Goal: Transaction & Acquisition: Book appointment/travel/reservation

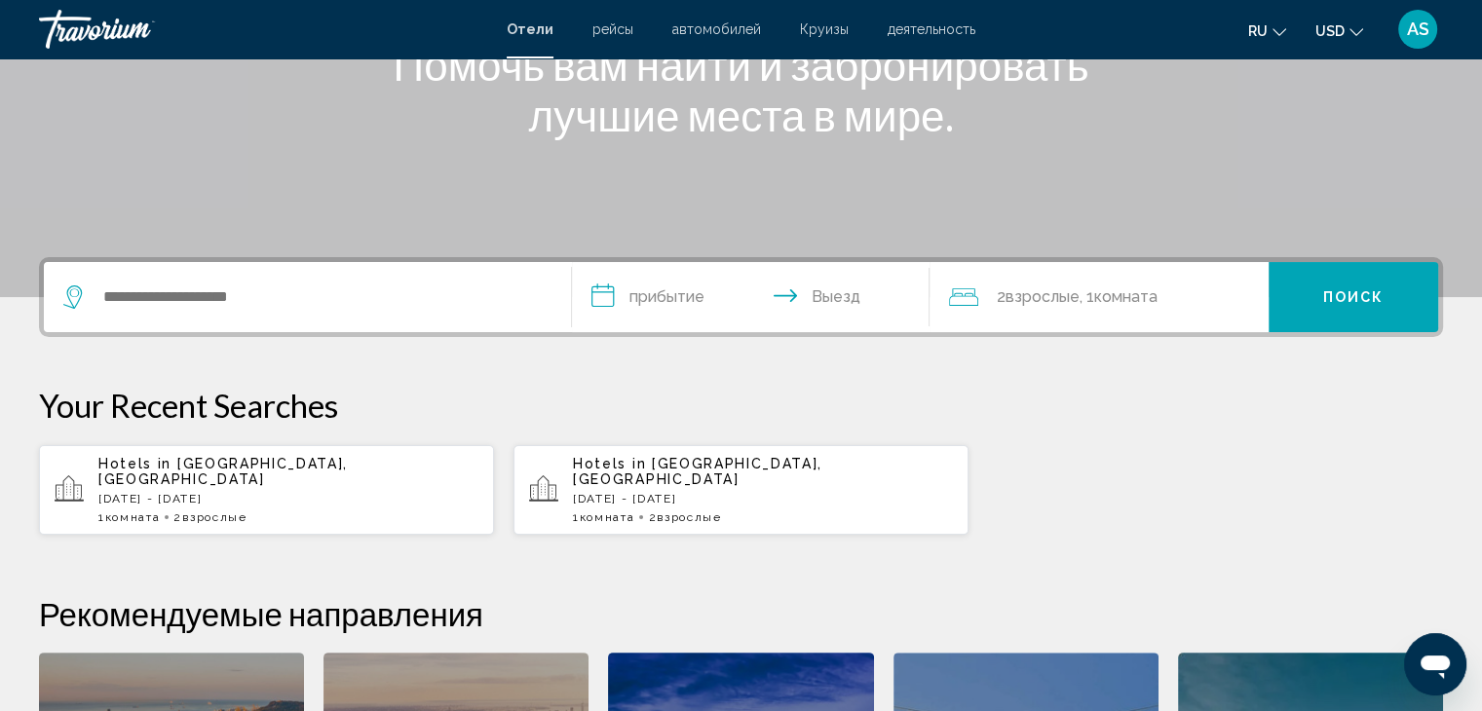
scroll to position [292, 0]
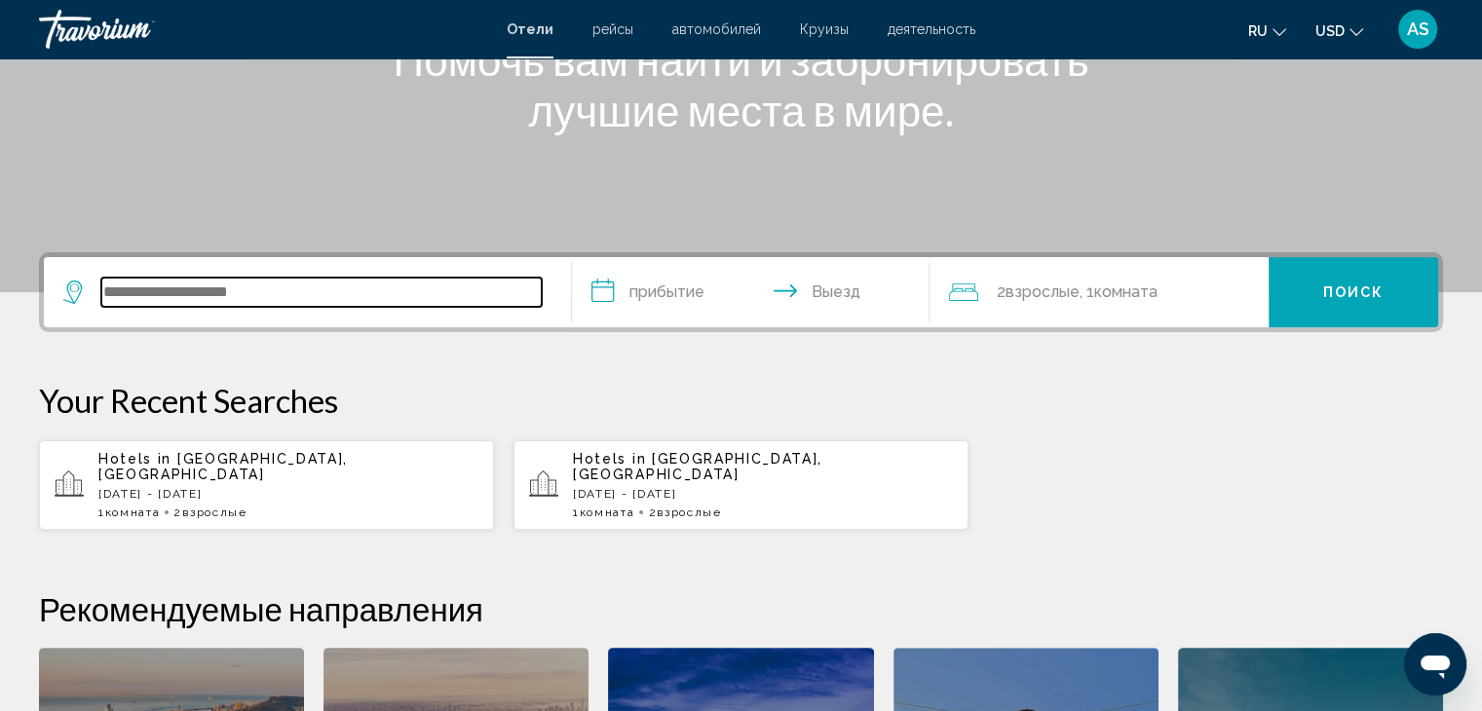
click at [136, 281] on input "Search widget" at bounding box center [321, 292] width 440 height 29
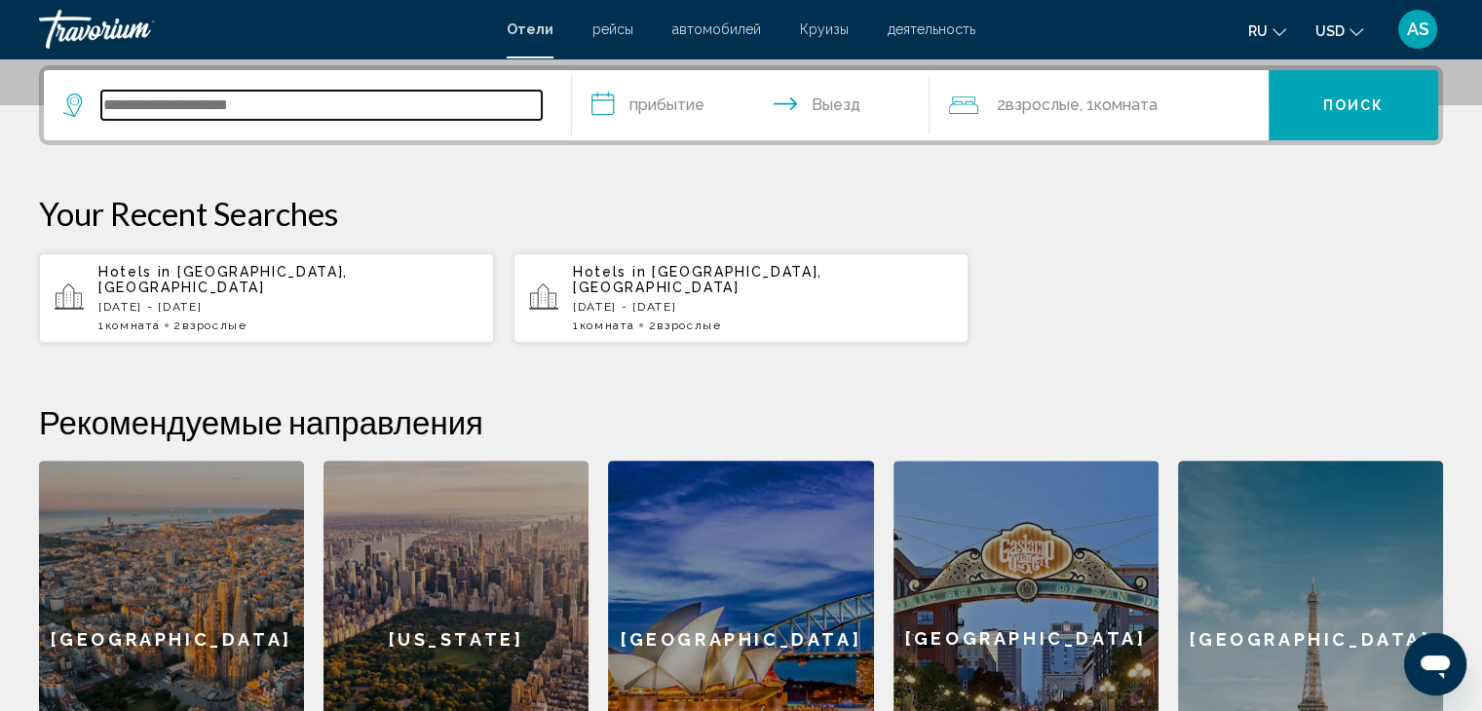
scroll to position [480, 0]
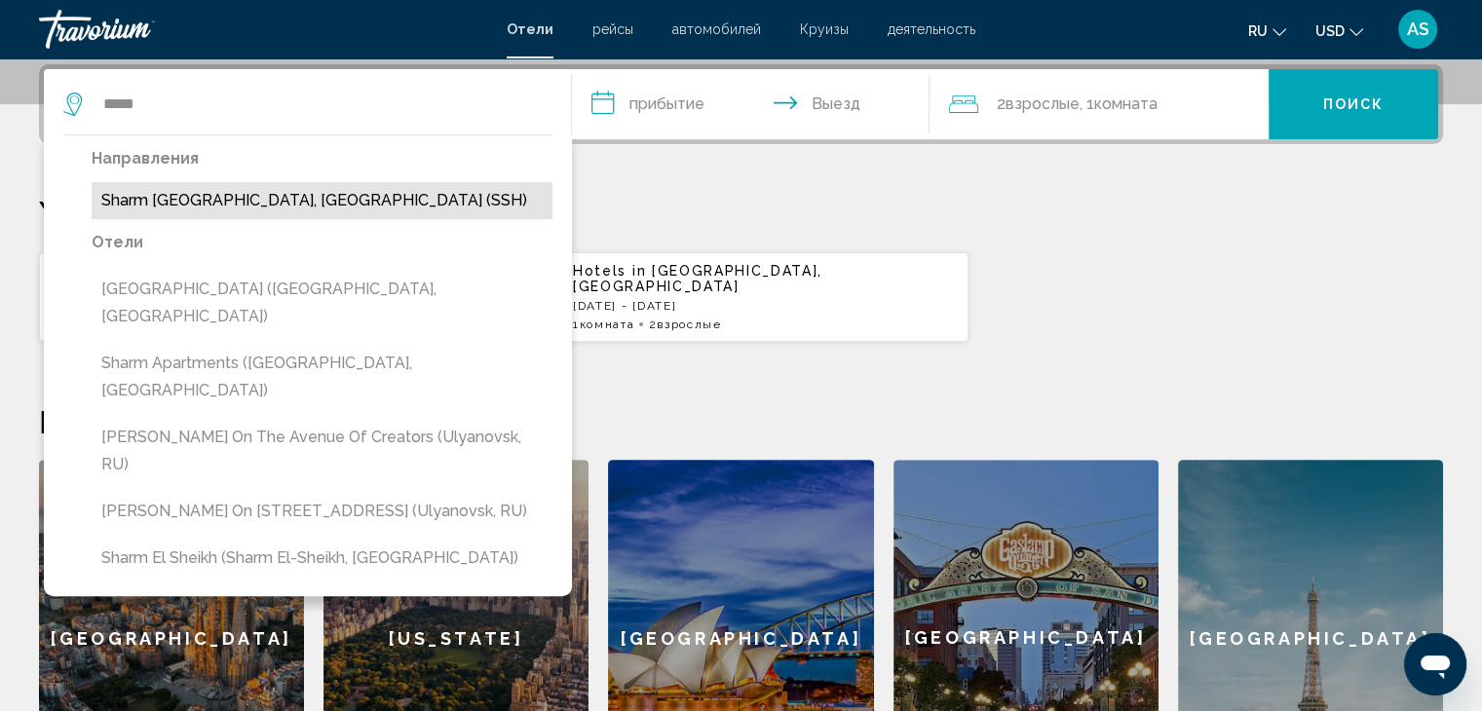
click at [236, 207] on button "Sharm [GEOGRAPHIC_DATA], [GEOGRAPHIC_DATA] (SSH)" at bounding box center [322, 200] width 461 height 37
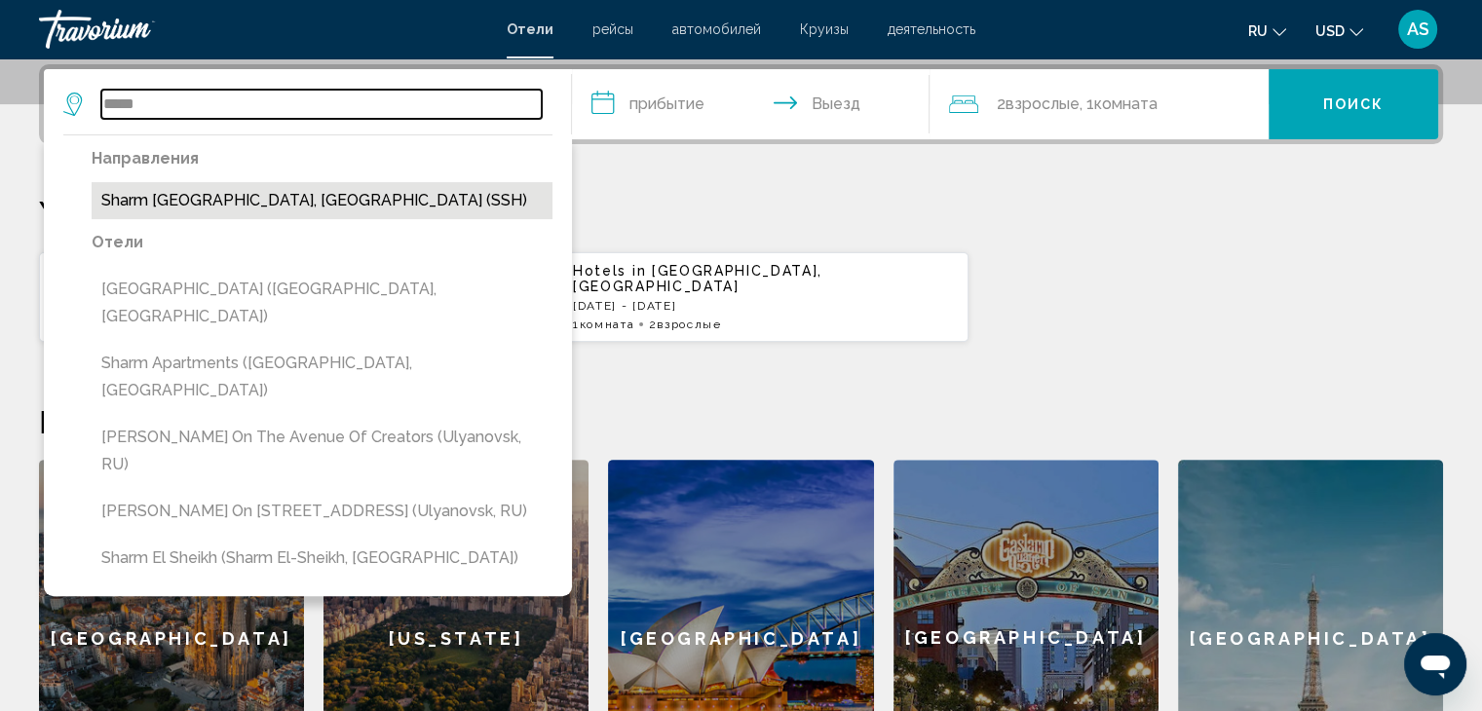
type input "**********"
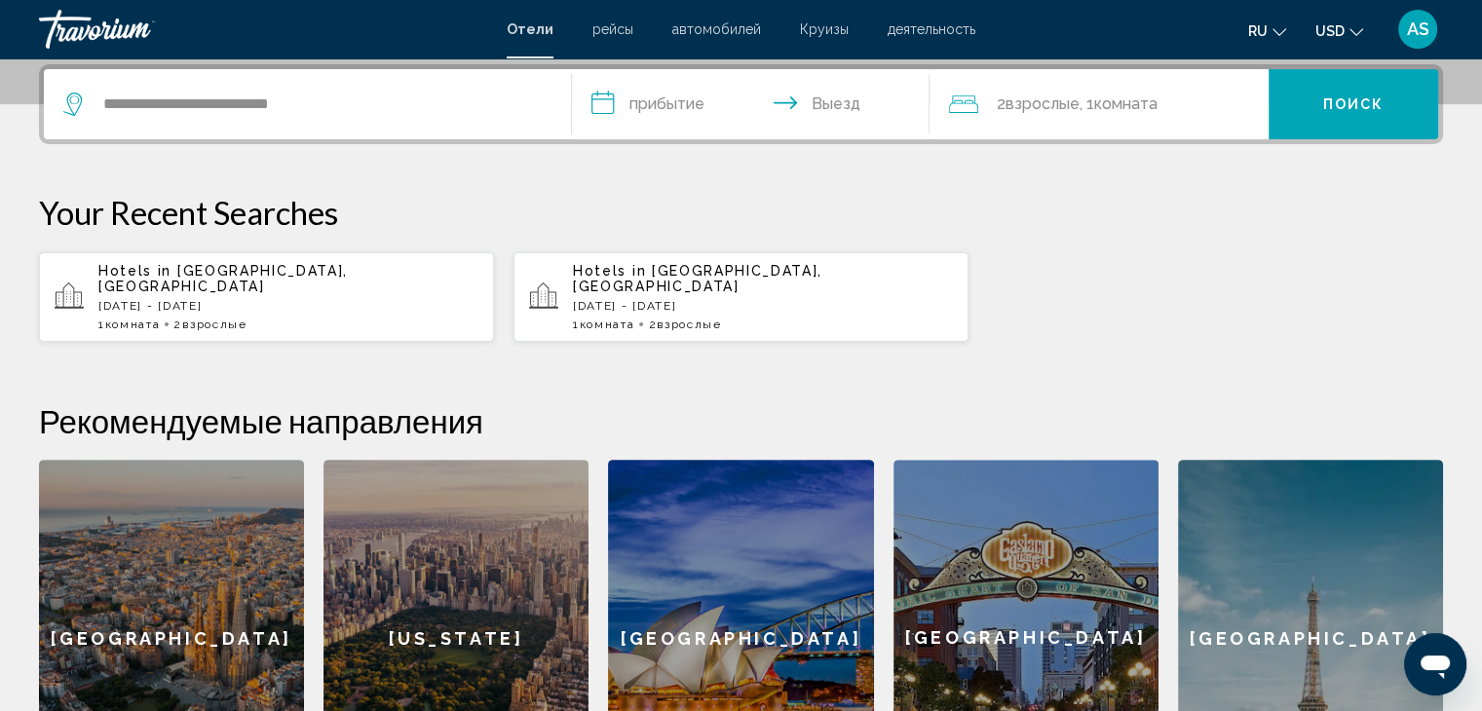
click at [690, 116] on input "**********" at bounding box center [755, 107] width 366 height 76
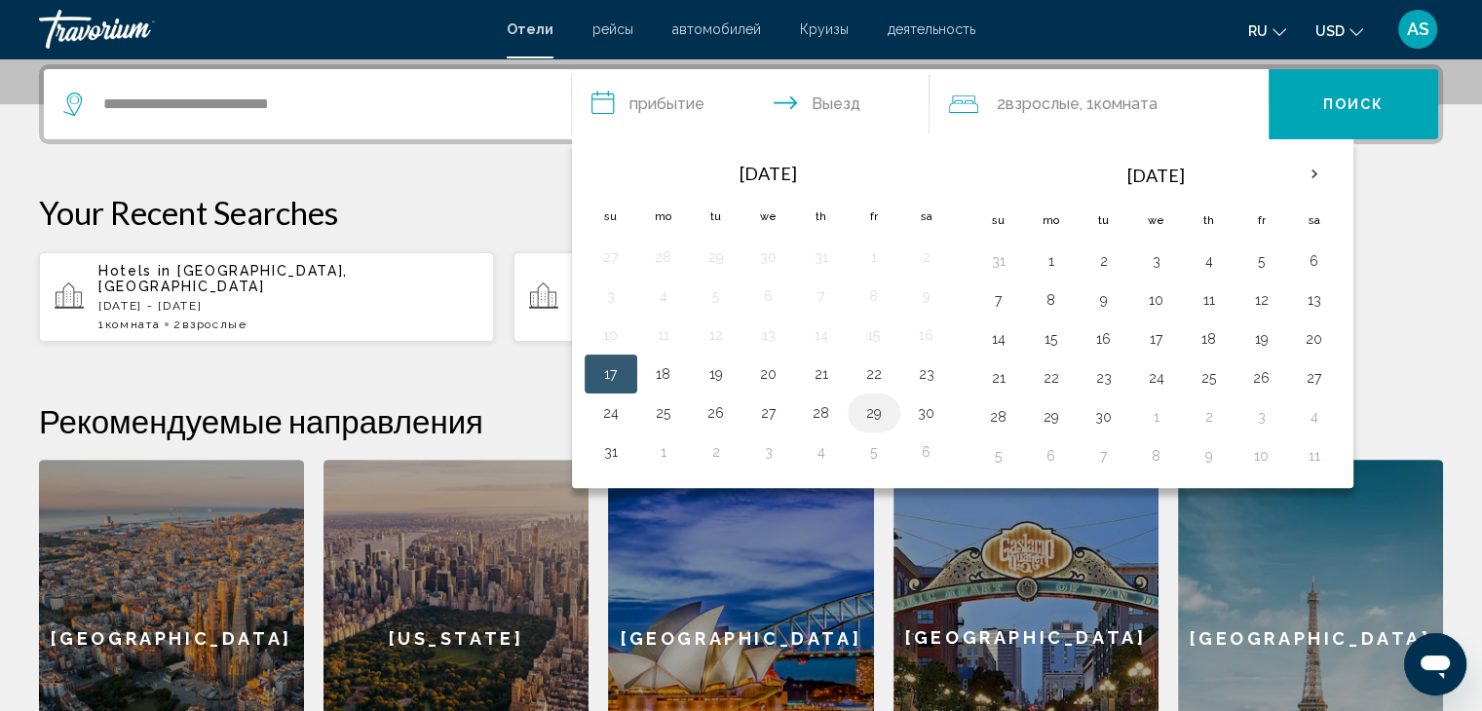
click at [882, 411] on button "29" at bounding box center [873, 412] width 31 height 27
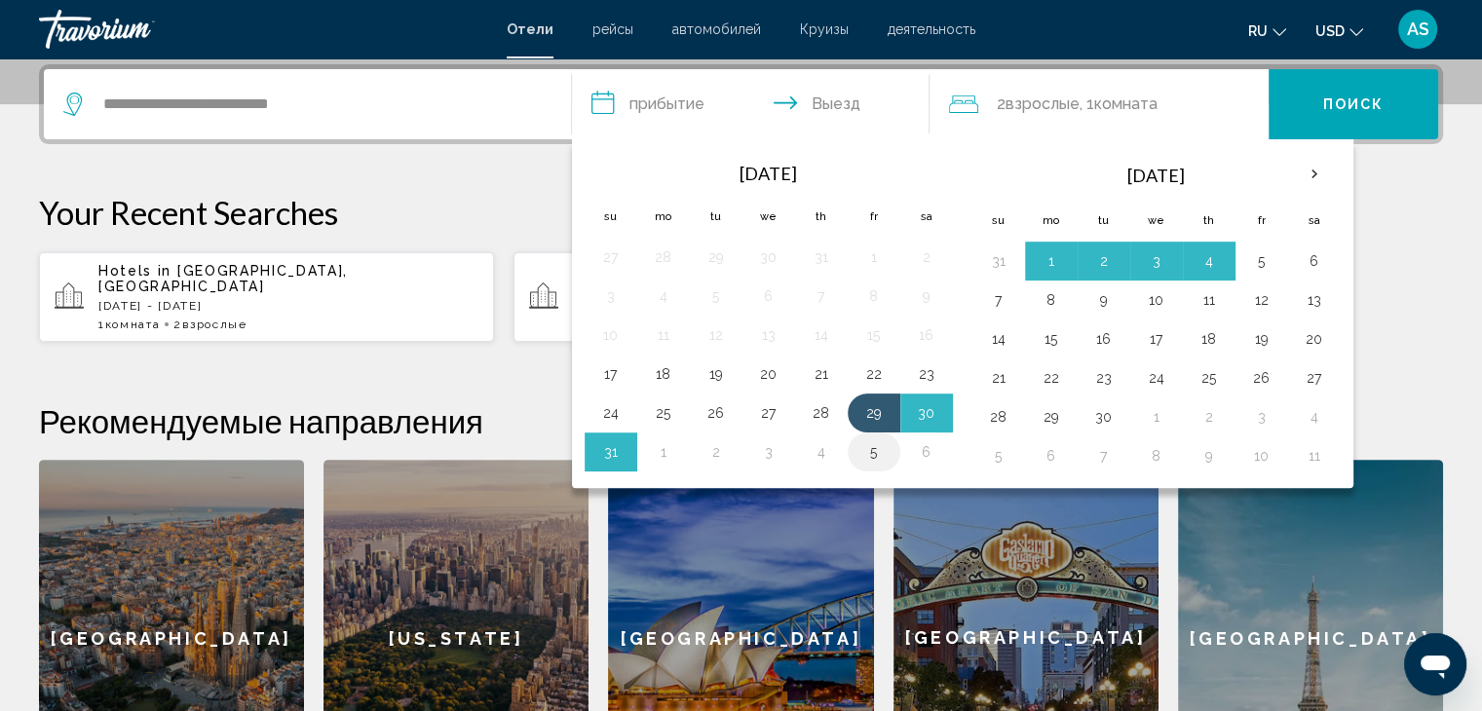
click at [876, 457] on button "5" at bounding box center [873, 451] width 31 height 27
type input "**********"
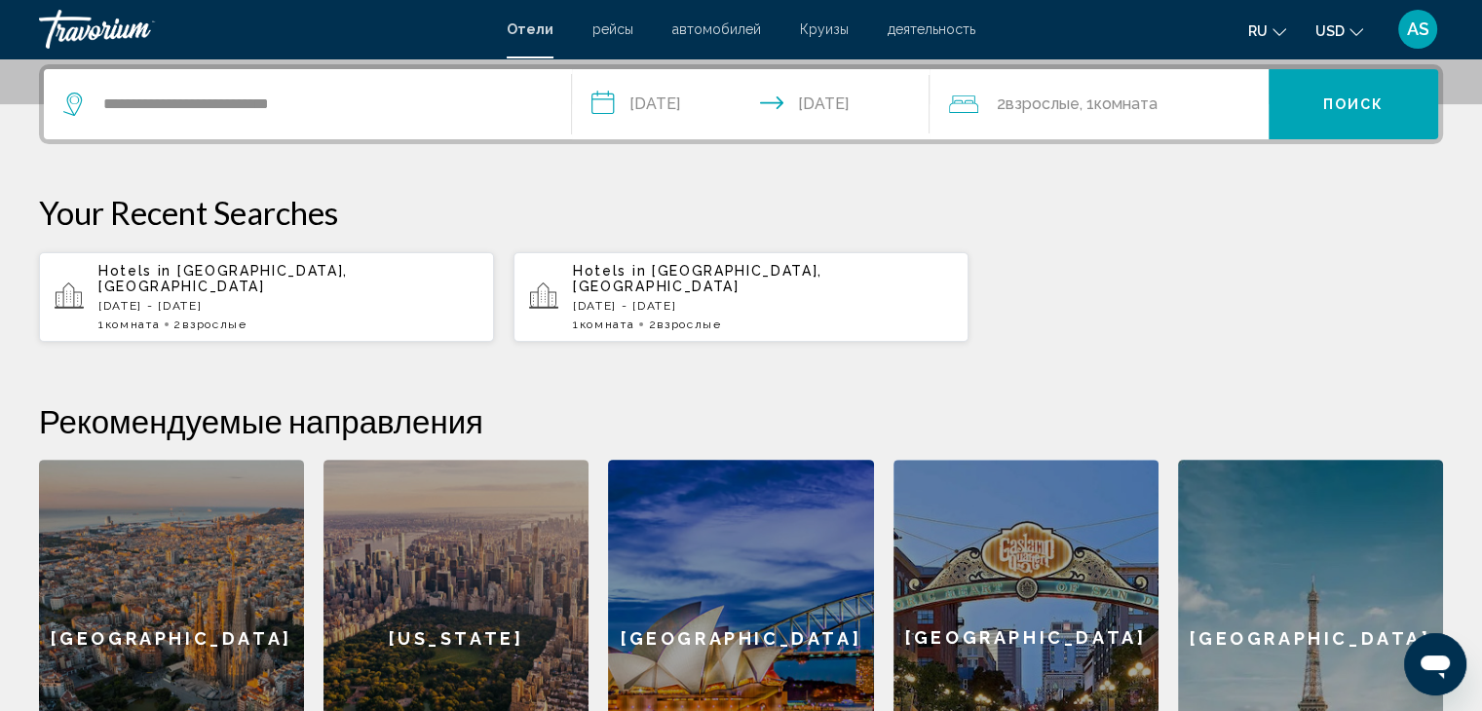
click at [1086, 118] on div "2 Взрослый Взрослые , 1 Комната номера" at bounding box center [1109, 104] width 320 height 70
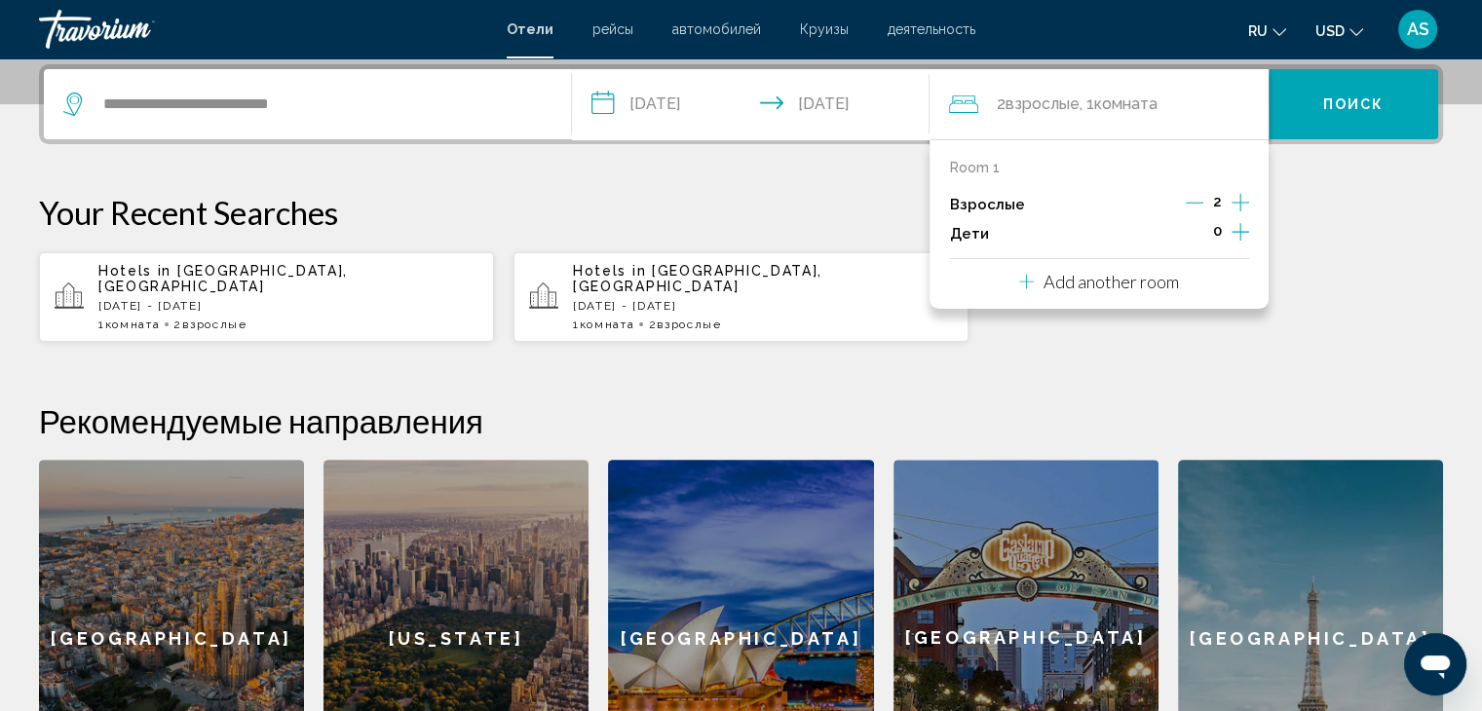
click at [1237, 228] on icon "Increment children" at bounding box center [1240, 231] width 18 height 23
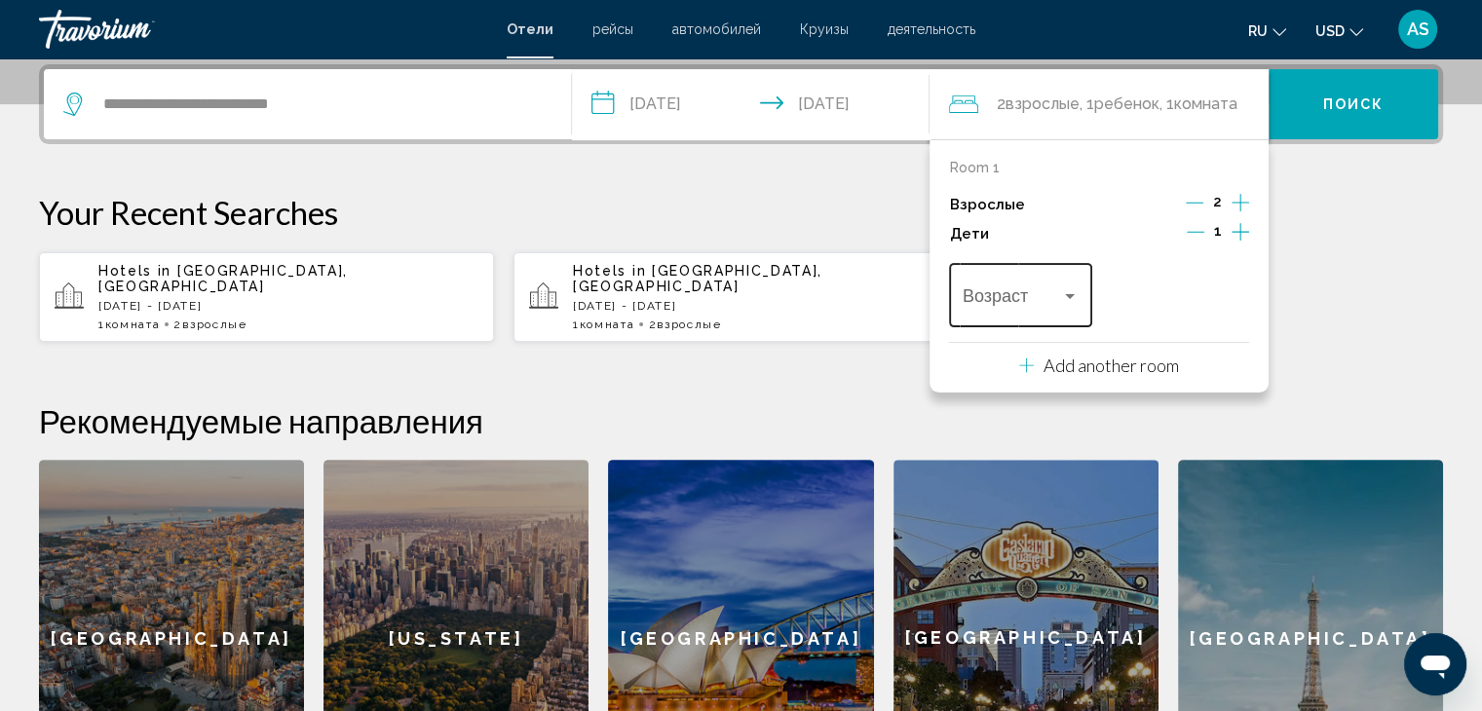
click at [1076, 297] on div "Travelers: 2 adults, 1 child" at bounding box center [1070, 296] width 18 height 16
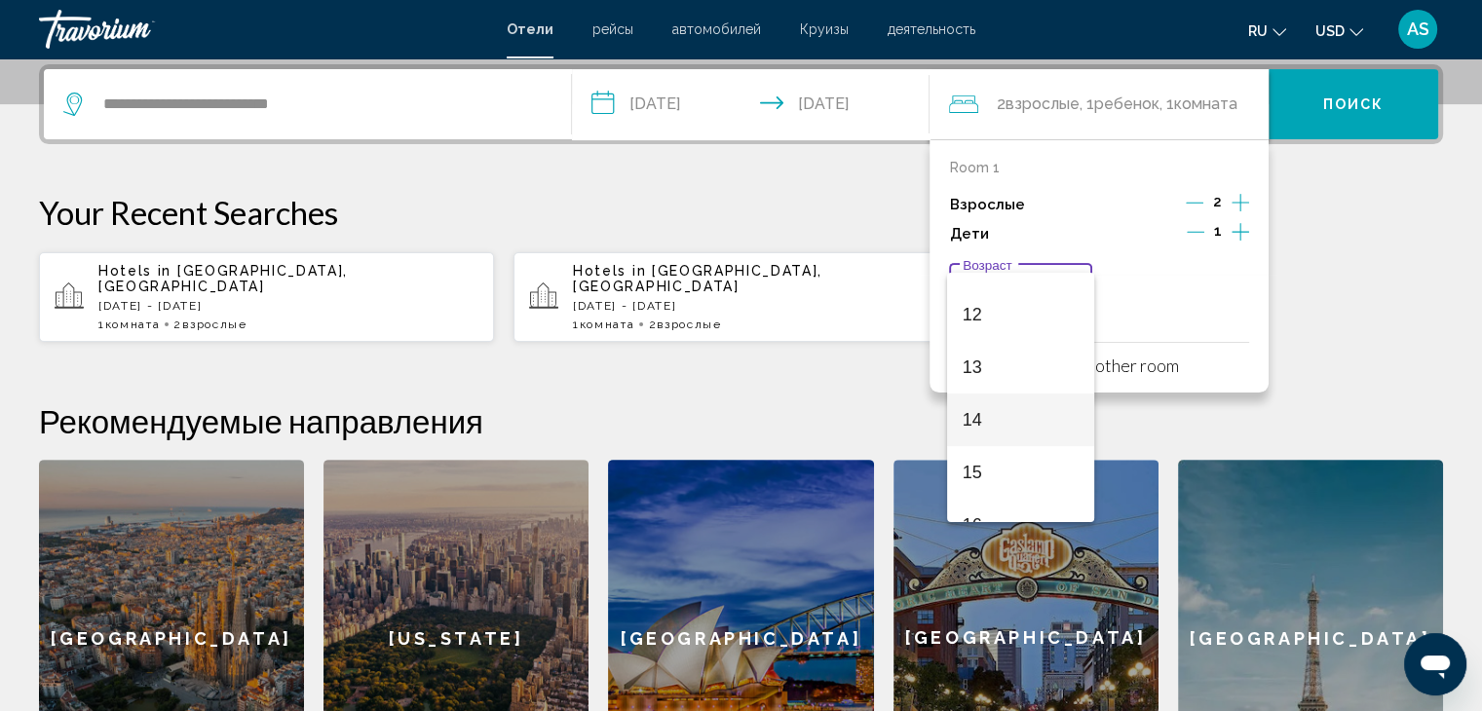
scroll to position [584, 0]
click at [996, 341] on span "12" at bounding box center [1020, 346] width 116 height 53
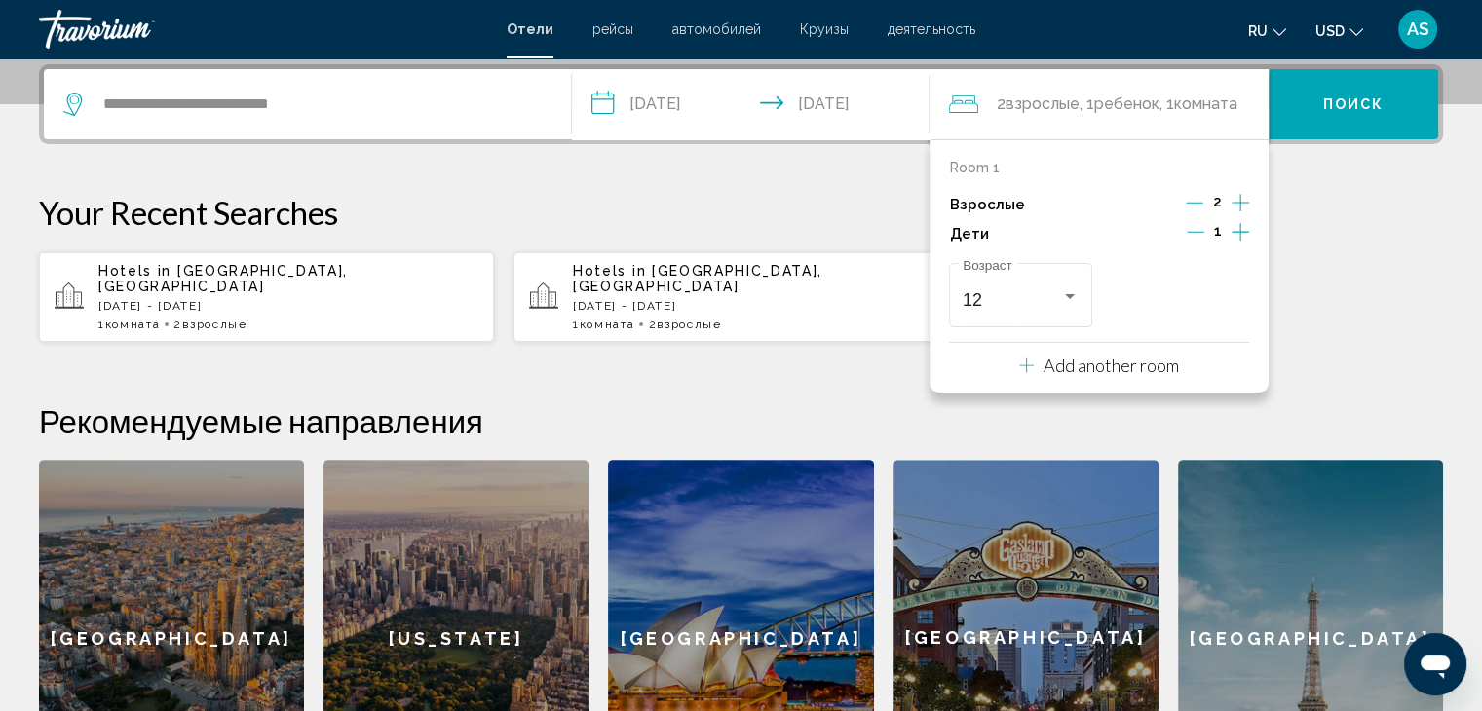
click at [1394, 308] on div "Hotels in [GEOGRAPHIC_DATA], [GEOGRAPHIC_DATA] [GEOGRAPHIC_DATA][DATE] - [DATE]…" at bounding box center [741, 297] width 1404 height 92
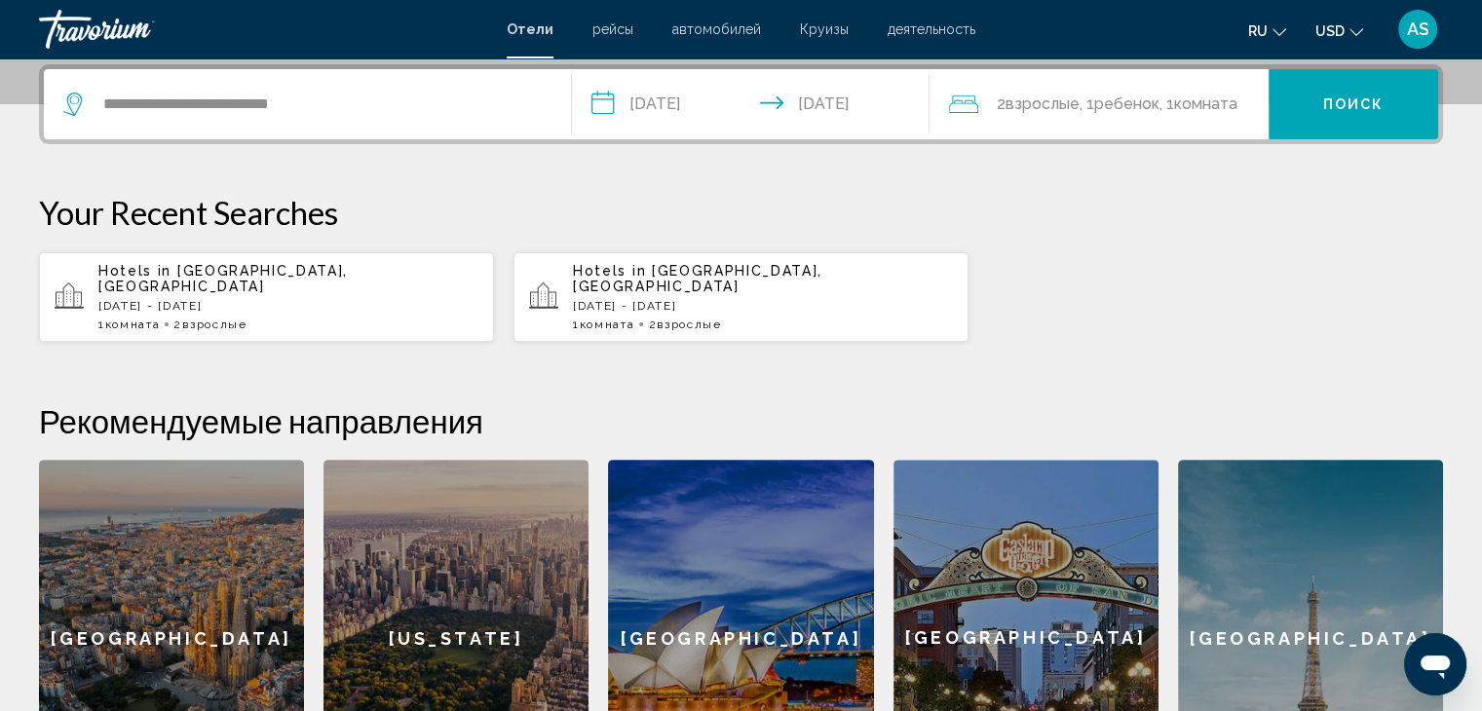
click at [1327, 103] on span "Поиск" at bounding box center [1353, 105] width 61 height 16
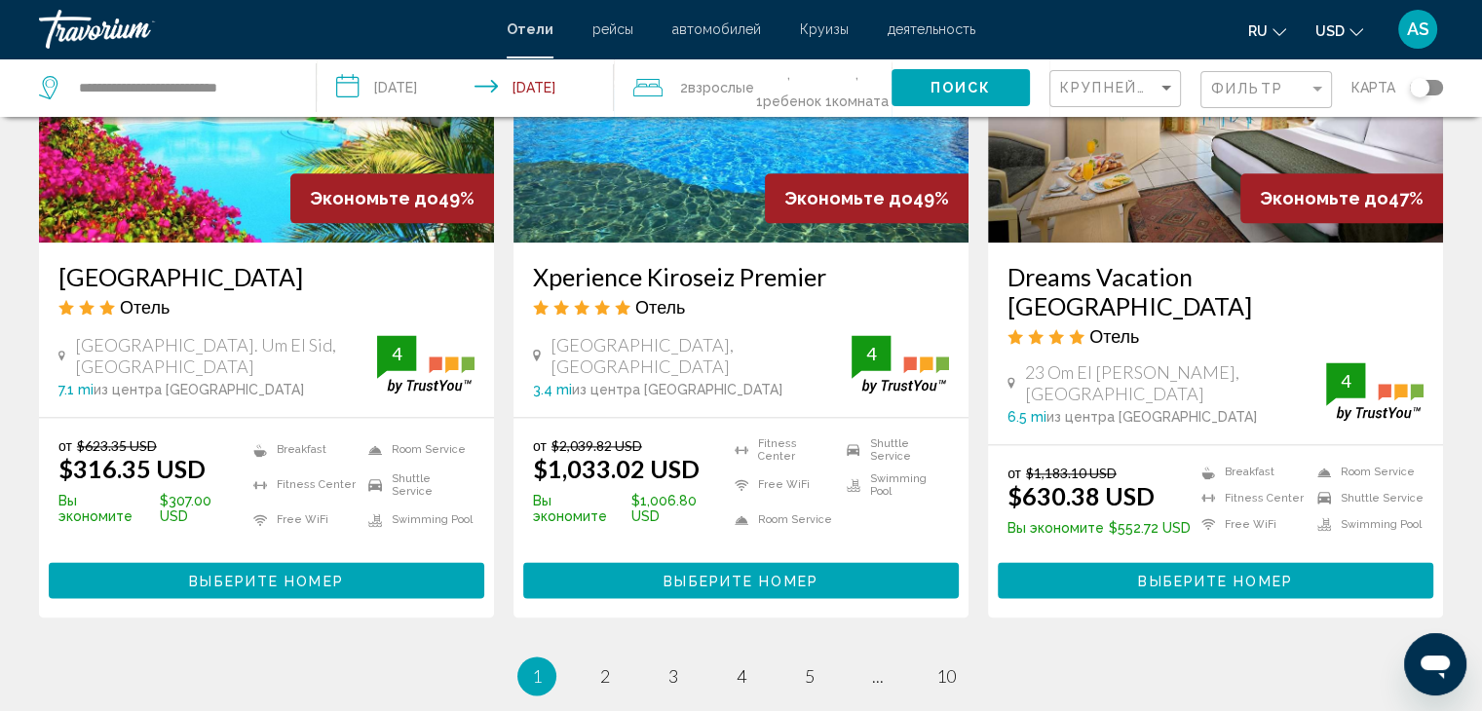
scroll to position [2545, 0]
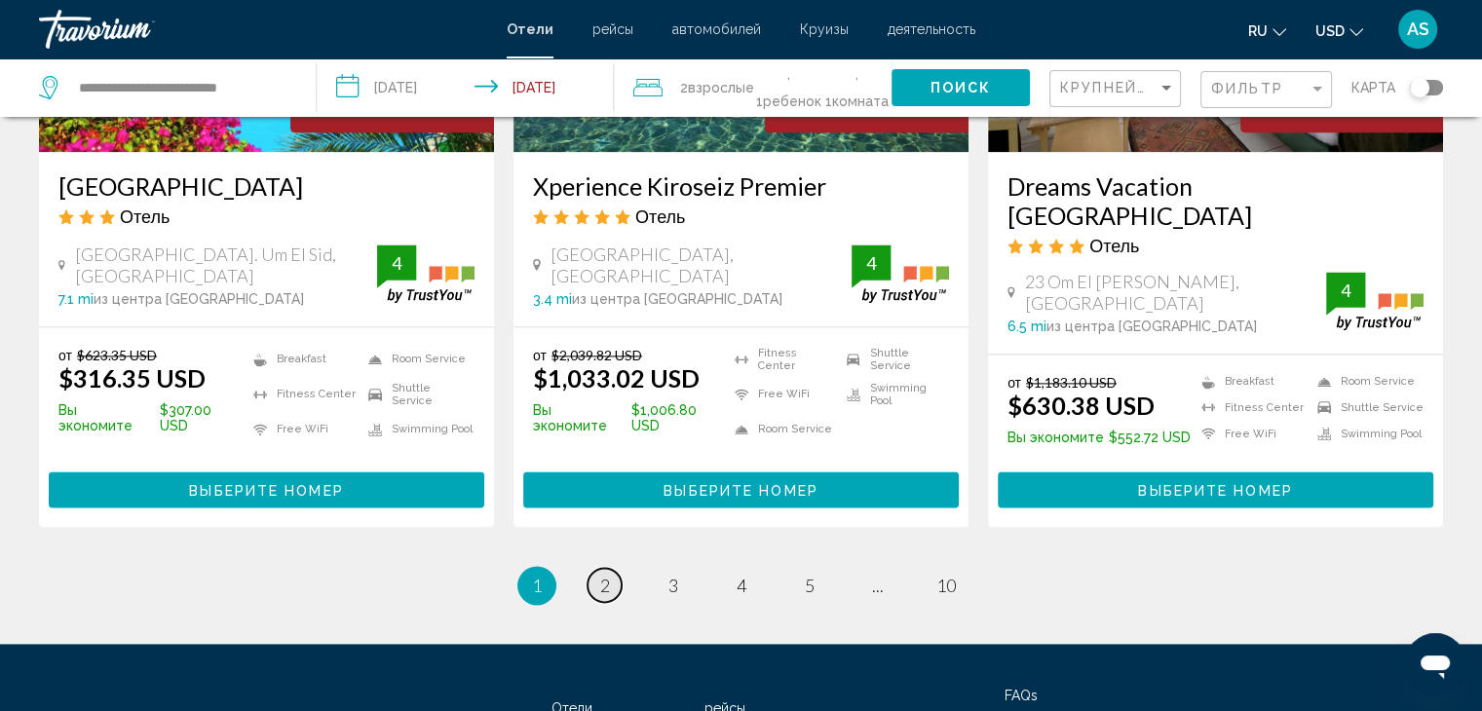
click at [597, 568] on link "page 2" at bounding box center [604, 585] width 34 height 34
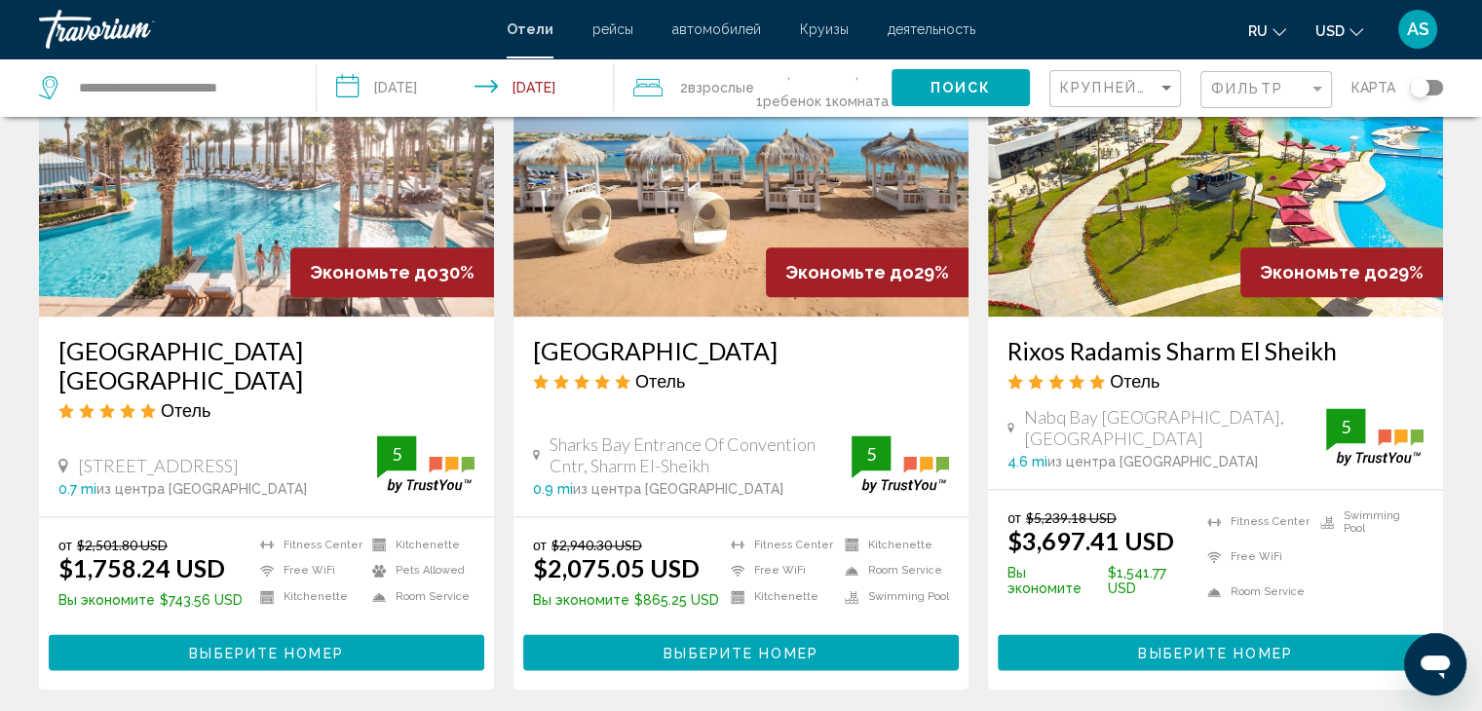
scroll to position [2480, 0]
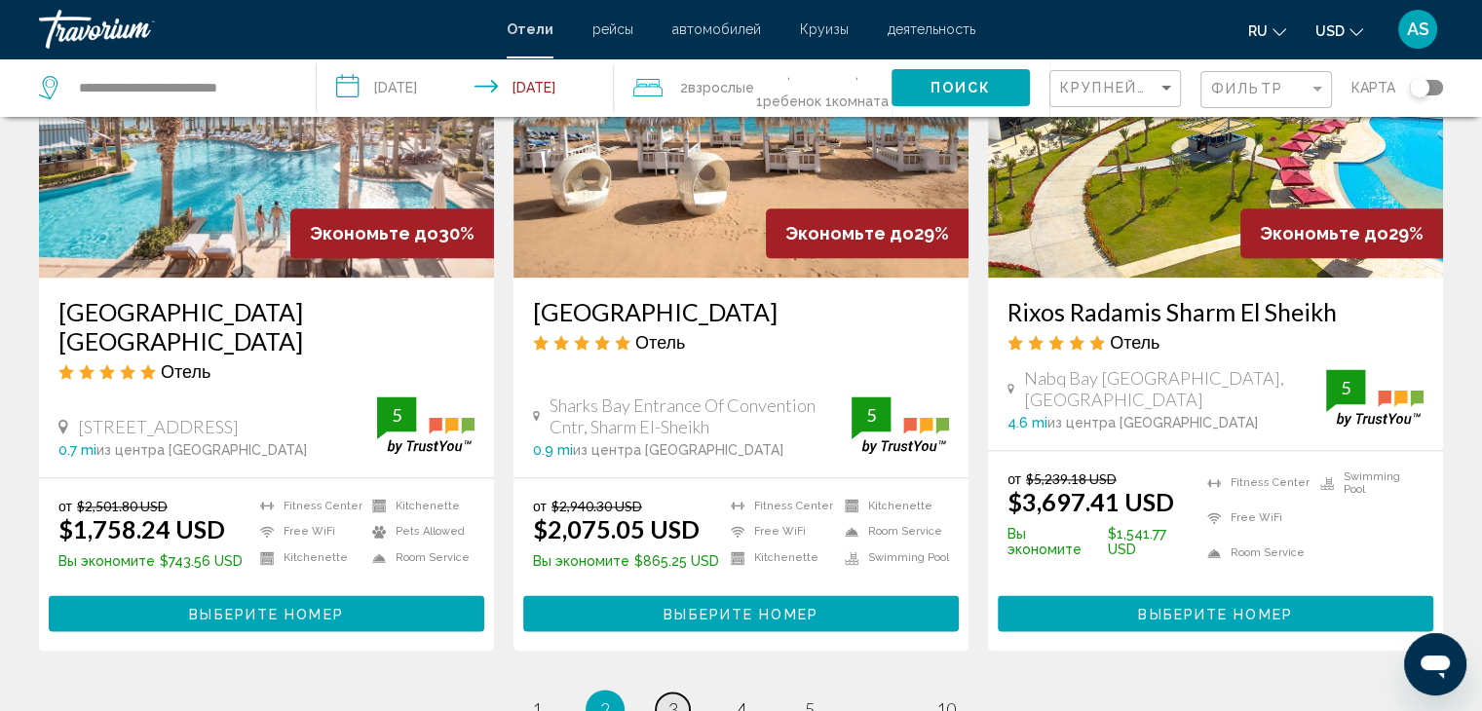
click at [669, 698] on span "3" at bounding box center [673, 708] width 10 height 21
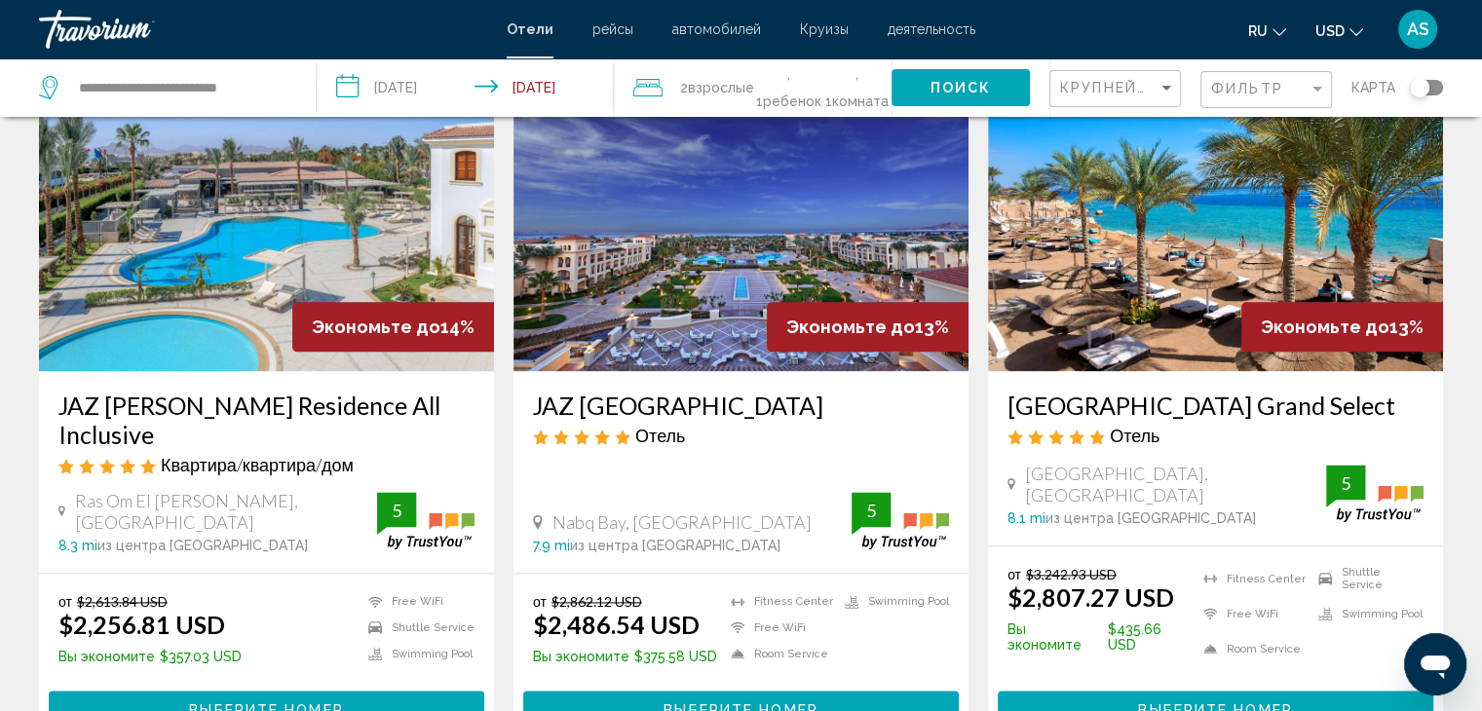
scroll to position [2363, 0]
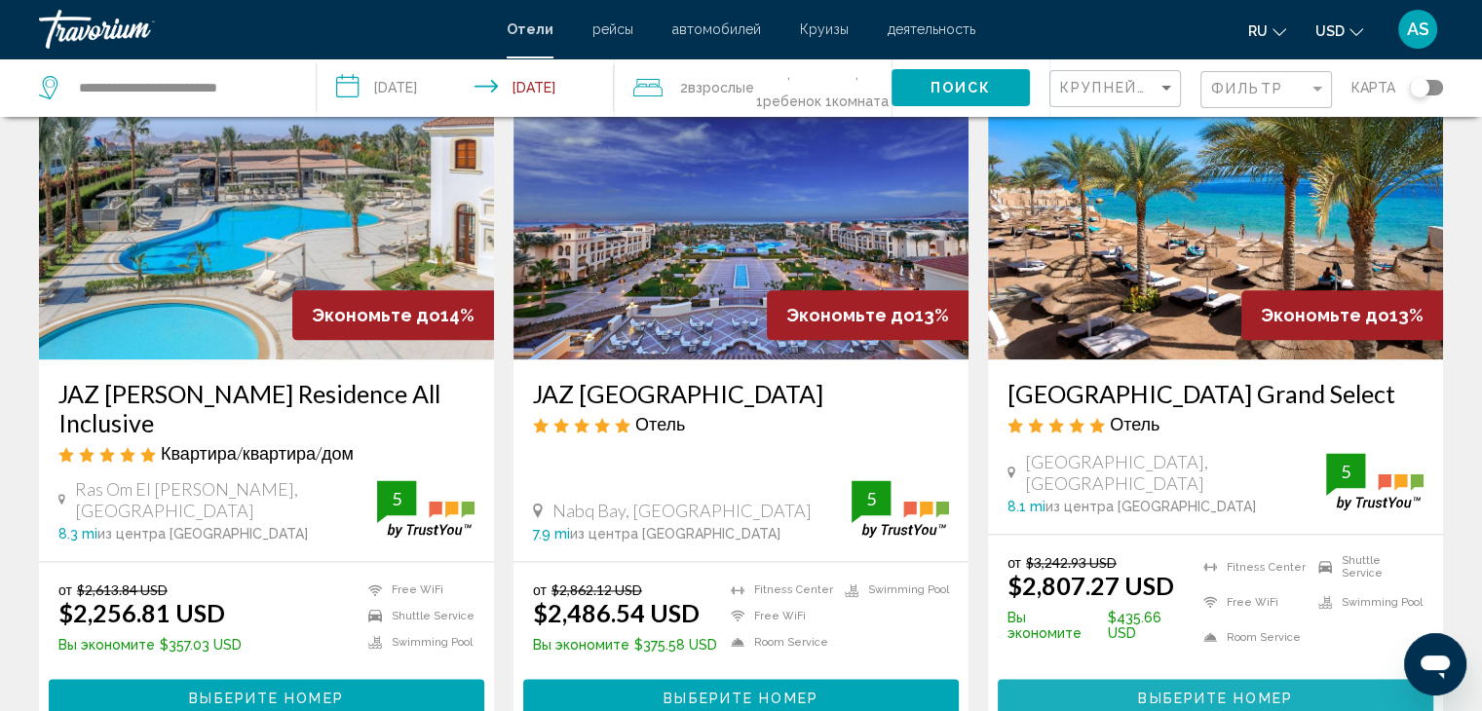
click at [1231, 691] on span "Выберите номер" at bounding box center [1215, 699] width 154 height 16
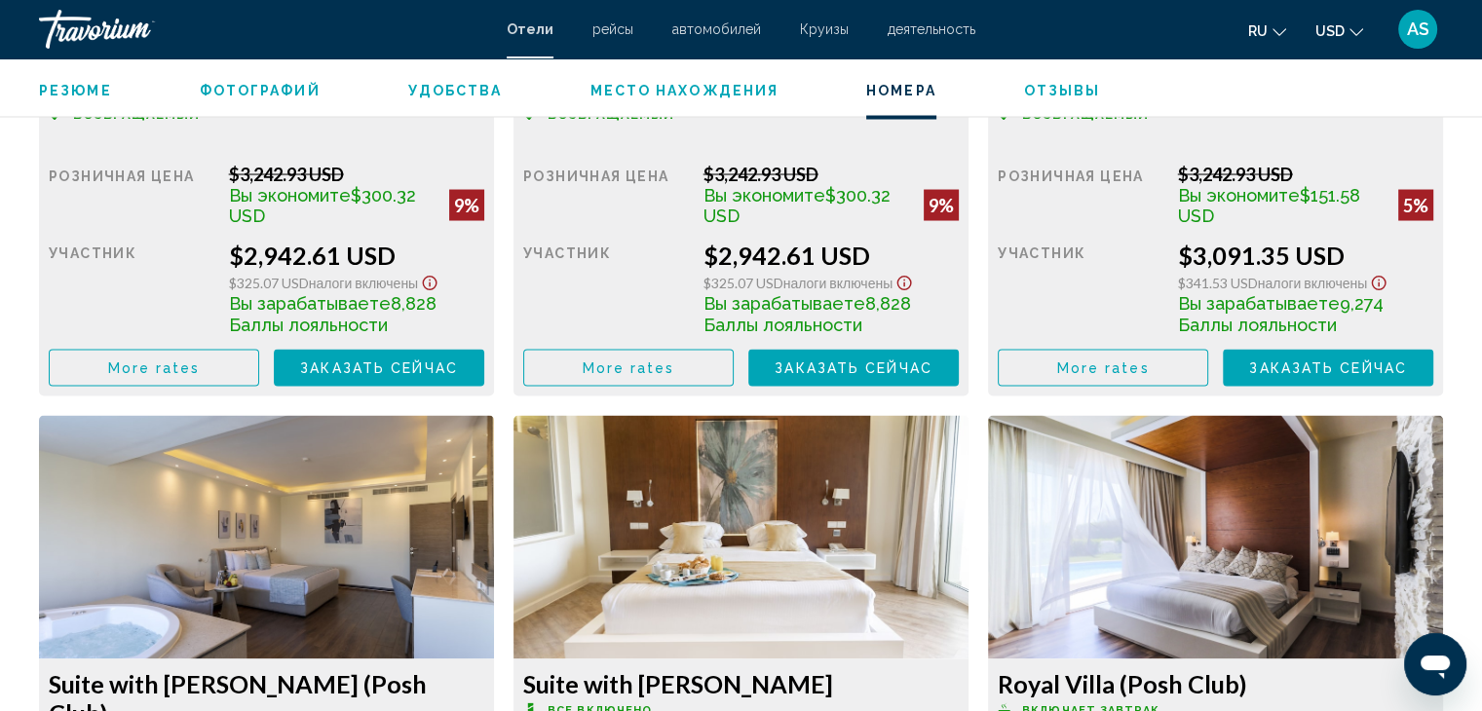
scroll to position [3409, 0]
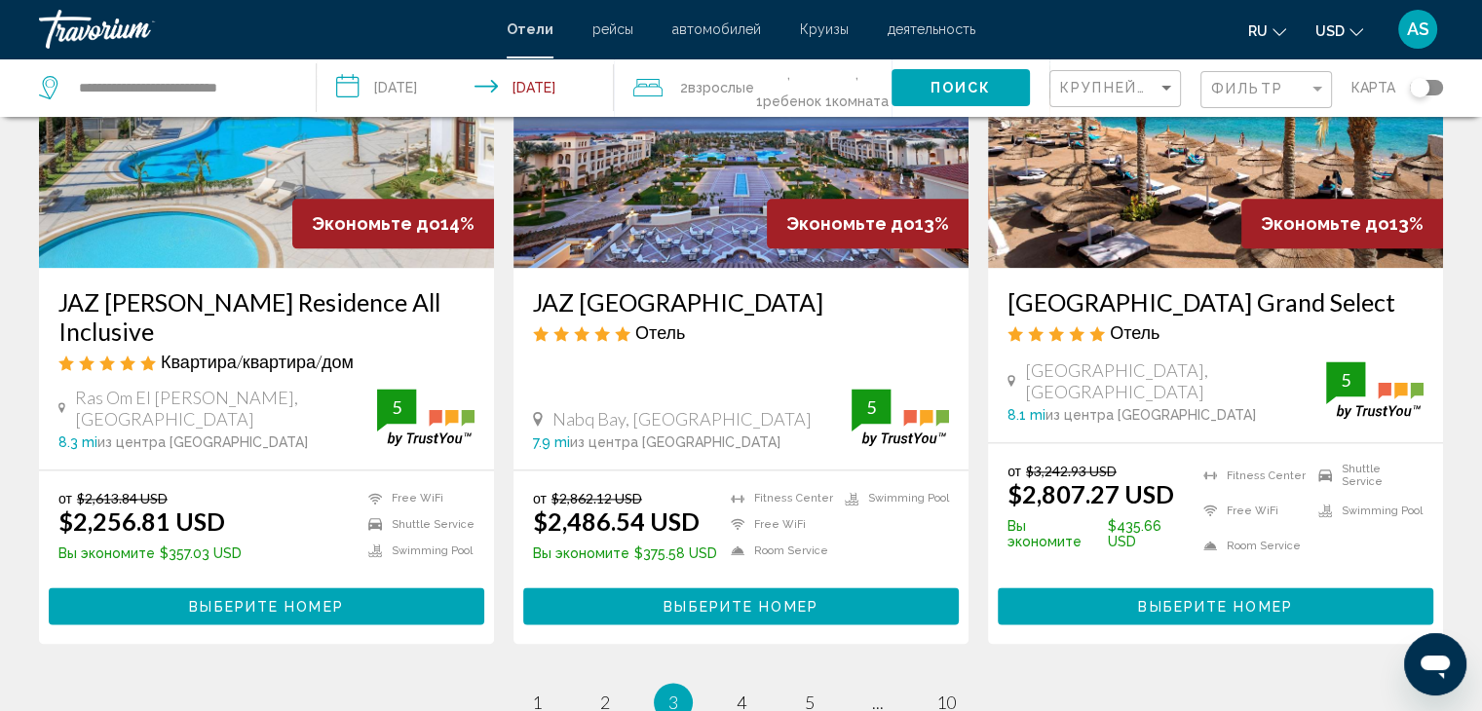
scroll to position [2545, 0]
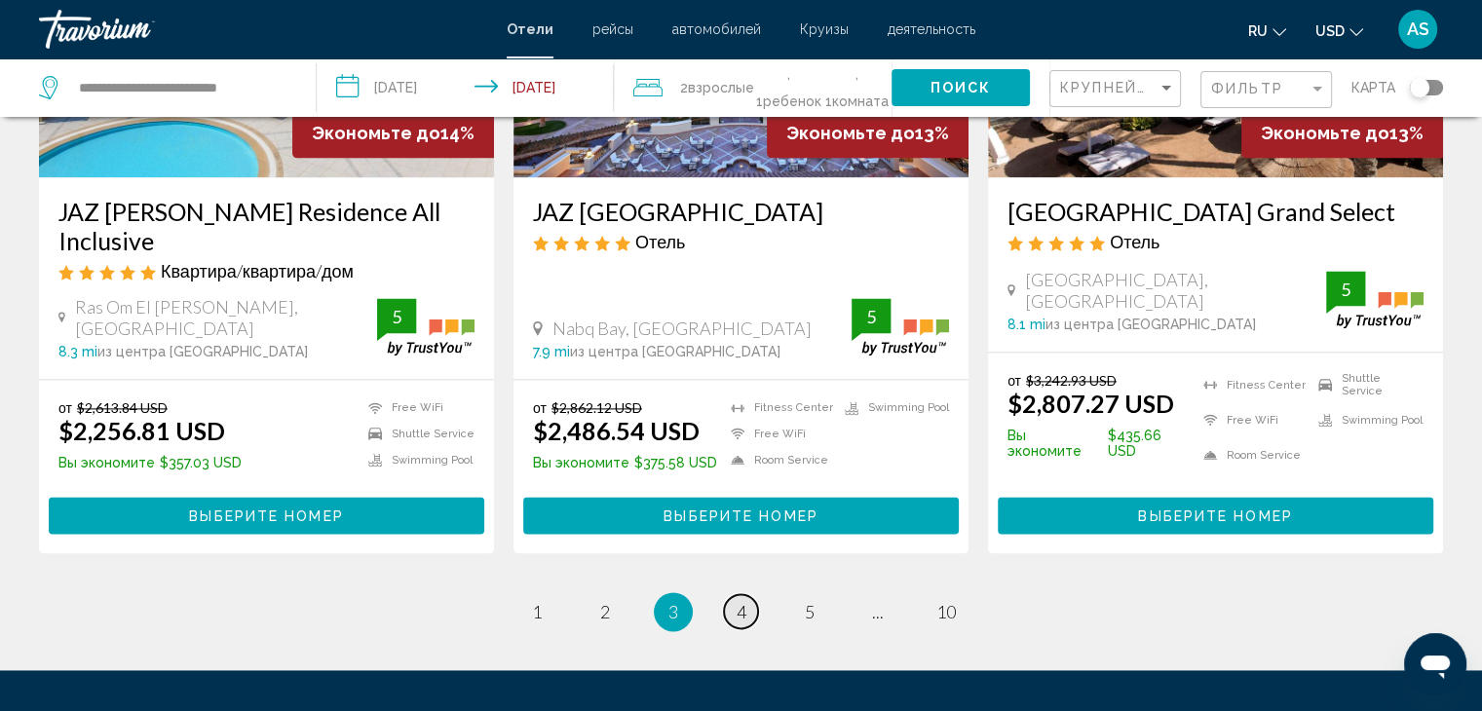
click at [741, 601] on span "4" at bounding box center [741, 611] width 10 height 21
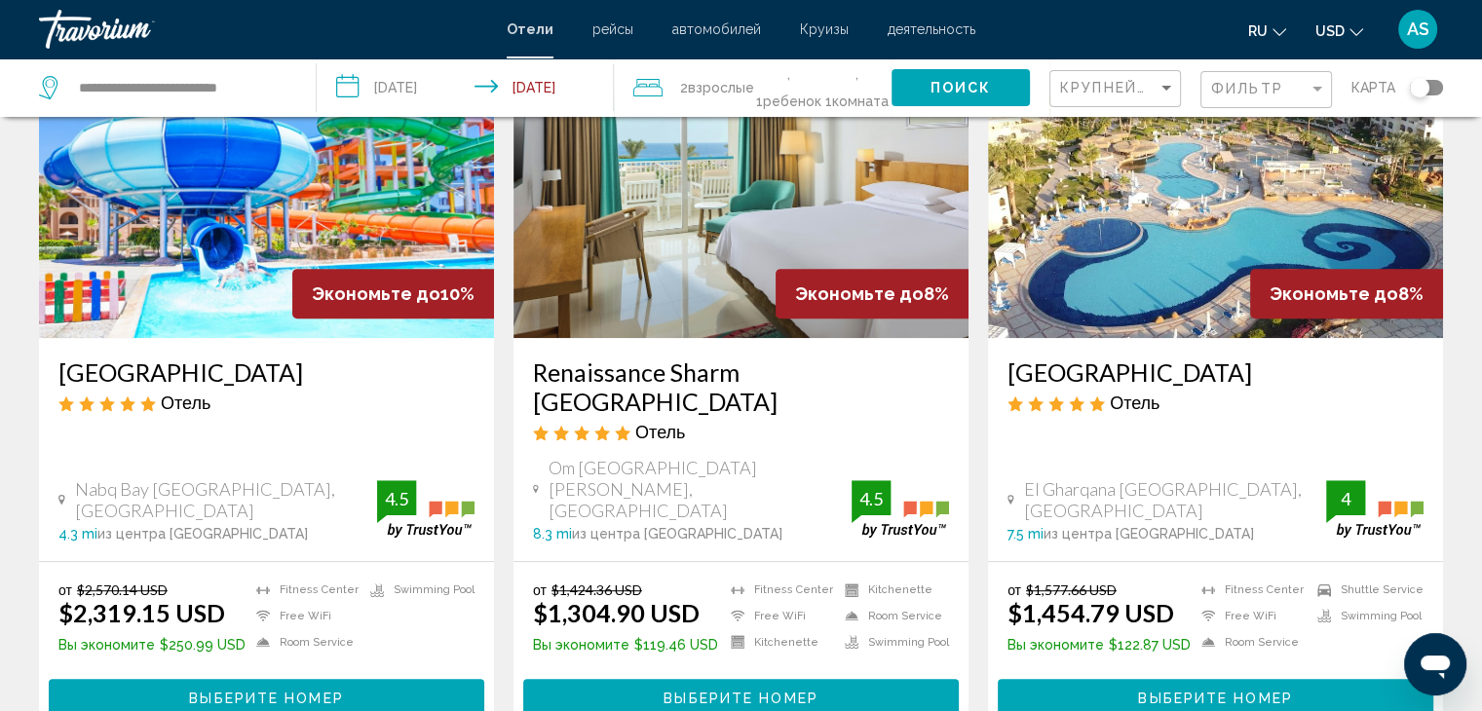
scroll to position [908, 0]
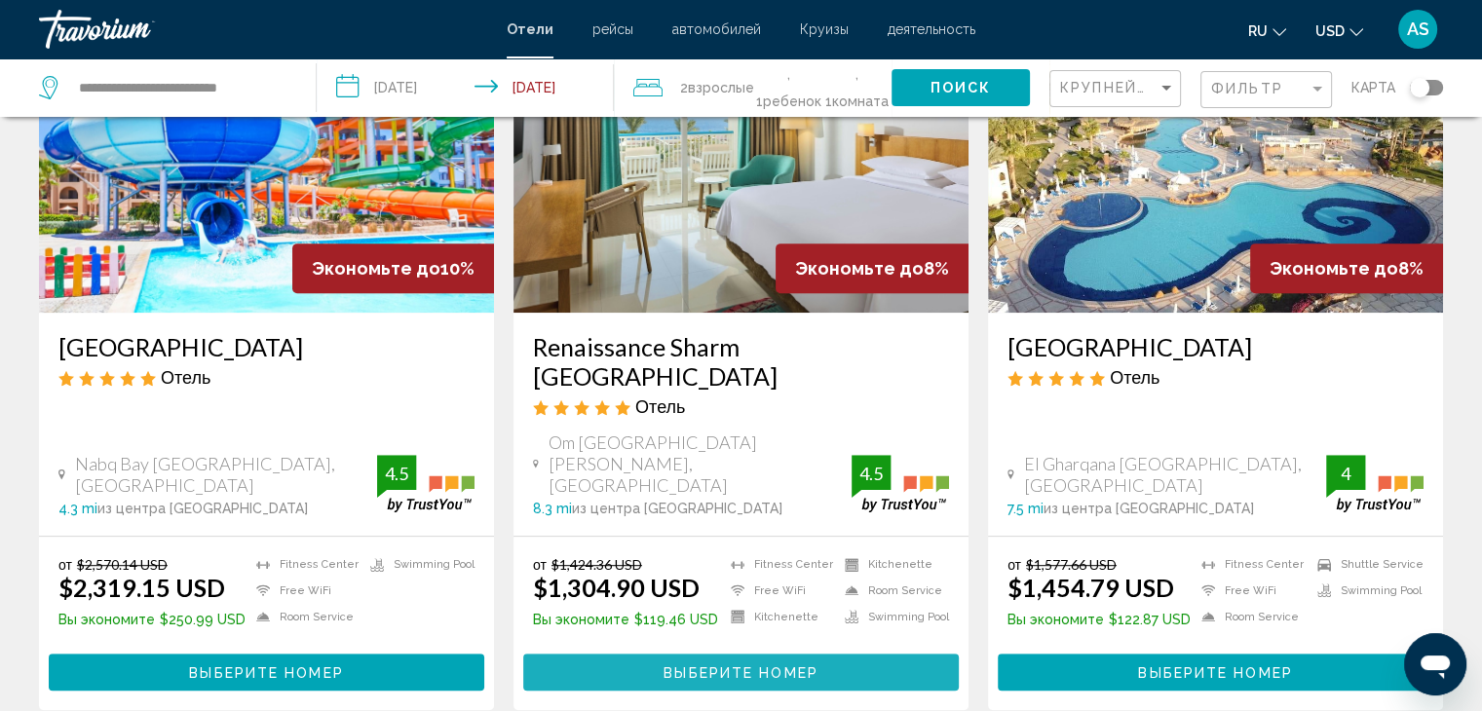
click at [723, 663] on span "Выберите номер" at bounding box center [740, 671] width 154 height 16
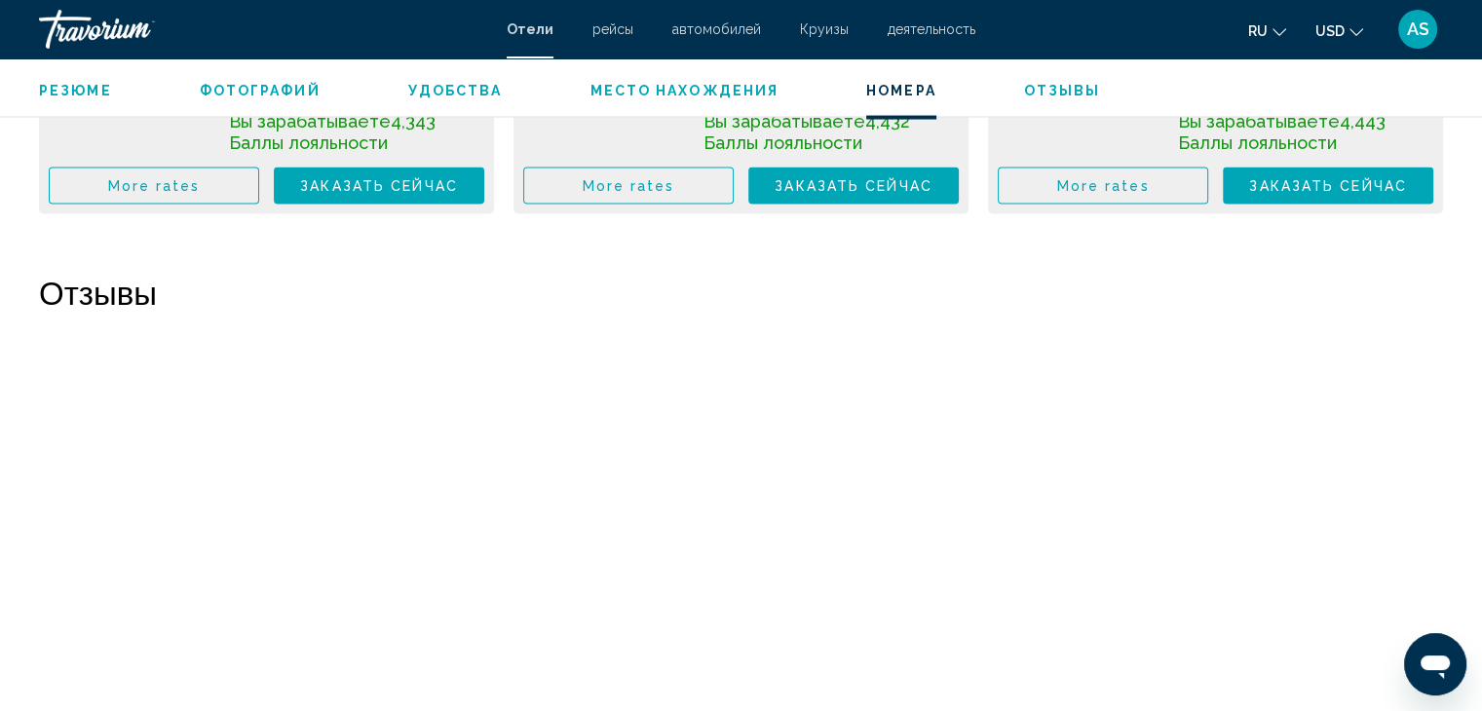
scroll to position [3982, 0]
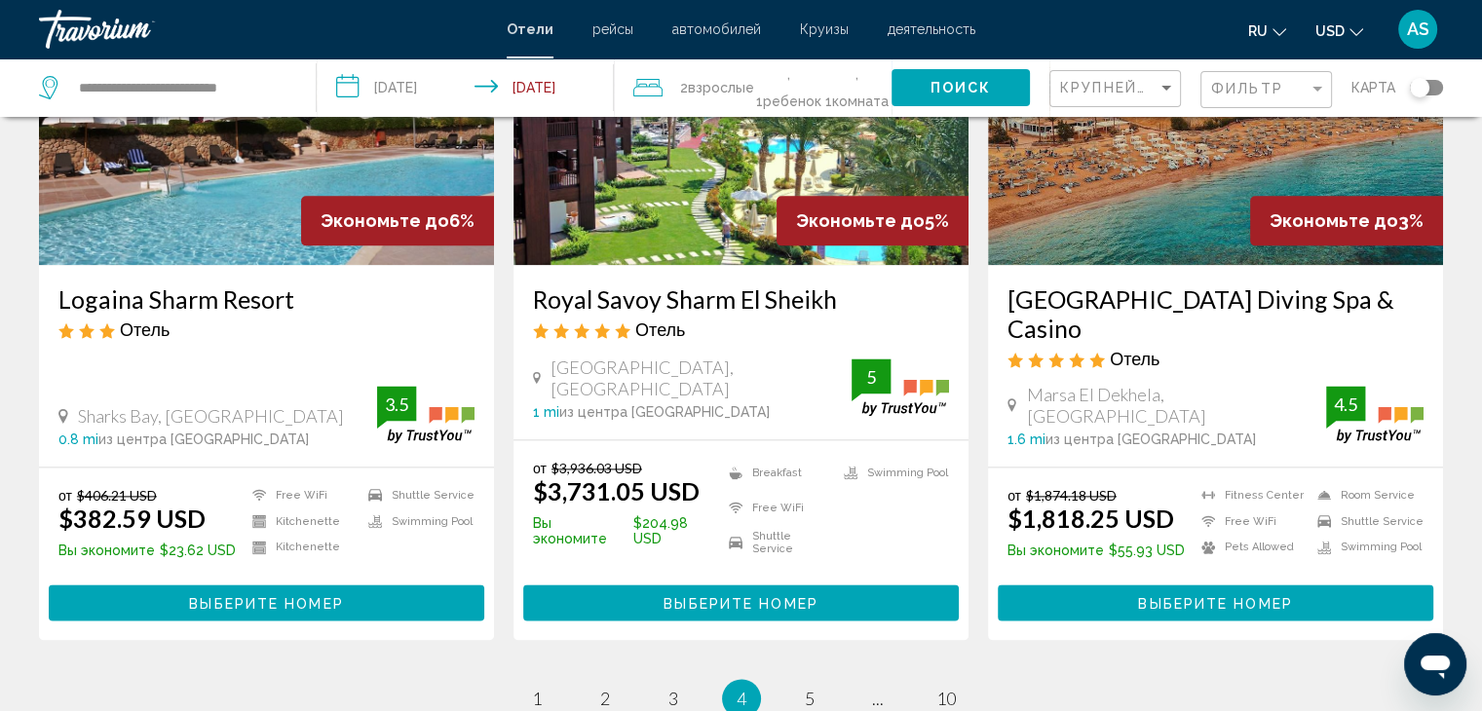
scroll to position [2480, 0]
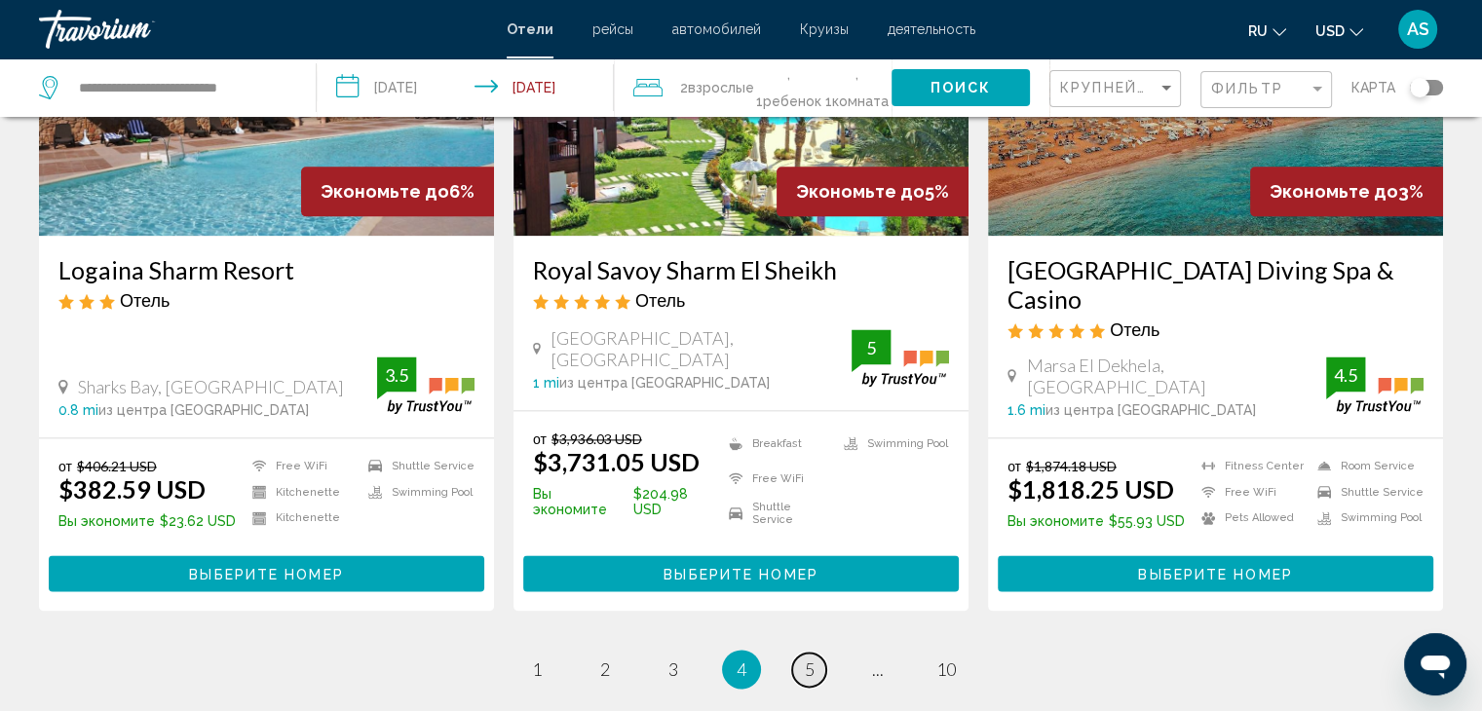
click at [805, 659] on span "5" at bounding box center [810, 669] width 10 height 21
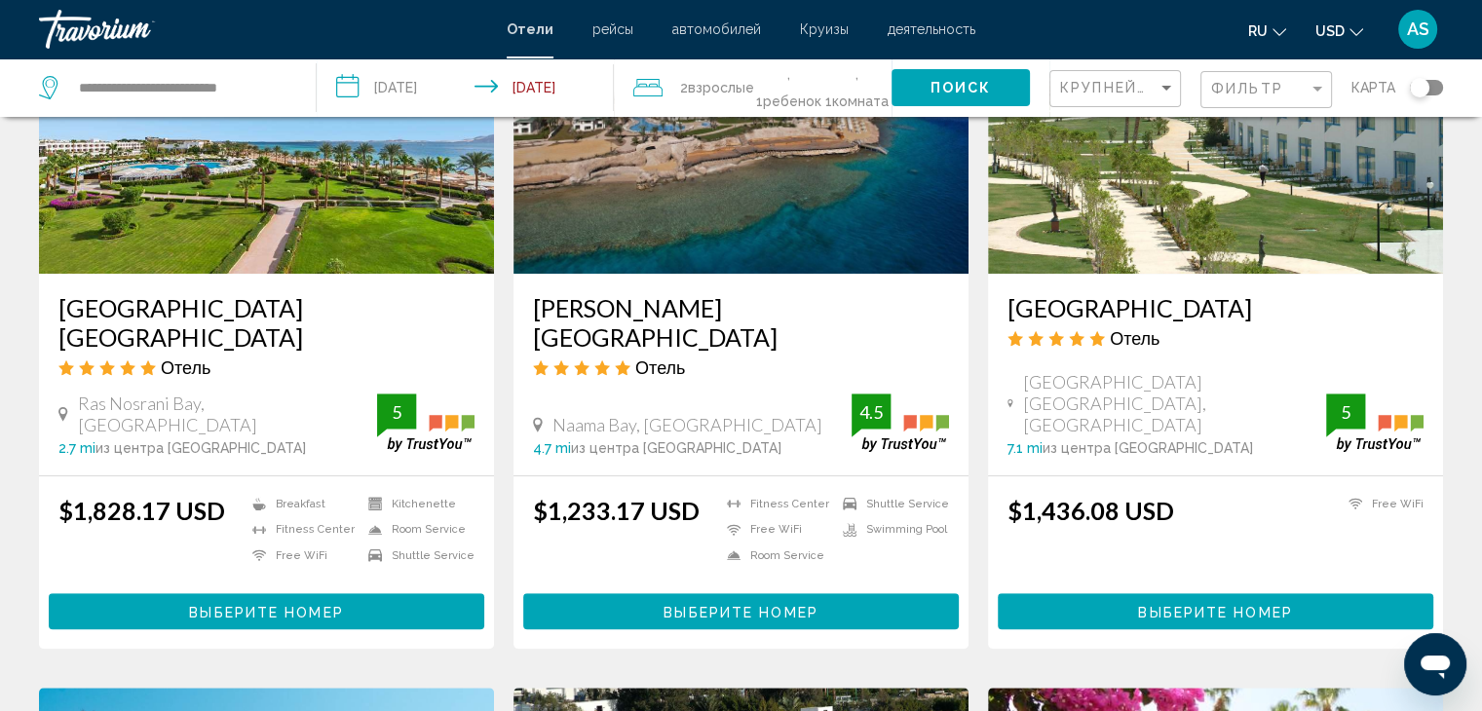
scroll to position [987, 0]
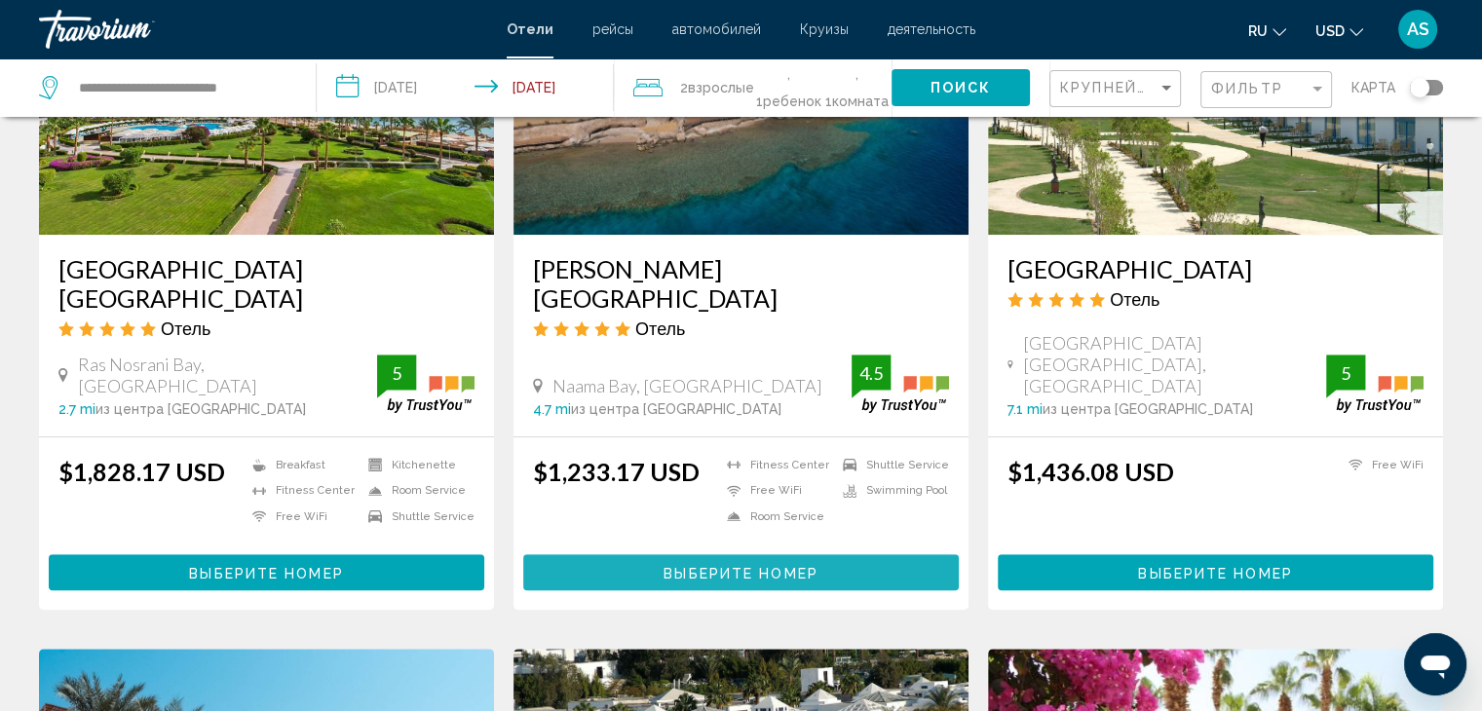
click at [722, 565] on span "Выберите номер" at bounding box center [740, 573] width 154 height 16
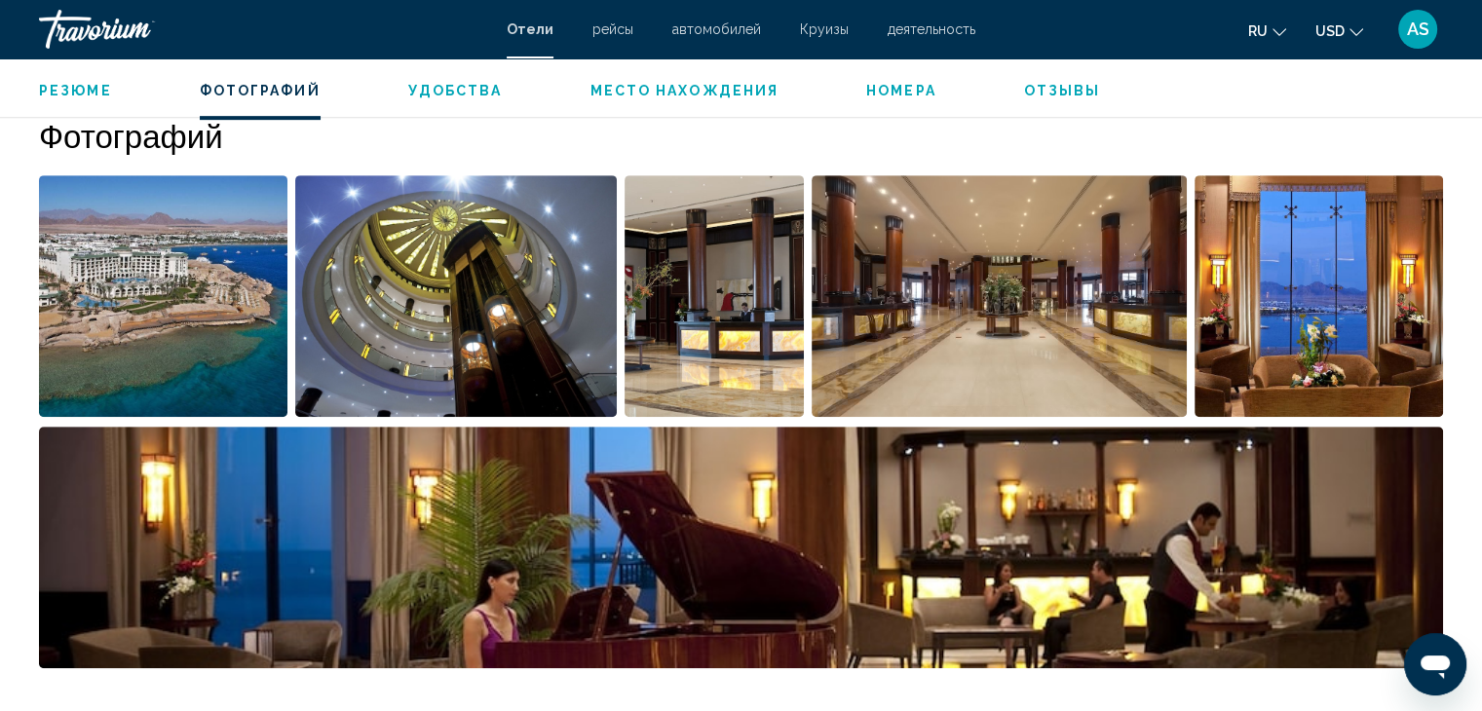
scroll to position [946, 0]
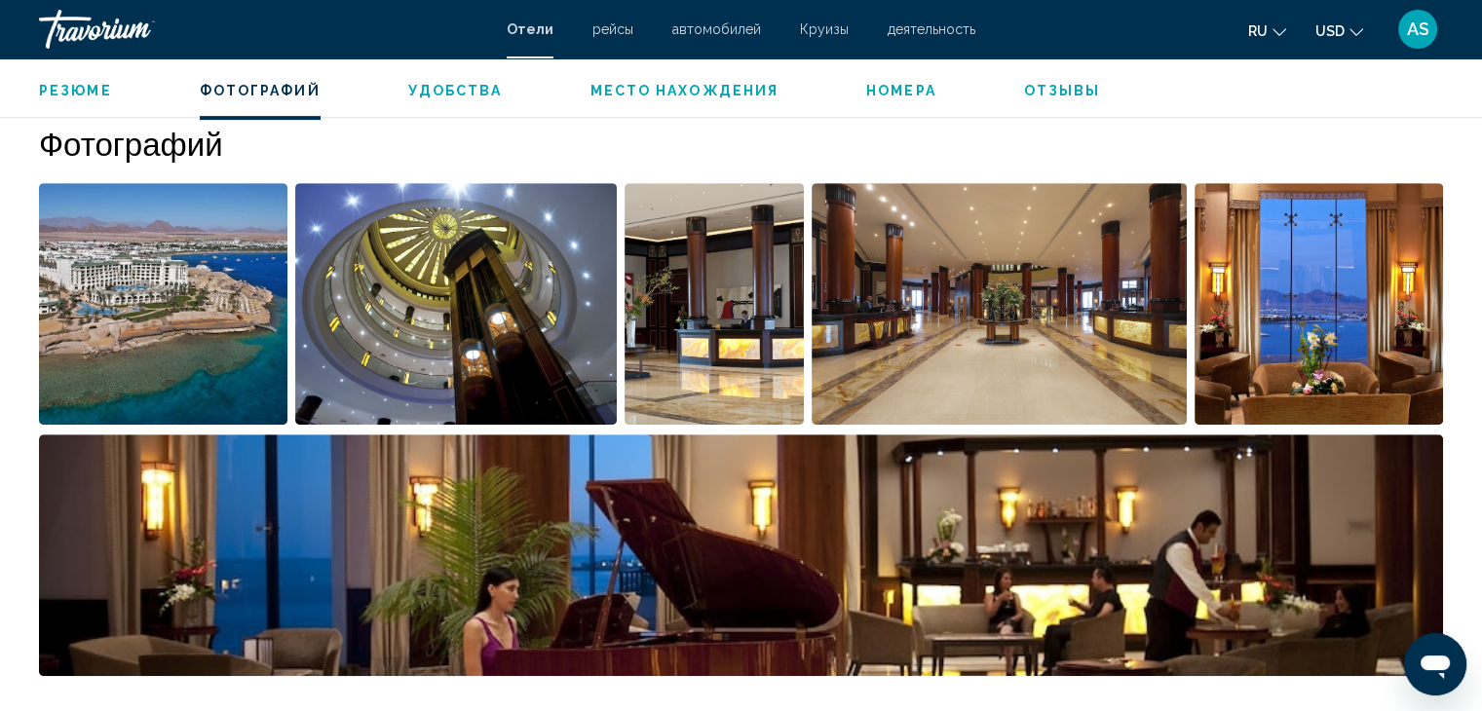
click at [208, 248] on img "Open full-screen image slider" at bounding box center [163, 304] width 248 height 242
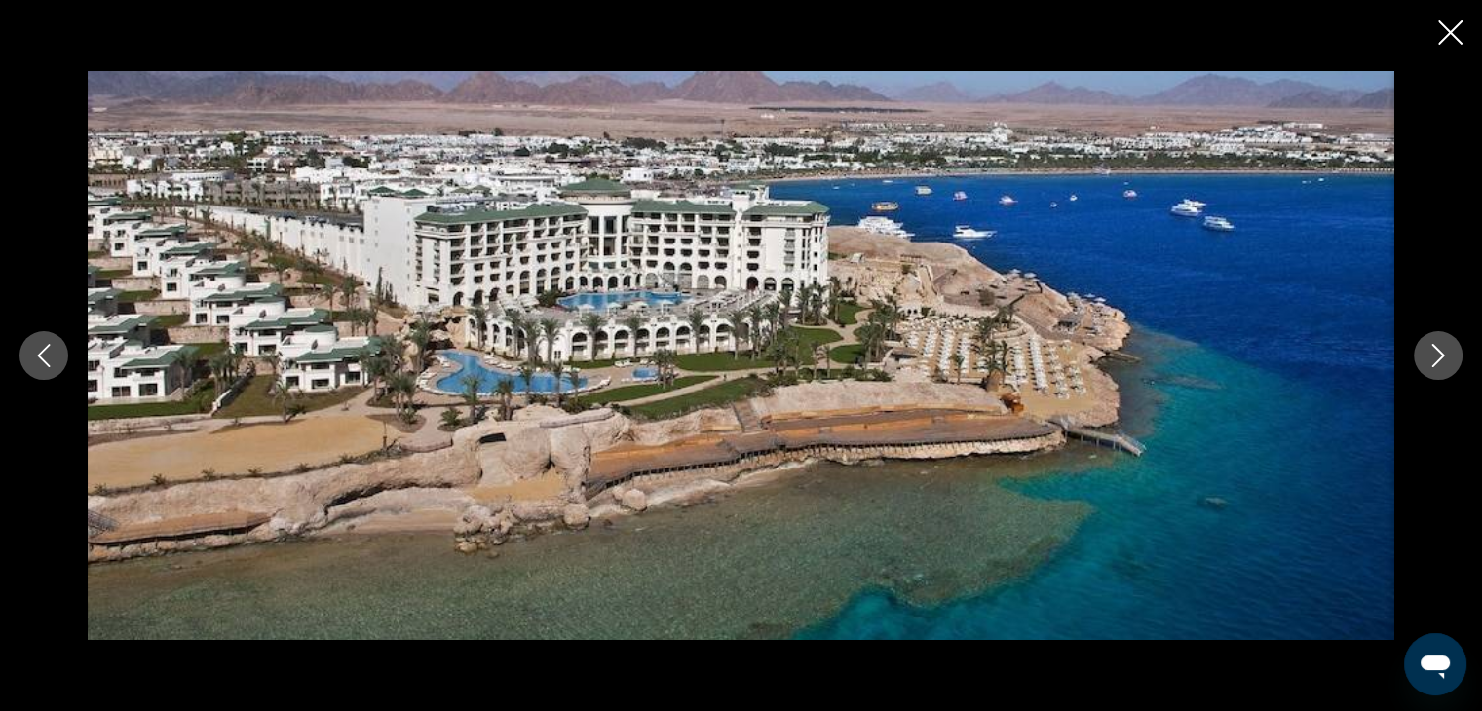
click at [1438, 357] on icon "Next image" at bounding box center [1437, 355] width 23 height 23
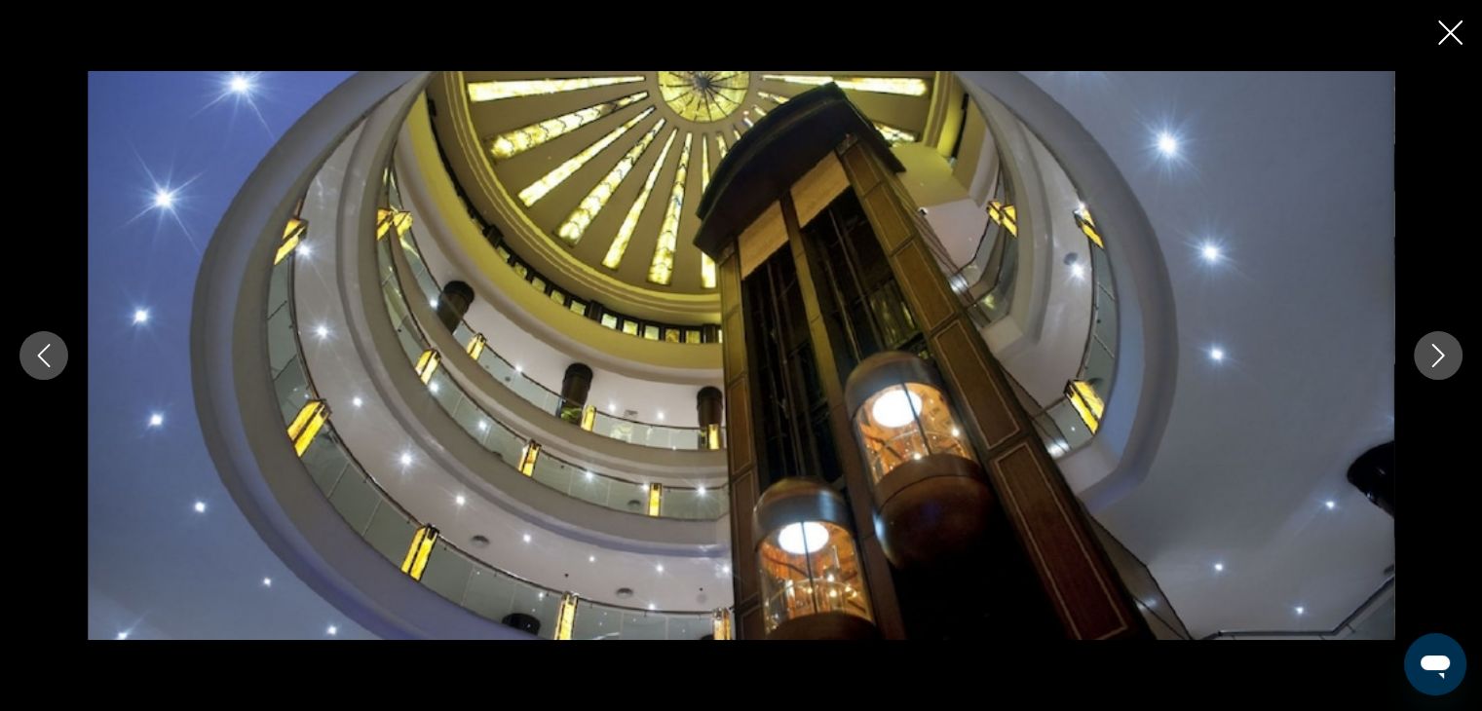
click at [1438, 357] on icon "Next image" at bounding box center [1437, 355] width 23 height 23
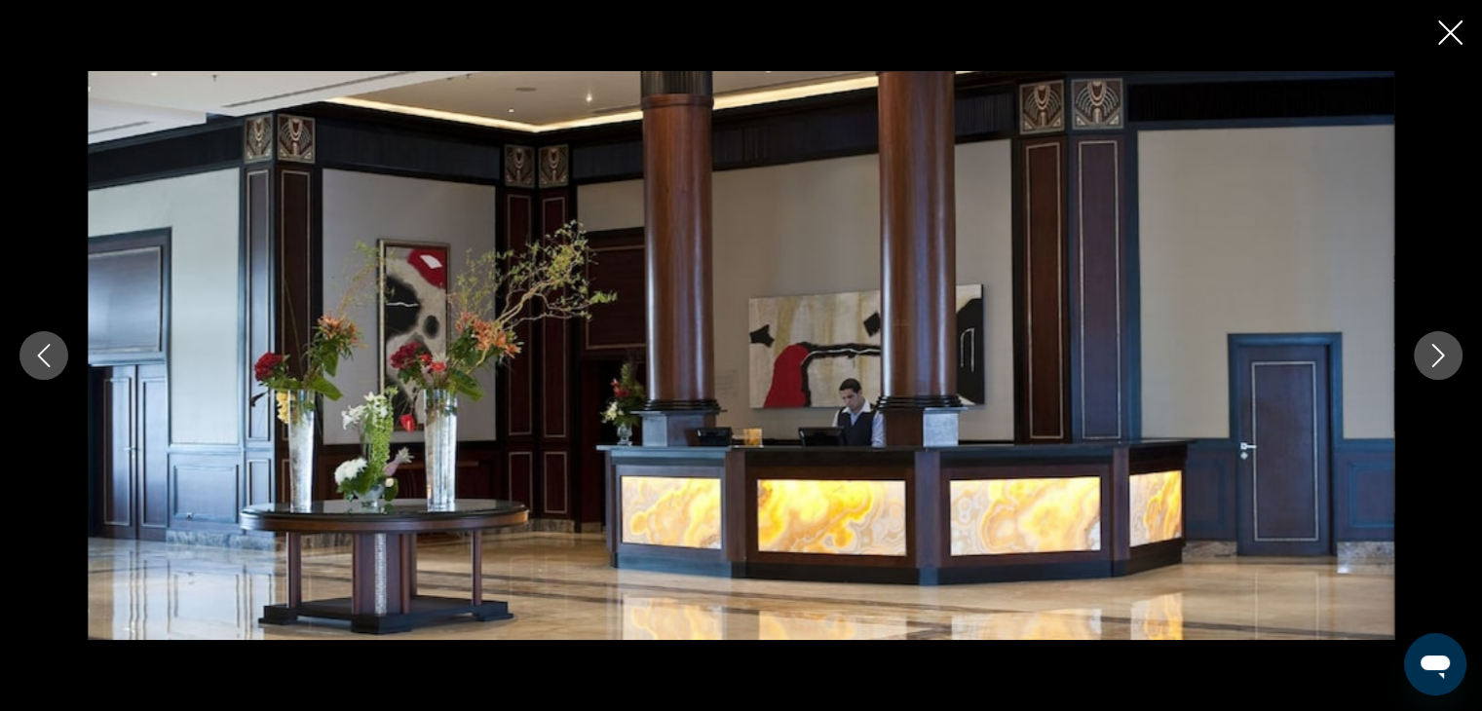
click at [1438, 357] on icon "Next image" at bounding box center [1437, 355] width 23 height 23
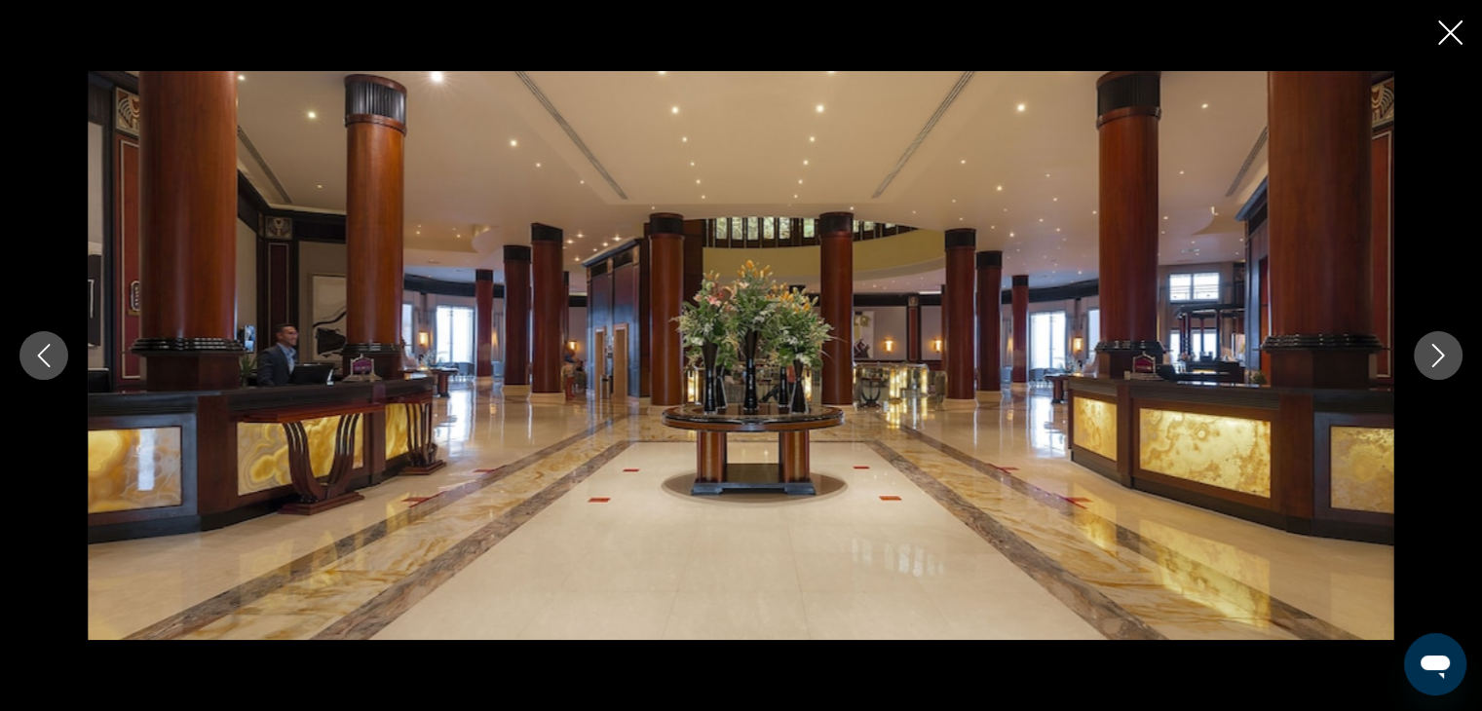
click at [1438, 357] on icon "Next image" at bounding box center [1437, 355] width 23 height 23
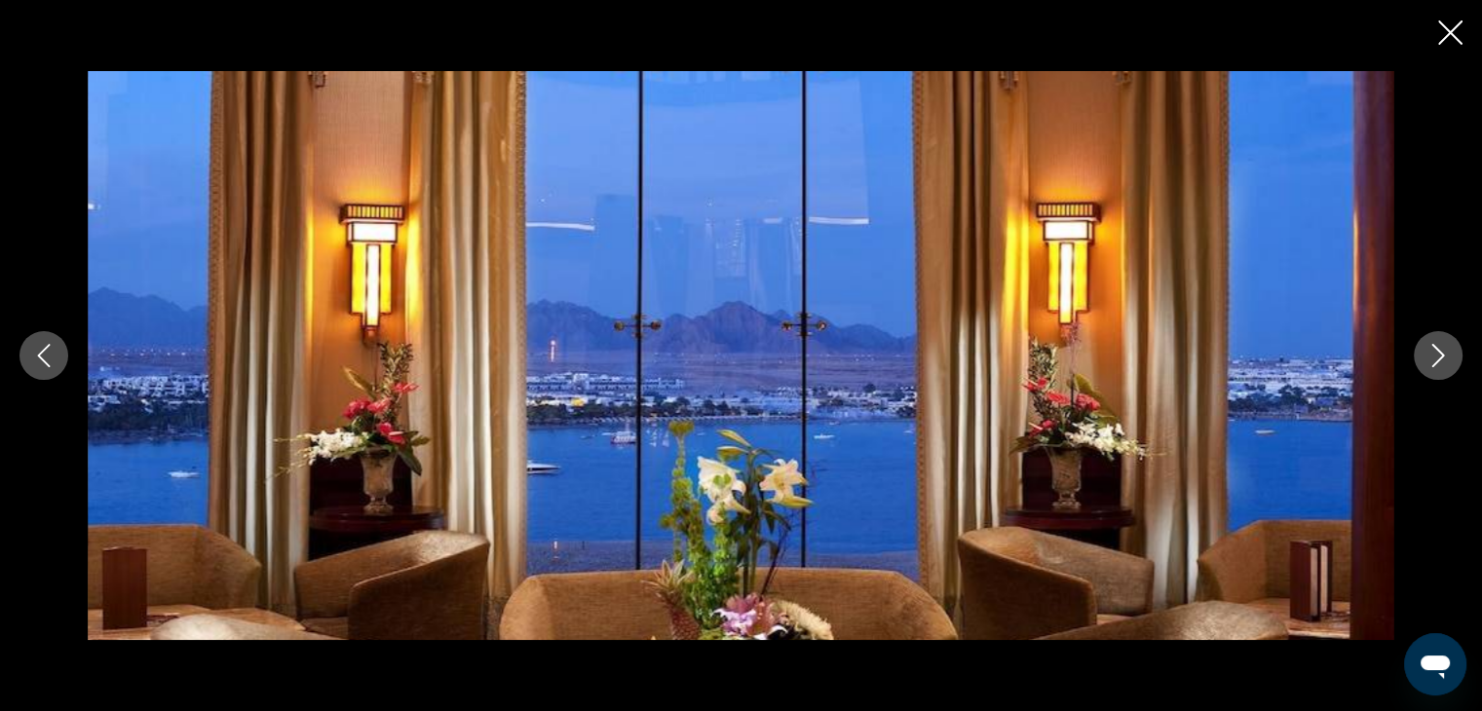
click at [1438, 357] on icon "Next image" at bounding box center [1437, 355] width 23 height 23
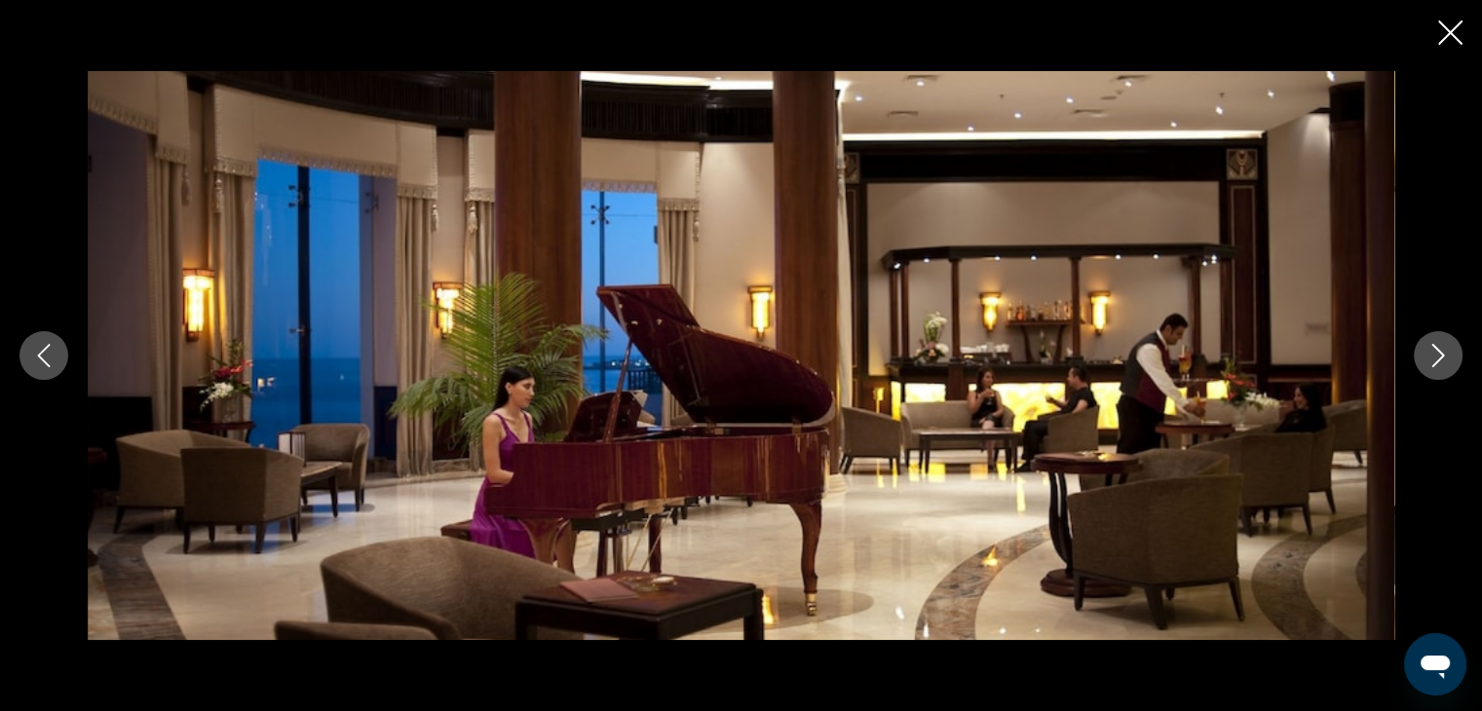
click at [1438, 357] on icon "Next image" at bounding box center [1437, 355] width 23 height 23
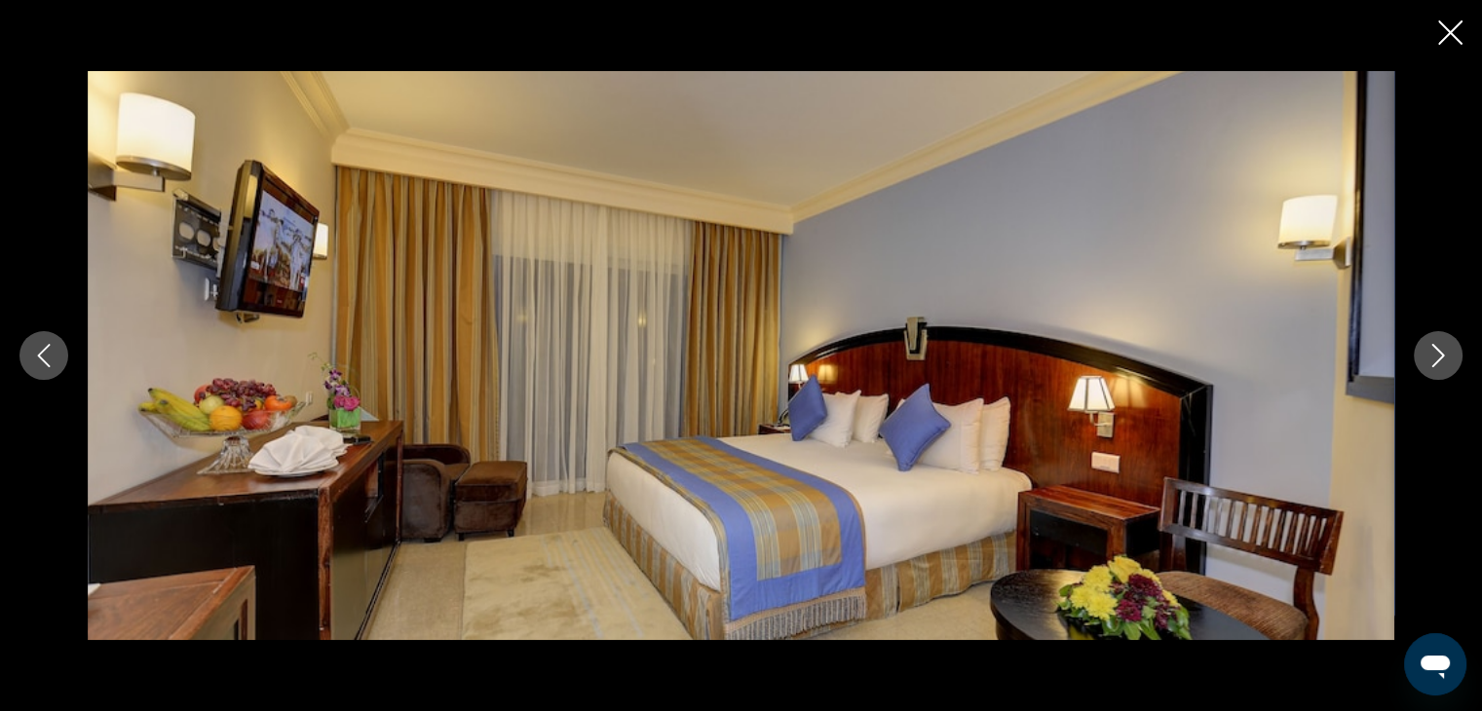
click at [1438, 357] on icon "Next image" at bounding box center [1437, 355] width 23 height 23
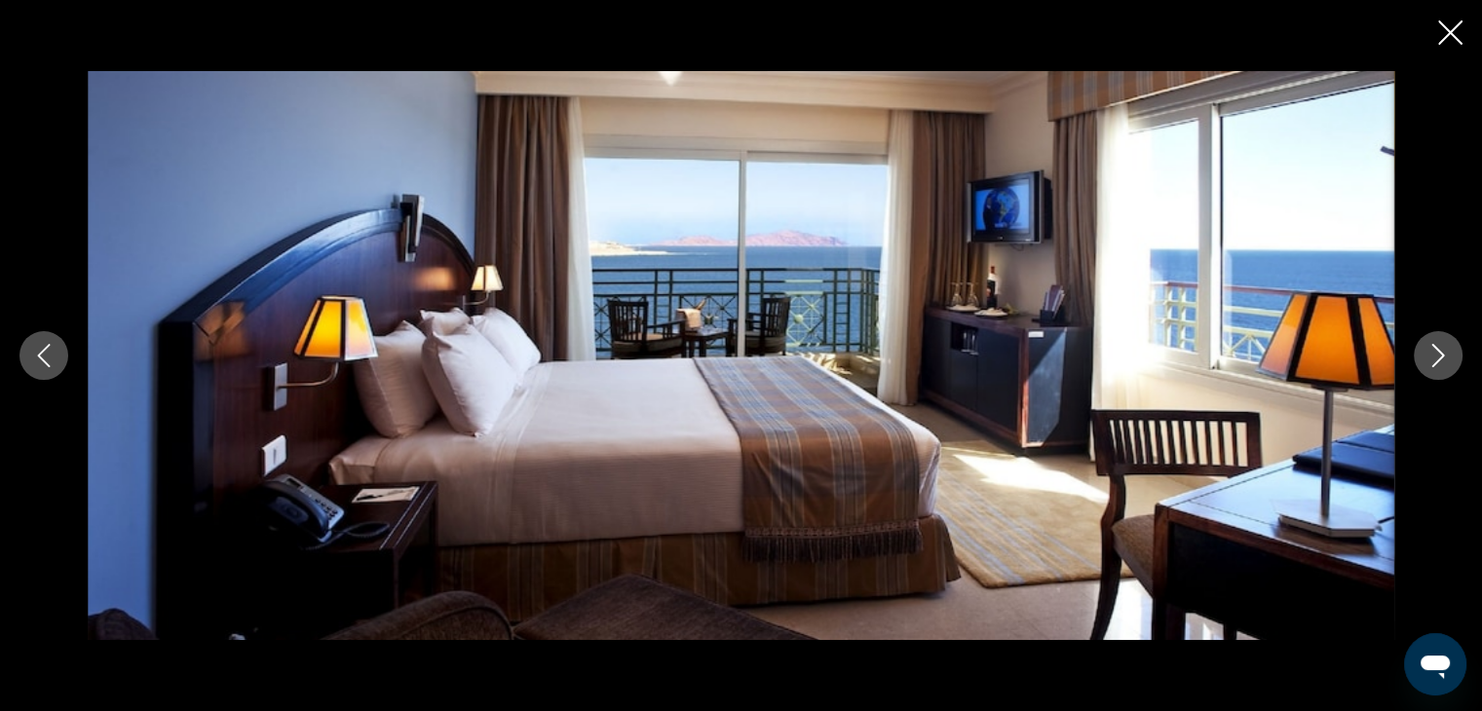
click at [1438, 357] on icon "Next image" at bounding box center [1437, 355] width 23 height 23
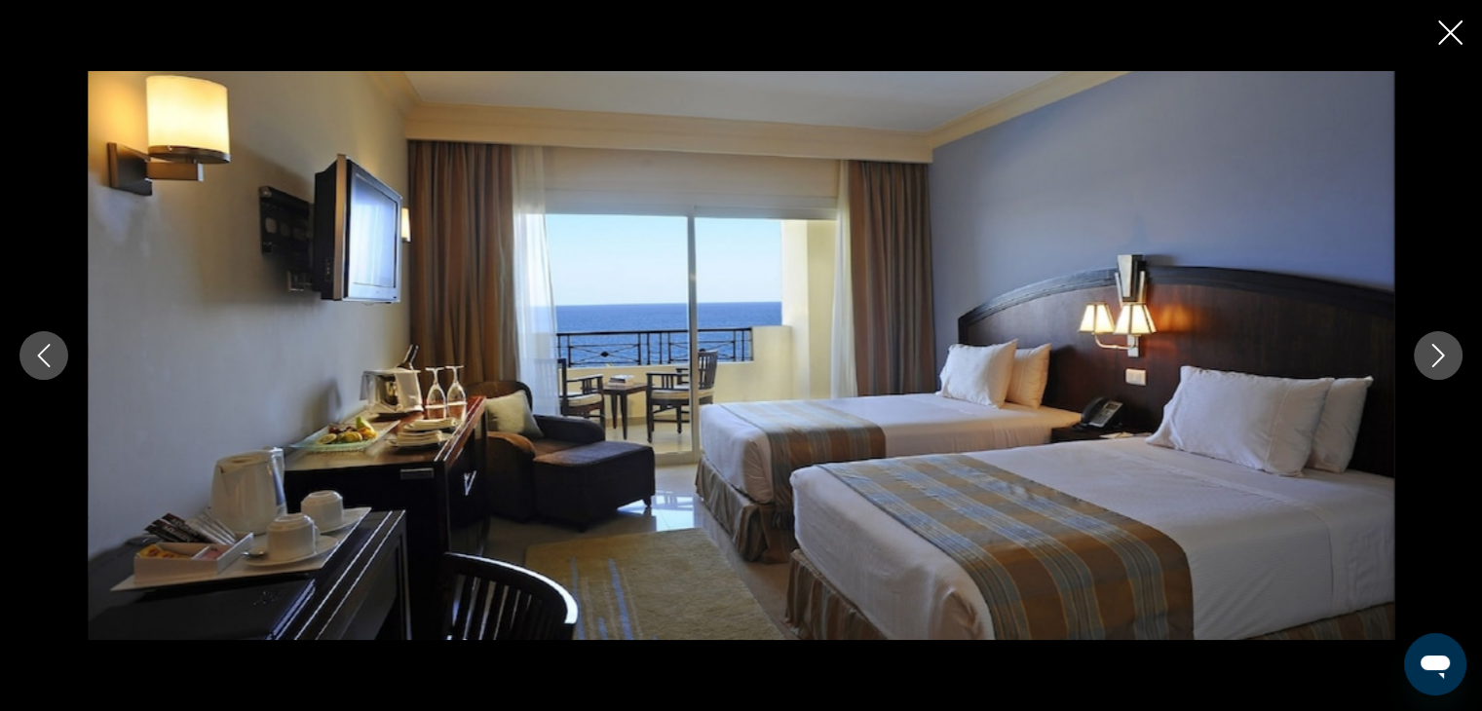
click at [1438, 357] on icon "Next image" at bounding box center [1437, 355] width 23 height 23
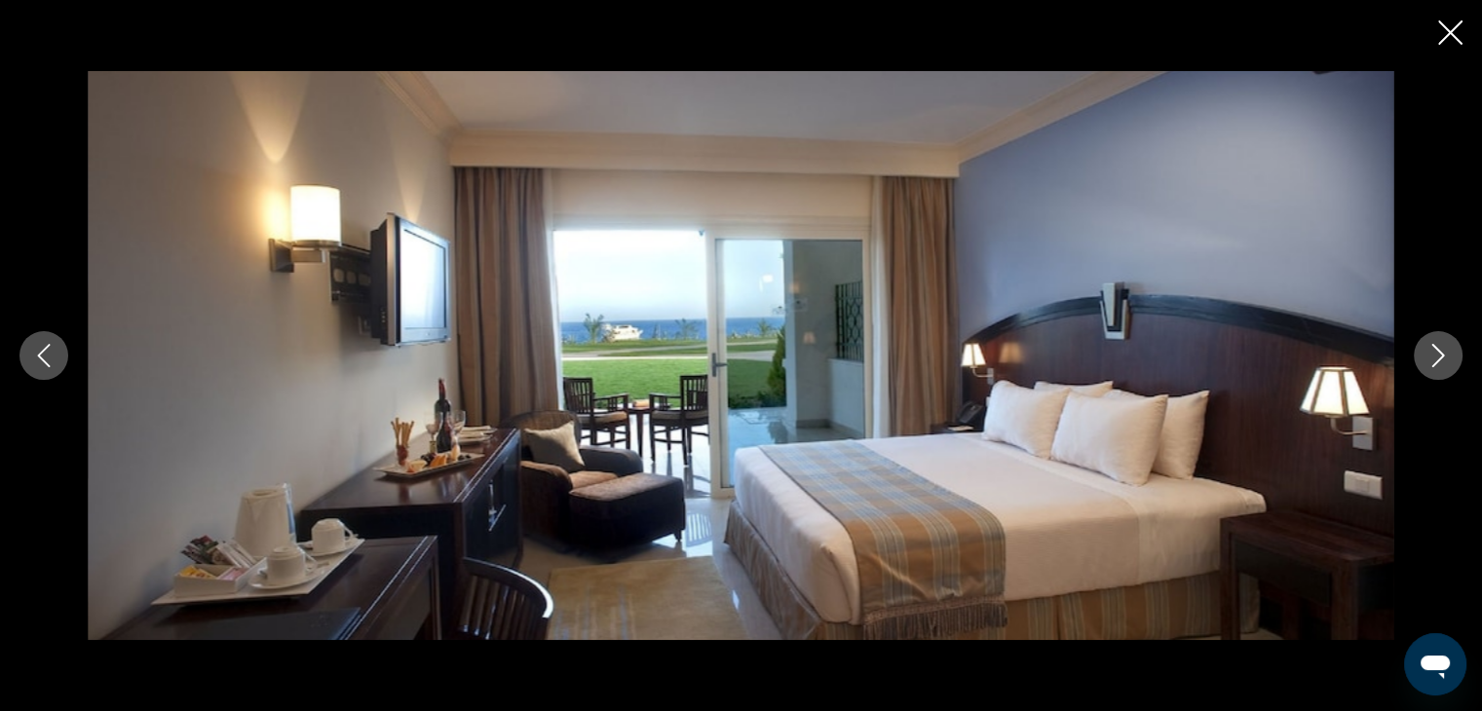
click at [1438, 357] on icon "Next image" at bounding box center [1437, 355] width 23 height 23
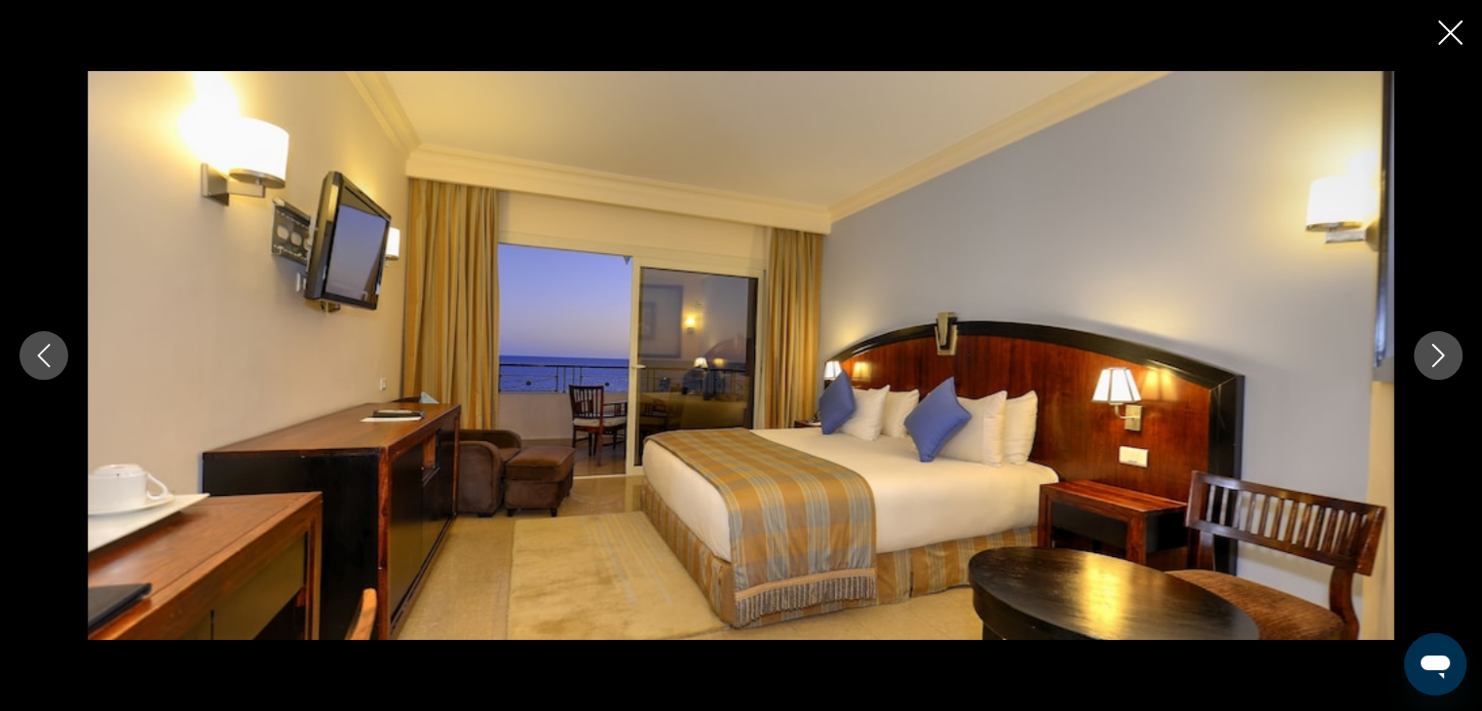
click at [1438, 357] on icon "Next image" at bounding box center [1437, 355] width 23 height 23
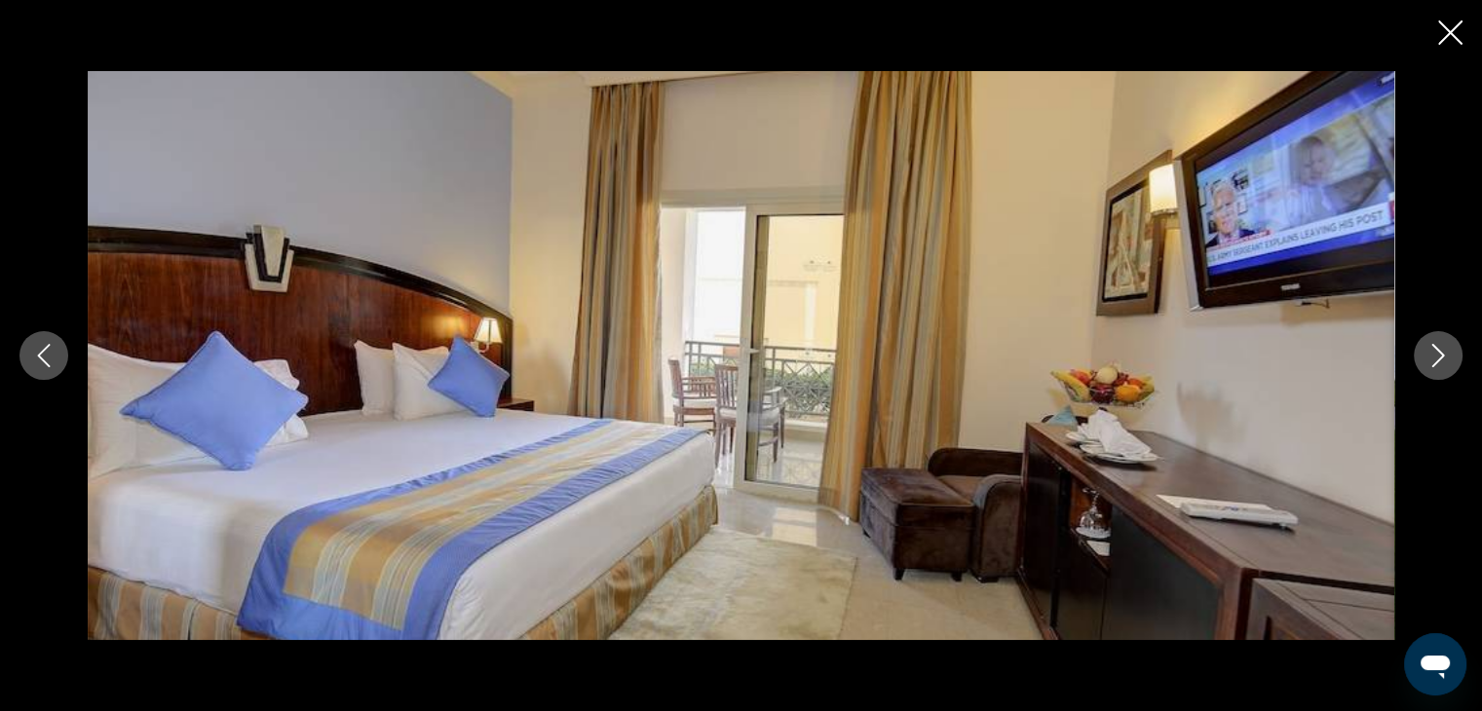
click at [1438, 357] on icon "Next image" at bounding box center [1437, 355] width 23 height 23
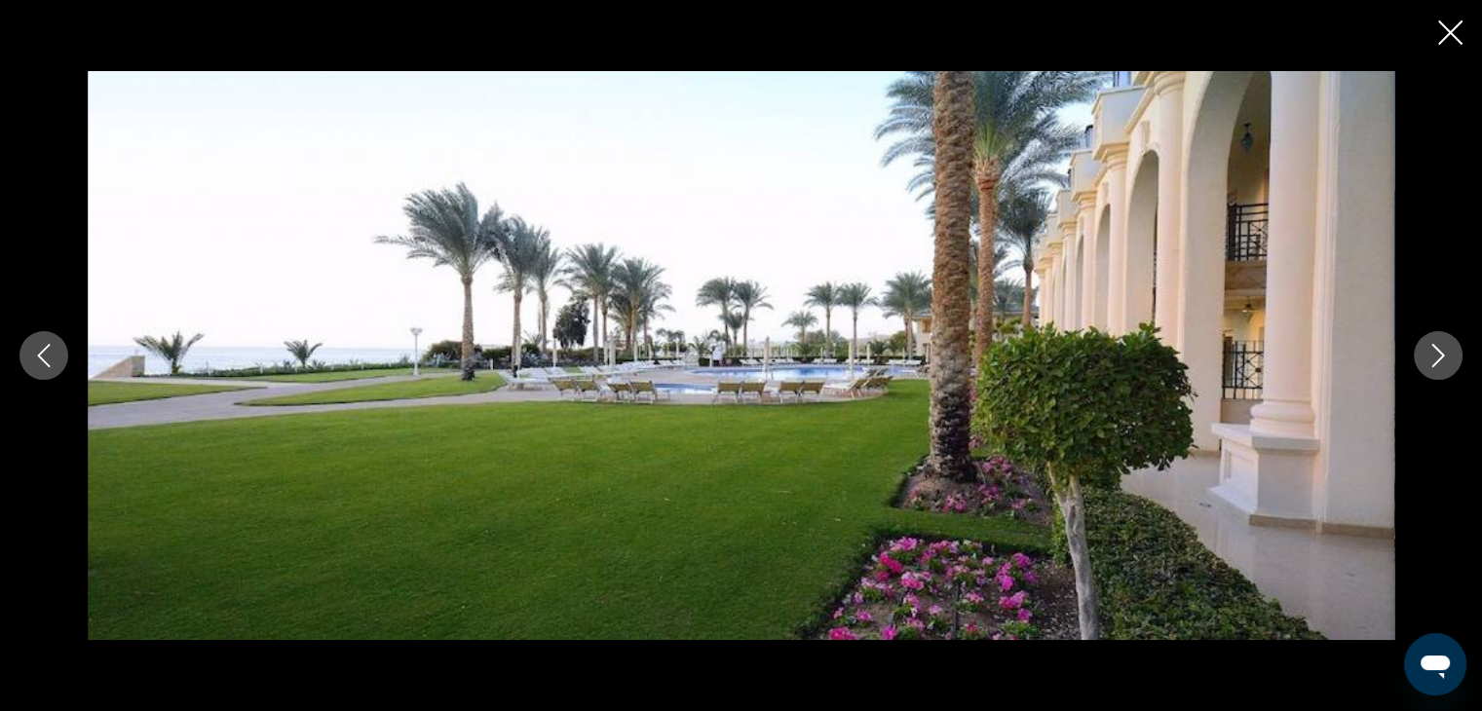
click at [1438, 357] on icon "Next image" at bounding box center [1437, 355] width 23 height 23
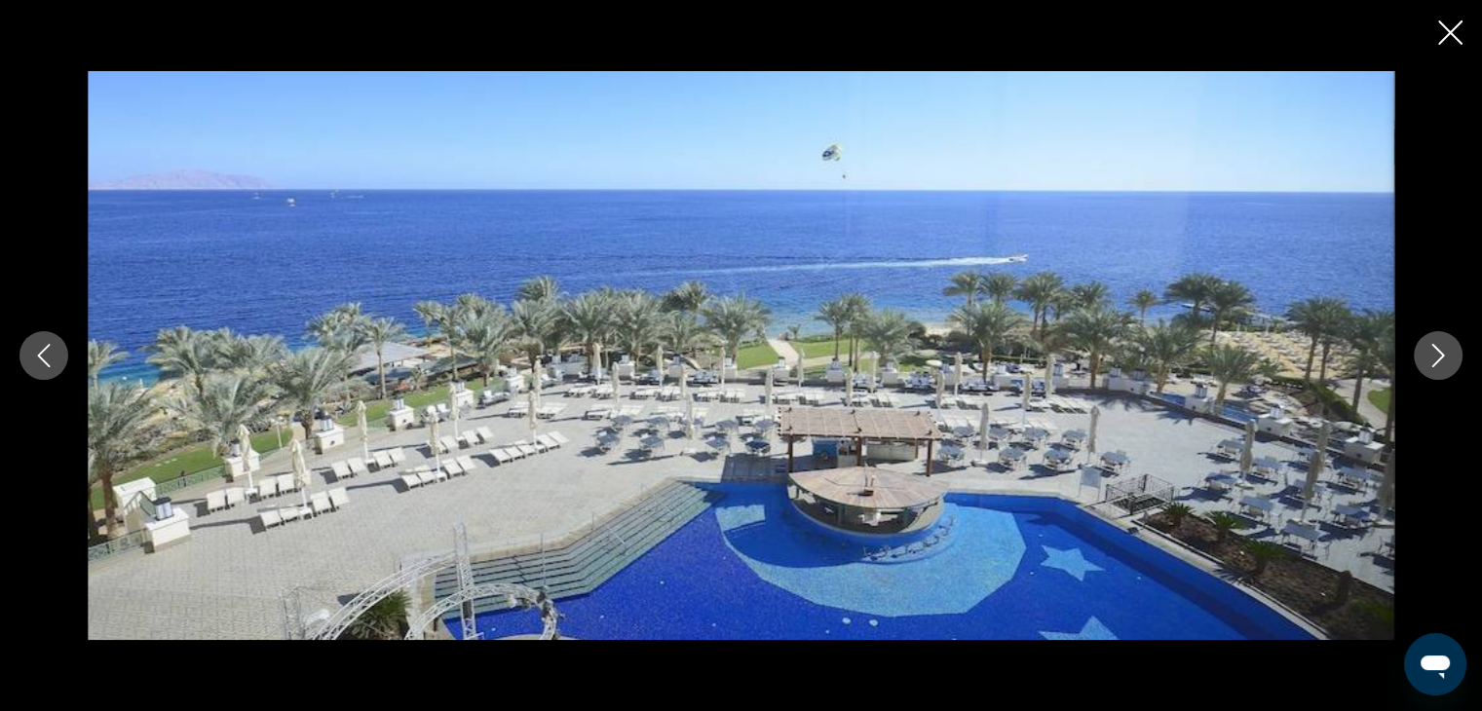
click at [1434, 357] on icon "Next image" at bounding box center [1437, 355] width 23 height 23
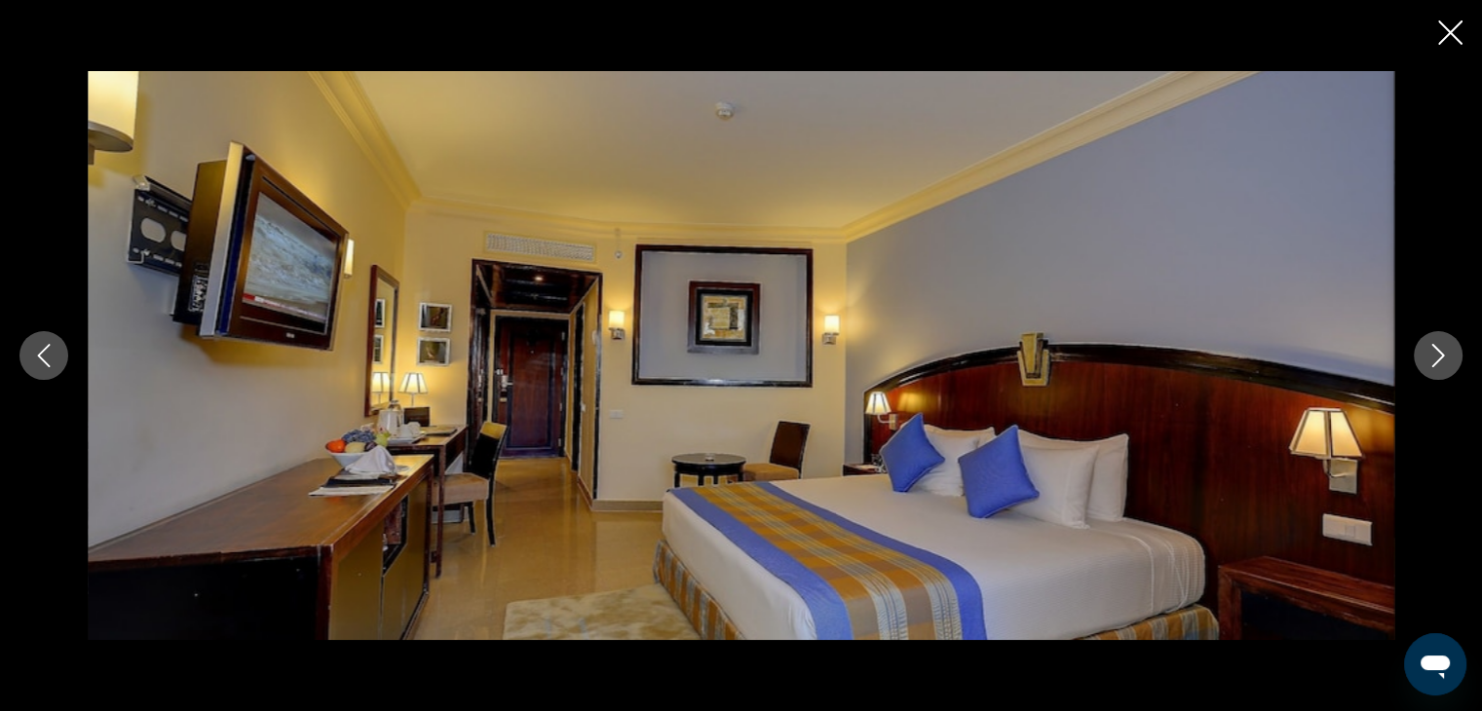
click at [47, 359] on icon "Previous image" at bounding box center [43, 355] width 23 height 23
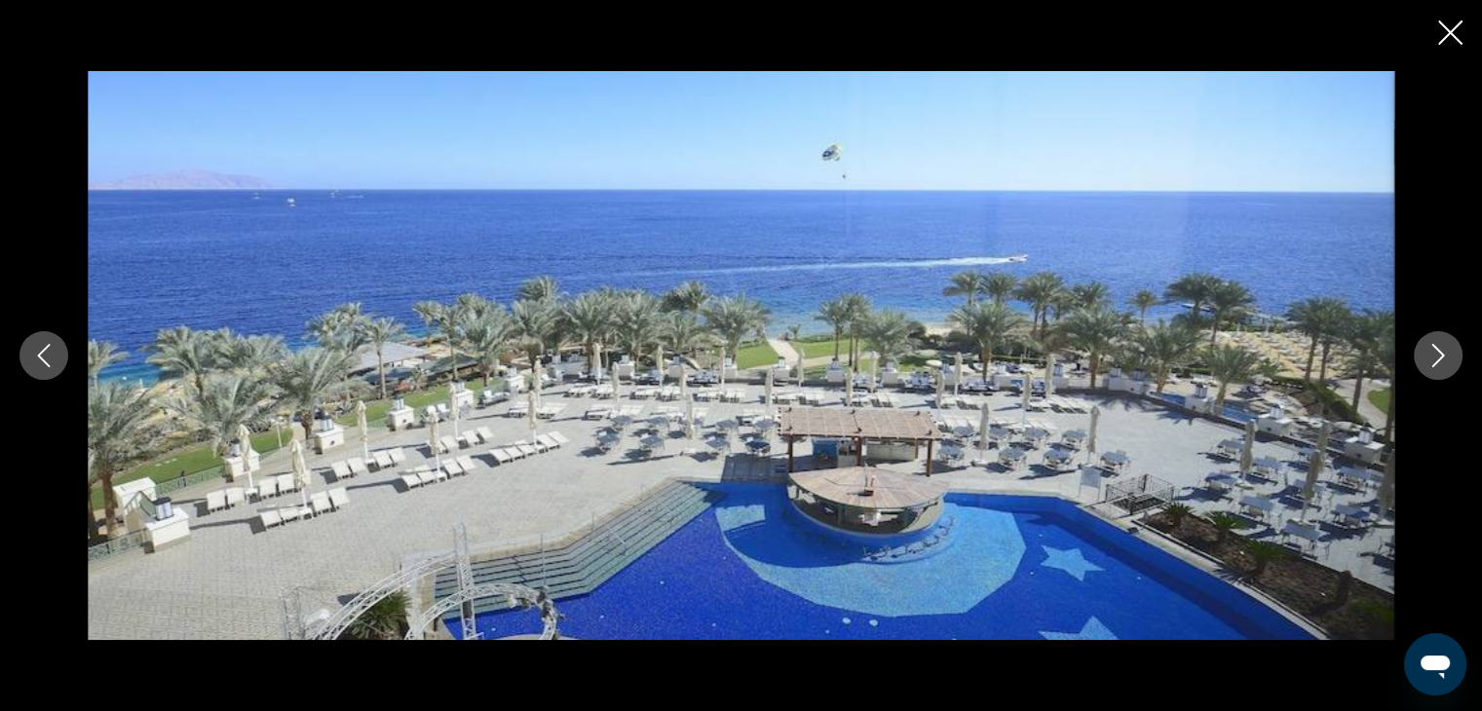
click at [1437, 356] on icon "Next image" at bounding box center [1437, 355] width 23 height 23
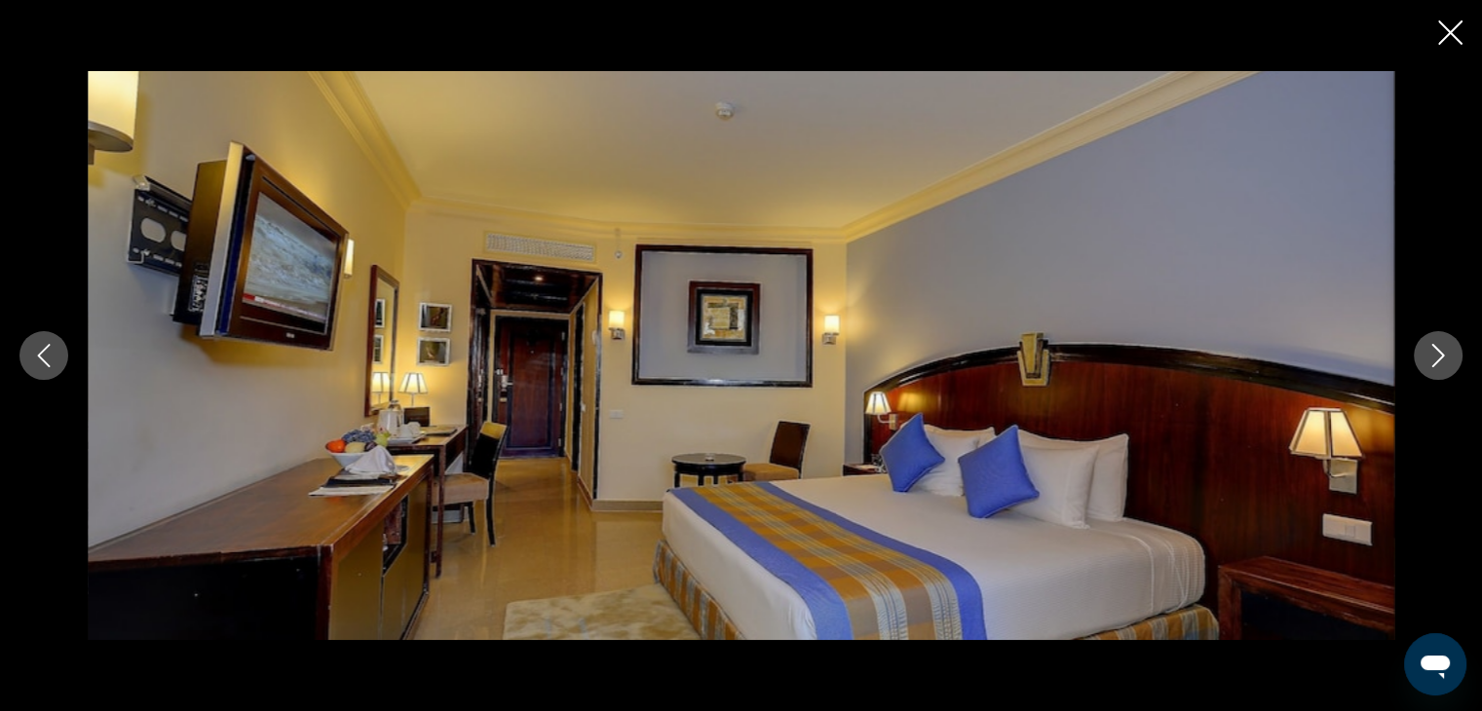
click at [1437, 356] on icon "Next image" at bounding box center [1437, 355] width 23 height 23
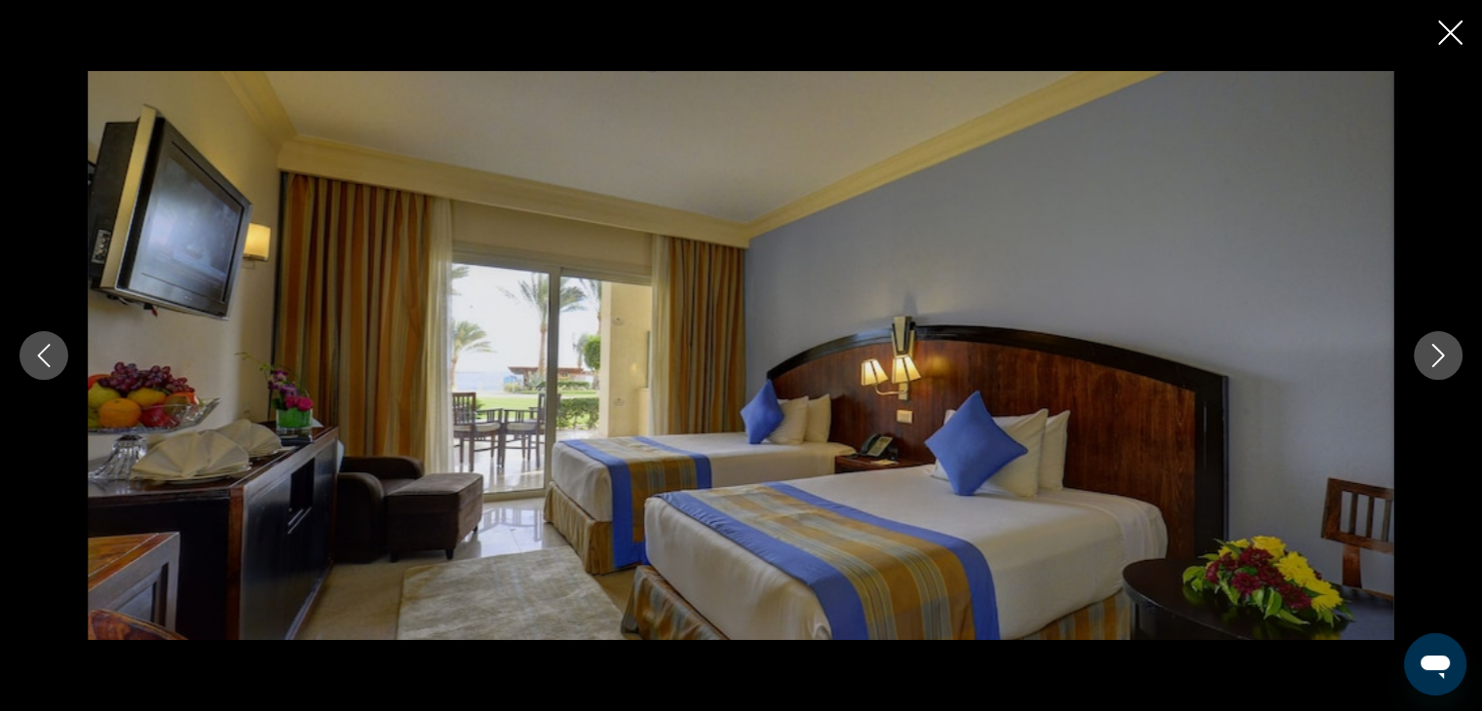
click at [1437, 356] on icon "Next image" at bounding box center [1437, 355] width 23 height 23
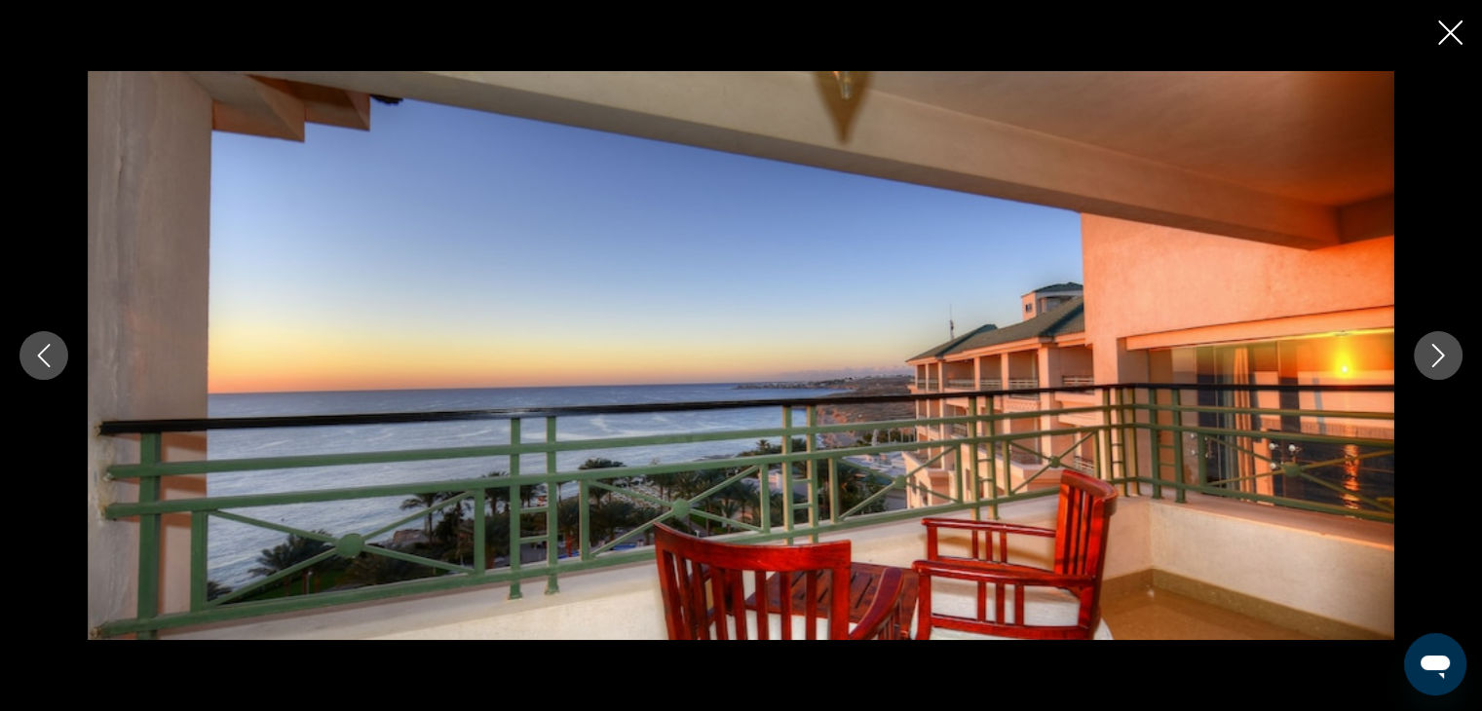
click at [1437, 356] on icon "Next image" at bounding box center [1437, 355] width 23 height 23
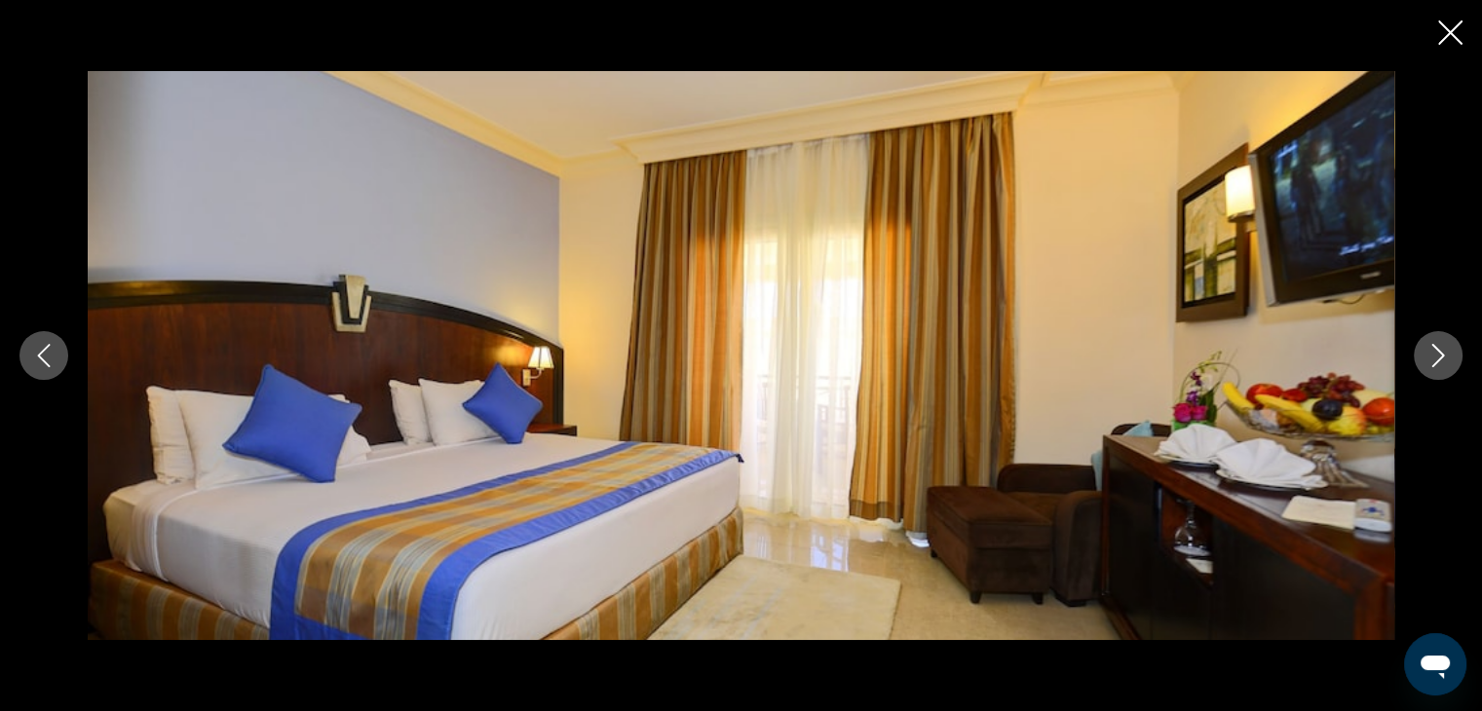
click at [1437, 356] on icon "Next image" at bounding box center [1437, 355] width 23 height 23
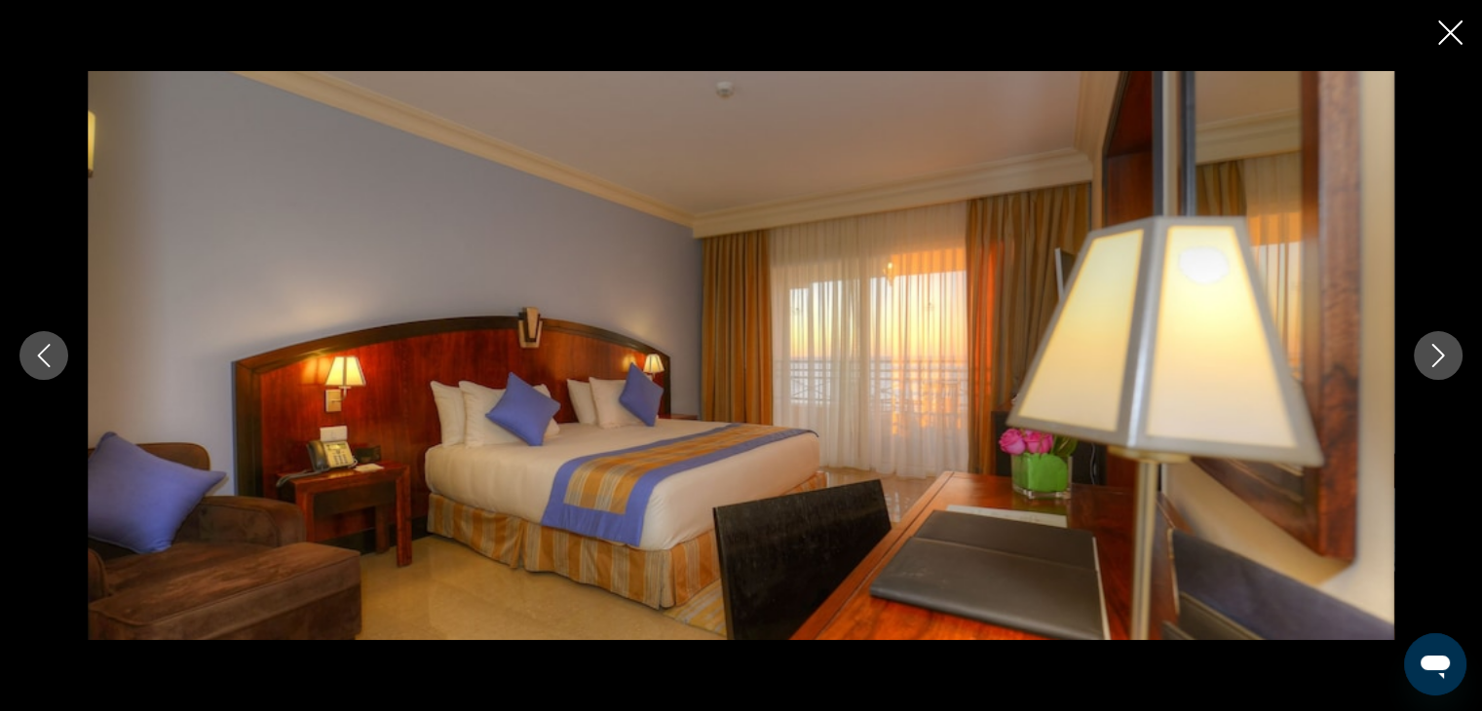
click at [1437, 356] on icon "Next image" at bounding box center [1437, 355] width 23 height 23
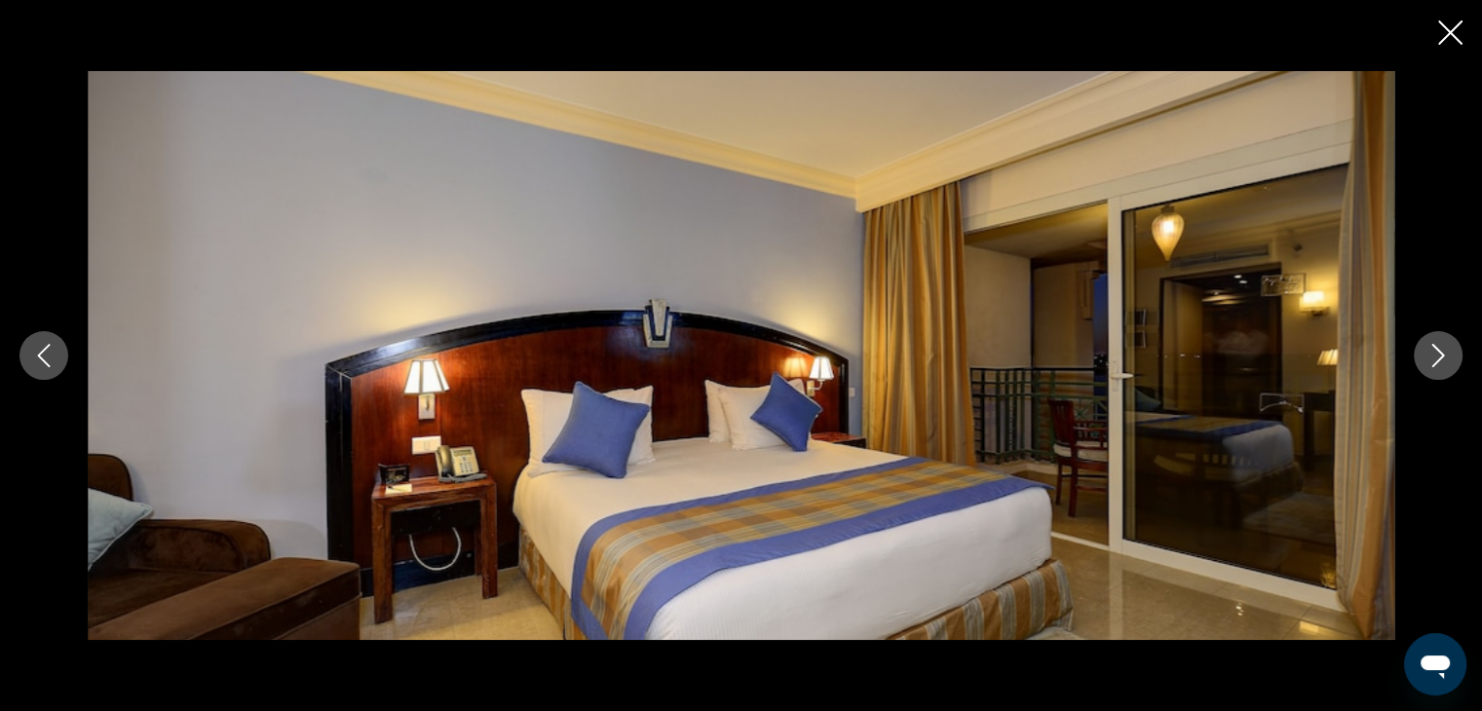
click at [1437, 356] on icon "Next image" at bounding box center [1437, 355] width 23 height 23
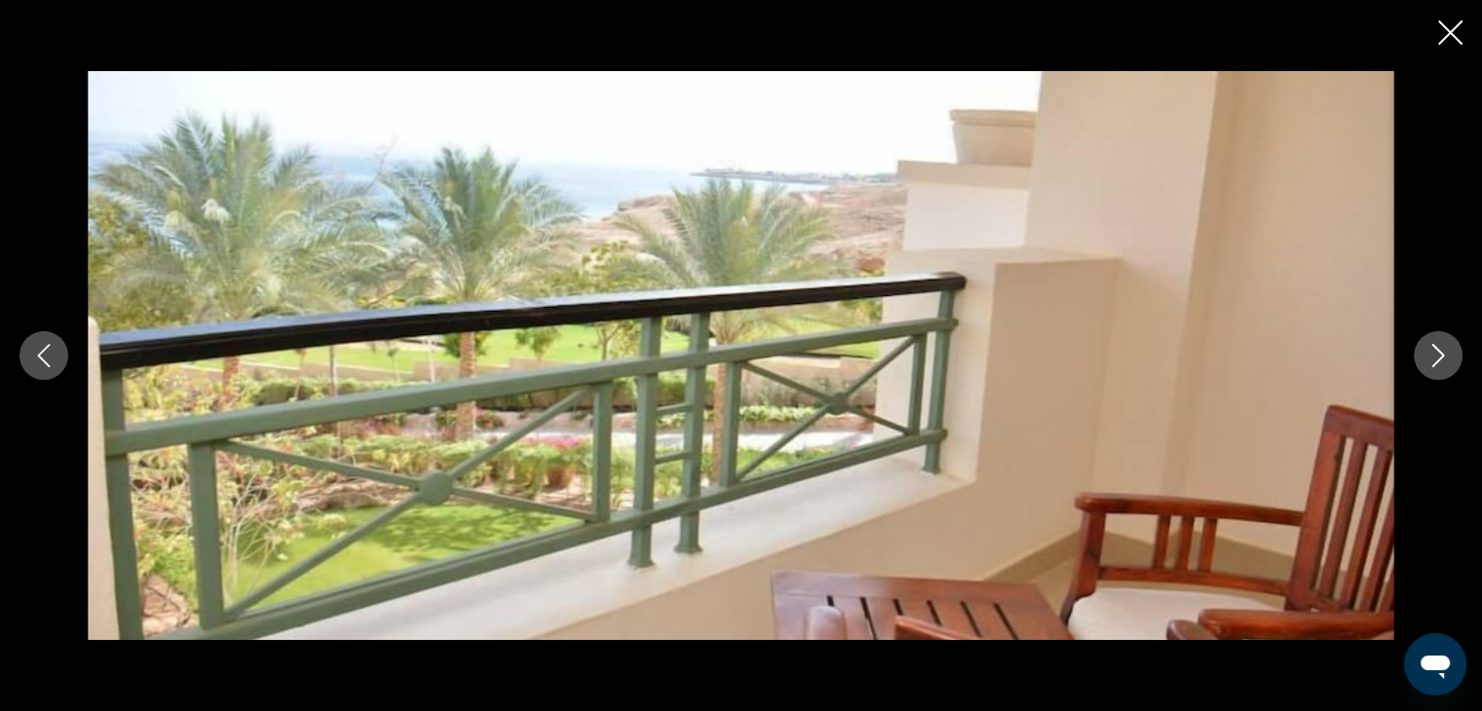
click at [1437, 356] on icon "Next image" at bounding box center [1437, 355] width 23 height 23
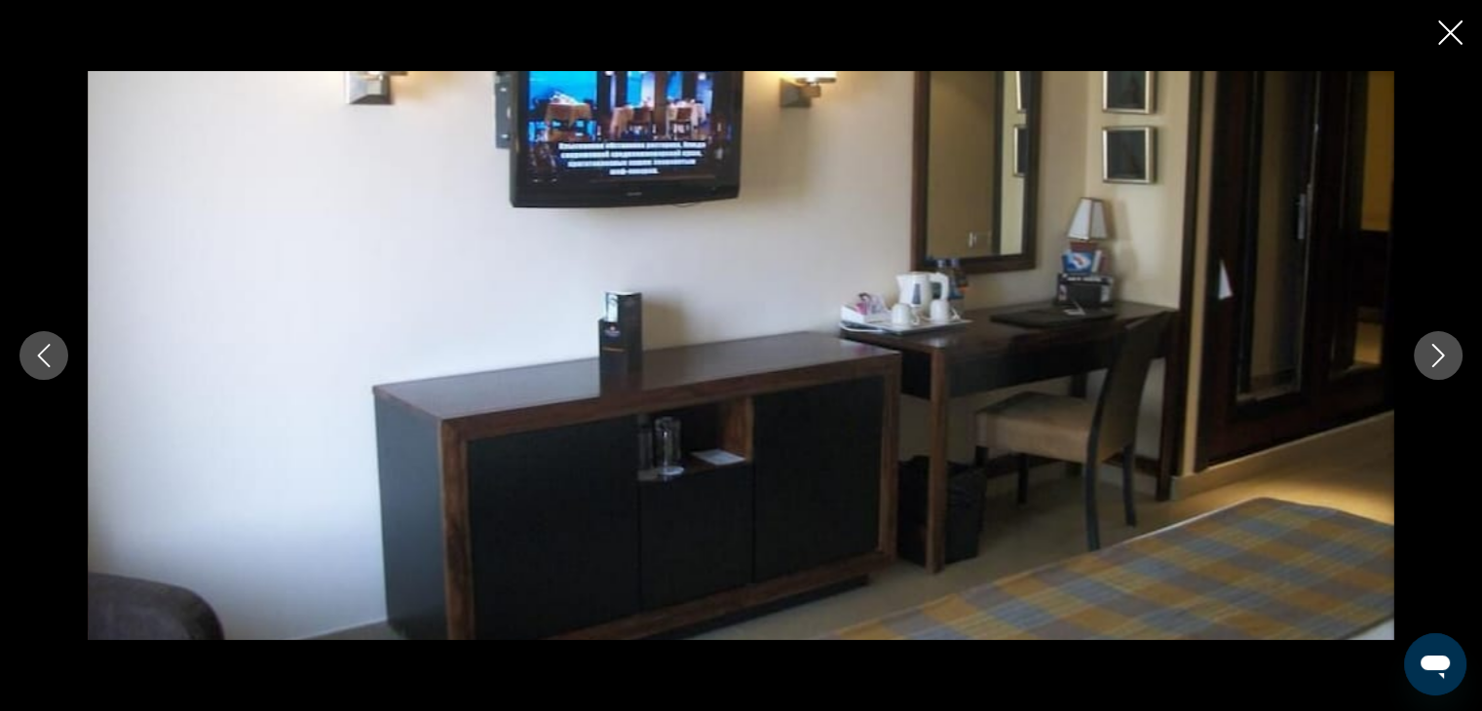
click at [1437, 356] on icon "Next image" at bounding box center [1437, 355] width 23 height 23
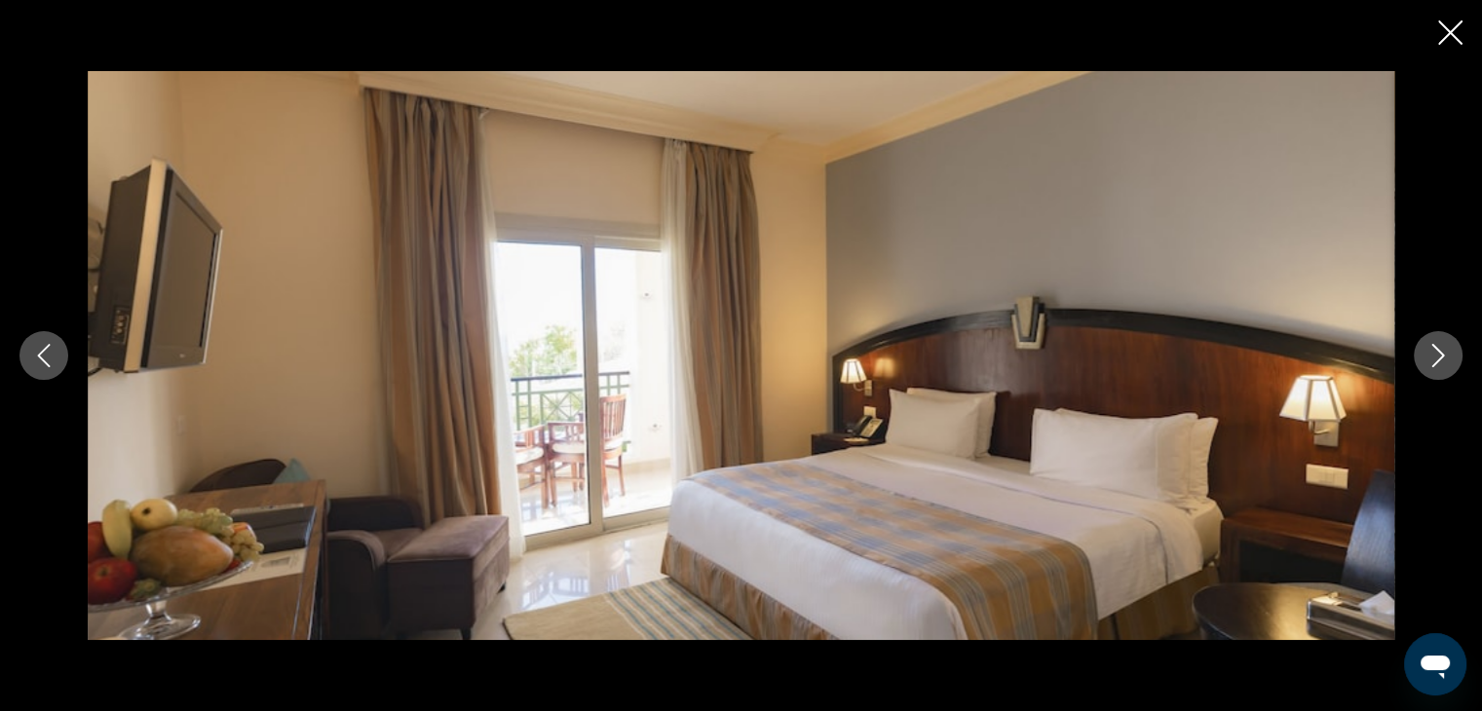
click at [1437, 356] on icon "Next image" at bounding box center [1437, 355] width 23 height 23
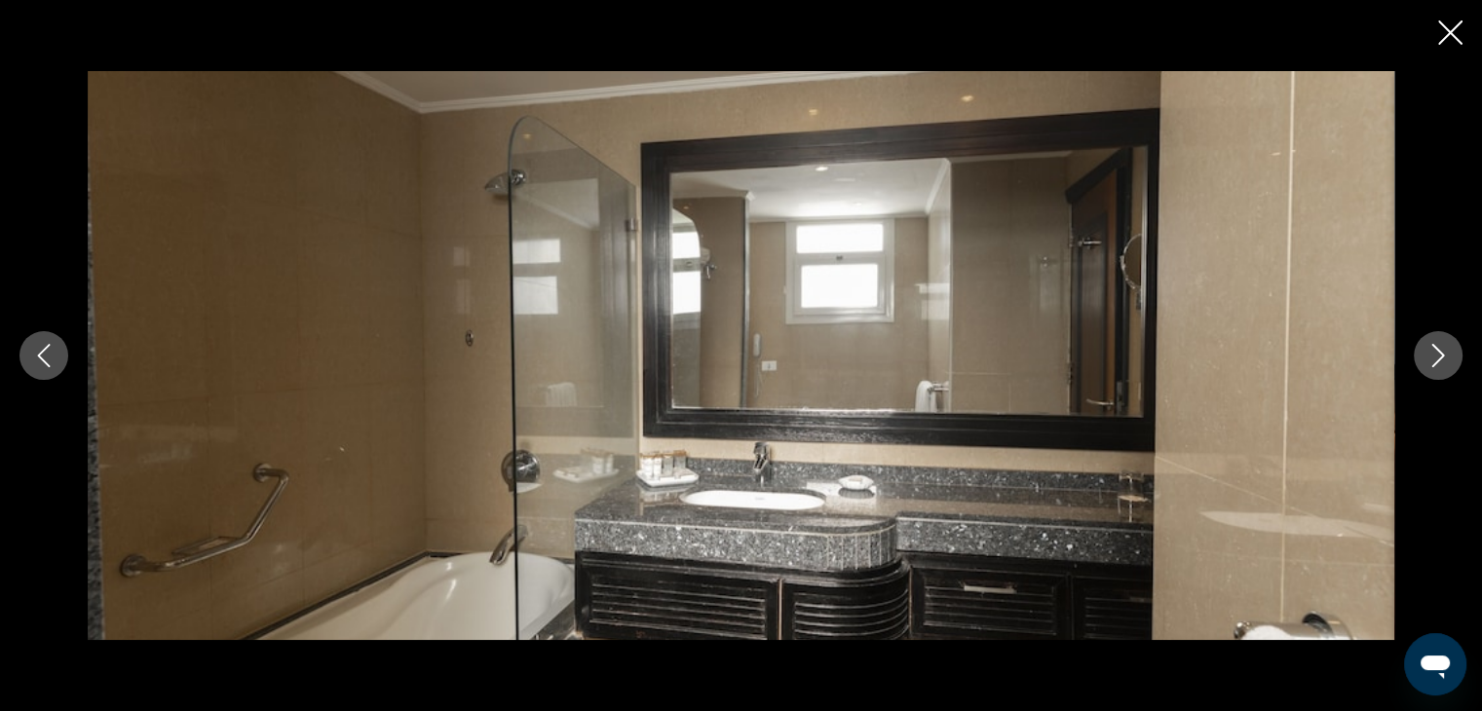
click at [1437, 356] on icon "Next image" at bounding box center [1437, 355] width 23 height 23
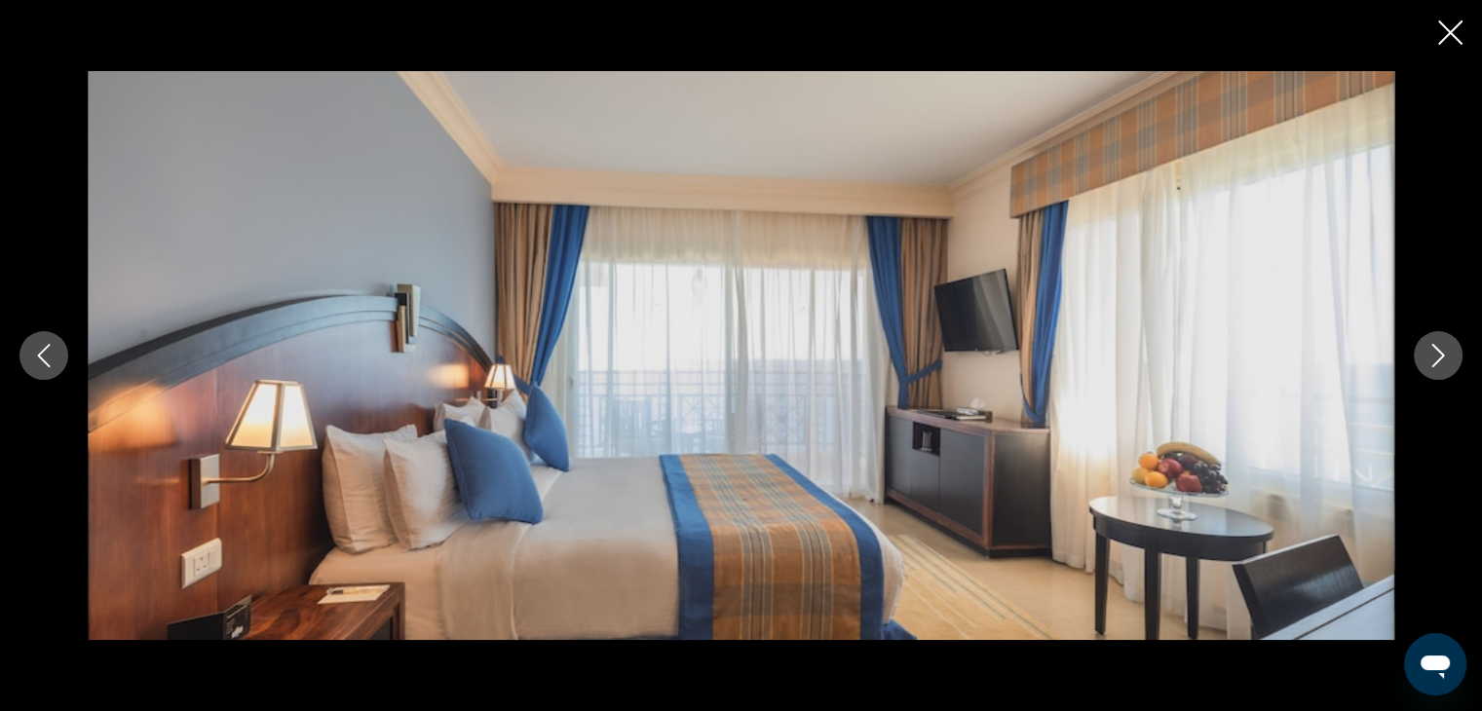
click at [1437, 356] on icon "Next image" at bounding box center [1437, 355] width 23 height 23
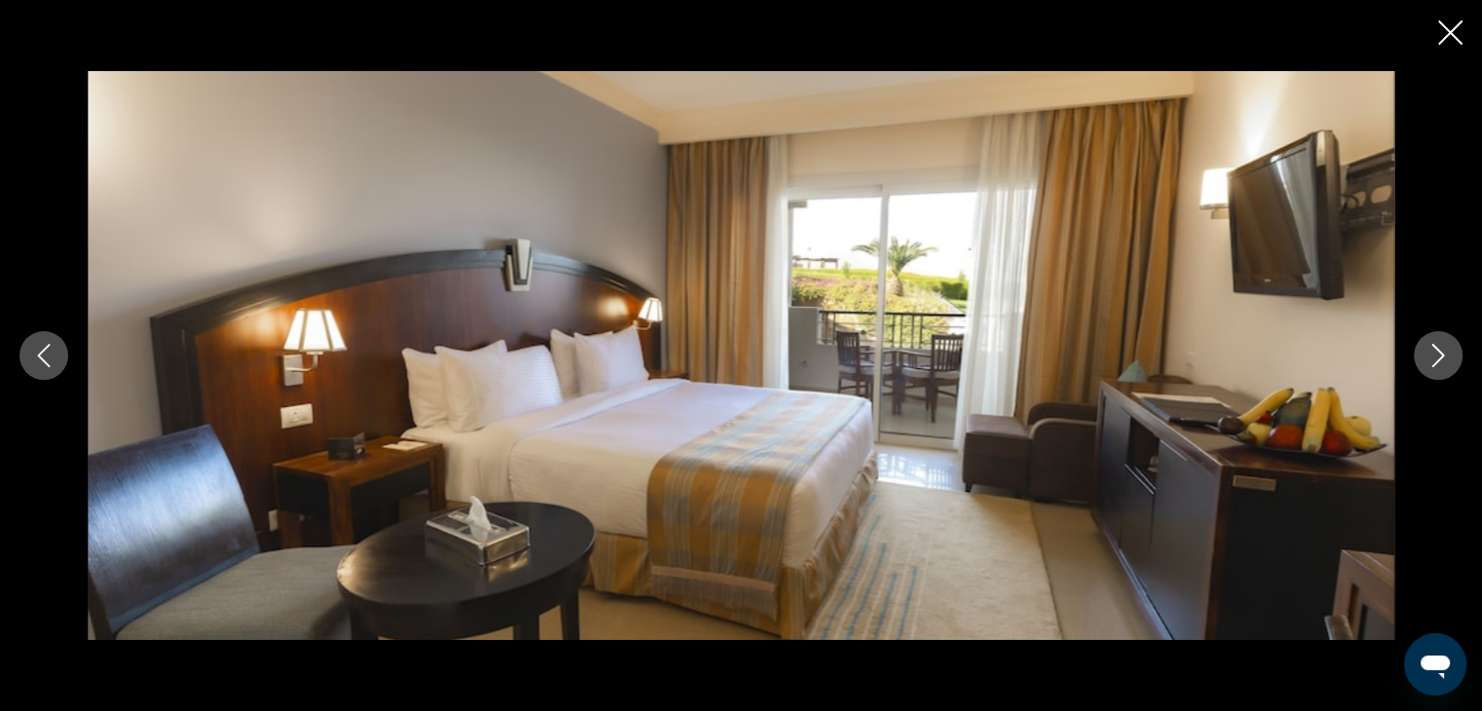
click at [1437, 356] on icon "Next image" at bounding box center [1437, 355] width 23 height 23
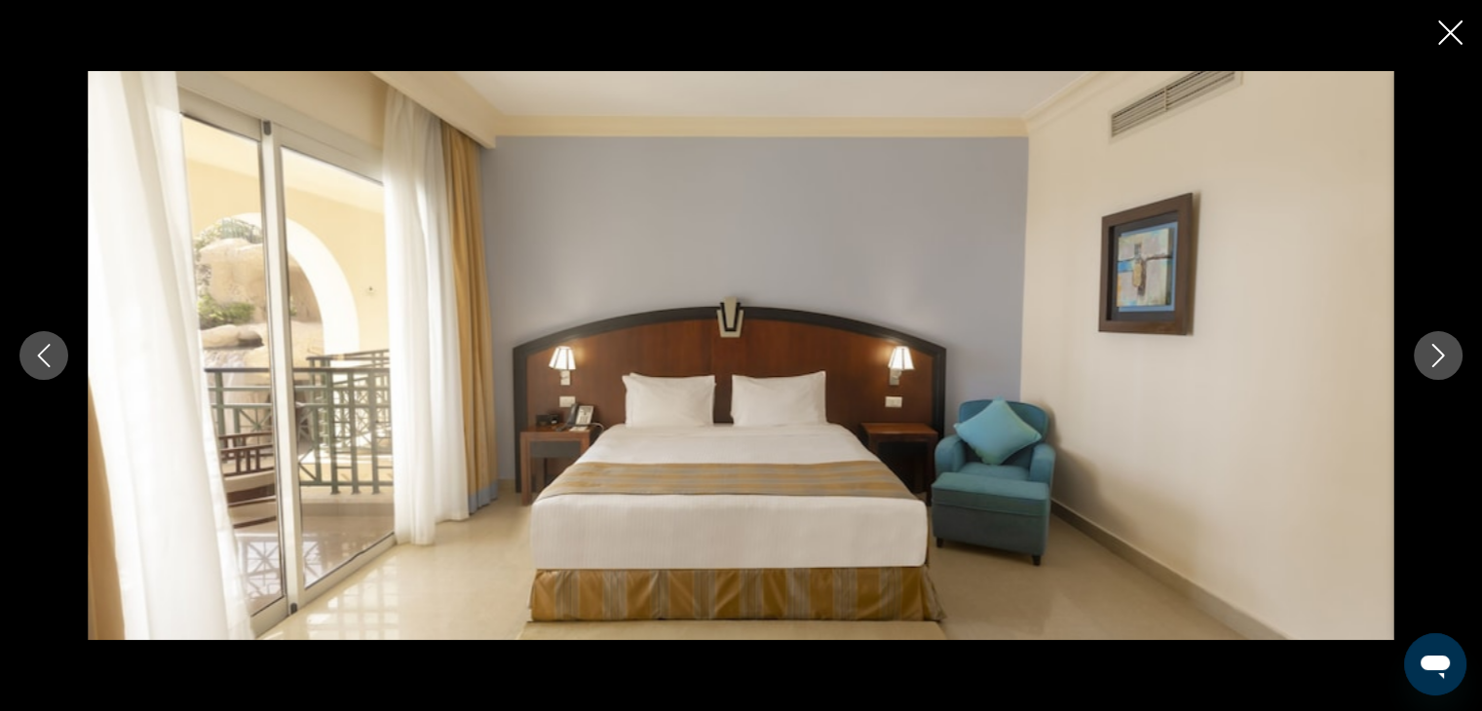
click at [1437, 356] on icon "Next image" at bounding box center [1437, 355] width 23 height 23
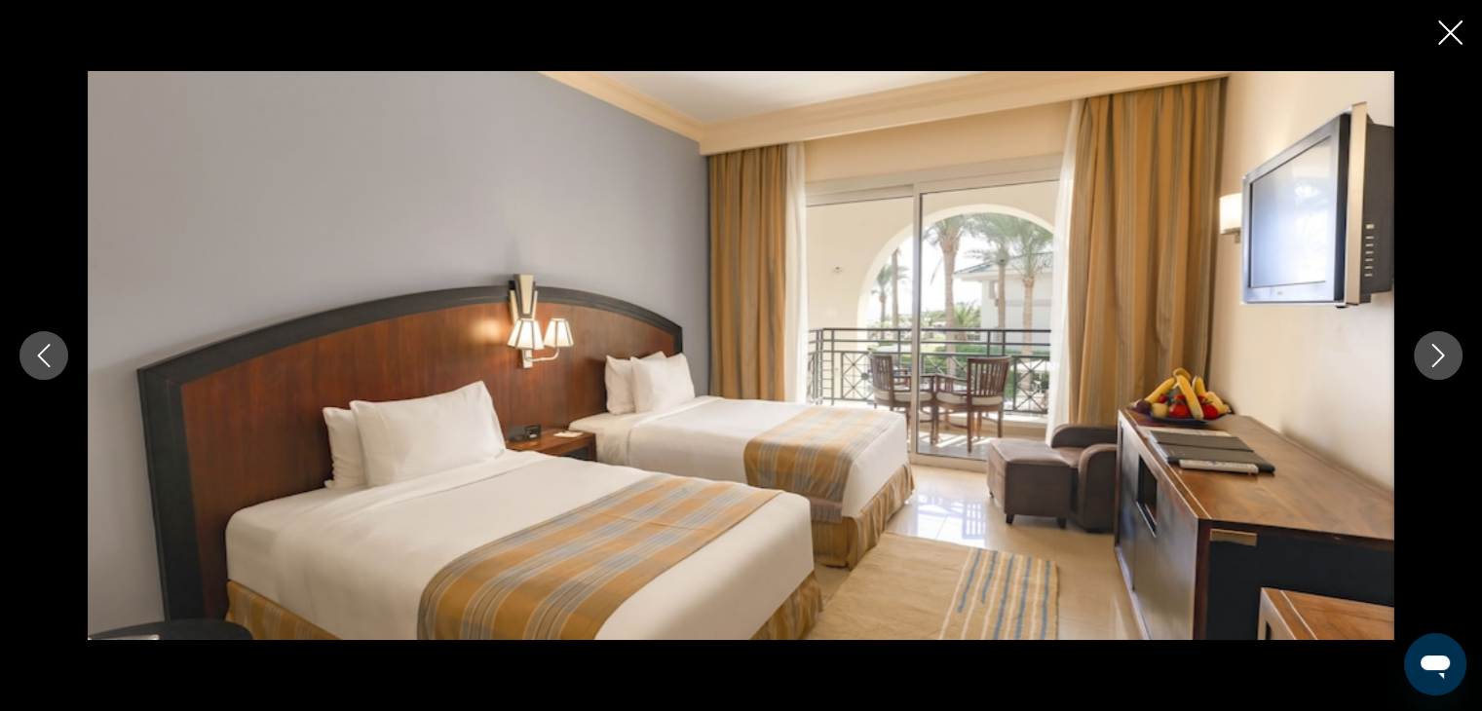
click at [1437, 356] on icon "Next image" at bounding box center [1437, 355] width 23 height 23
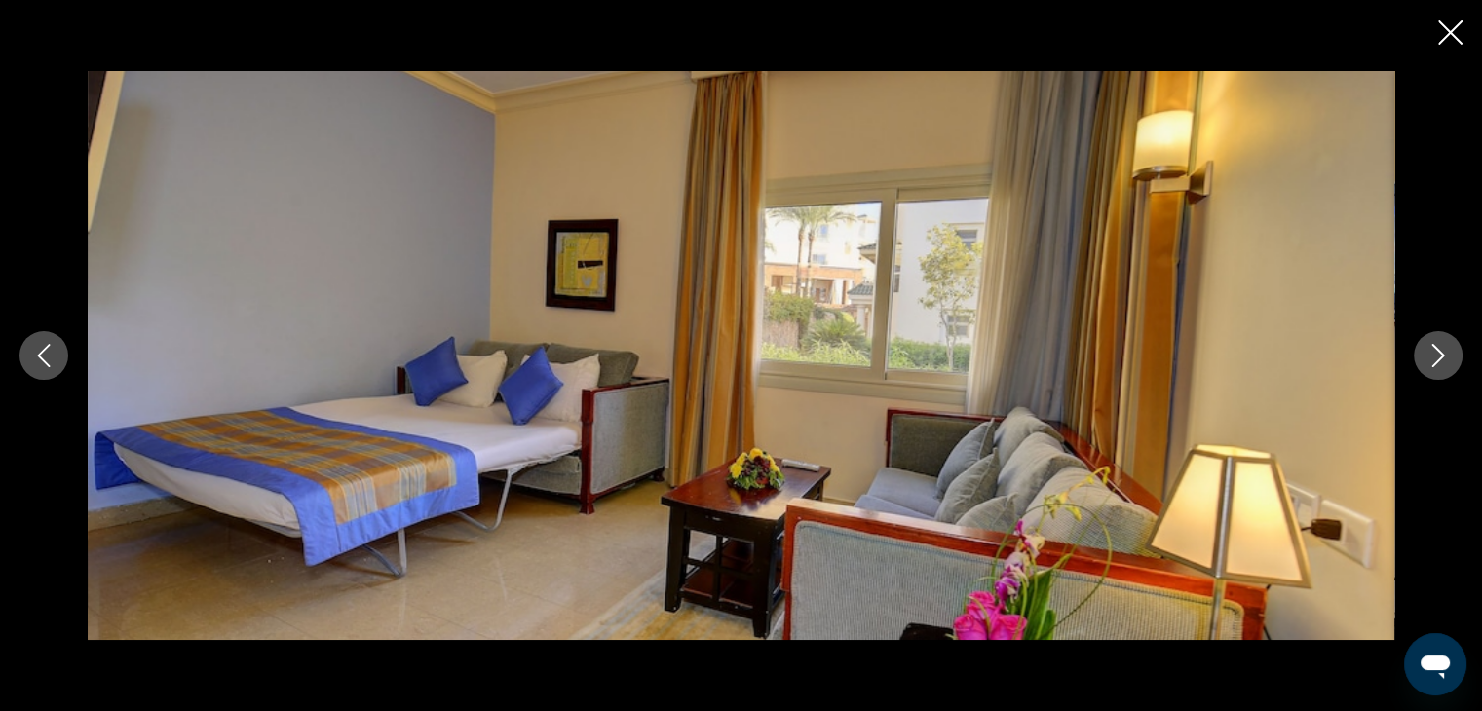
click at [1437, 356] on icon "Next image" at bounding box center [1437, 355] width 23 height 23
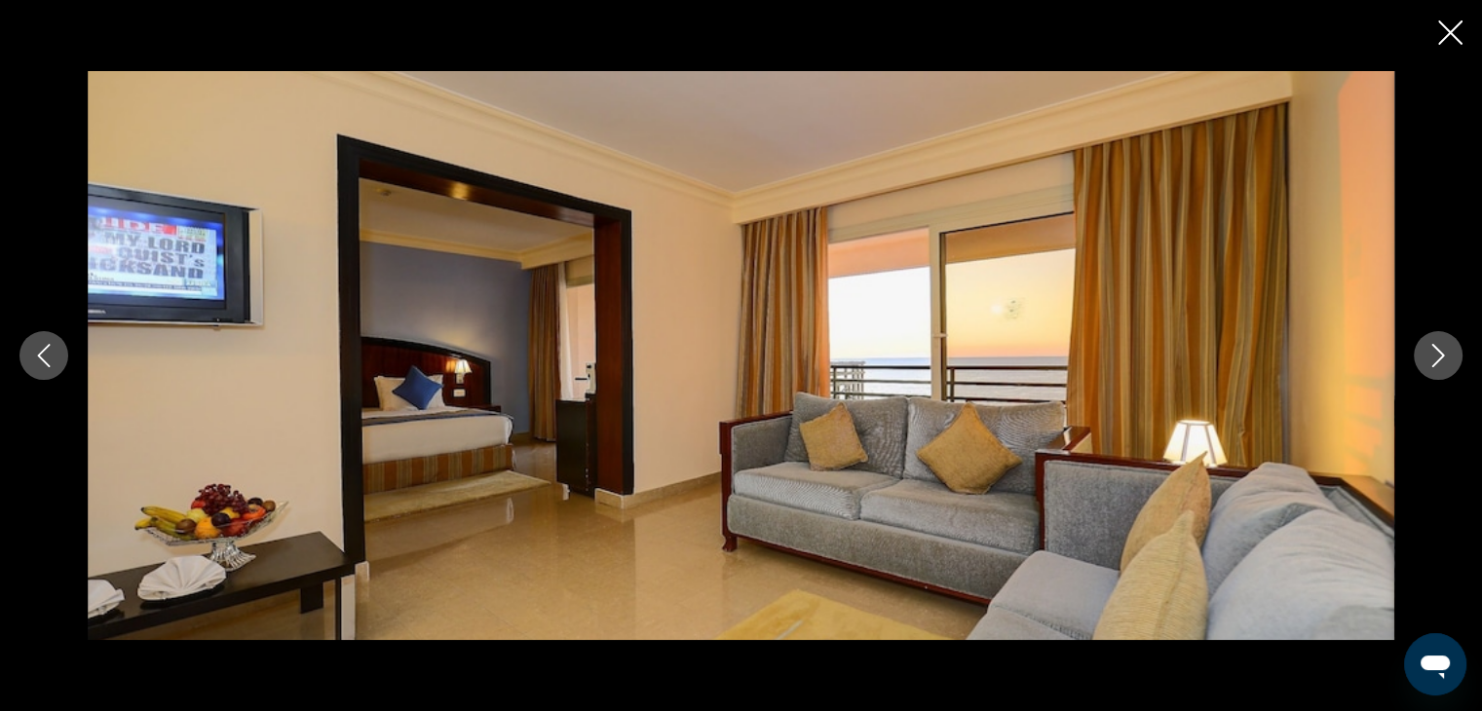
click at [1437, 356] on icon "Next image" at bounding box center [1437, 355] width 23 height 23
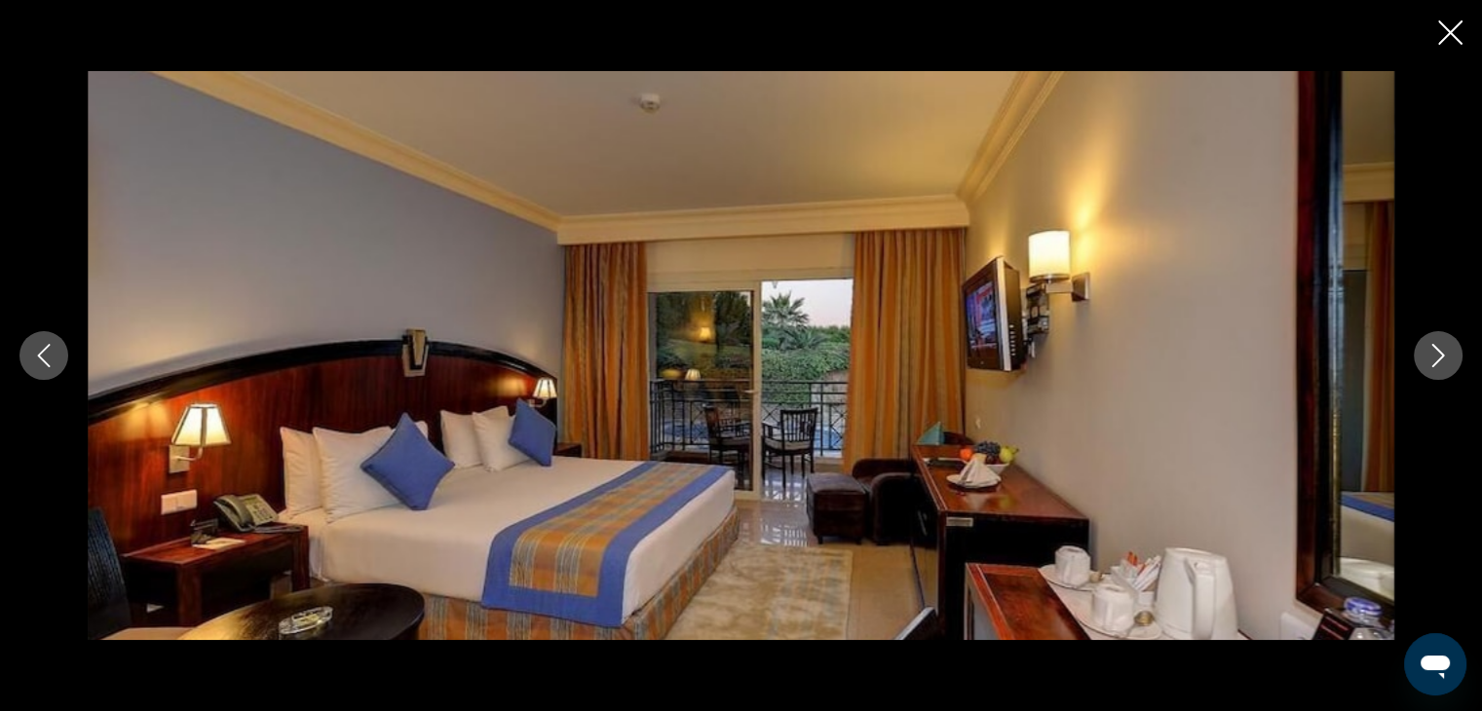
click at [1437, 356] on icon "Next image" at bounding box center [1437, 355] width 23 height 23
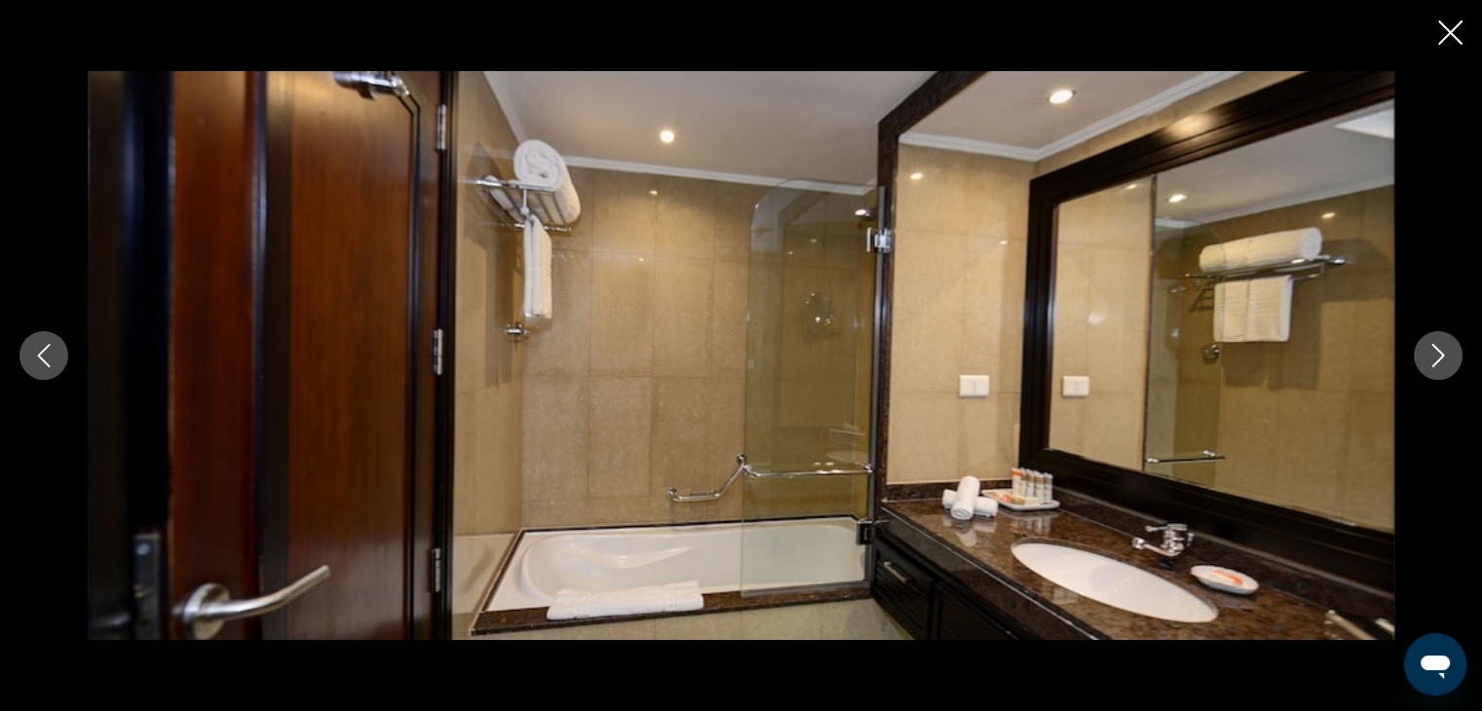
click at [1437, 356] on icon "Next image" at bounding box center [1437, 355] width 23 height 23
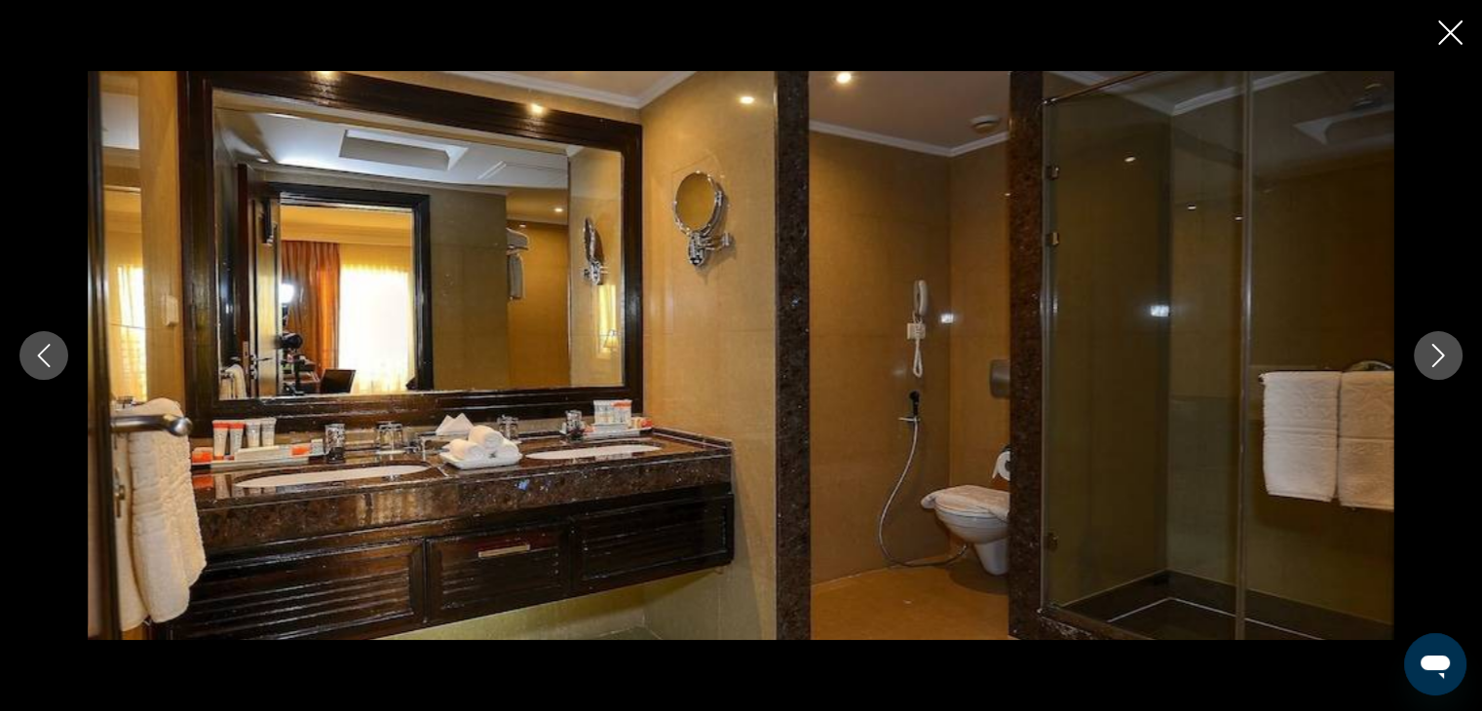
click at [1437, 356] on icon "Next image" at bounding box center [1437, 355] width 23 height 23
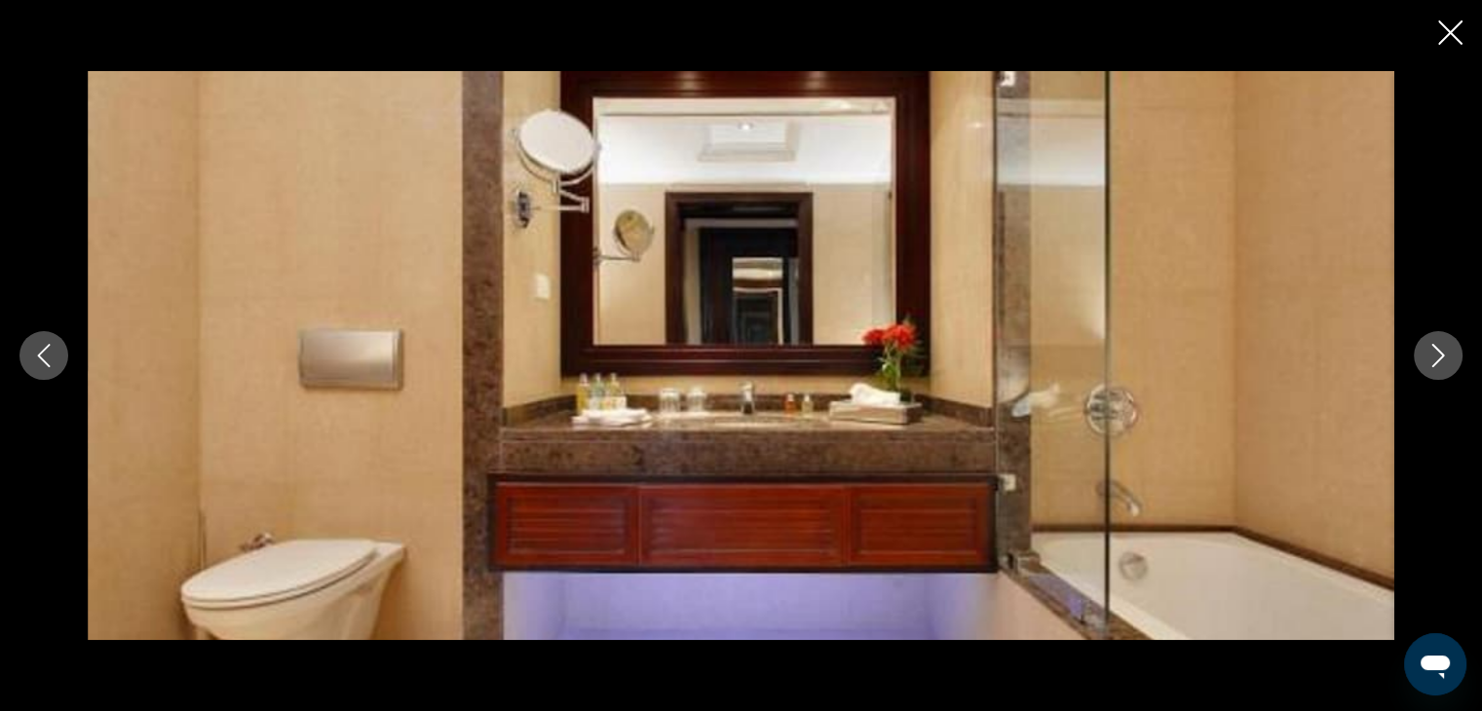
click at [1437, 356] on icon "Next image" at bounding box center [1437, 355] width 23 height 23
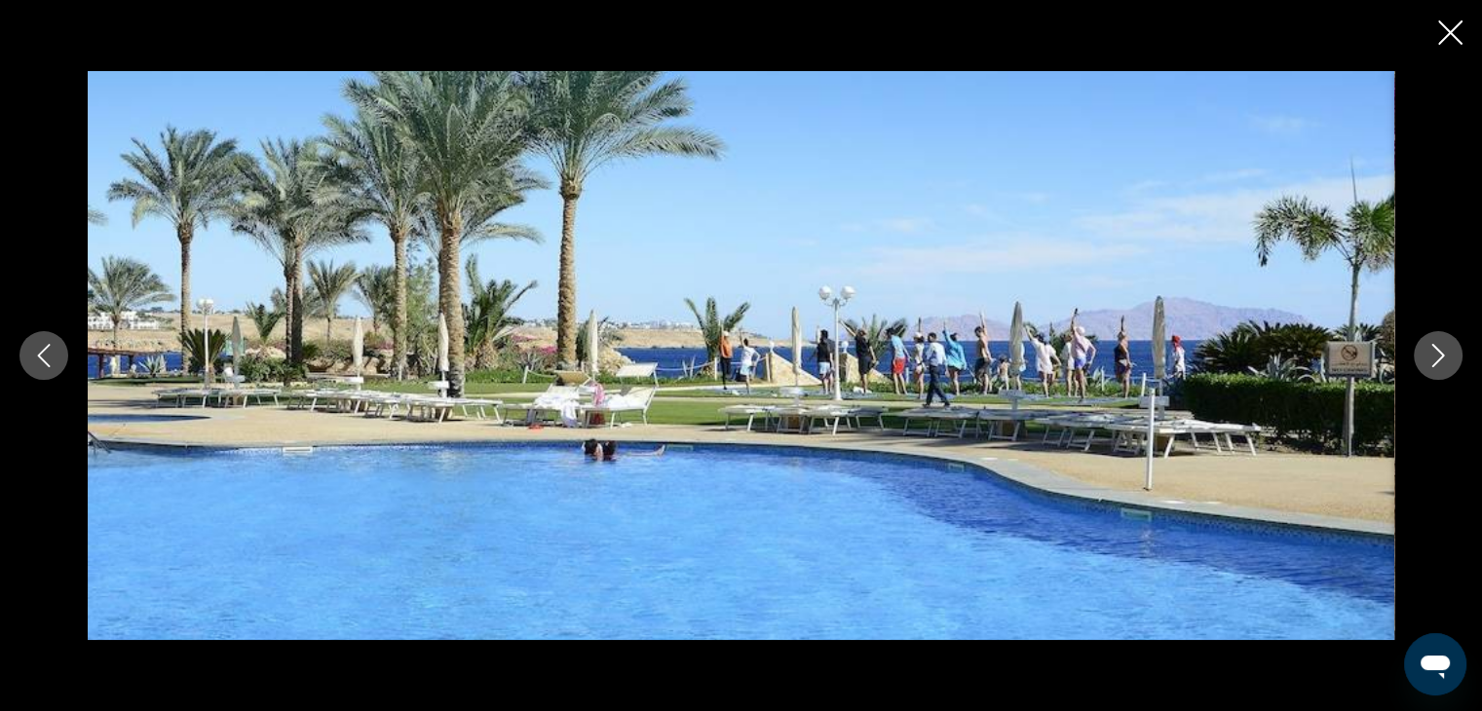
click at [1437, 356] on icon "Next image" at bounding box center [1437, 355] width 23 height 23
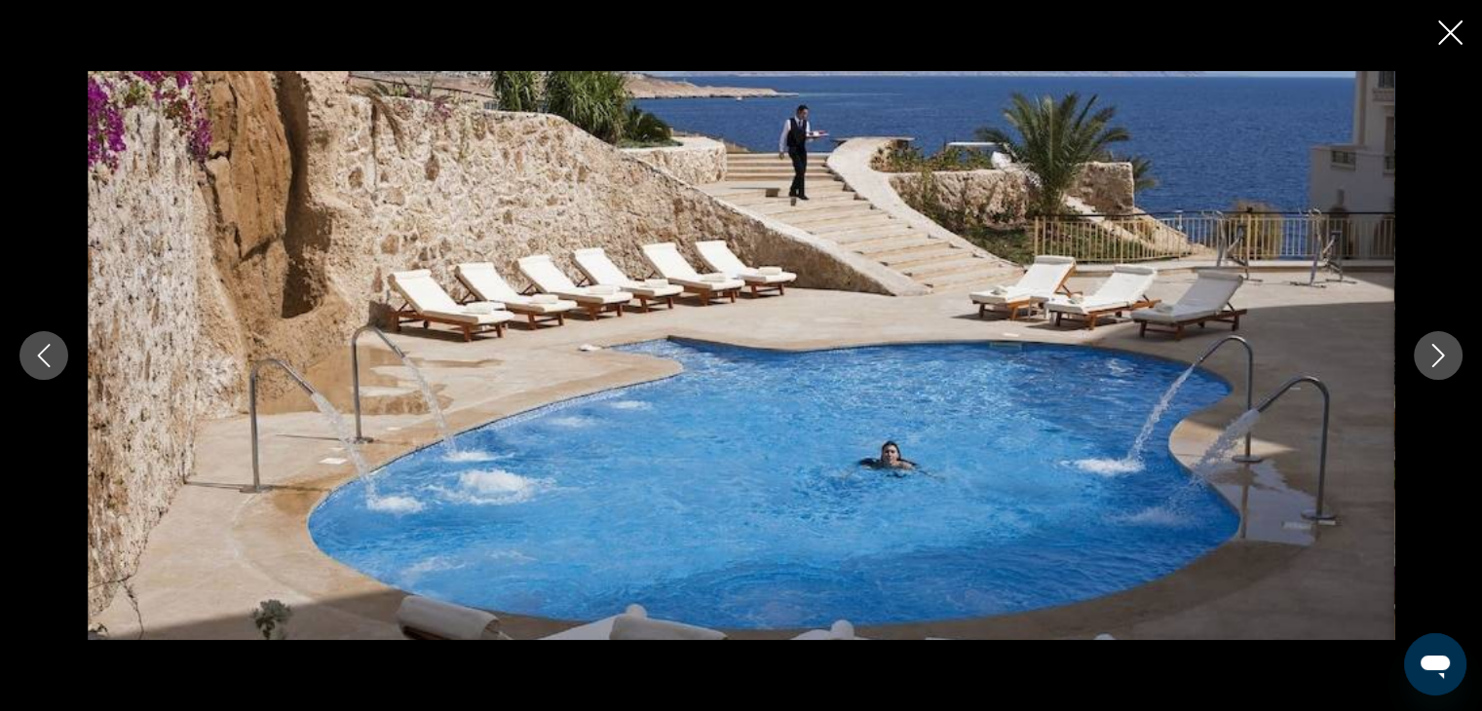
click at [1437, 356] on icon "Next image" at bounding box center [1437, 355] width 23 height 23
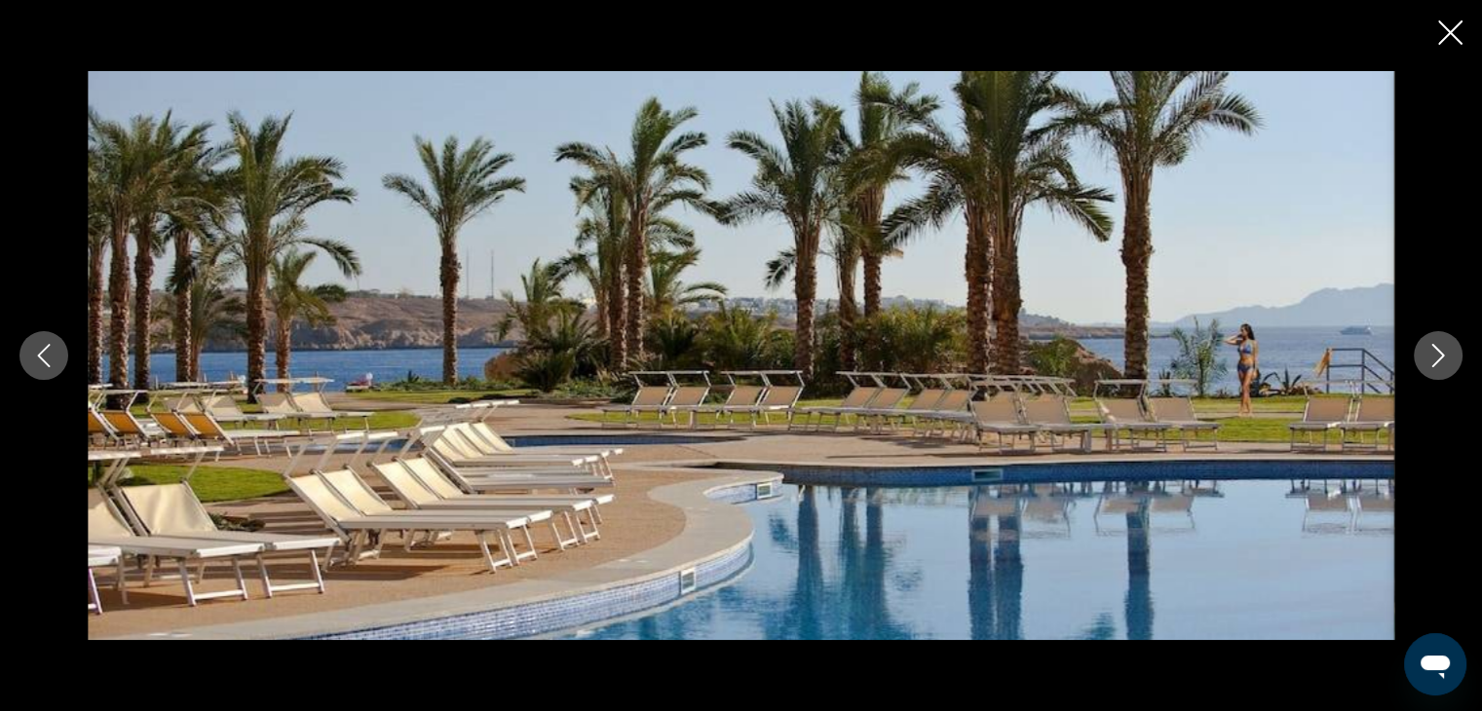
click at [1437, 356] on icon "Next image" at bounding box center [1437, 355] width 23 height 23
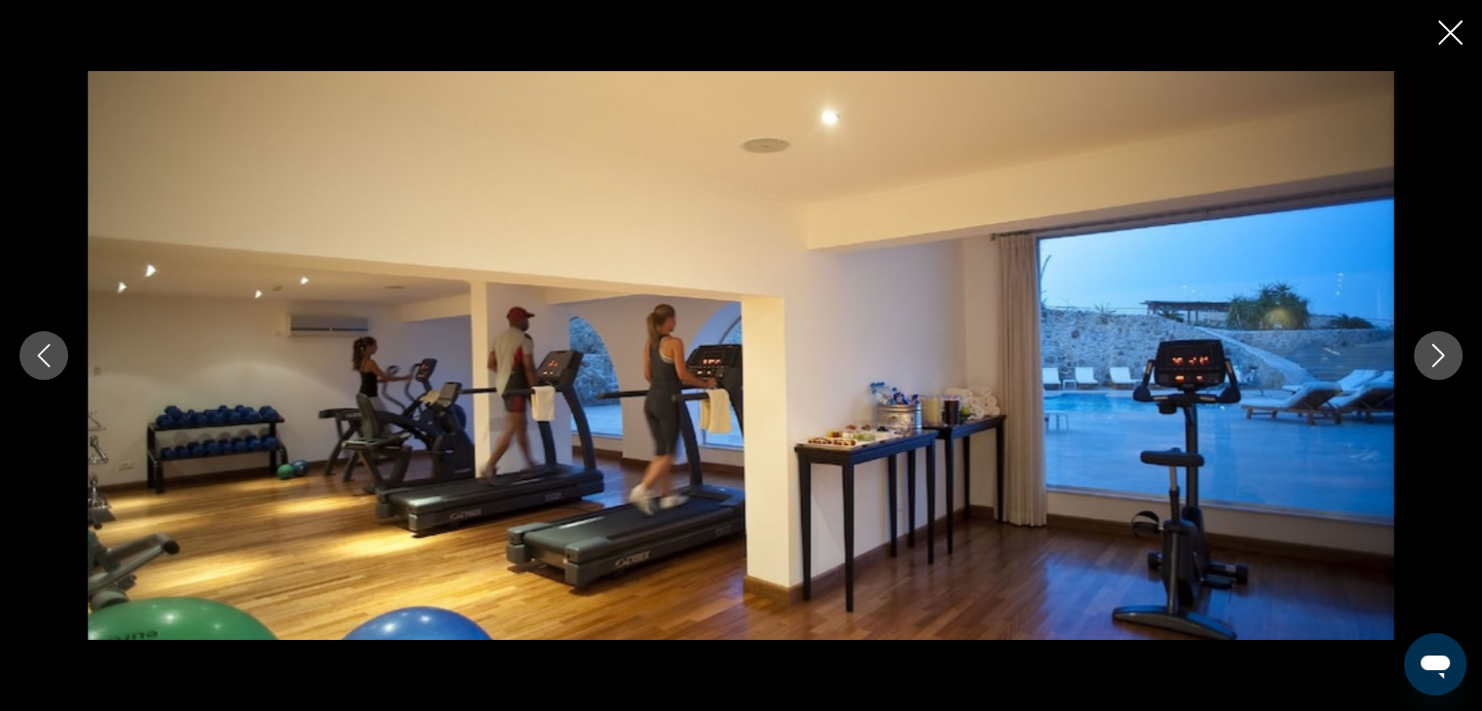
click at [1437, 356] on icon "Next image" at bounding box center [1437, 355] width 23 height 23
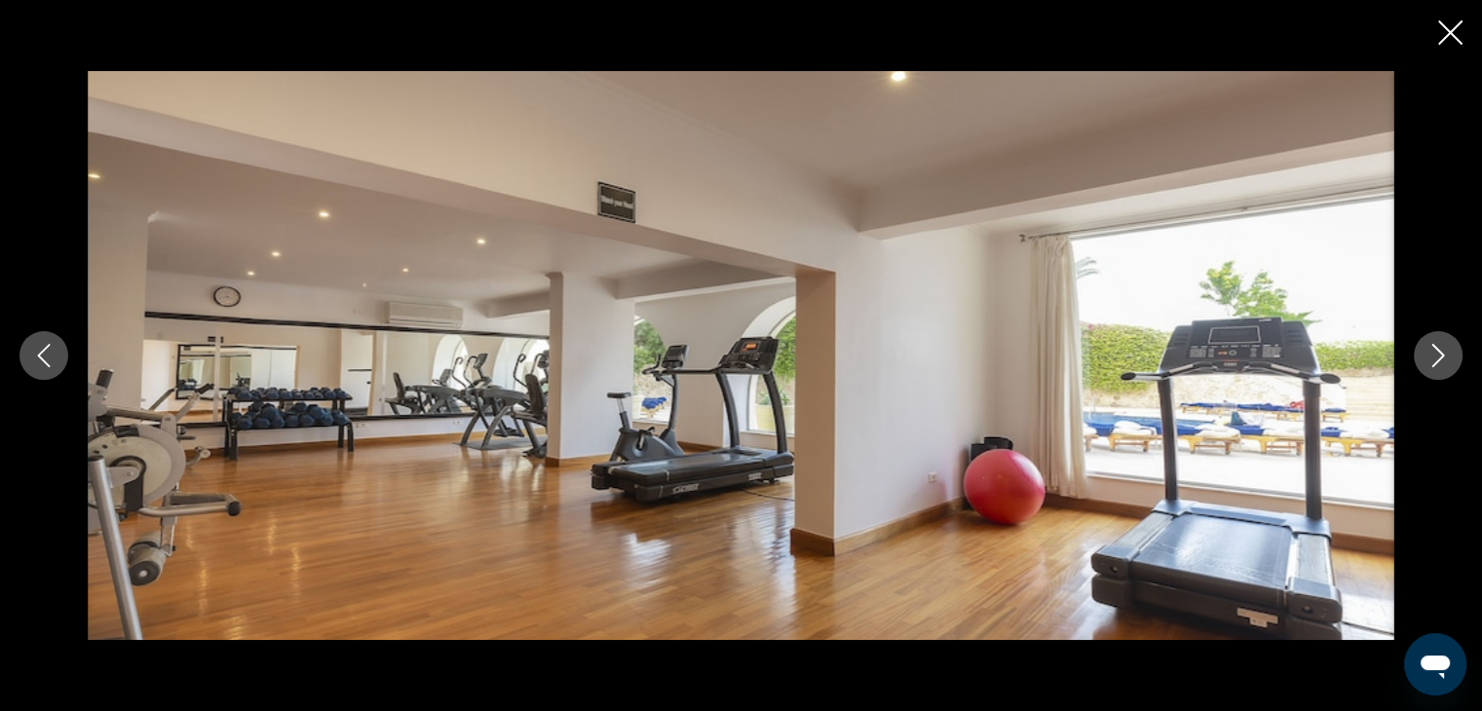
click at [1437, 356] on icon "Next image" at bounding box center [1437, 355] width 23 height 23
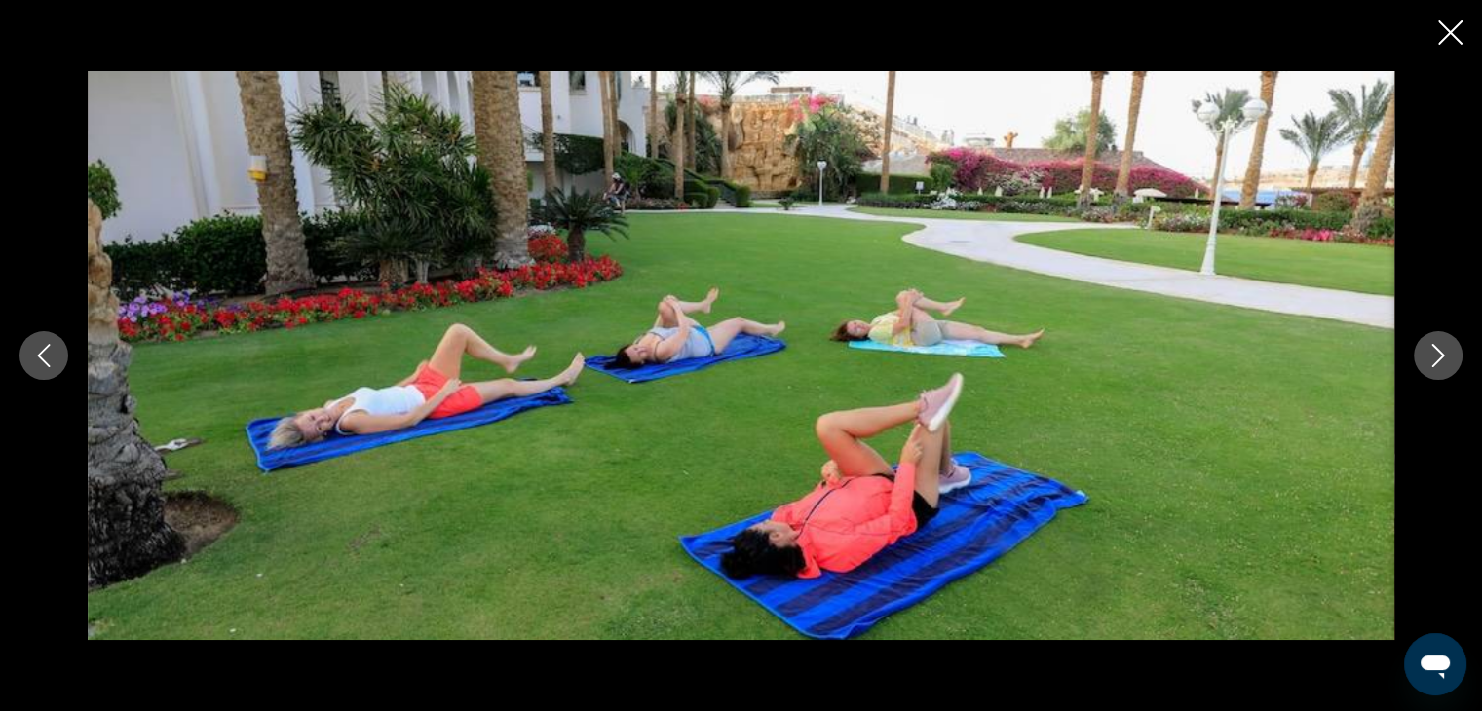
click at [1437, 356] on icon "Next image" at bounding box center [1437, 355] width 23 height 23
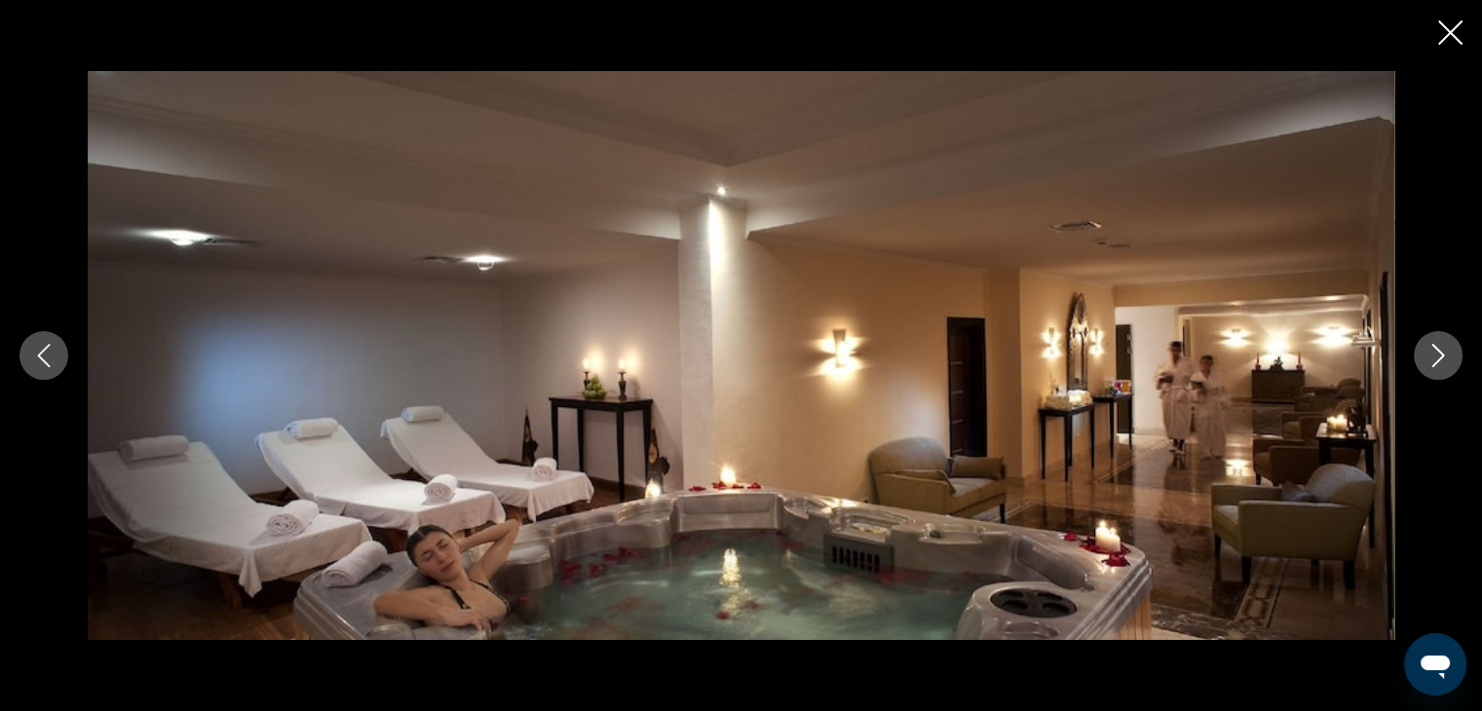
click at [1437, 356] on icon "Next image" at bounding box center [1437, 355] width 23 height 23
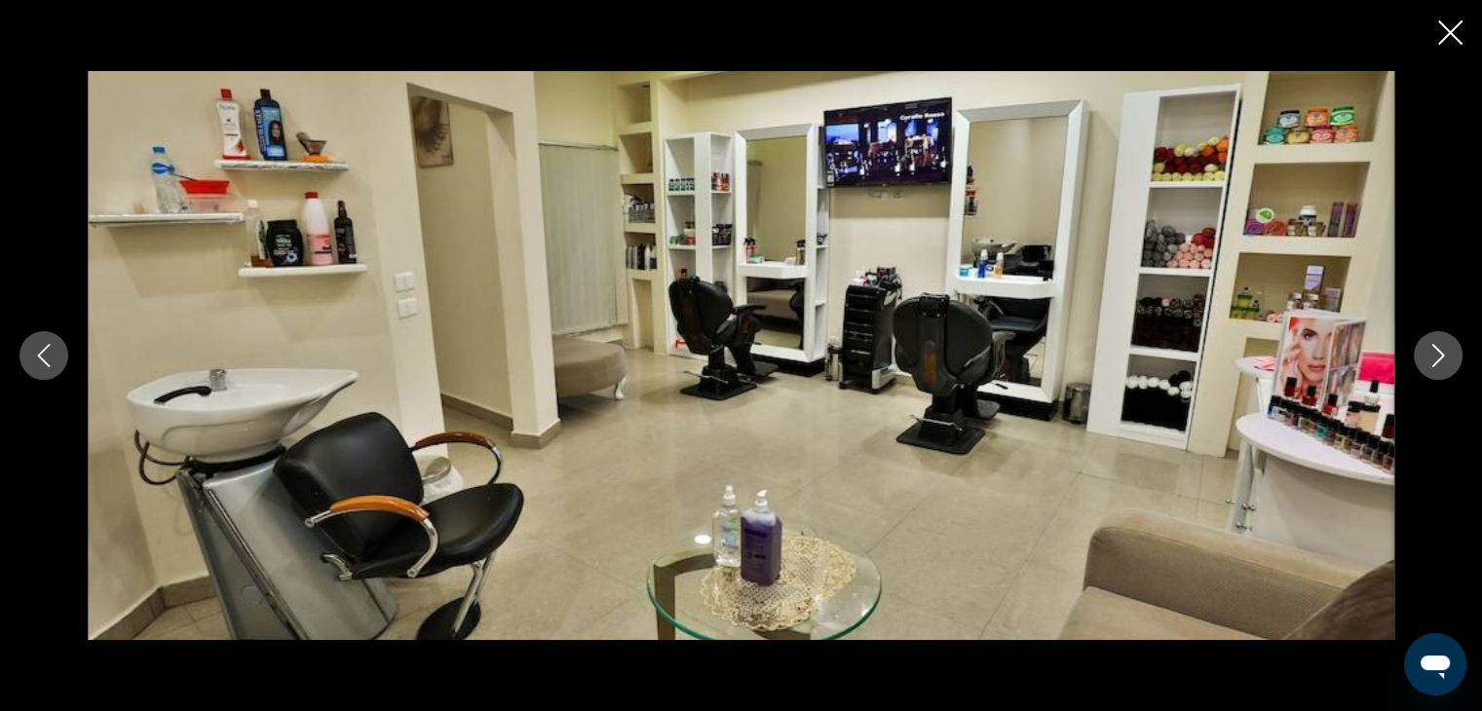
click at [1437, 356] on icon "Next image" at bounding box center [1437, 355] width 23 height 23
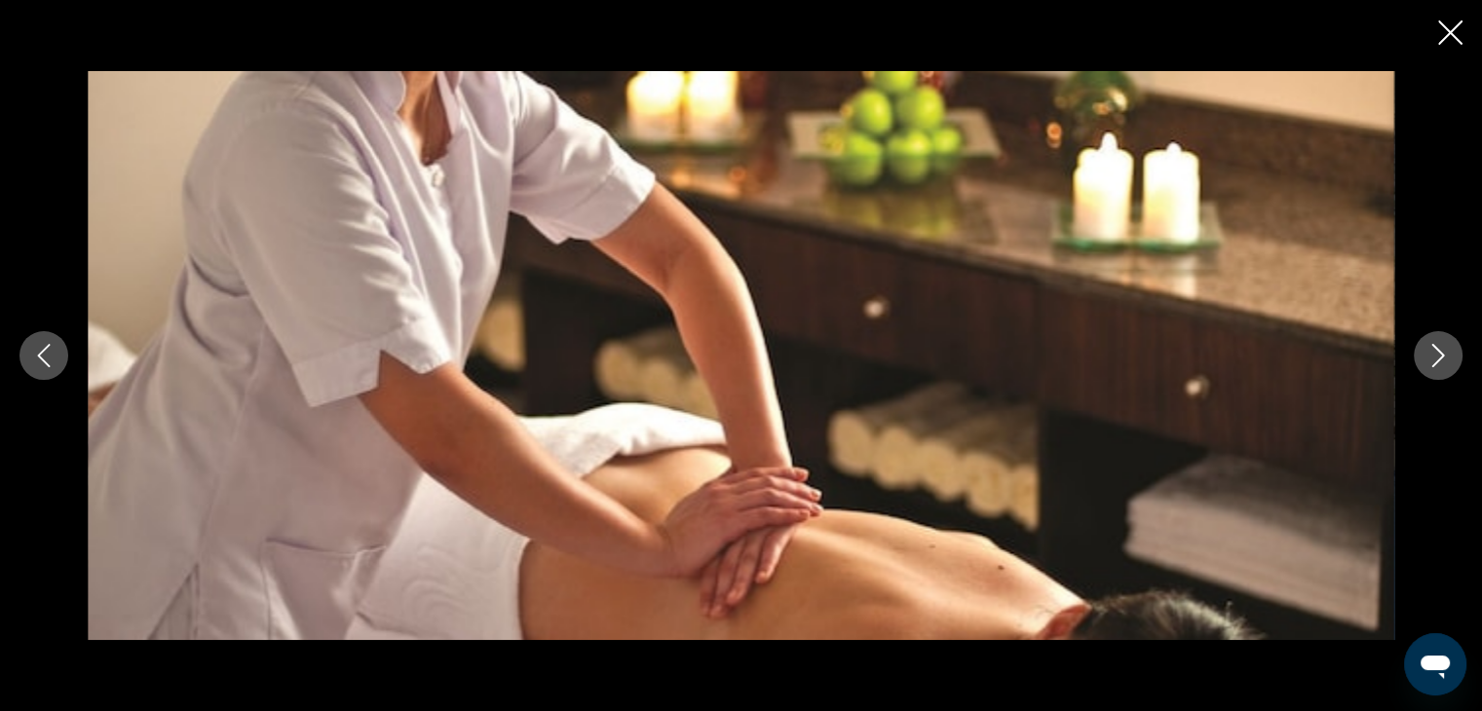
click at [1437, 356] on icon "Next image" at bounding box center [1437, 355] width 23 height 23
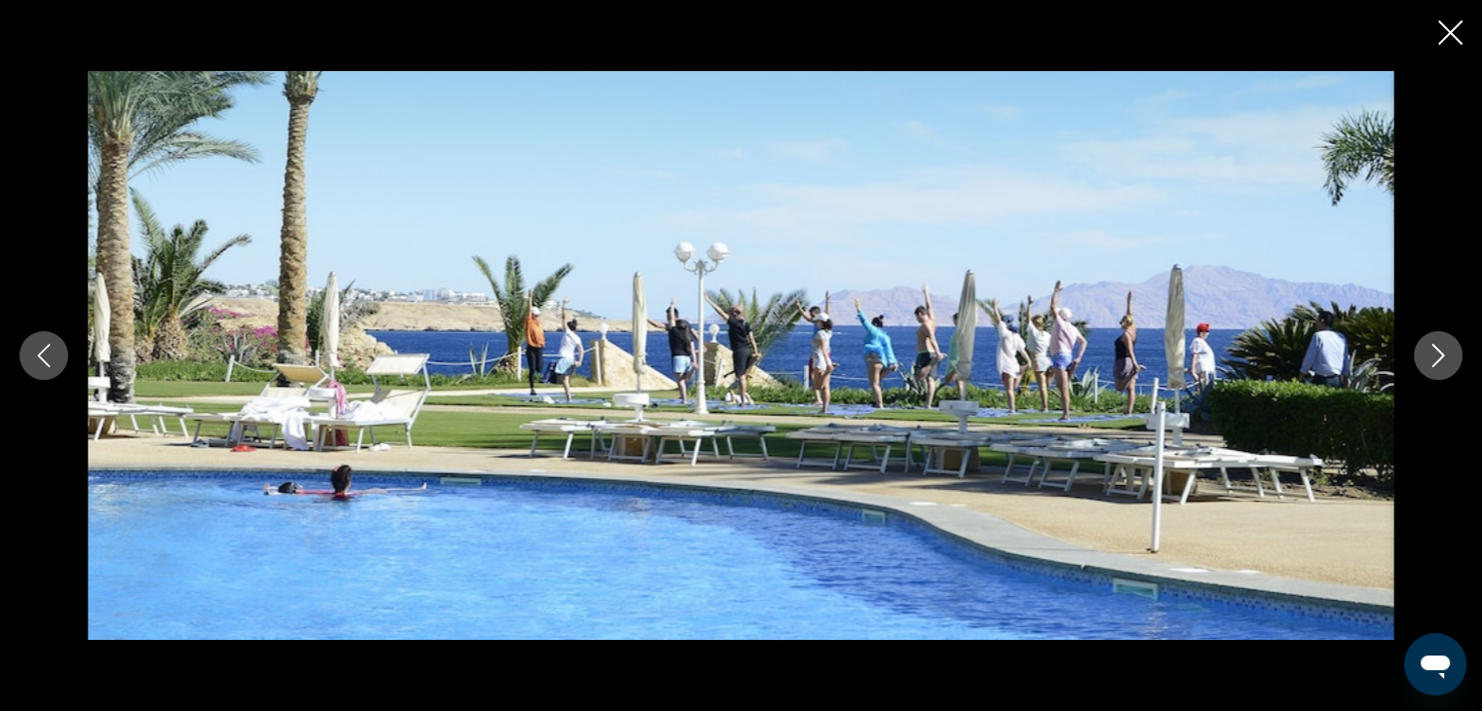
click at [1437, 356] on icon "Next image" at bounding box center [1437, 355] width 23 height 23
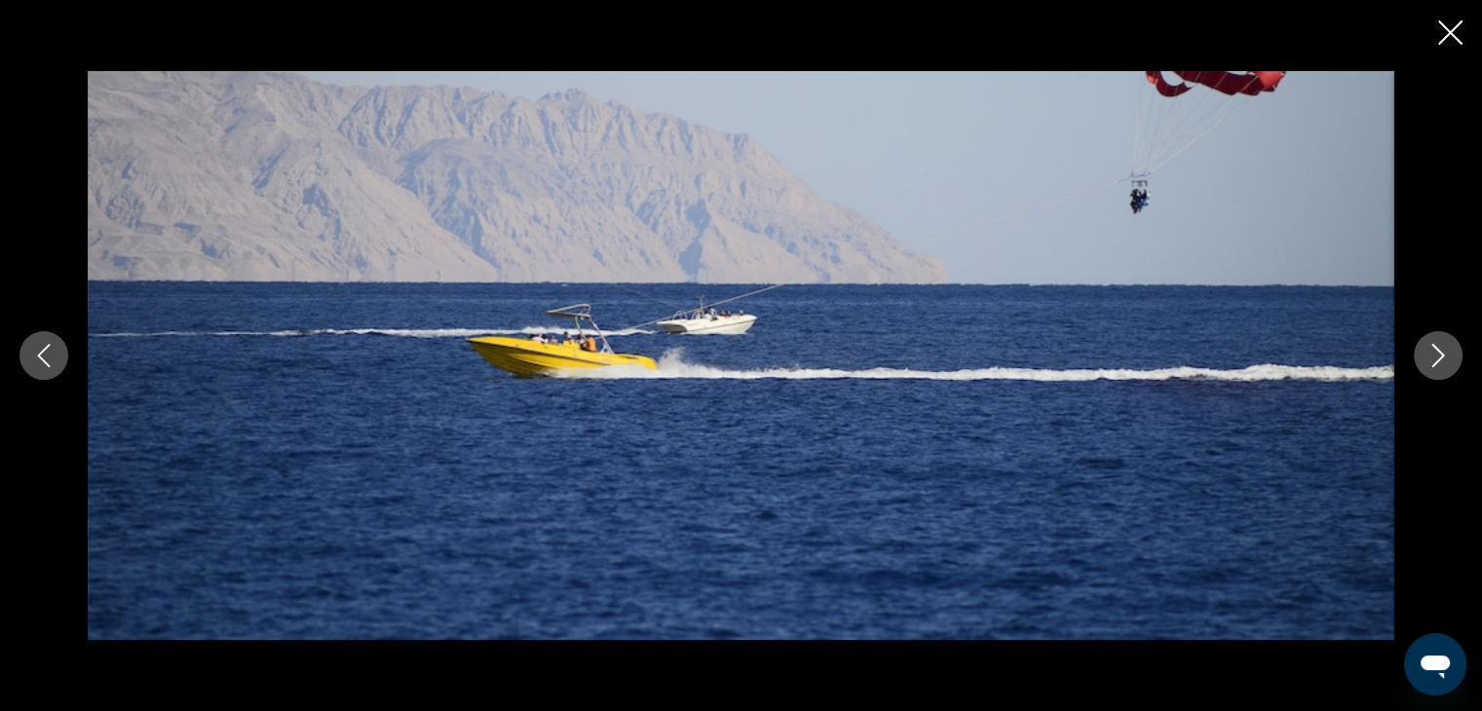
click at [1437, 356] on icon "Next image" at bounding box center [1437, 355] width 23 height 23
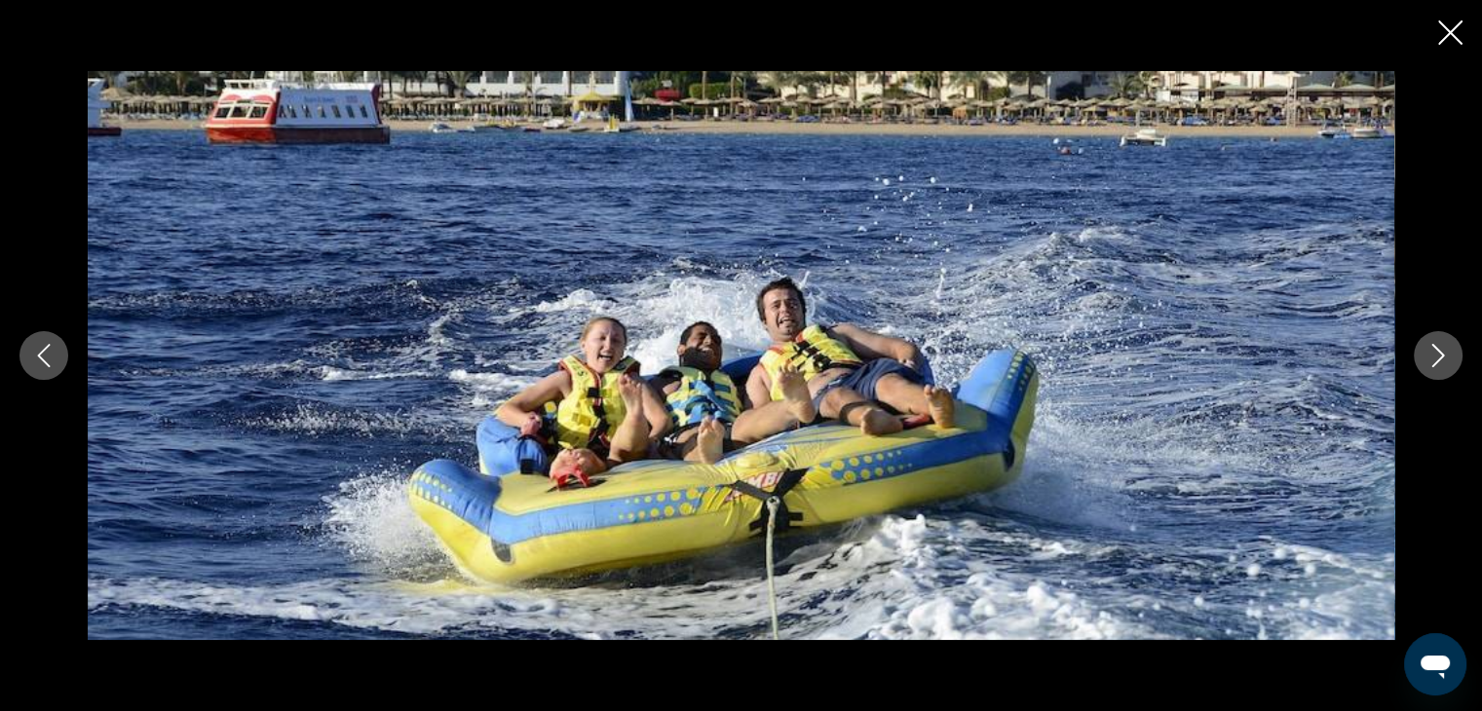
click at [1437, 356] on icon "Next image" at bounding box center [1437, 355] width 23 height 23
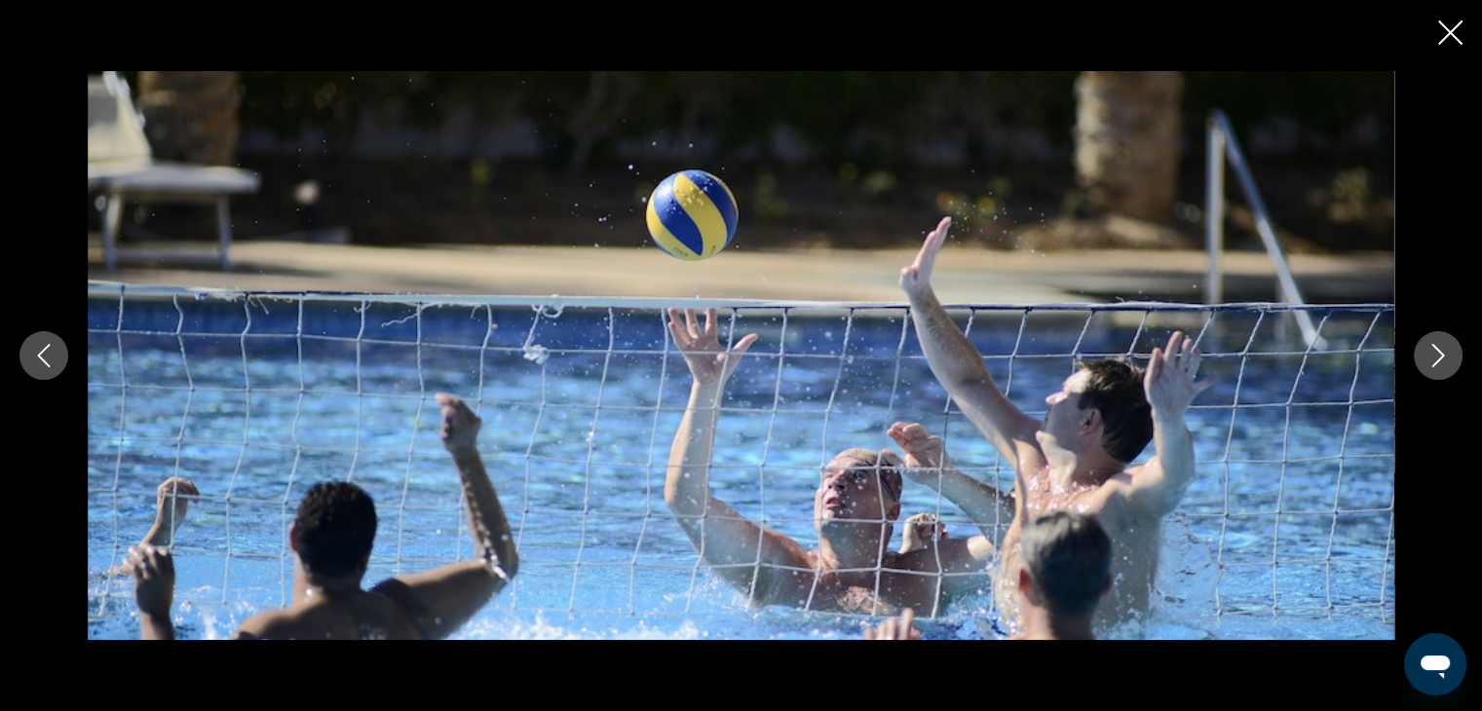
click at [1437, 356] on icon "Next image" at bounding box center [1437, 355] width 23 height 23
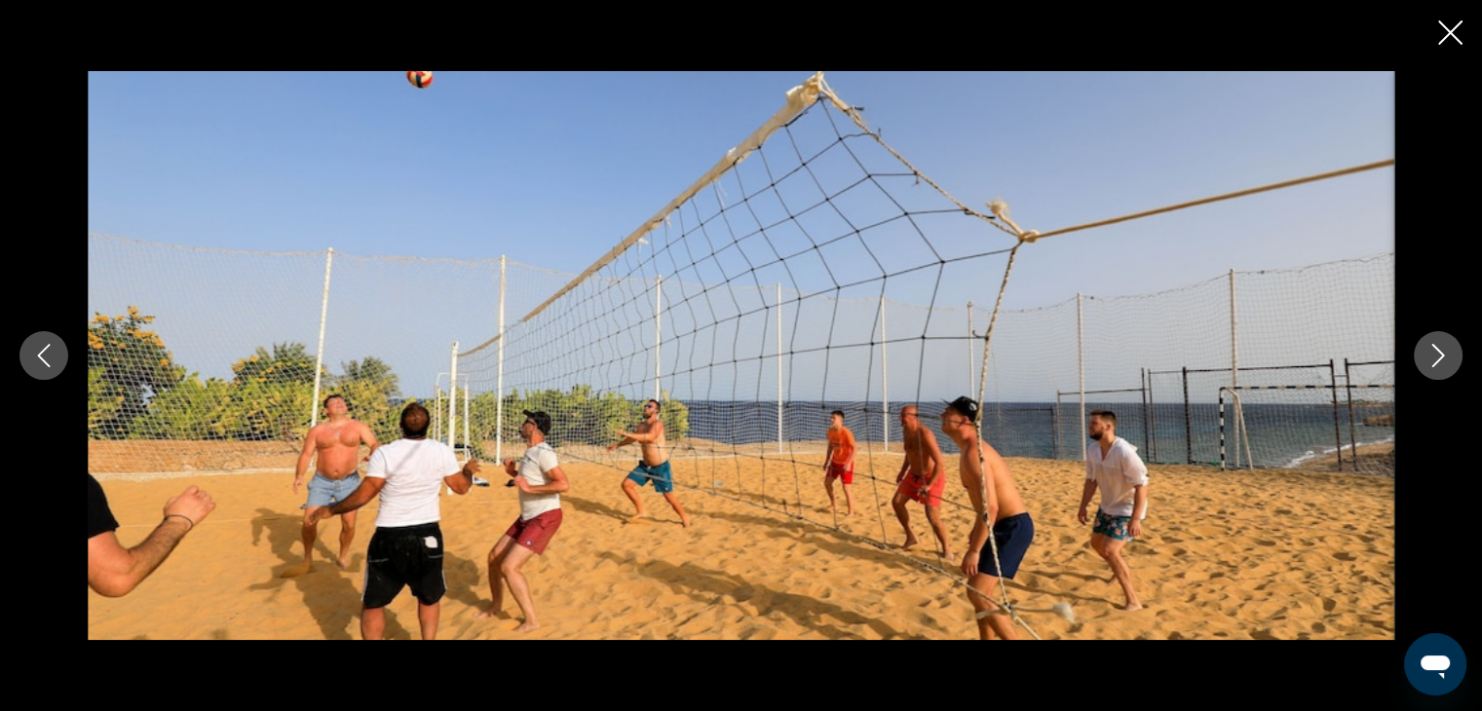
click at [1437, 356] on icon "Next image" at bounding box center [1437, 355] width 23 height 23
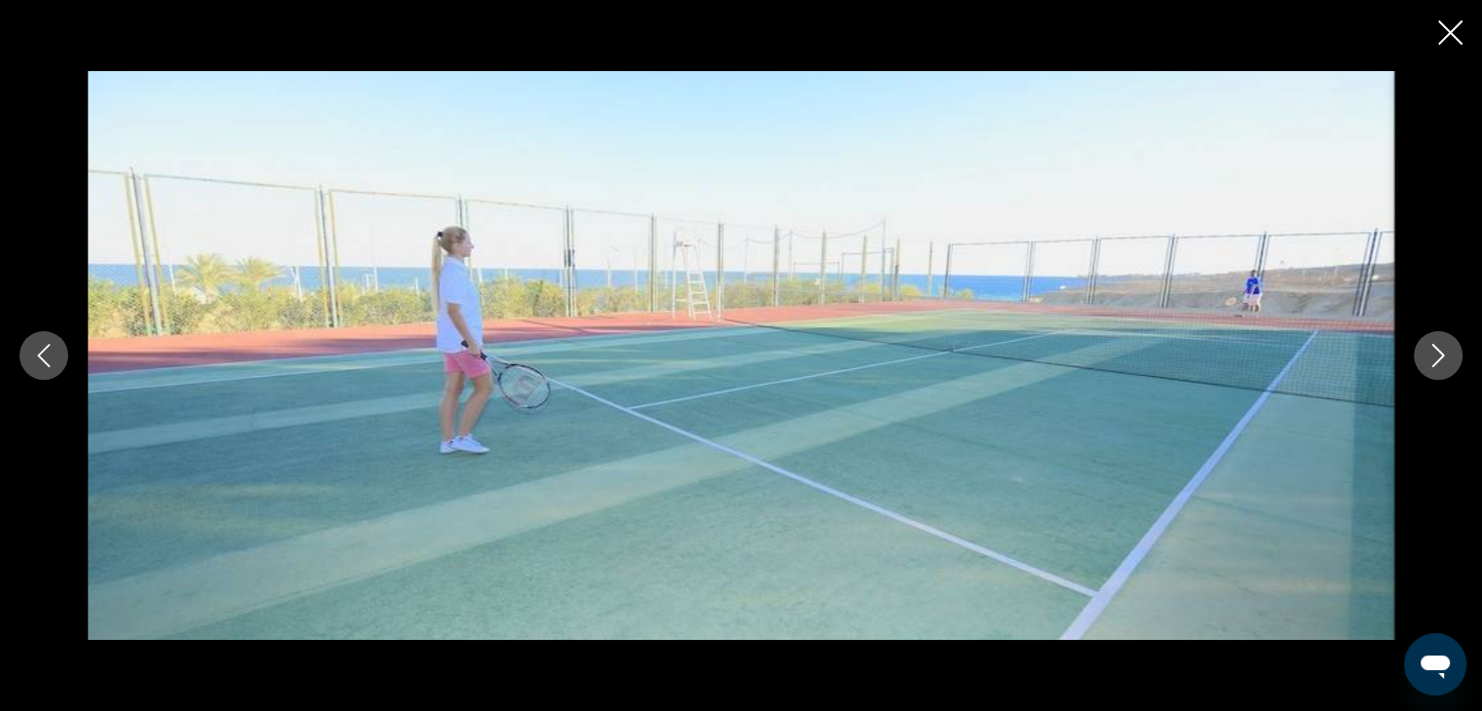
click at [1437, 356] on icon "Next image" at bounding box center [1437, 355] width 23 height 23
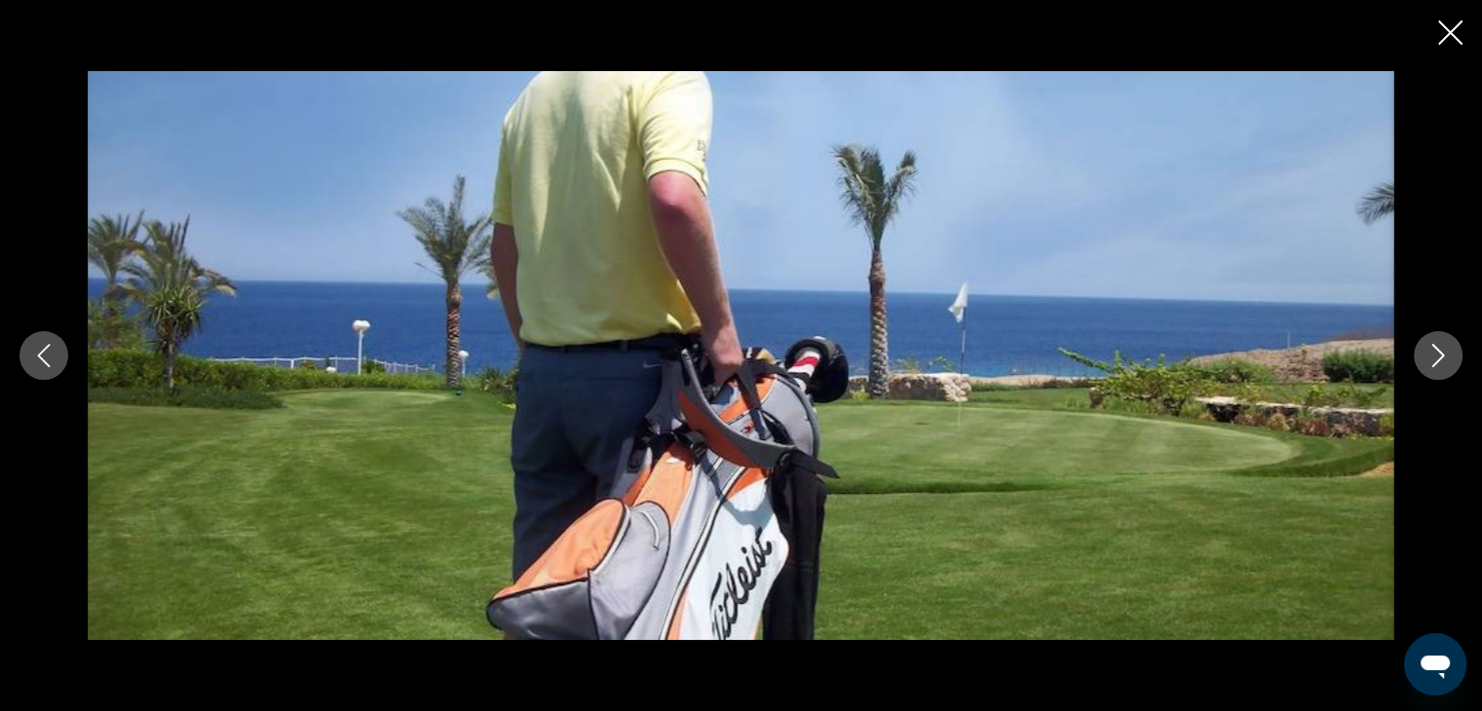
click at [1437, 356] on icon "Next image" at bounding box center [1437, 355] width 23 height 23
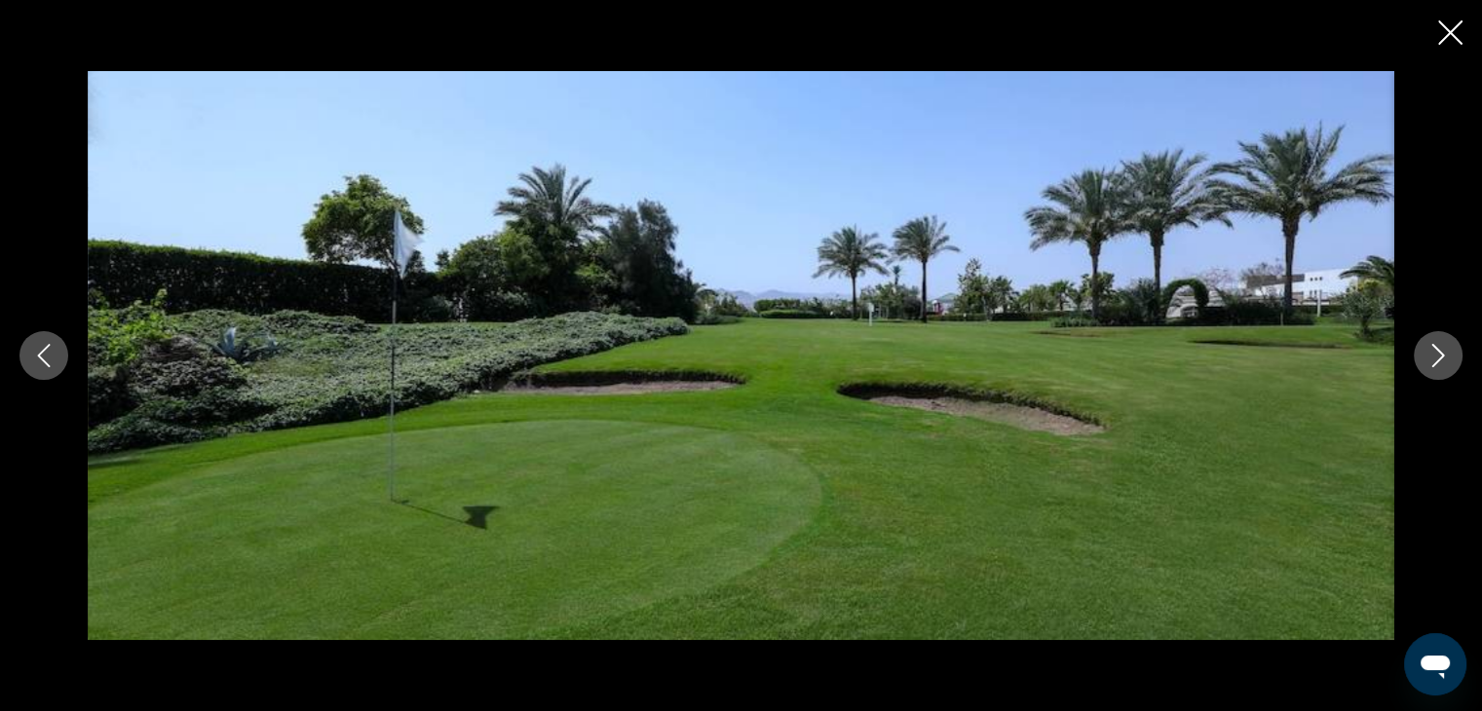
click at [1437, 356] on icon "Next image" at bounding box center [1437, 355] width 23 height 23
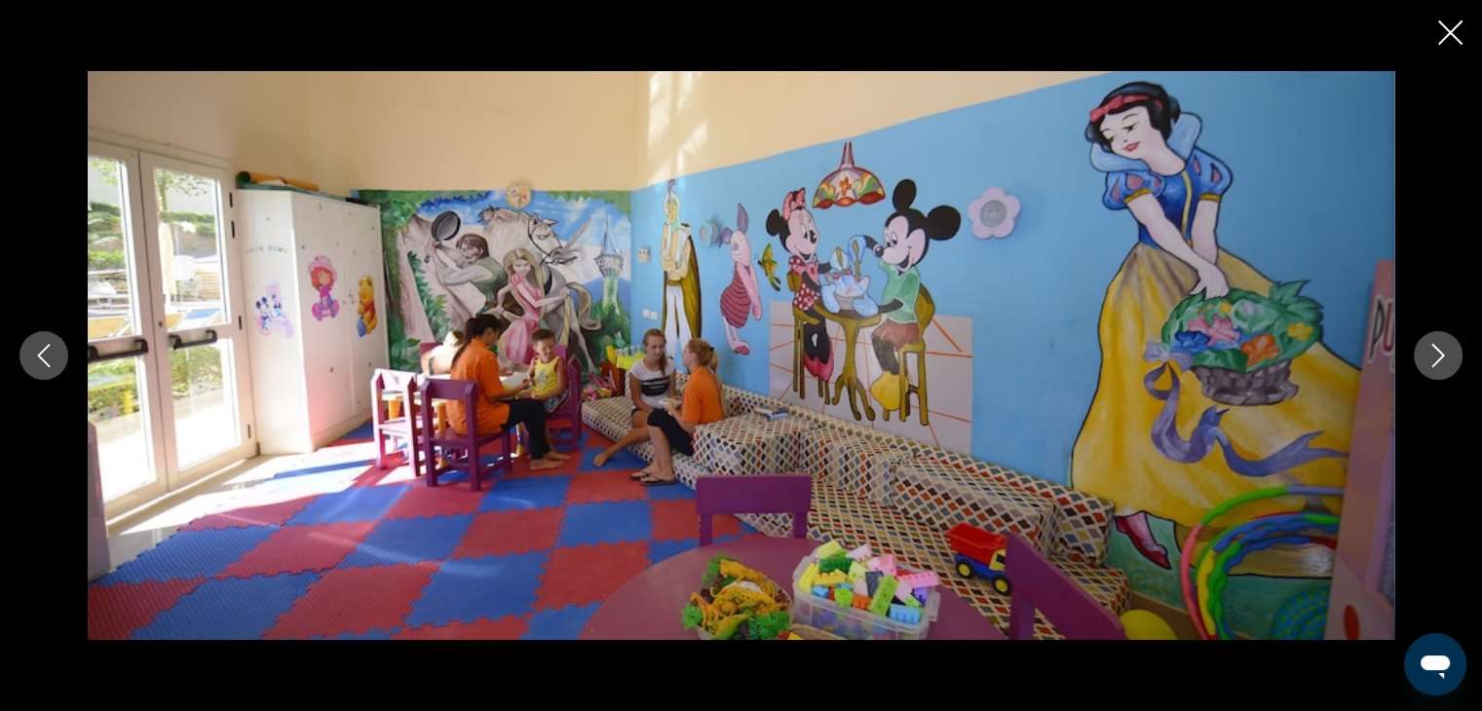
click at [1437, 356] on icon "Next image" at bounding box center [1437, 355] width 23 height 23
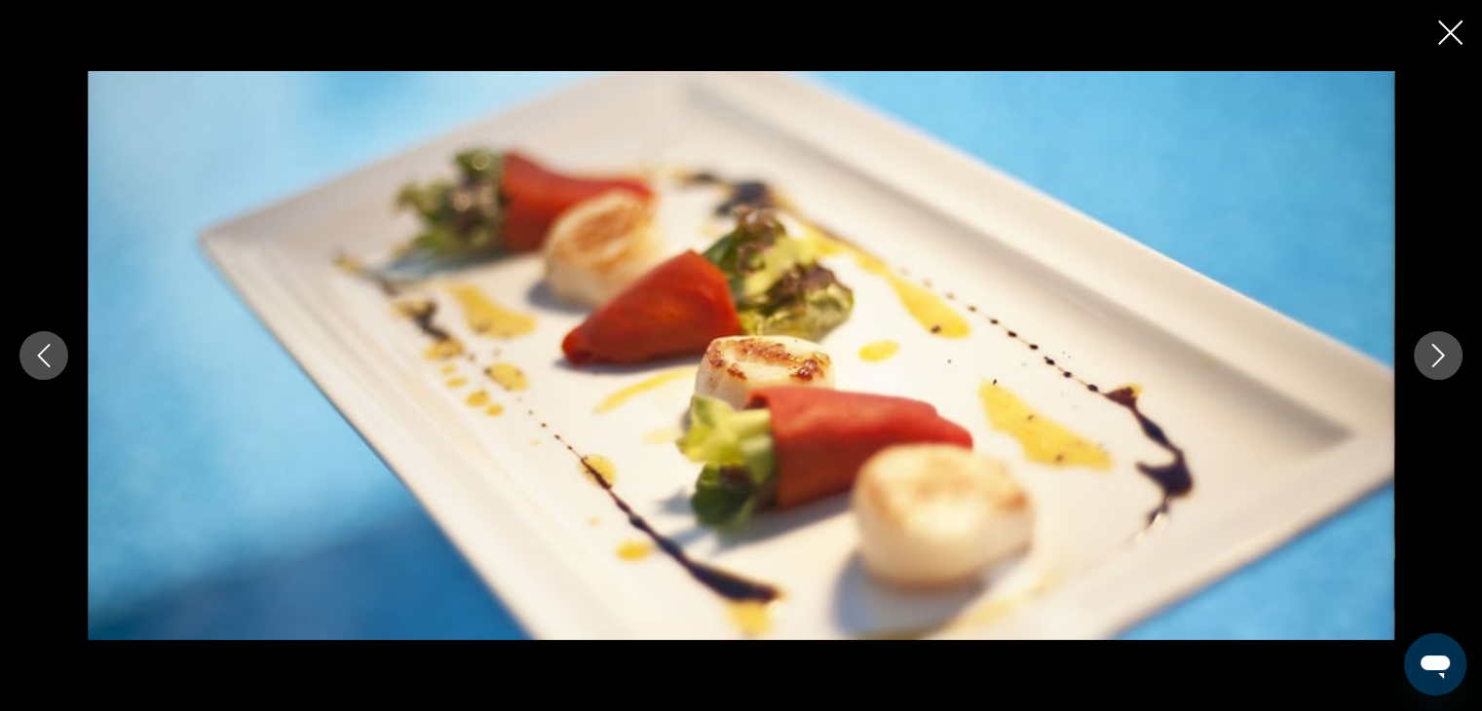
click at [1437, 356] on icon "Next image" at bounding box center [1437, 355] width 23 height 23
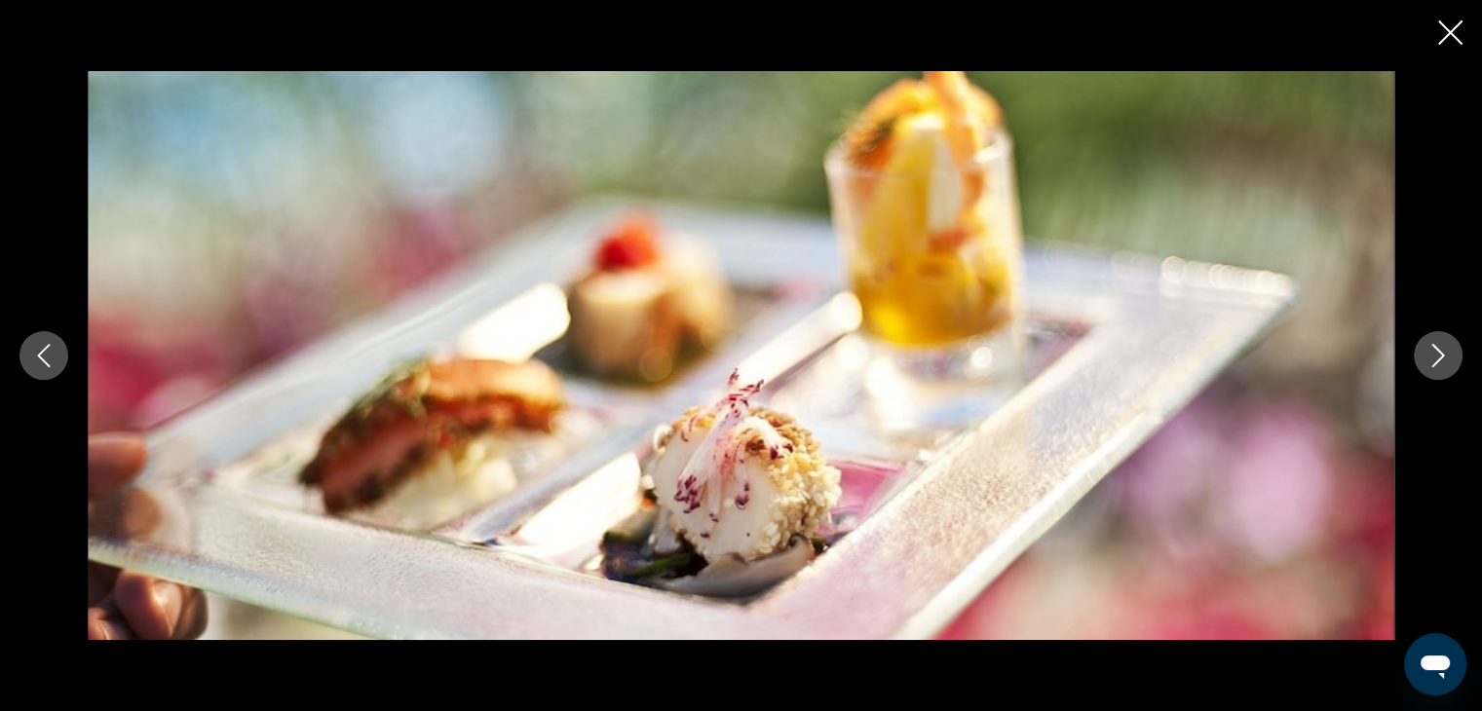
click at [1437, 356] on icon "Next image" at bounding box center [1437, 355] width 23 height 23
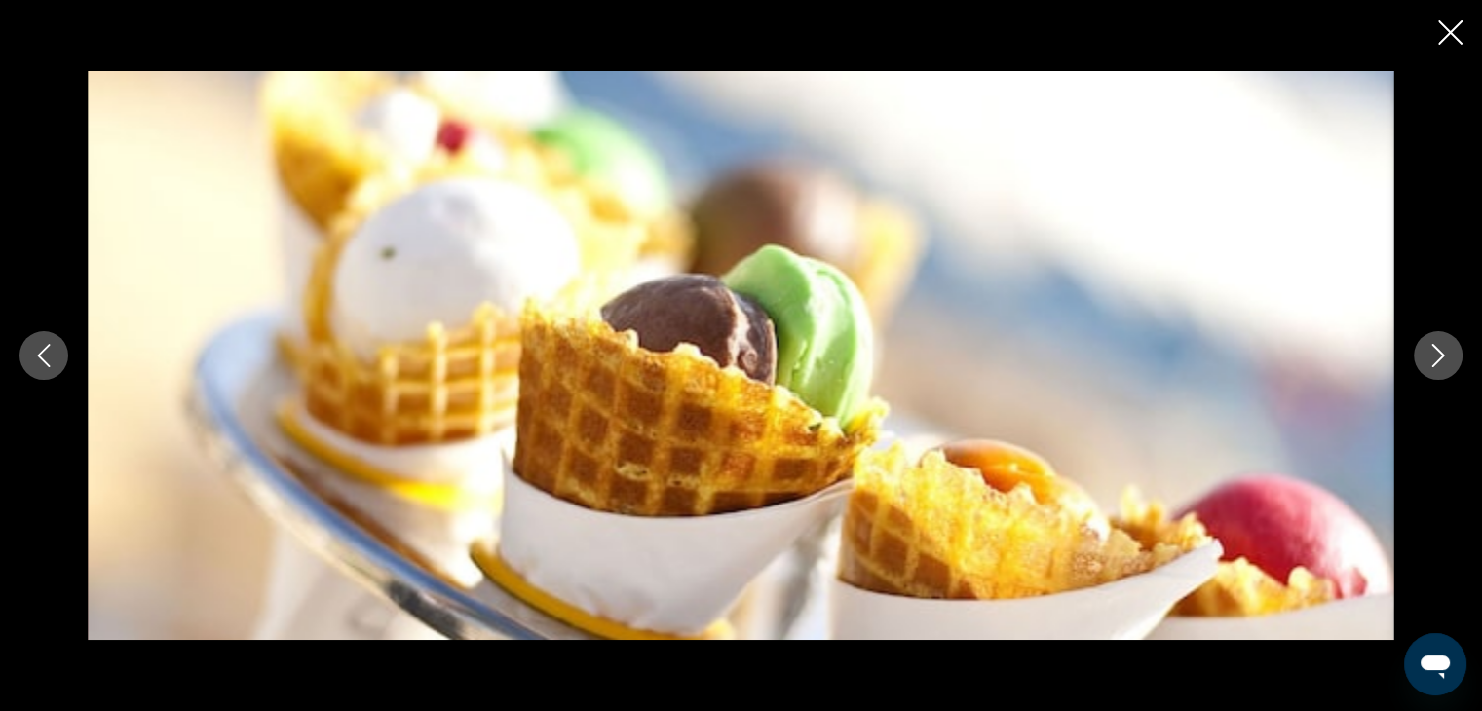
click at [1437, 356] on icon "Next image" at bounding box center [1437, 355] width 23 height 23
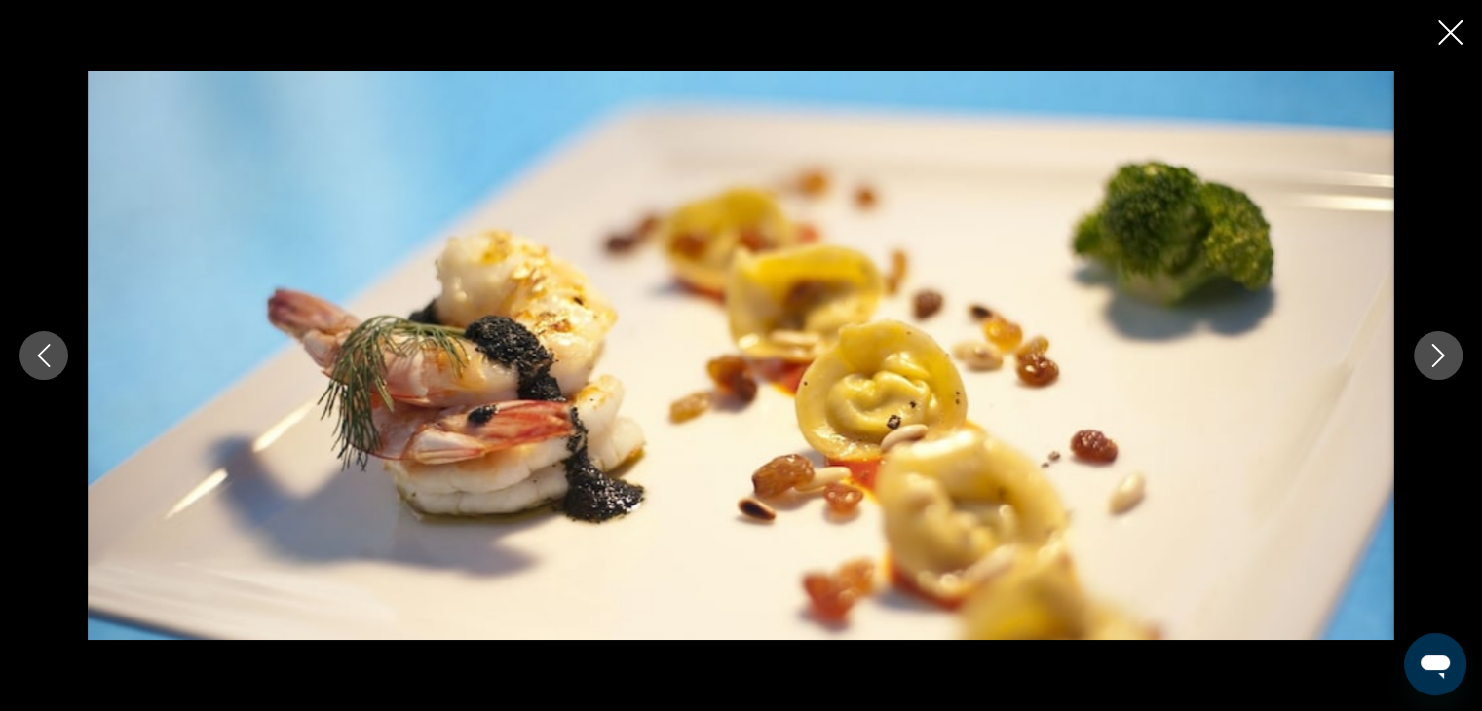
click at [1437, 356] on icon "Next image" at bounding box center [1437, 355] width 23 height 23
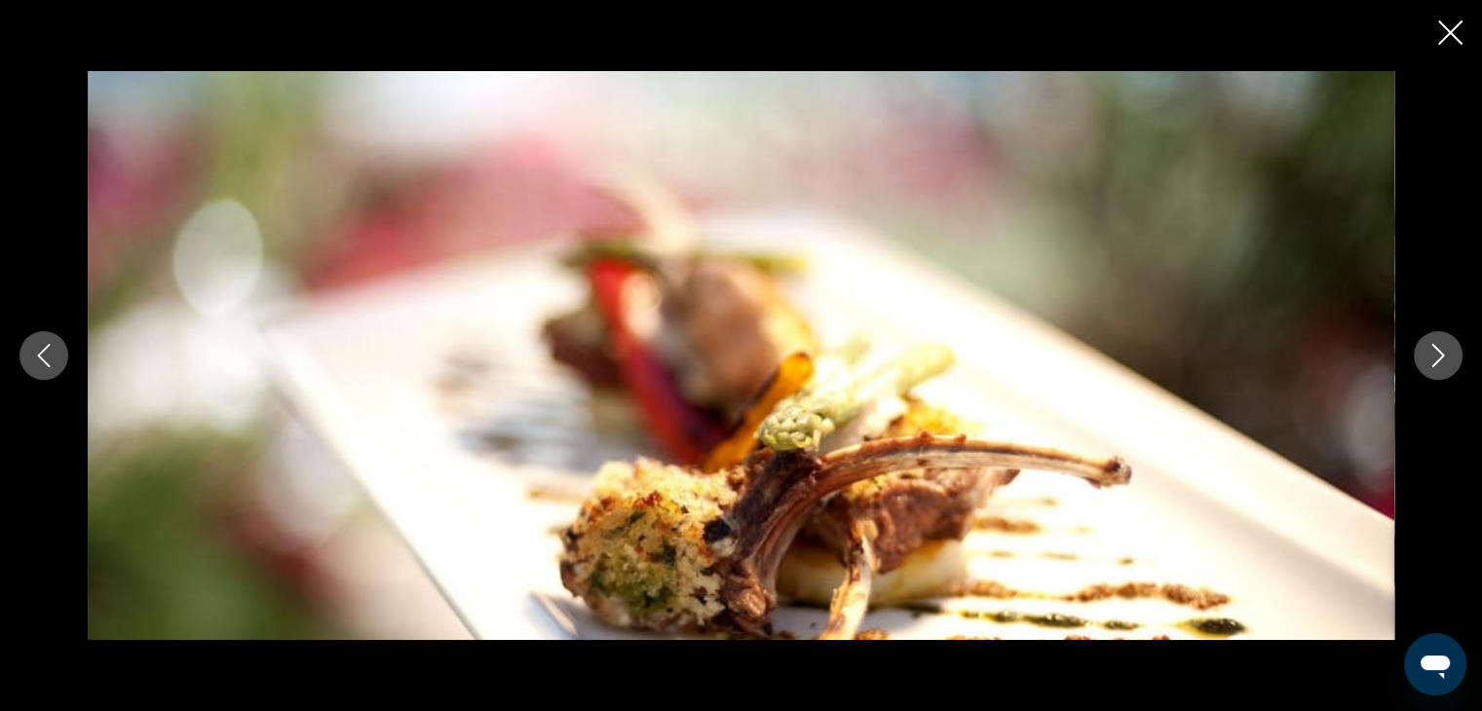
click at [1437, 356] on icon "Next image" at bounding box center [1437, 355] width 23 height 23
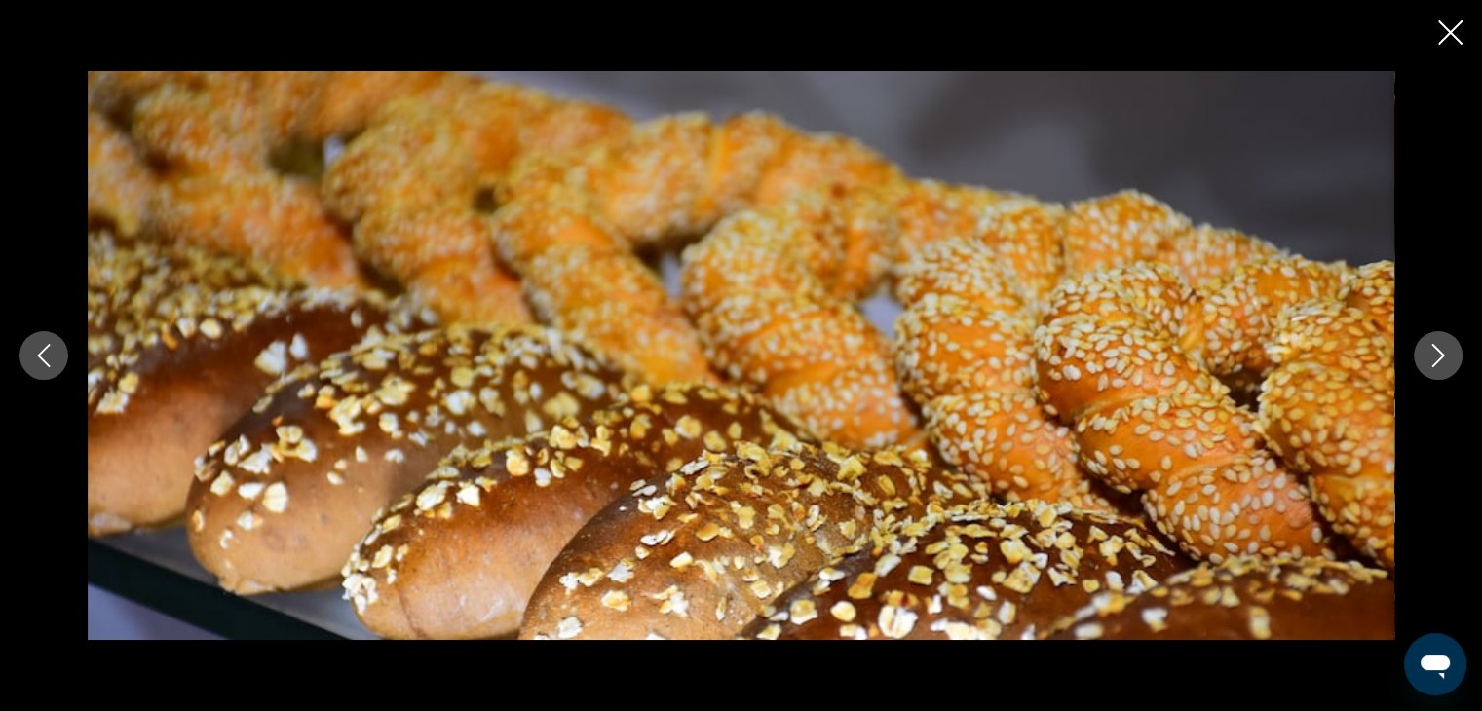
click at [1437, 356] on icon "Next image" at bounding box center [1437, 355] width 23 height 23
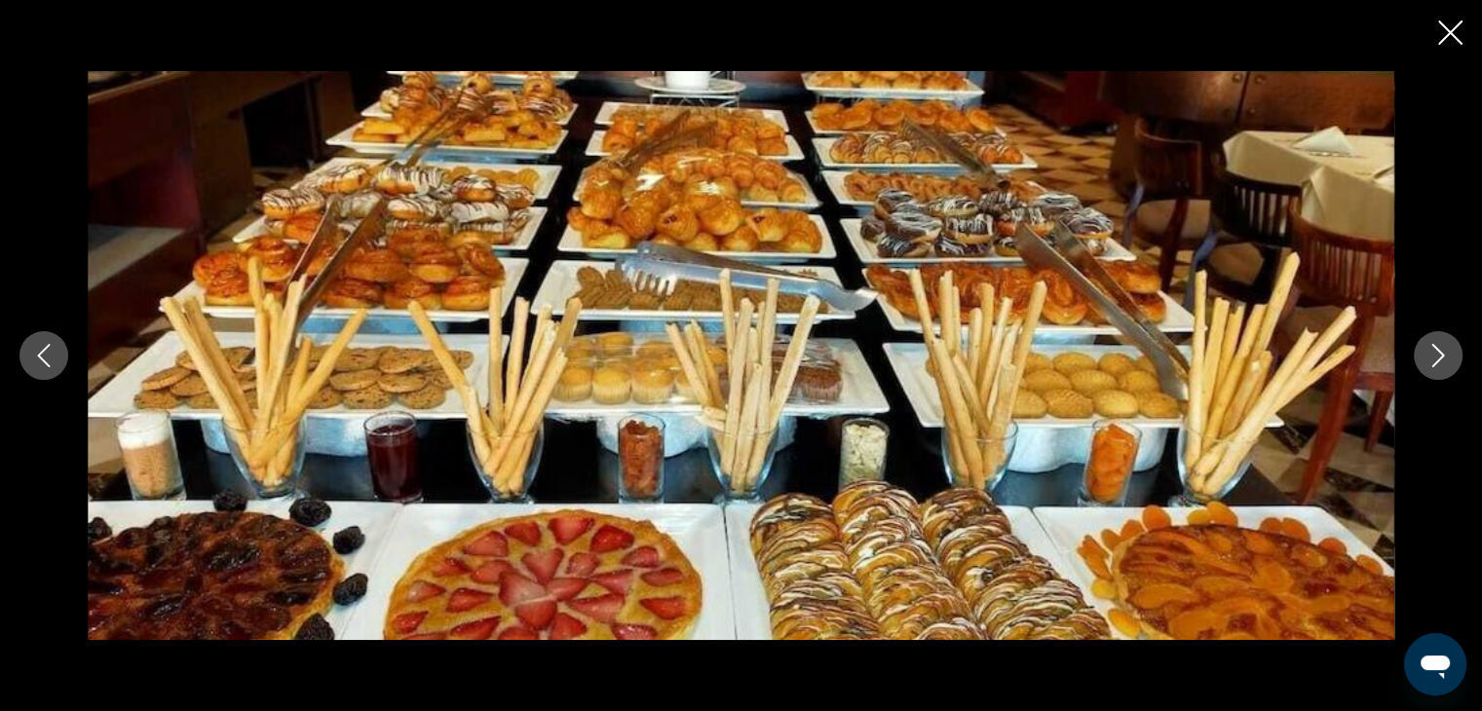
click at [1437, 356] on icon "Next image" at bounding box center [1437, 355] width 23 height 23
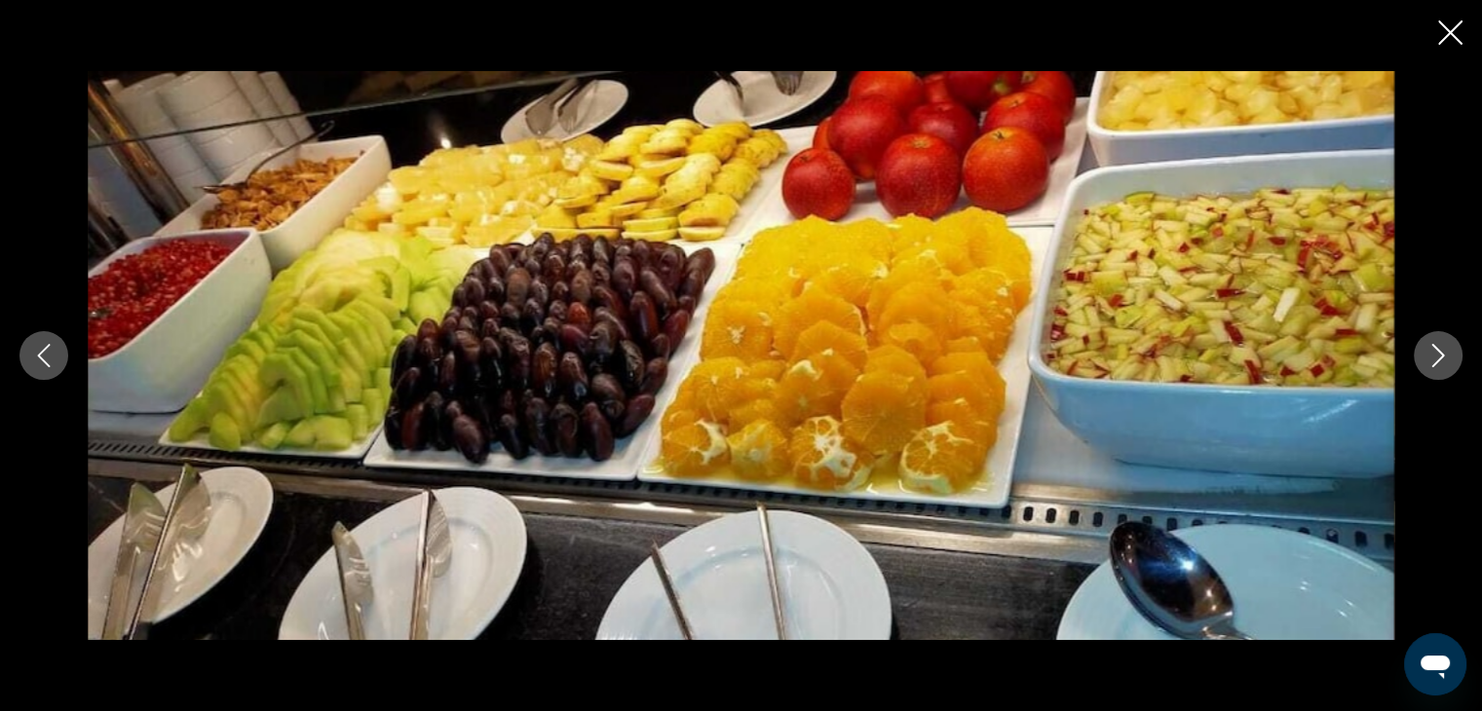
click at [1437, 356] on icon "Next image" at bounding box center [1437, 355] width 23 height 23
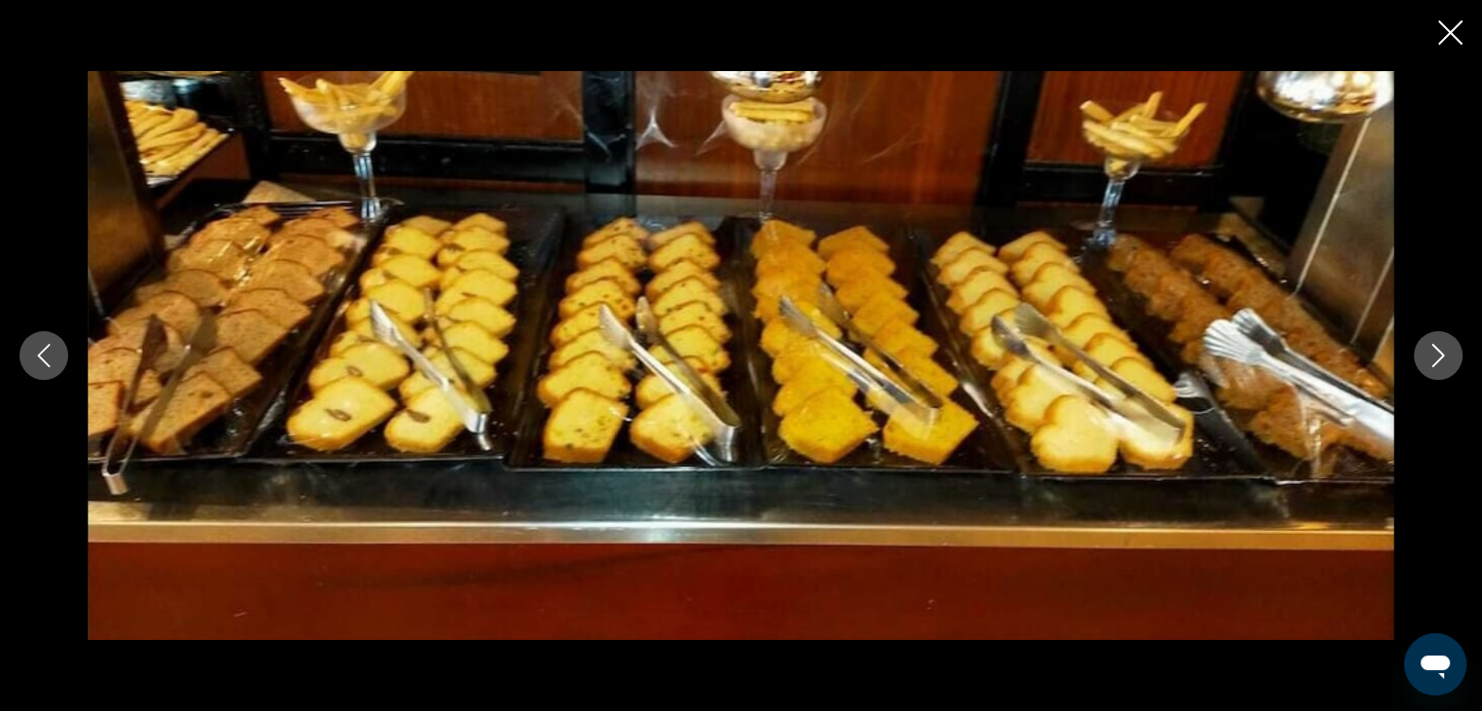
click at [1437, 356] on icon "Next image" at bounding box center [1437, 355] width 23 height 23
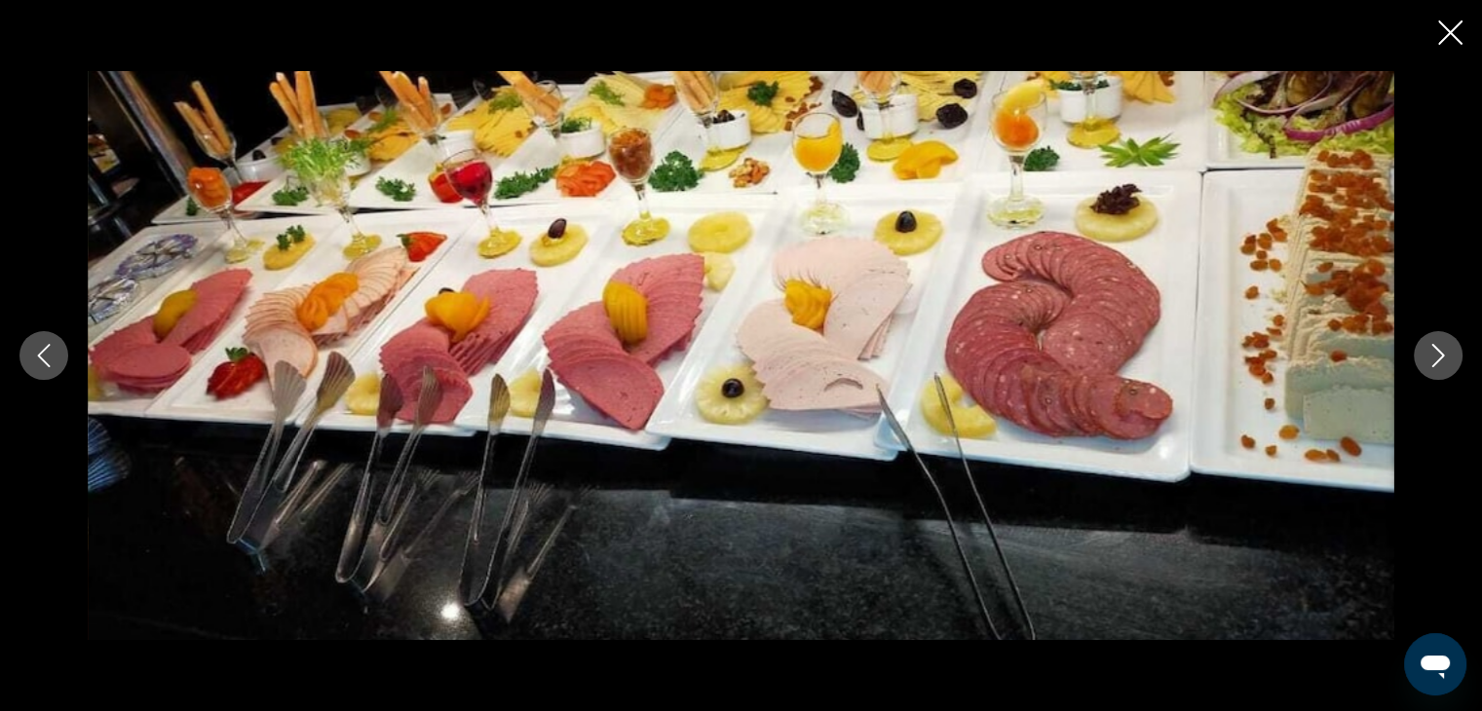
click at [1437, 356] on icon "Next image" at bounding box center [1437, 355] width 23 height 23
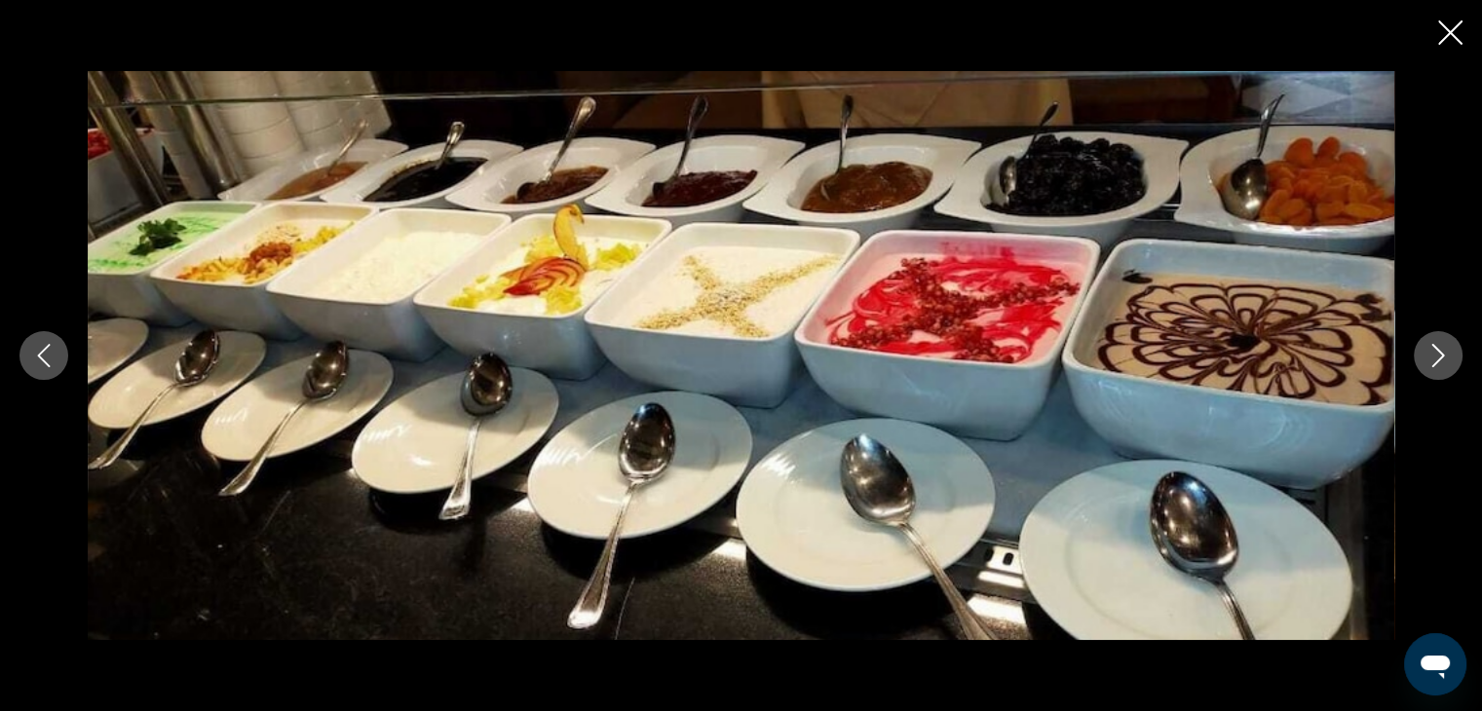
click at [1437, 356] on icon "Next image" at bounding box center [1437, 355] width 23 height 23
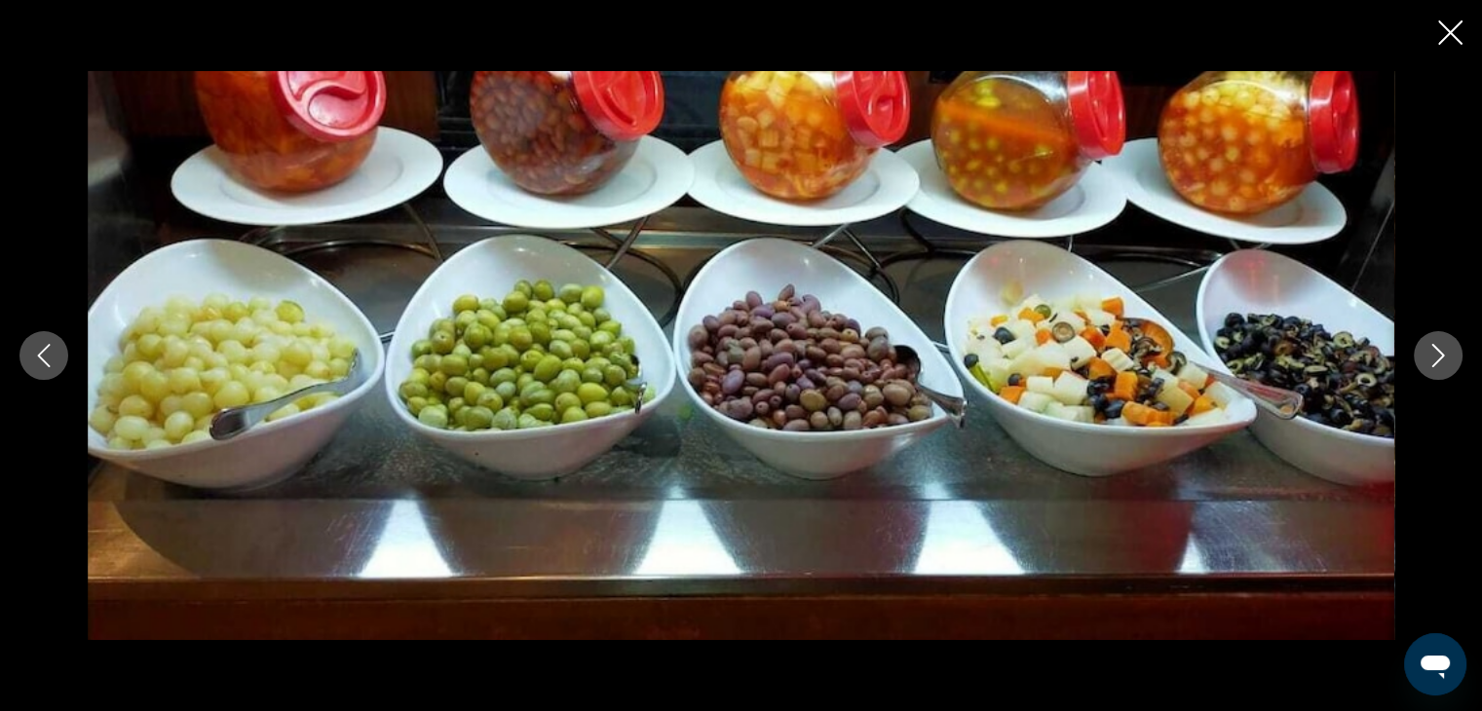
click at [1437, 356] on icon "Next image" at bounding box center [1437, 355] width 23 height 23
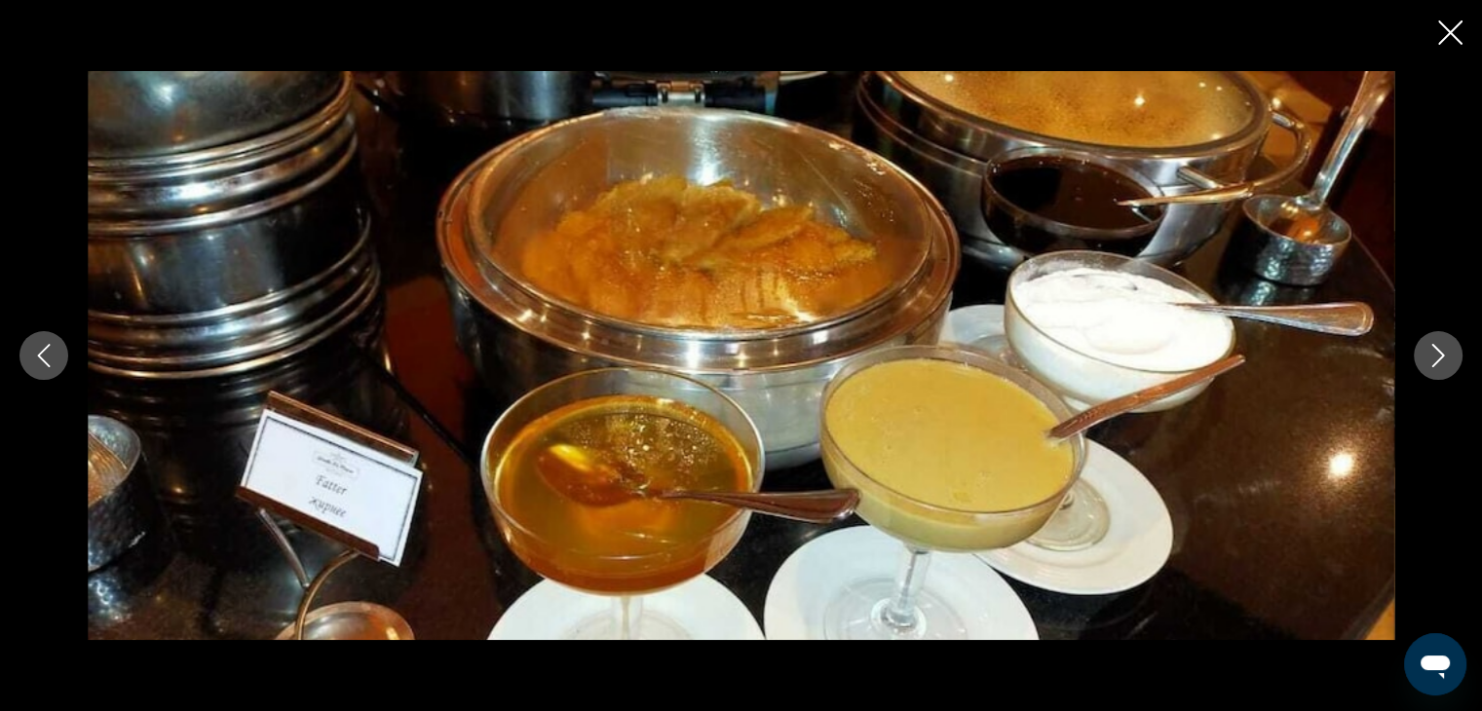
click at [1437, 356] on icon "Next image" at bounding box center [1437, 355] width 23 height 23
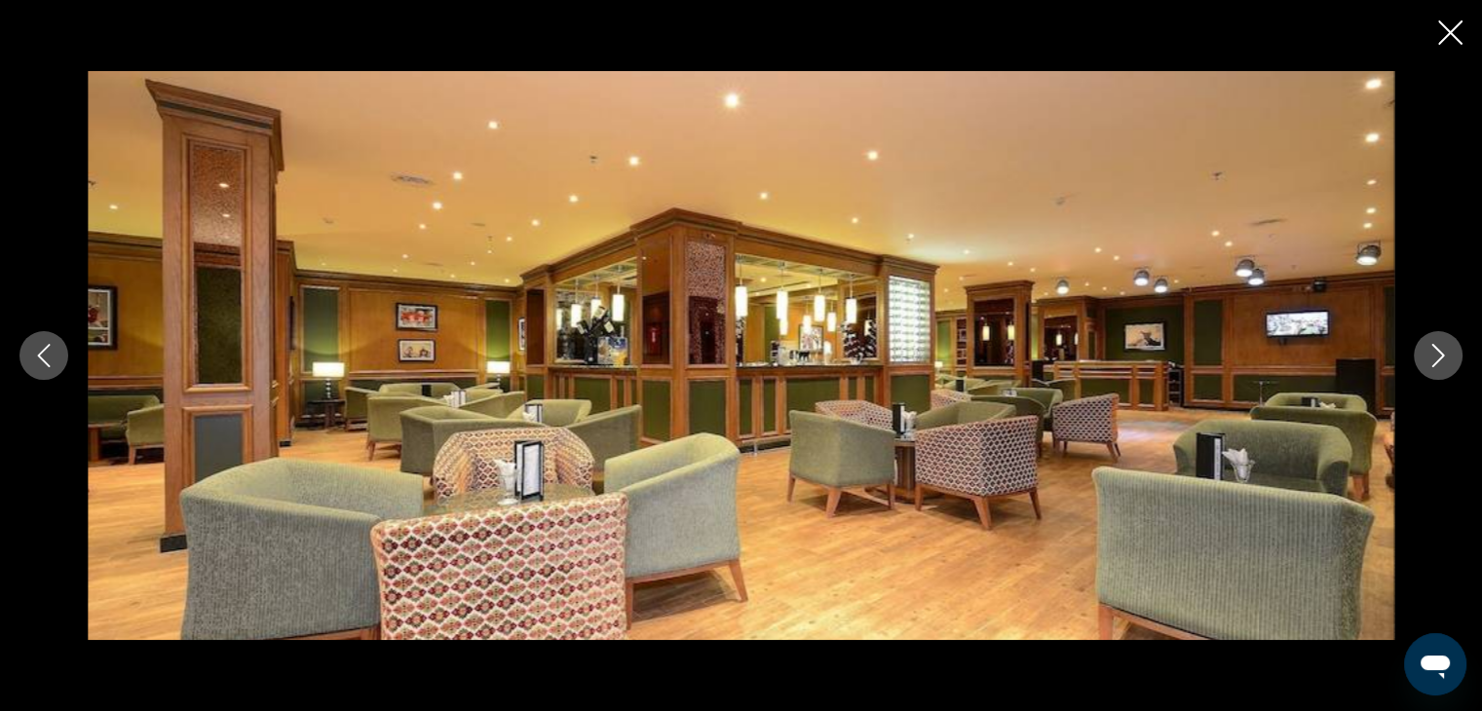
click at [1437, 356] on icon "Next image" at bounding box center [1437, 355] width 23 height 23
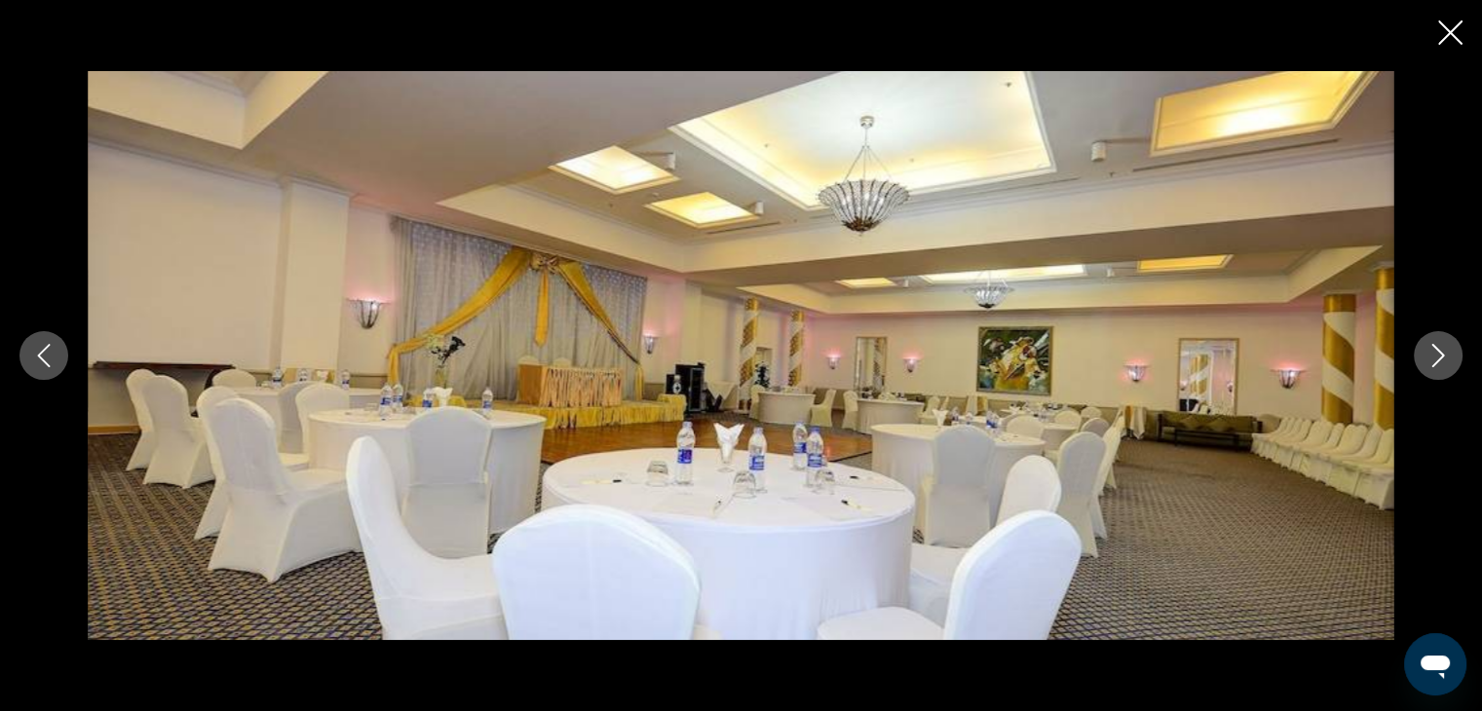
click at [1437, 356] on icon "Next image" at bounding box center [1437, 355] width 23 height 23
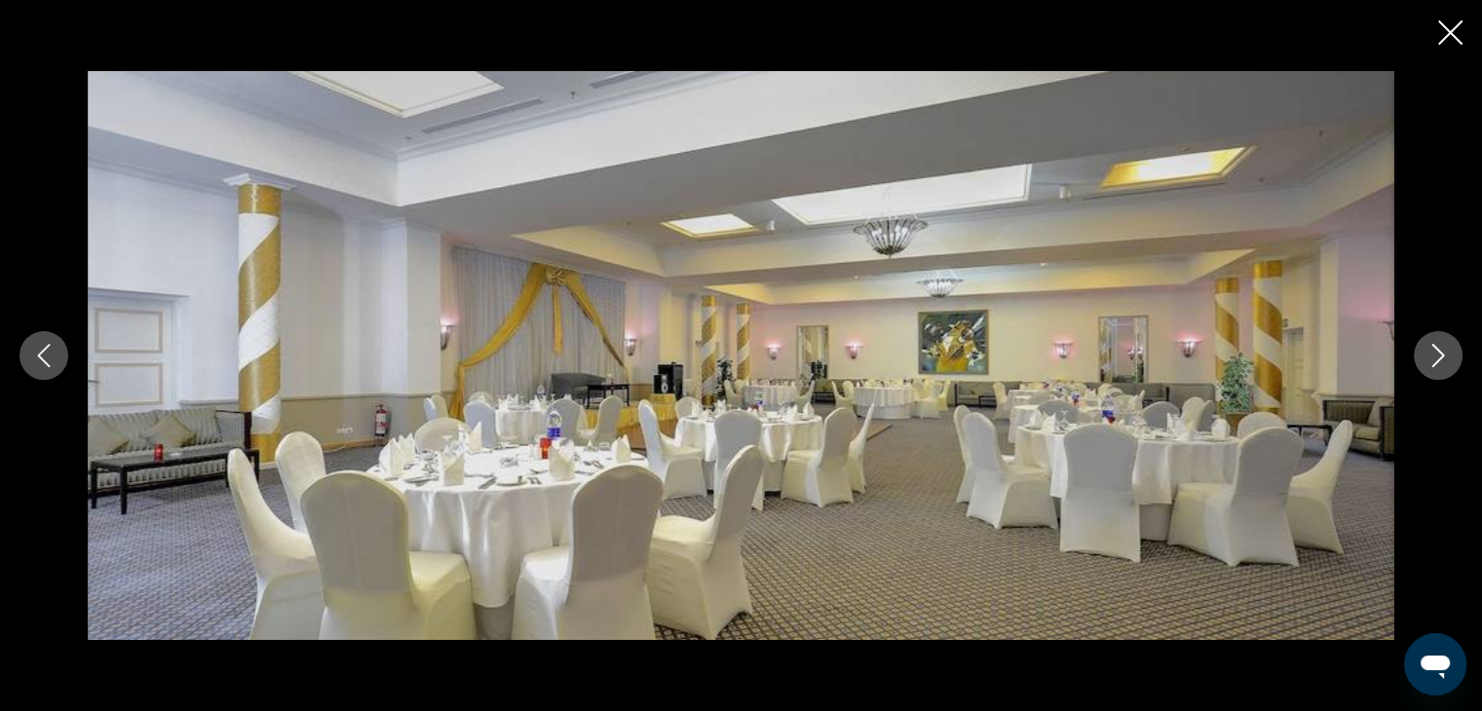
click at [1426, 346] on icon "Next image" at bounding box center [1437, 355] width 23 height 23
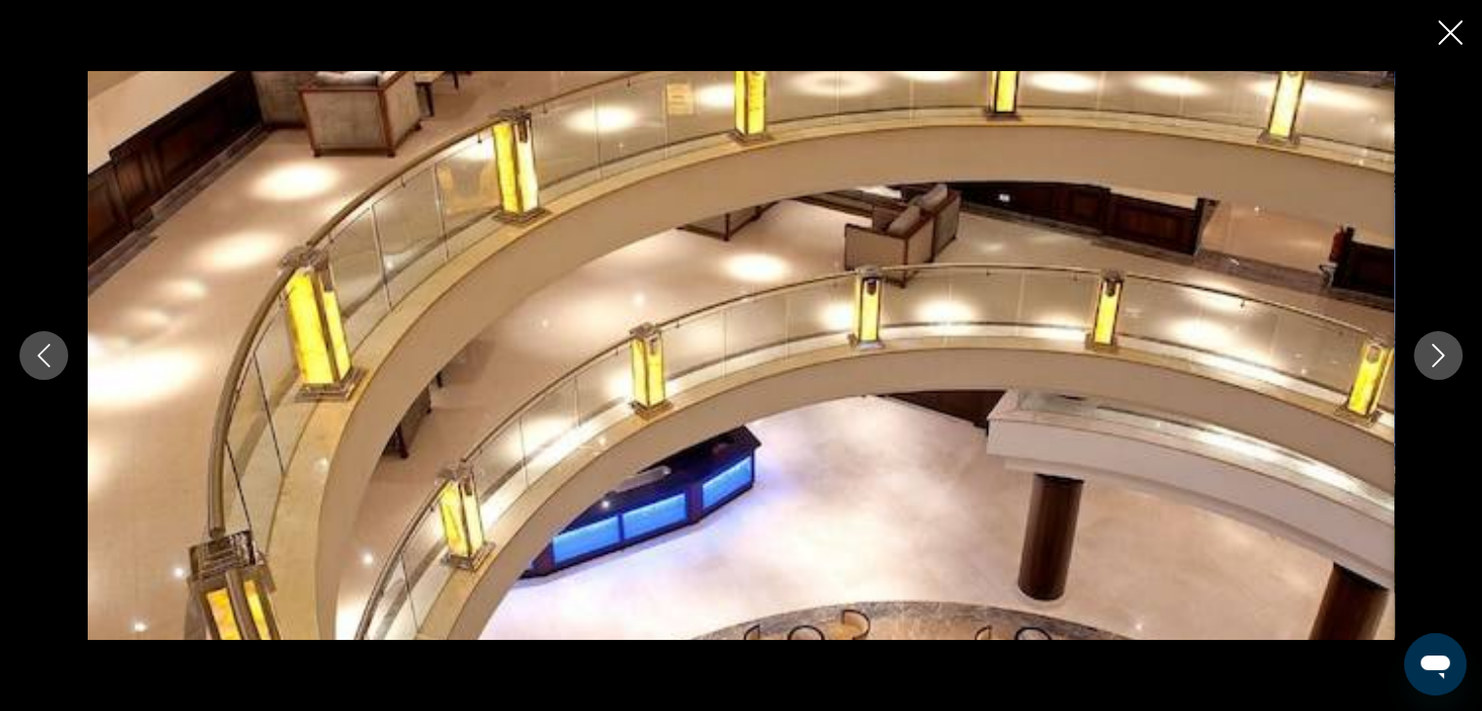
click at [1438, 357] on icon "Next image" at bounding box center [1437, 355] width 23 height 23
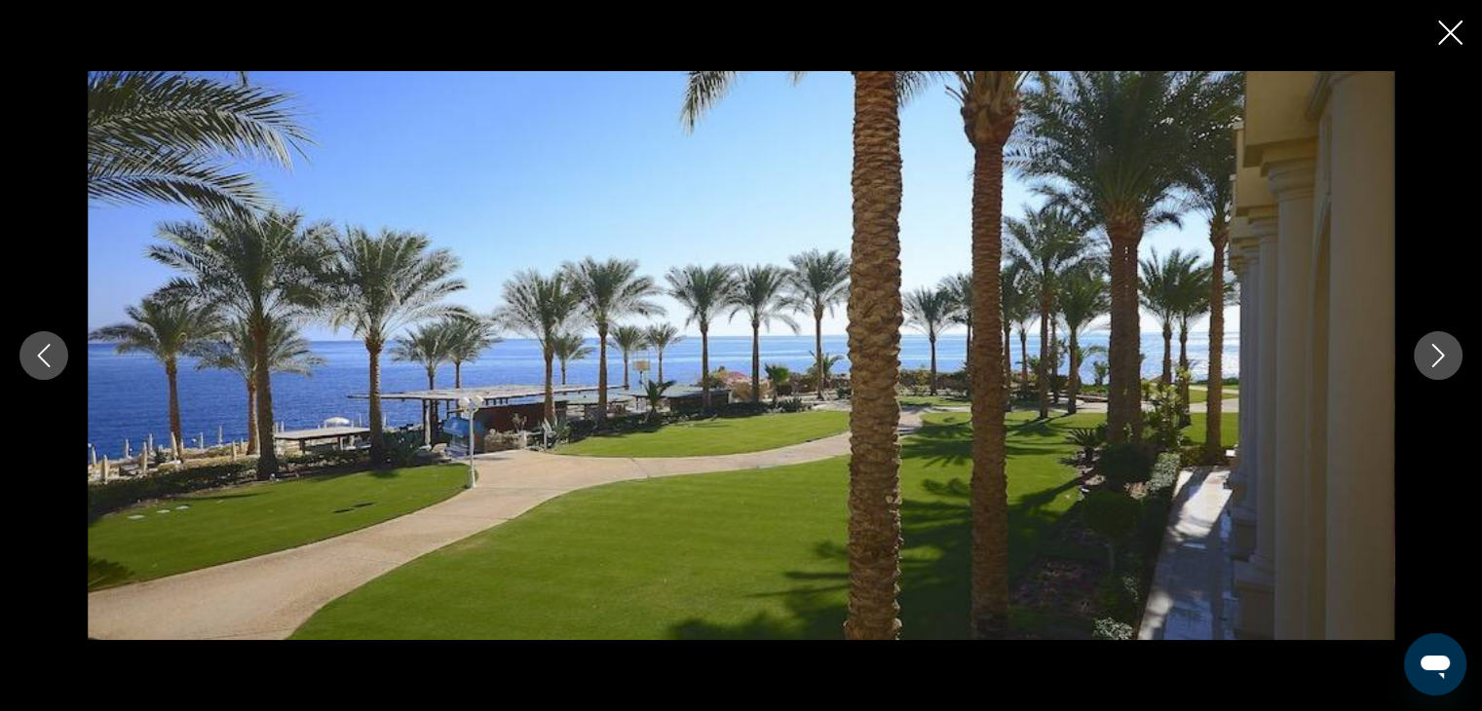
click at [1438, 356] on icon "Next image" at bounding box center [1437, 355] width 23 height 23
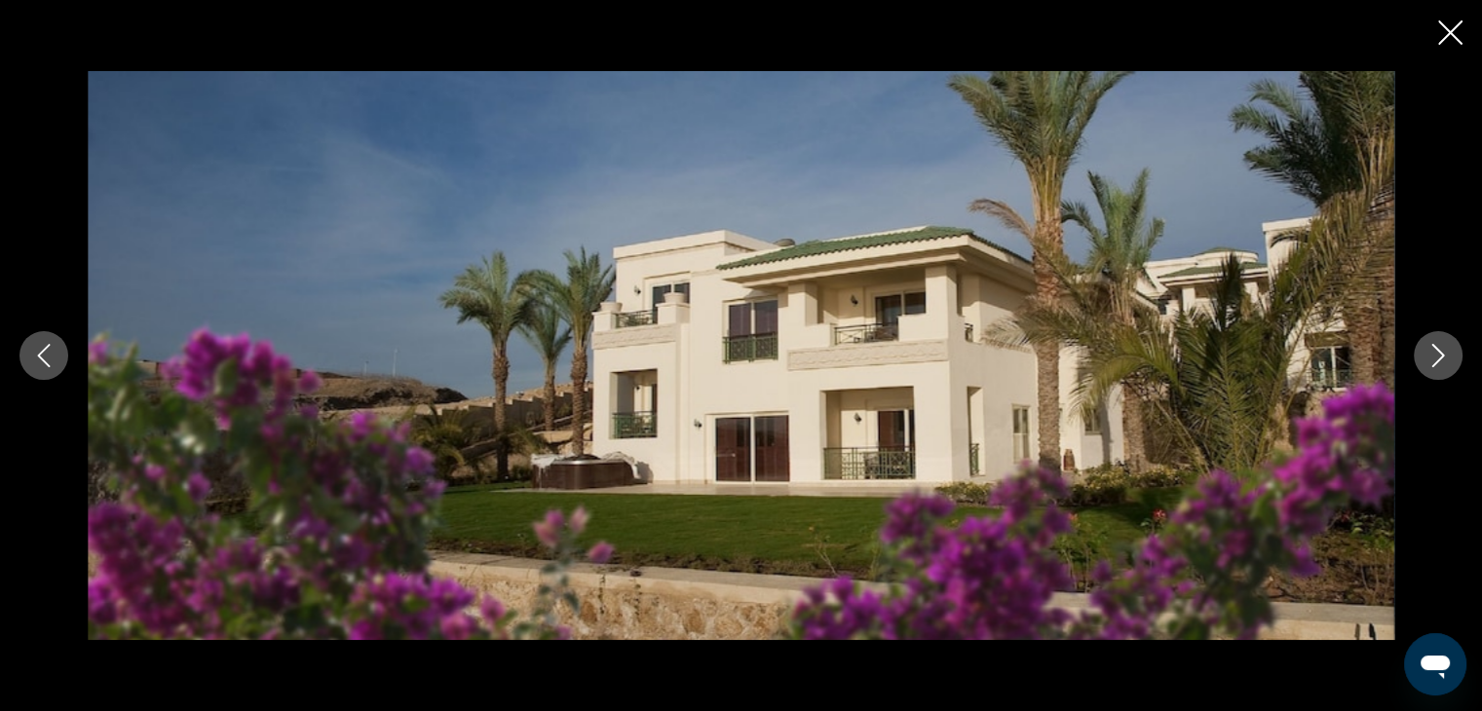
click at [1438, 356] on icon "Next image" at bounding box center [1437, 355] width 23 height 23
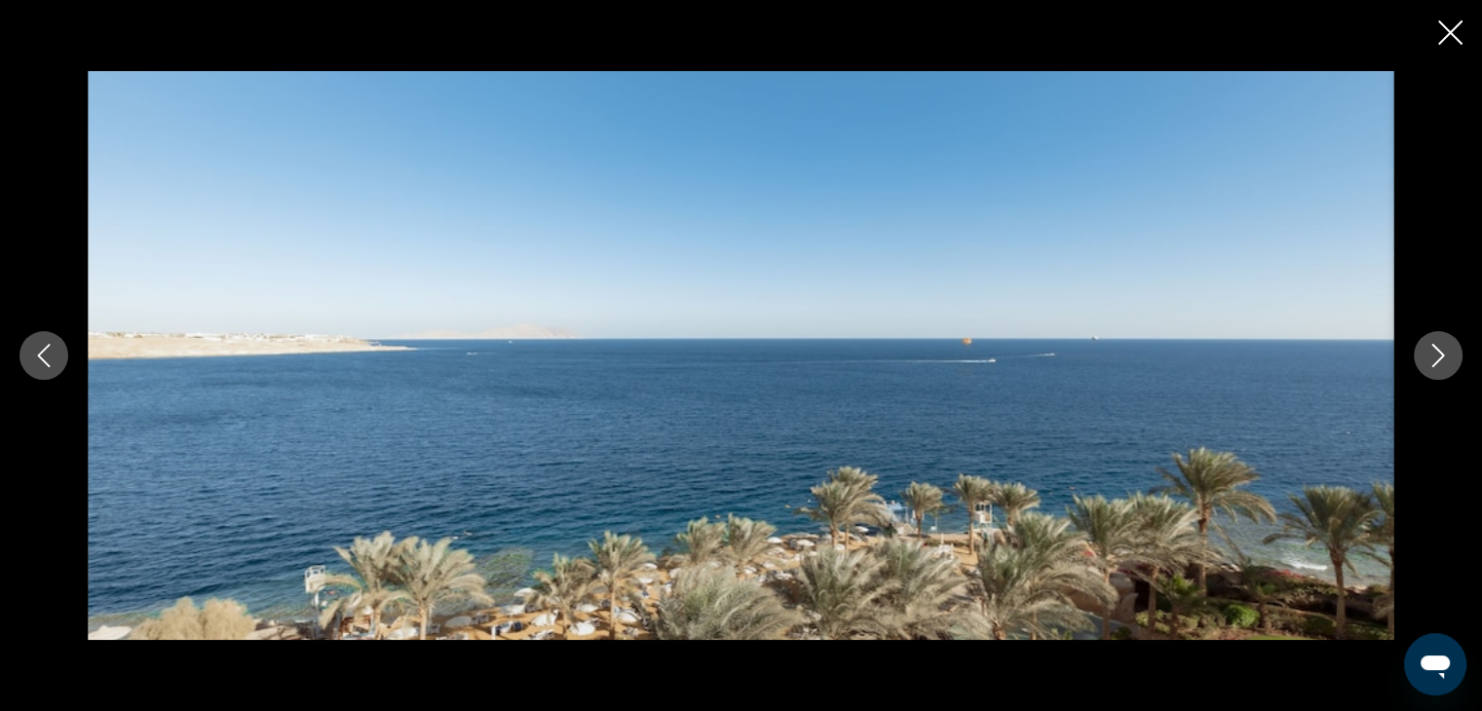
click at [1438, 356] on icon "Next image" at bounding box center [1437, 355] width 23 height 23
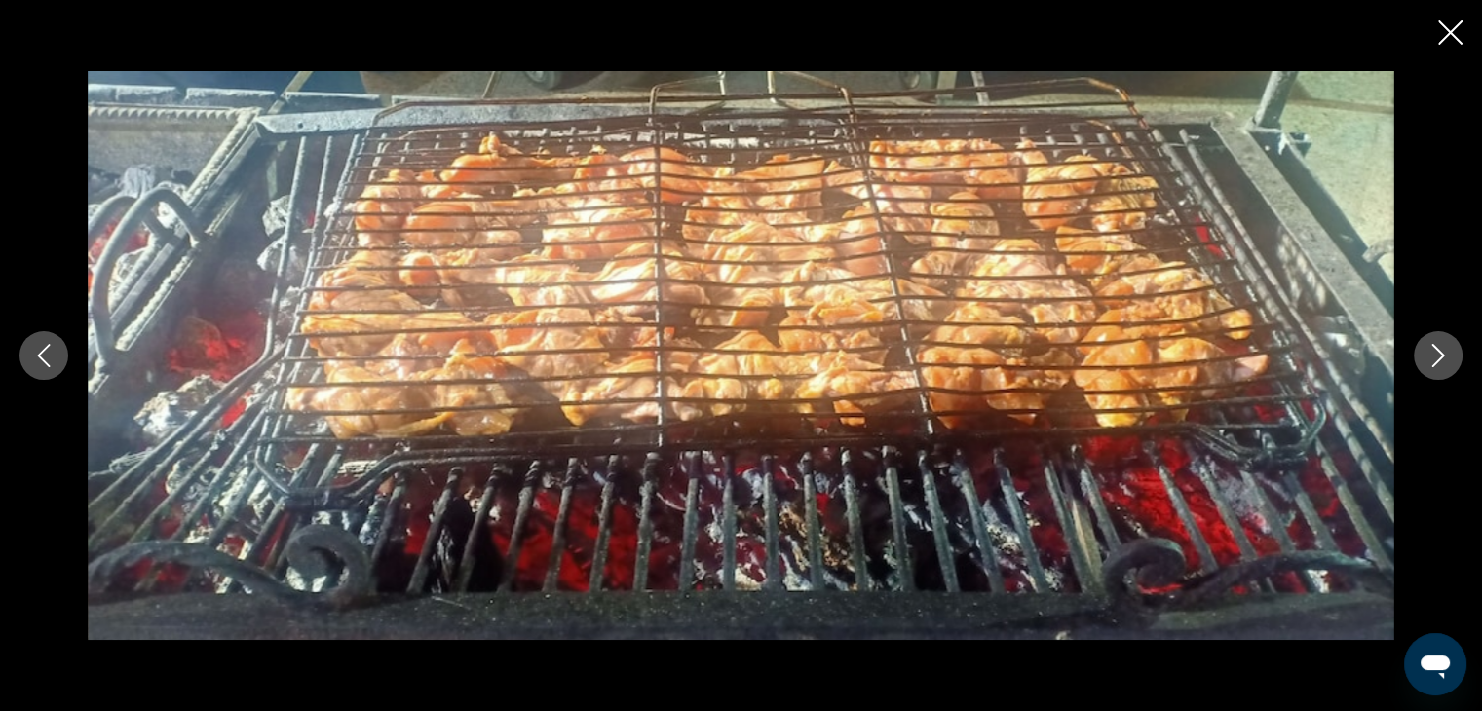
click at [1438, 356] on icon "Next image" at bounding box center [1437, 355] width 23 height 23
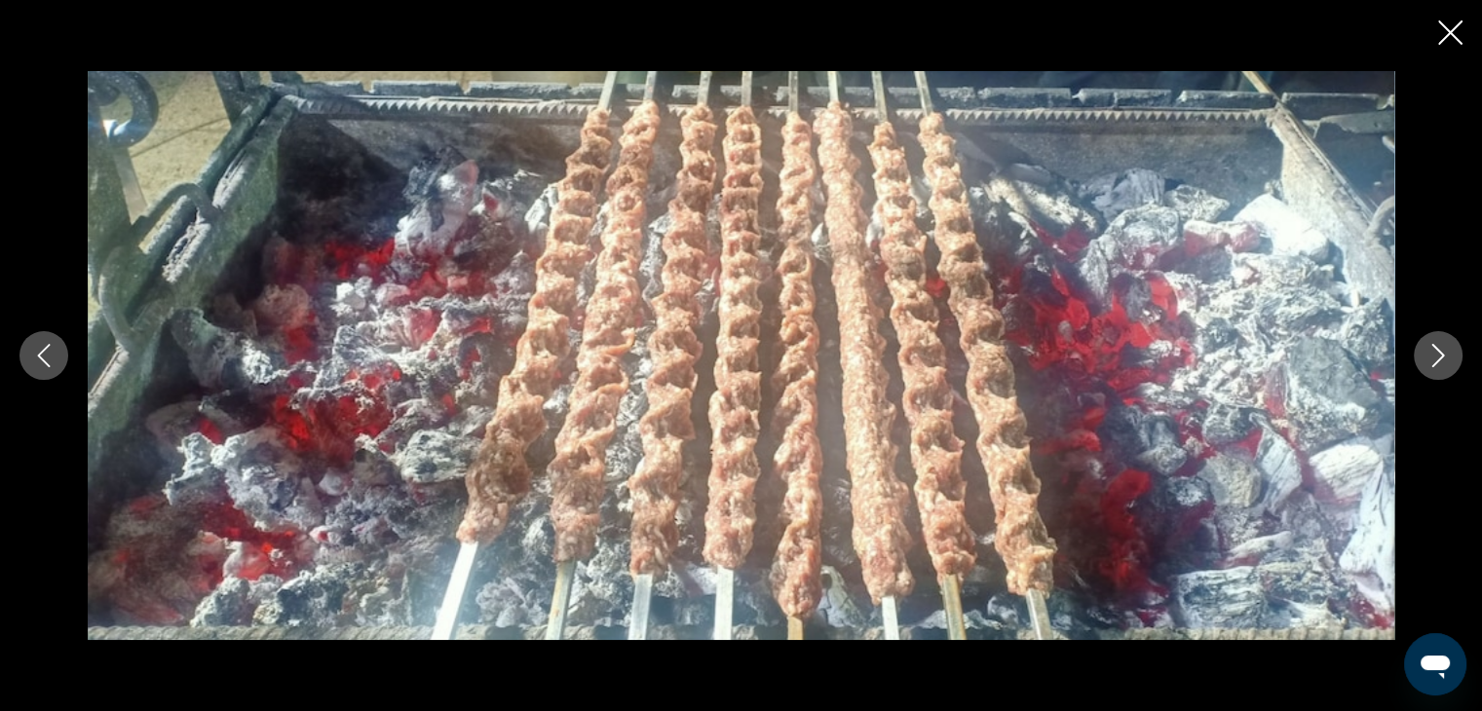
click at [1438, 356] on icon "Next image" at bounding box center [1437, 355] width 23 height 23
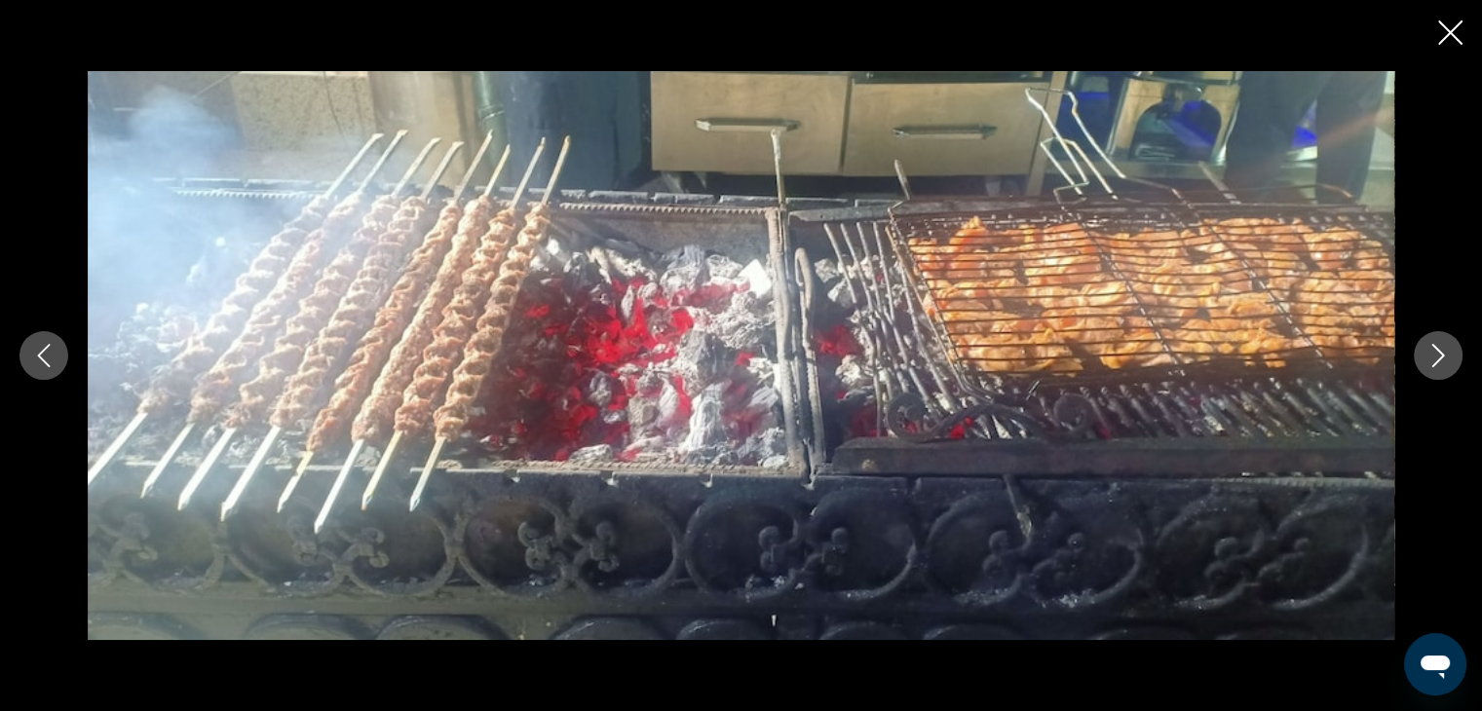
click at [1438, 356] on icon "Next image" at bounding box center [1437, 355] width 23 height 23
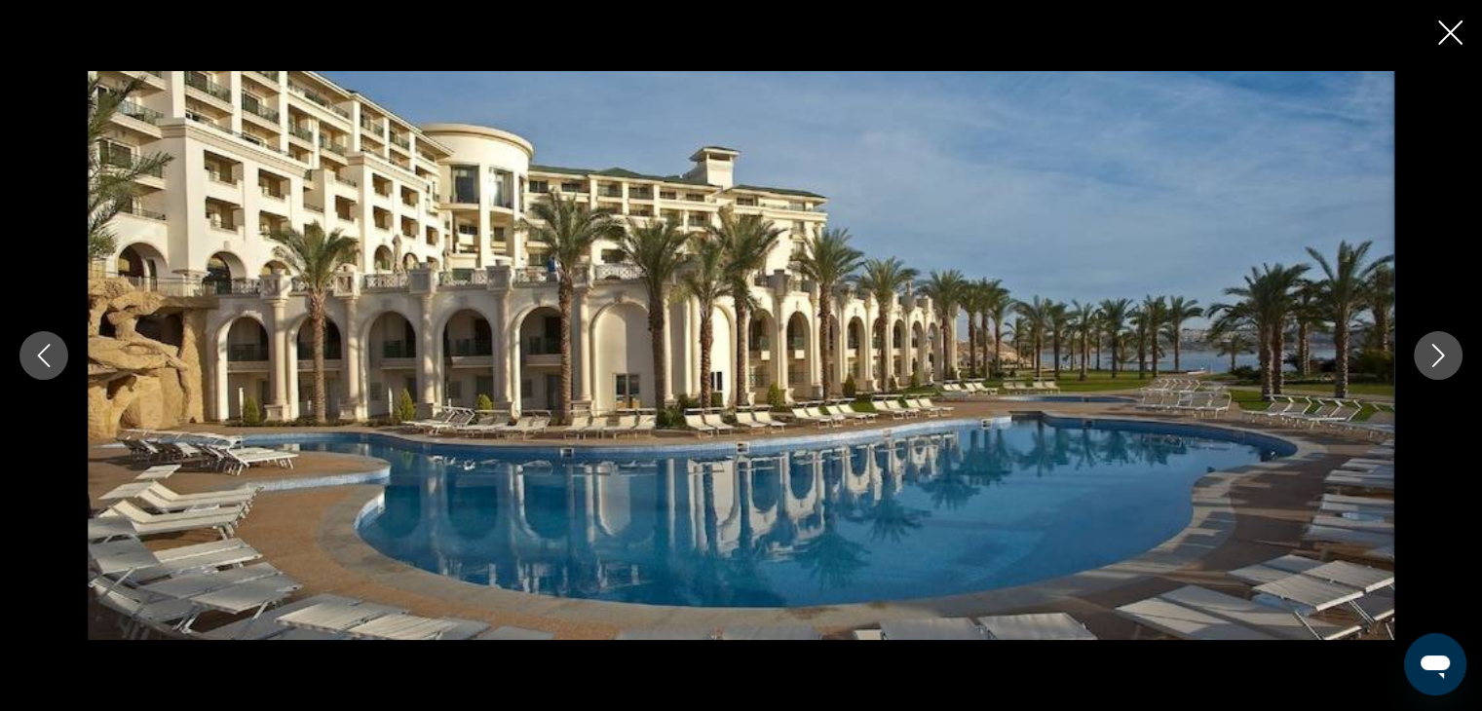
click at [1438, 356] on icon "Next image" at bounding box center [1437, 355] width 23 height 23
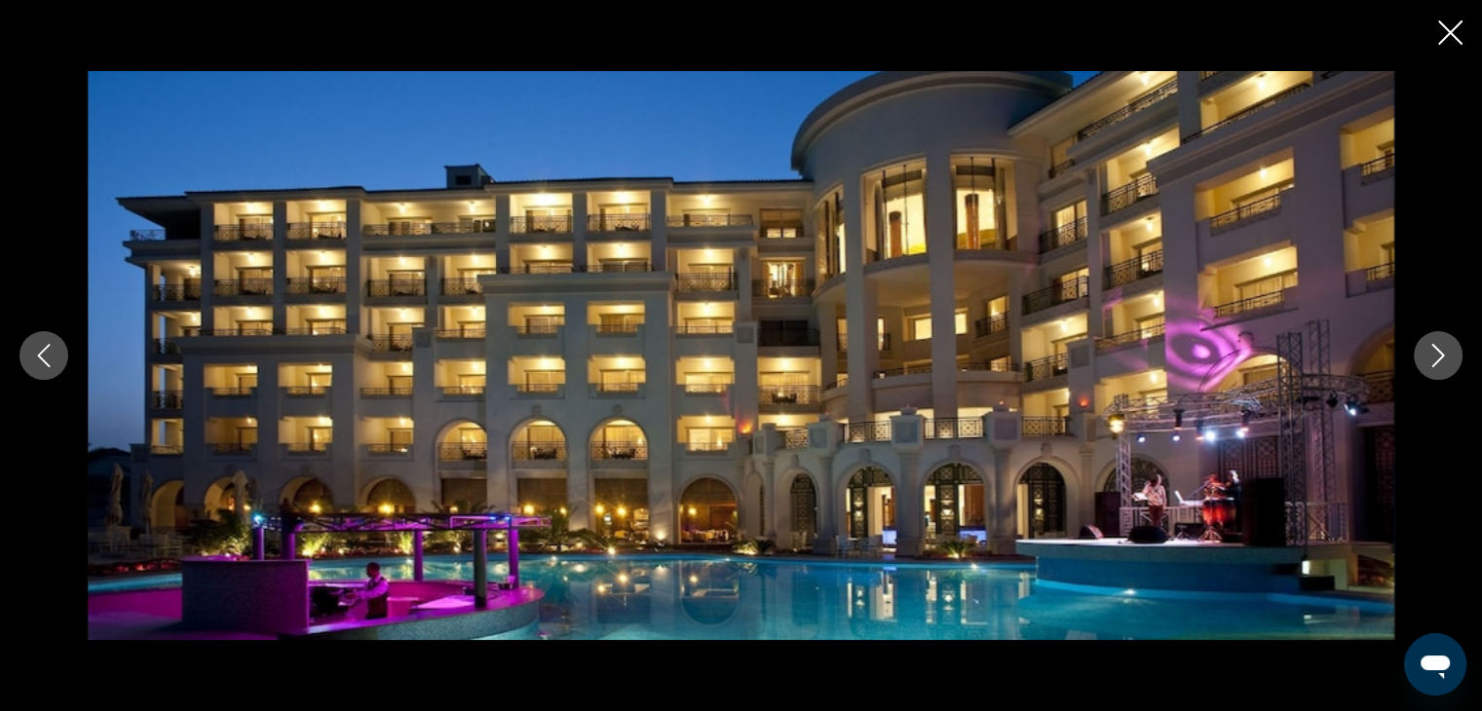
click at [1432, 352] on icon "Next image" at bounding box center [1437, 355] width 23 height 23
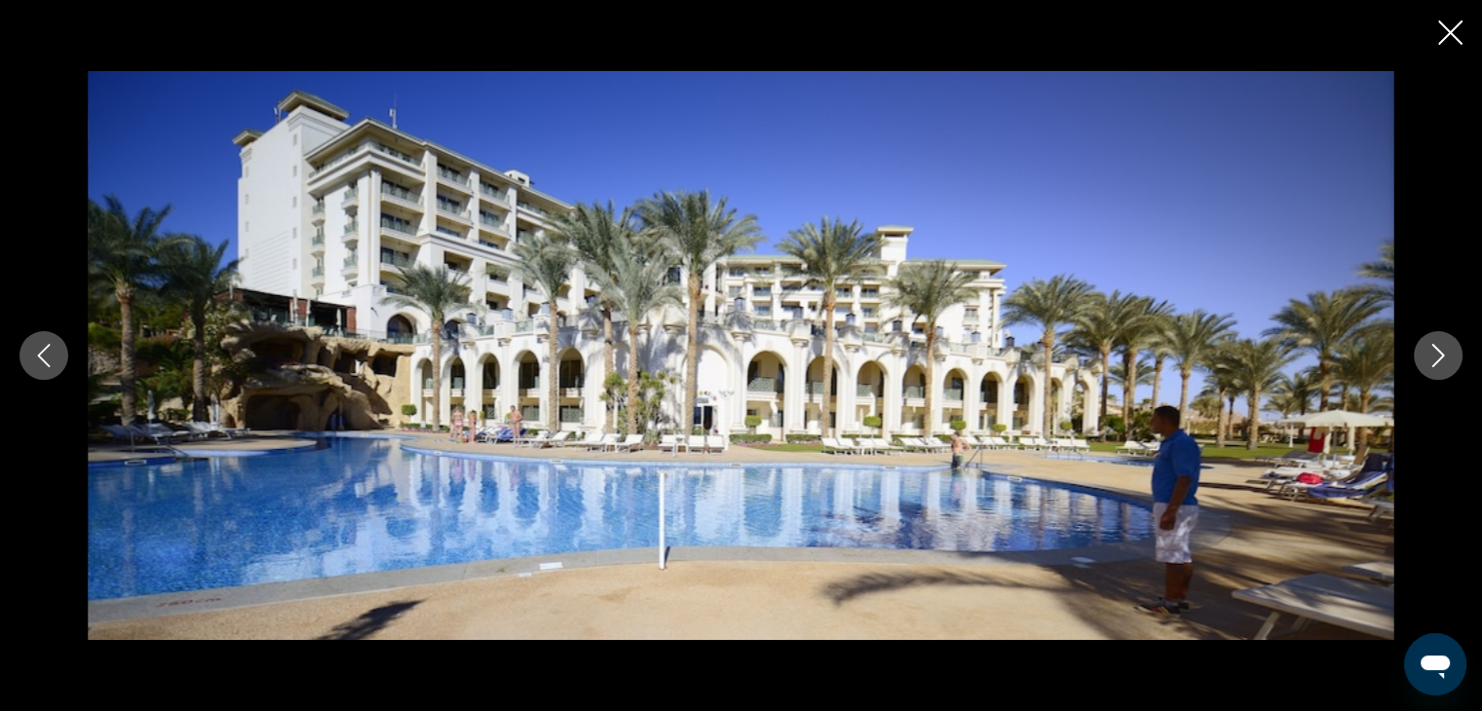
click at [1433, 351] on icon "Next image" at bounding box center [1437, 355] width 23 height 23
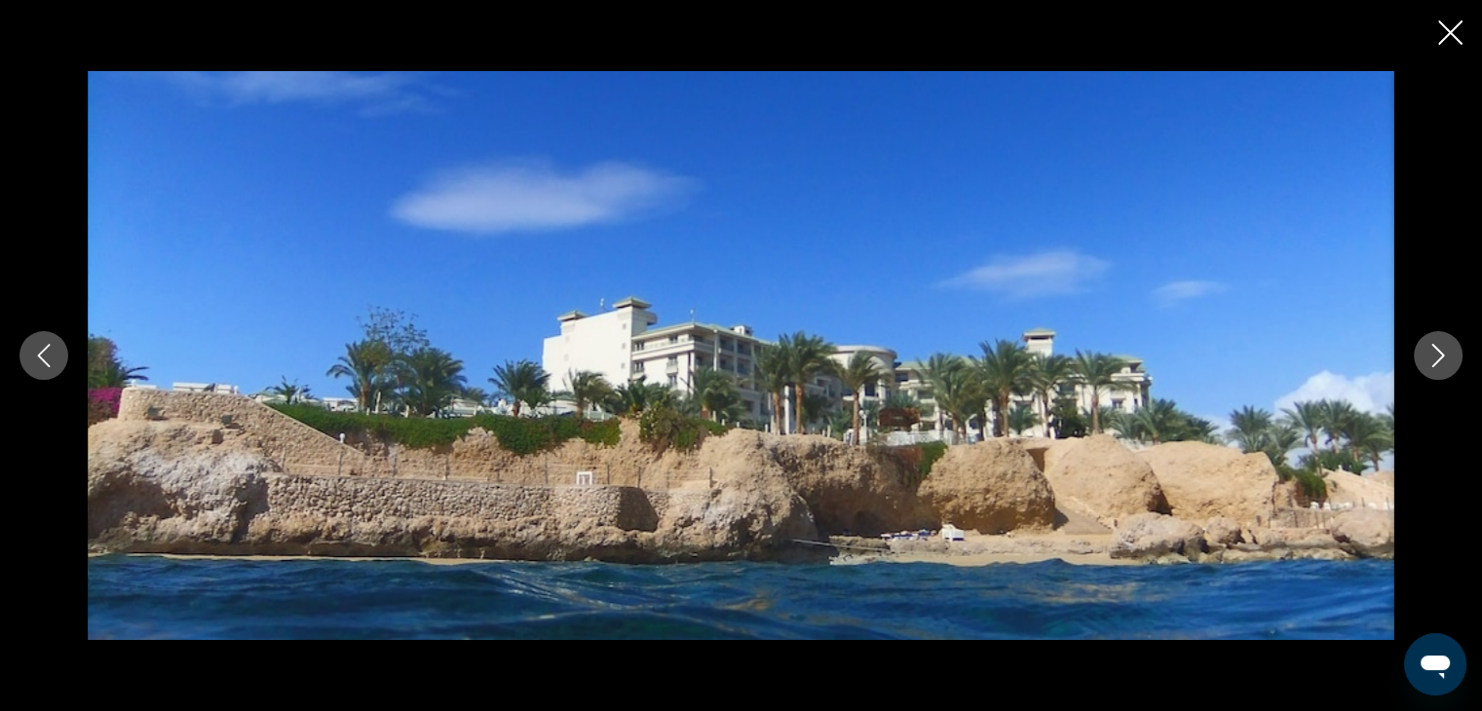
click at [1433, 351] on icon "Next image" at bounding box center [1437, 355] width 23 height 23
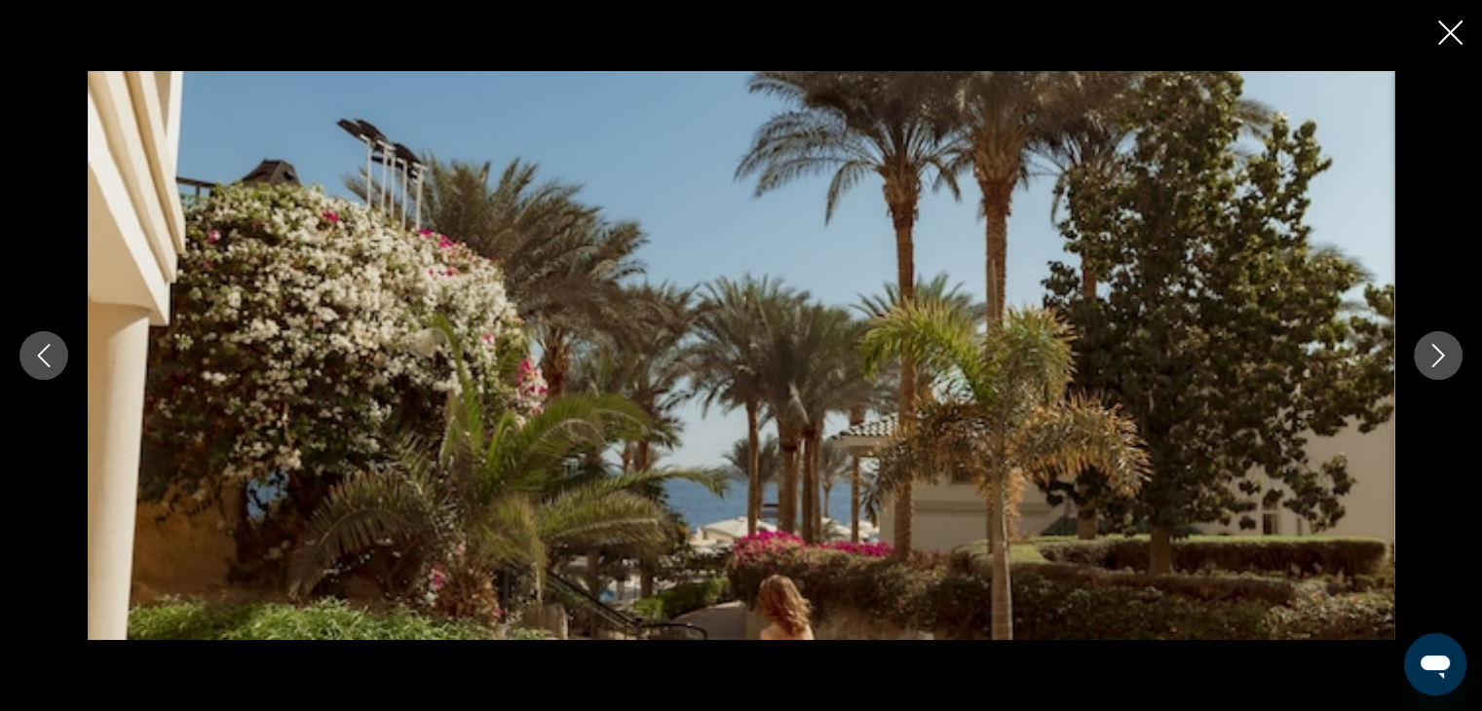
click at [1433, 351] on icon "Next image" at bounding box center [1437, 355] width 23 height 23
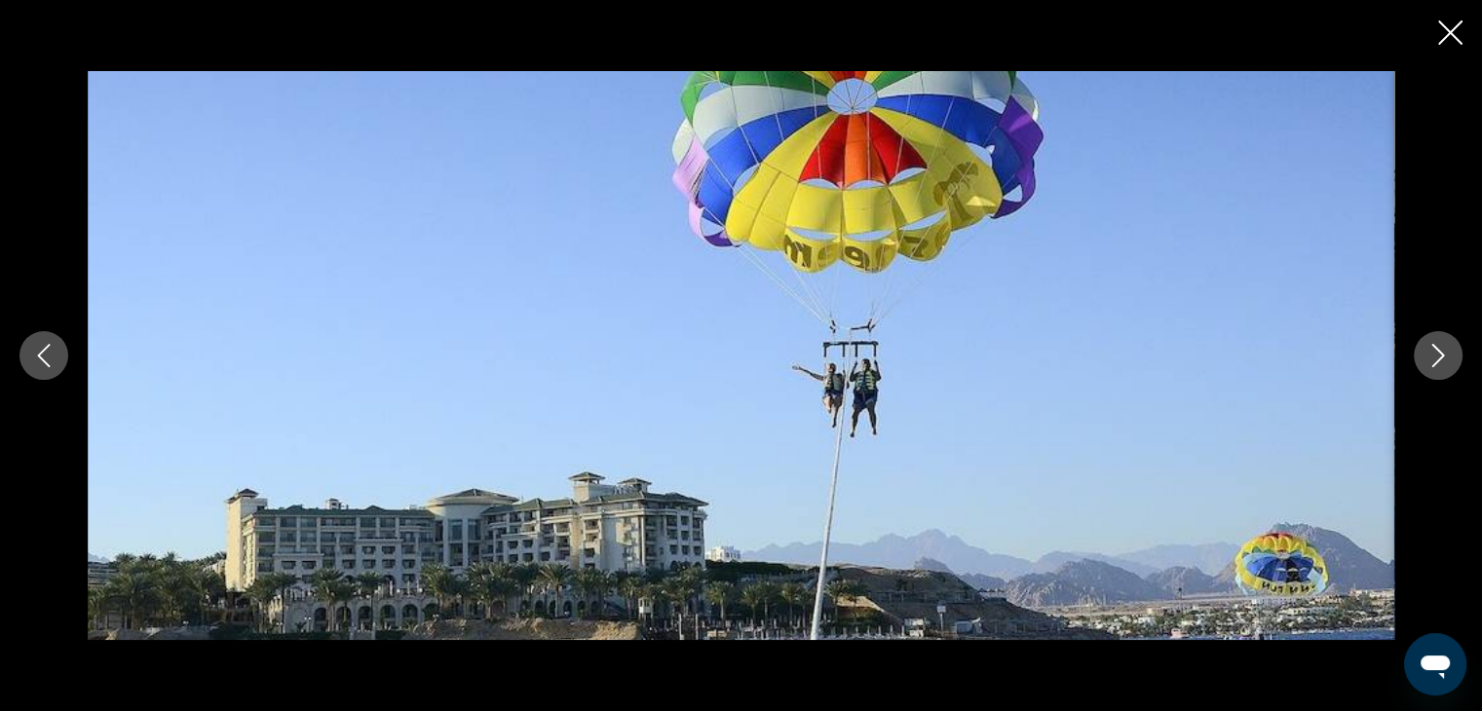
click at [1433, 351] on icon "Next image" at bounding box center [1437, 355] width 23 height 23
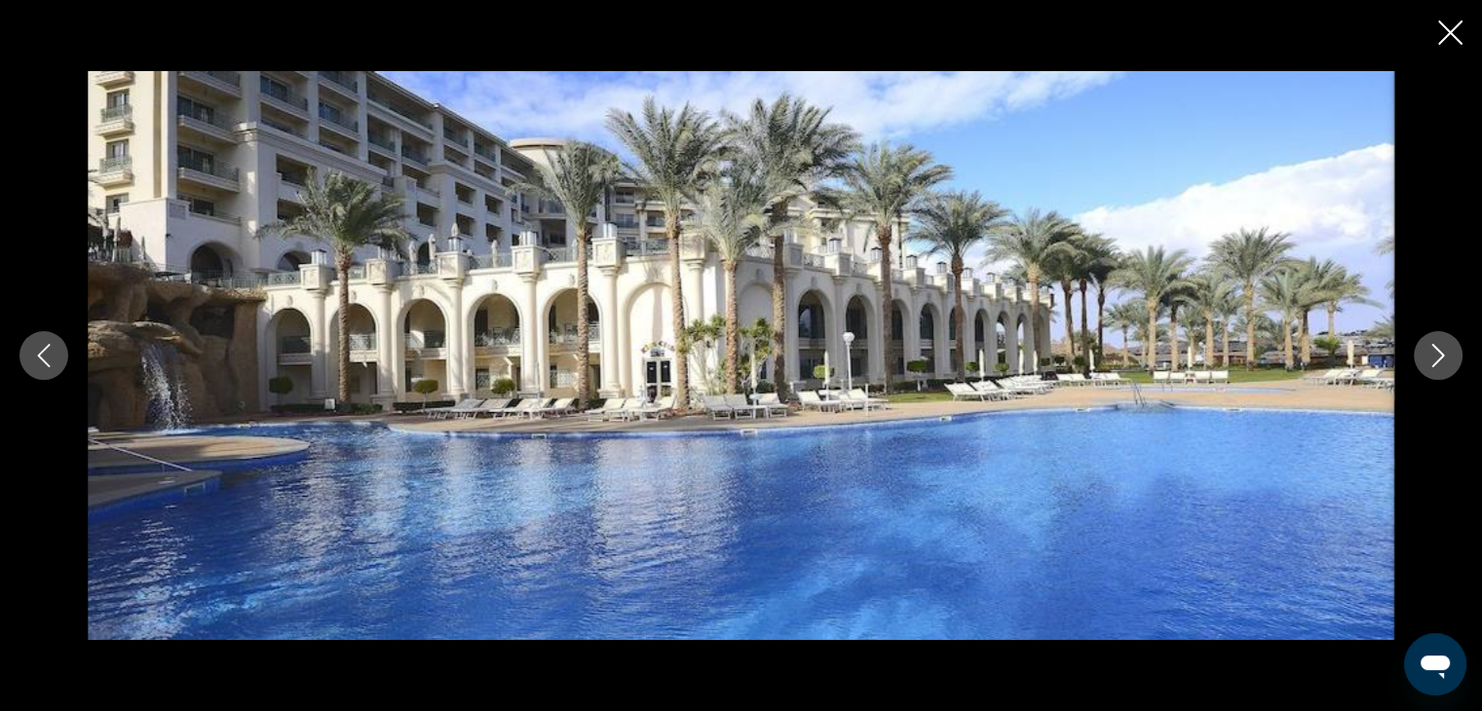
click at [1433, 351] on icon "Next image" at bounding box center [1437, 355] width 23 height 23
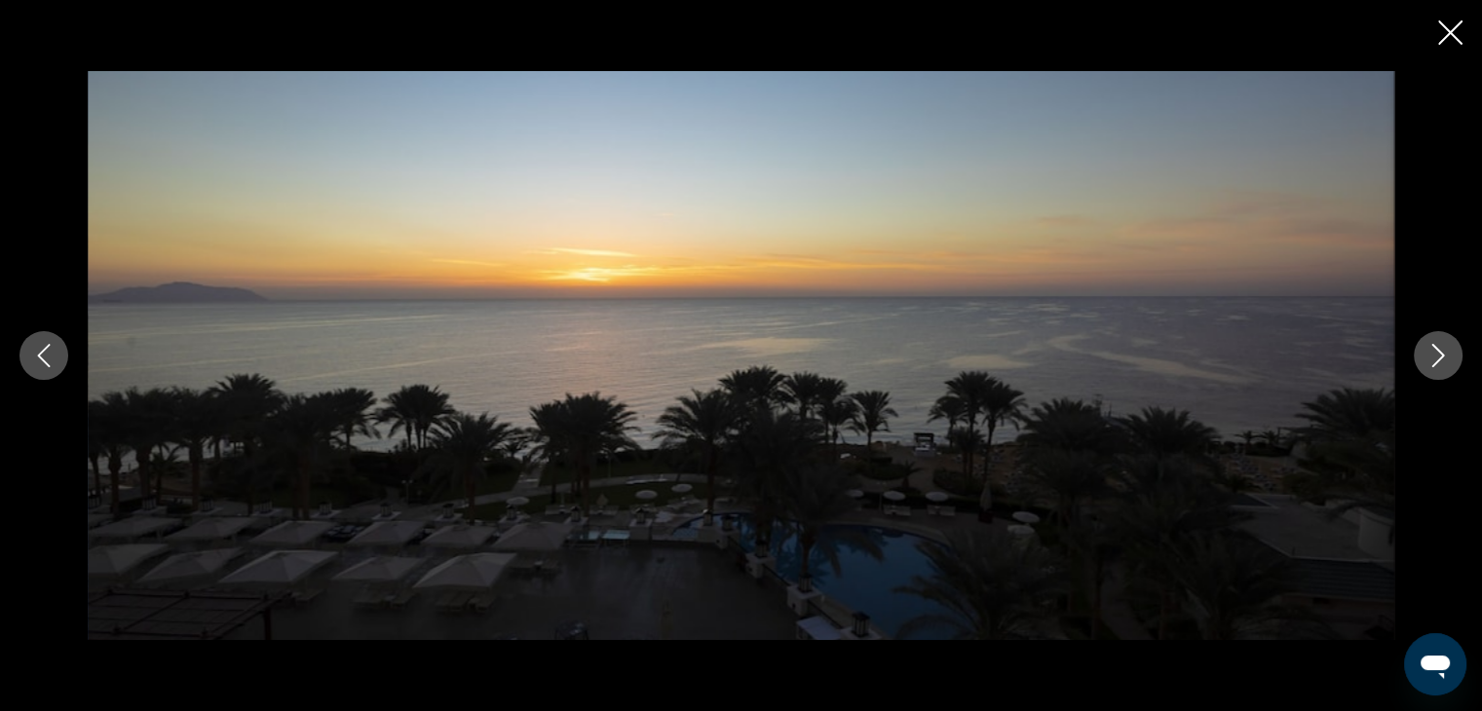
click at [1433, 351] on icon "Next image" at bounding box center [1437, 355] width 23 height 23
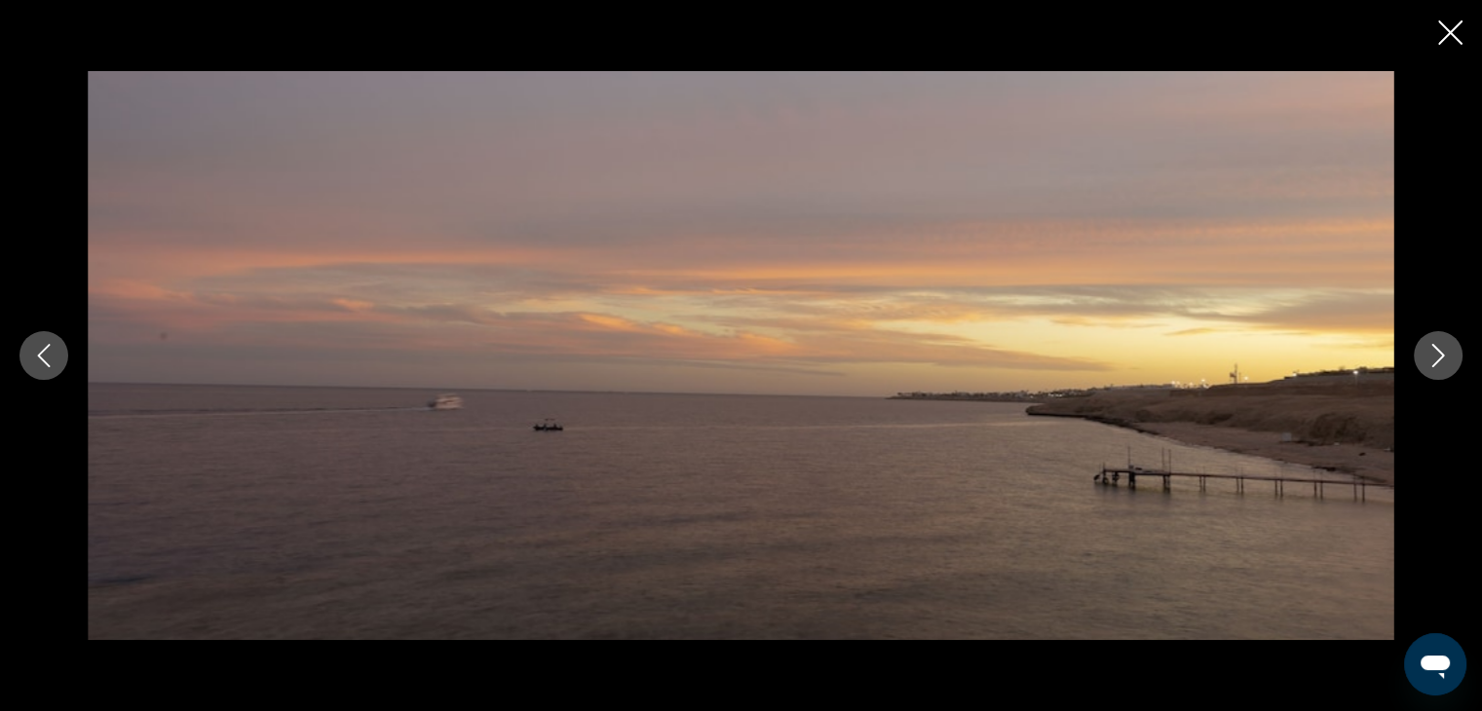
click at [1433, 351] on icon "Next image" at bounding box center [1437, 355] width 23 height 23
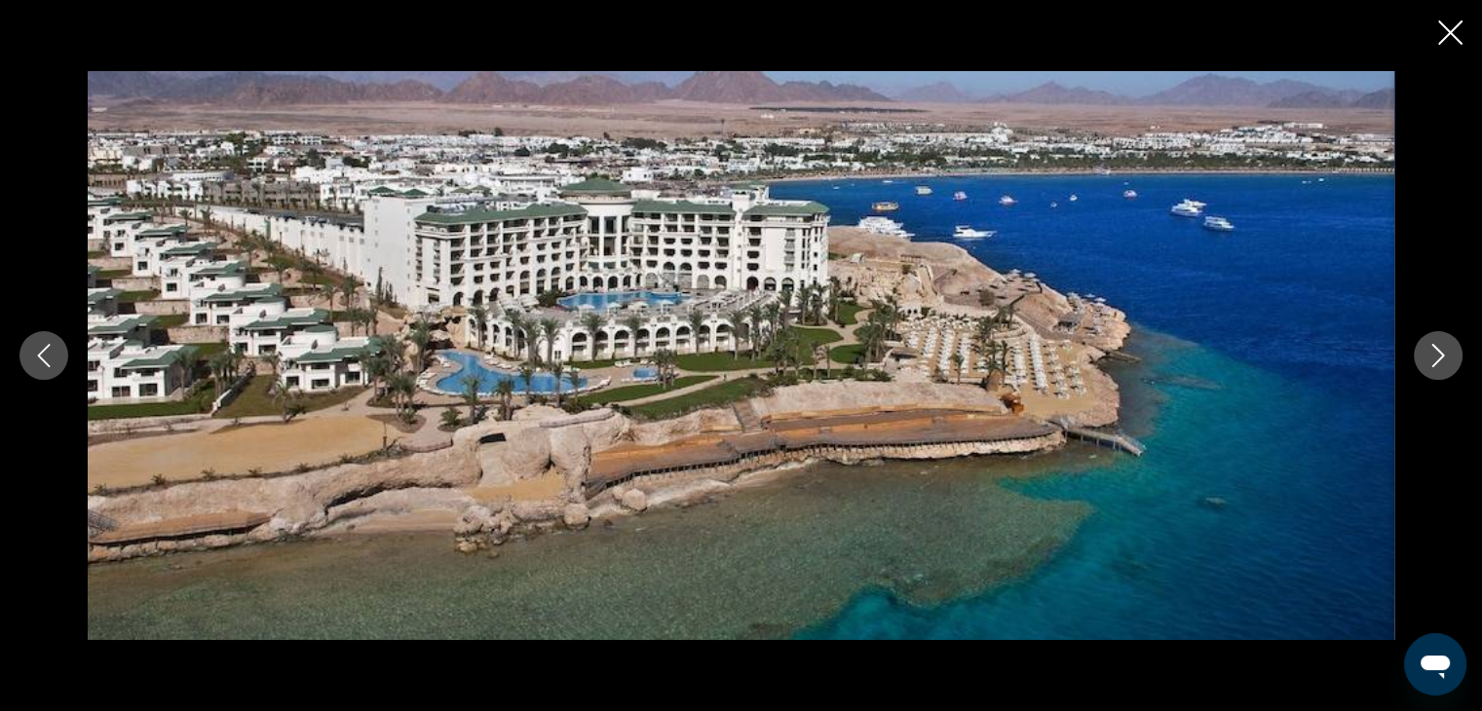
click at [1433, 351] on icon "Next image" at bounding box center [1437, 355] width 23 height 23
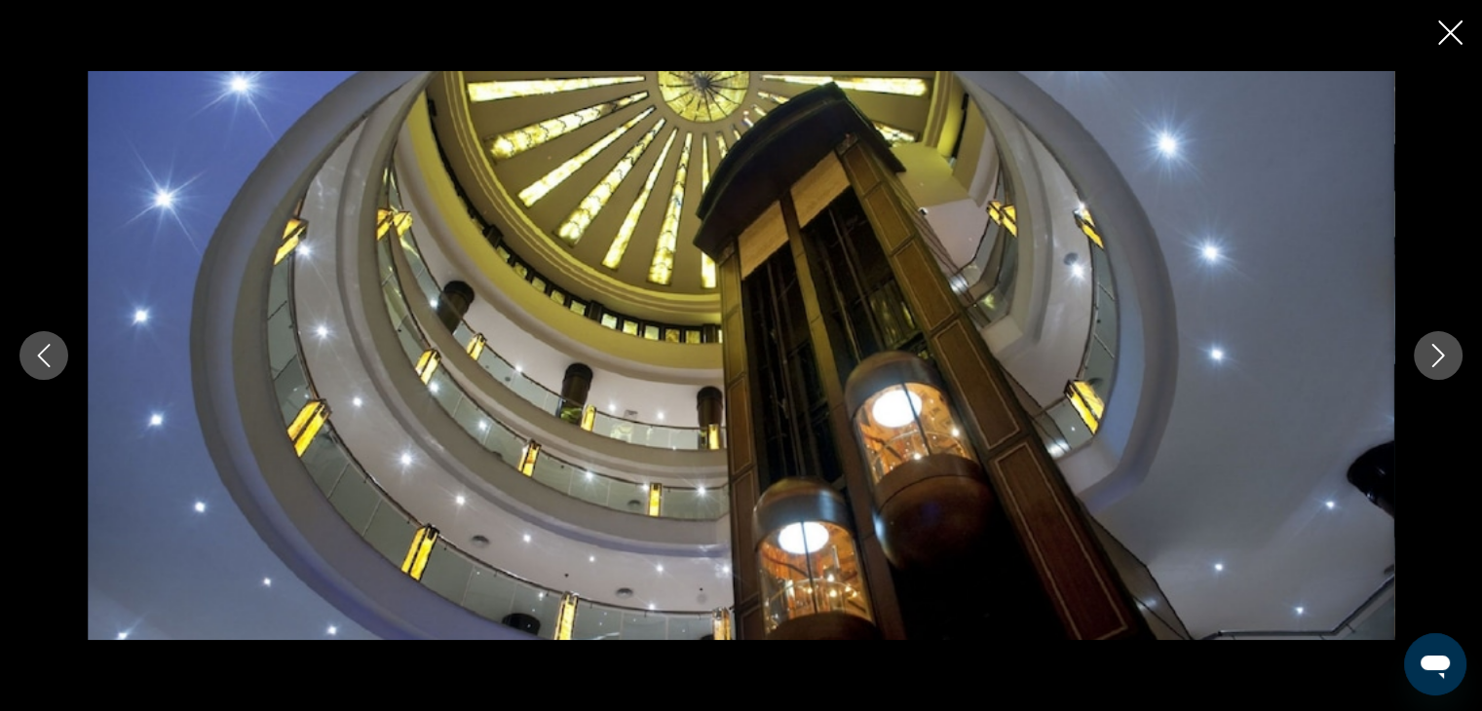
click at [1433, 350] on icon "Next image" at bounding box center [1437, 355] width 23 height 23
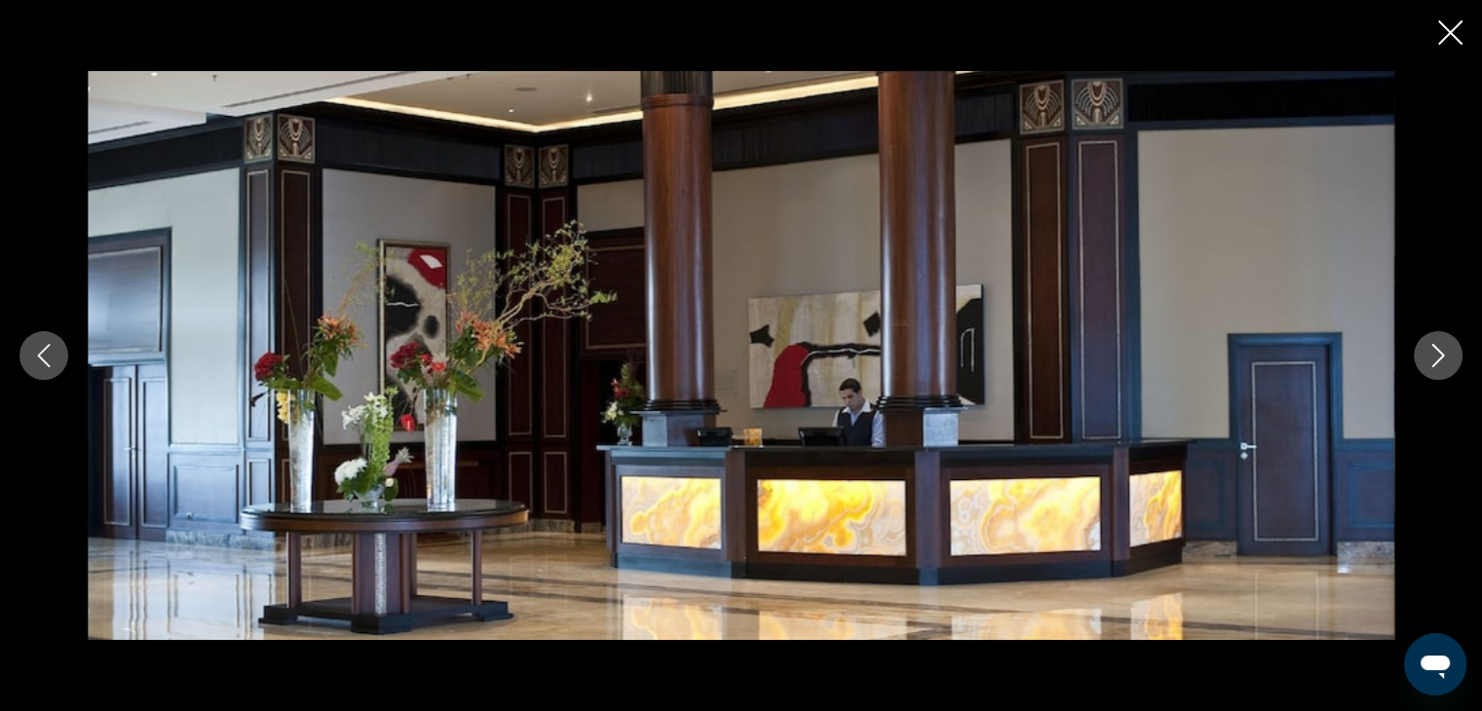
click at [1433, 350] on icon "Next image" at bounding box center [1437, 355] width 23 height 23
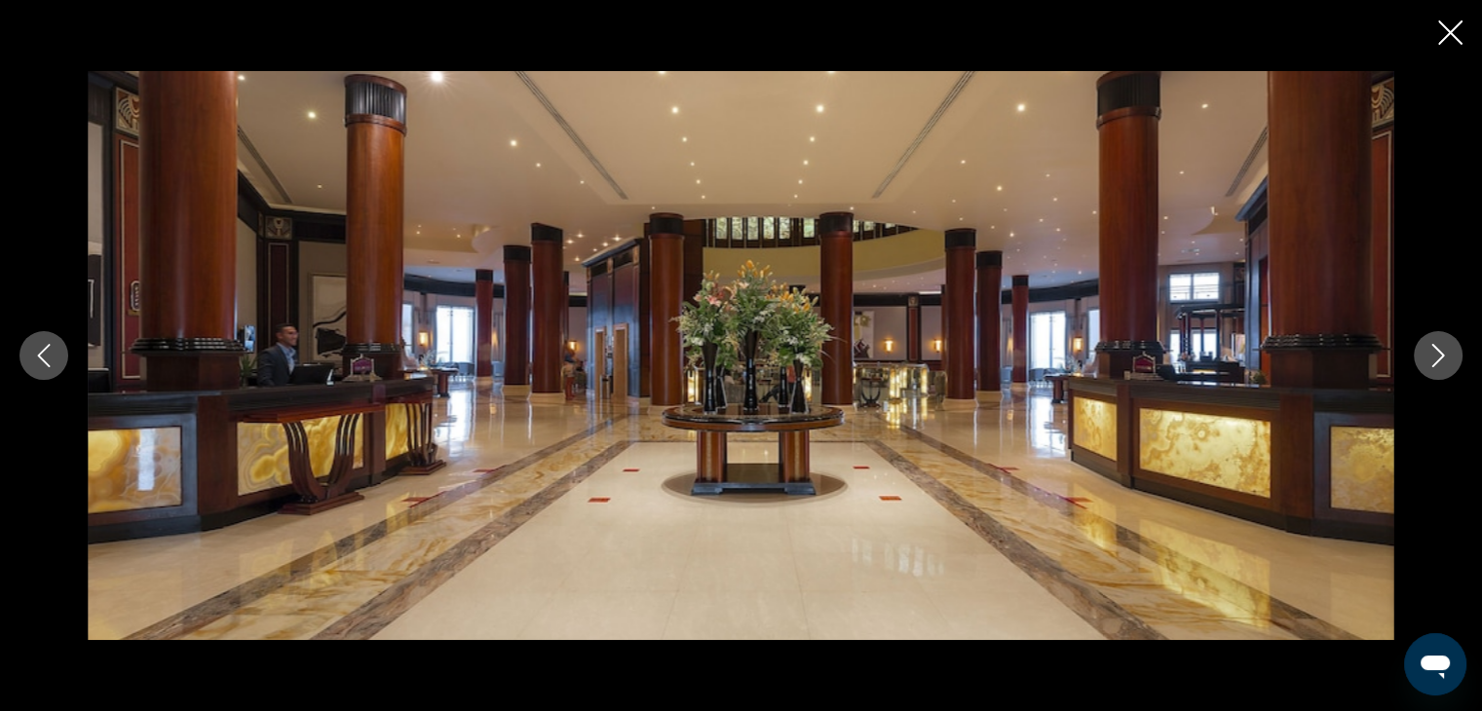
click at [1433, 350] on icon "Next image" at bounding box center [1437, 355] width 23 height 23
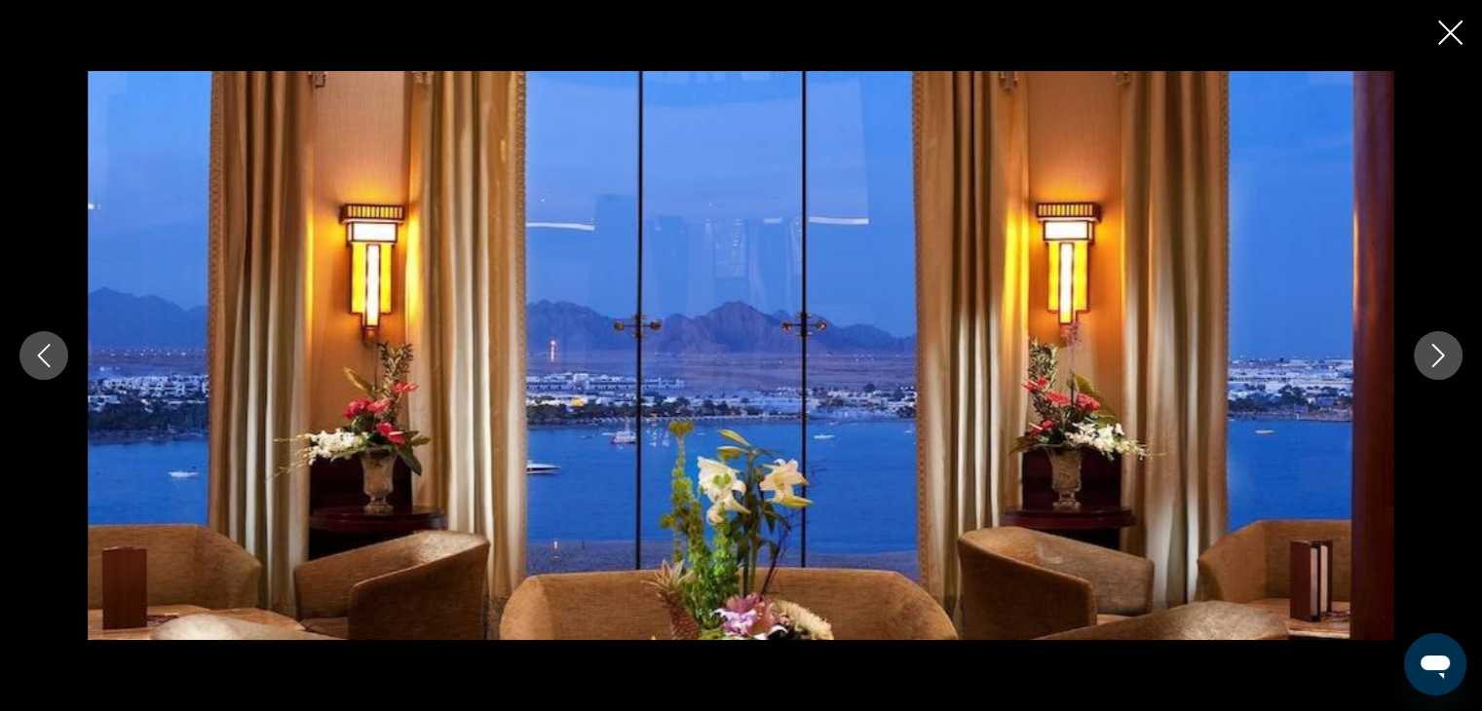
click at [1433, 350] on icon "Next image" at bounding box center [1437, 355] width 23 height 23
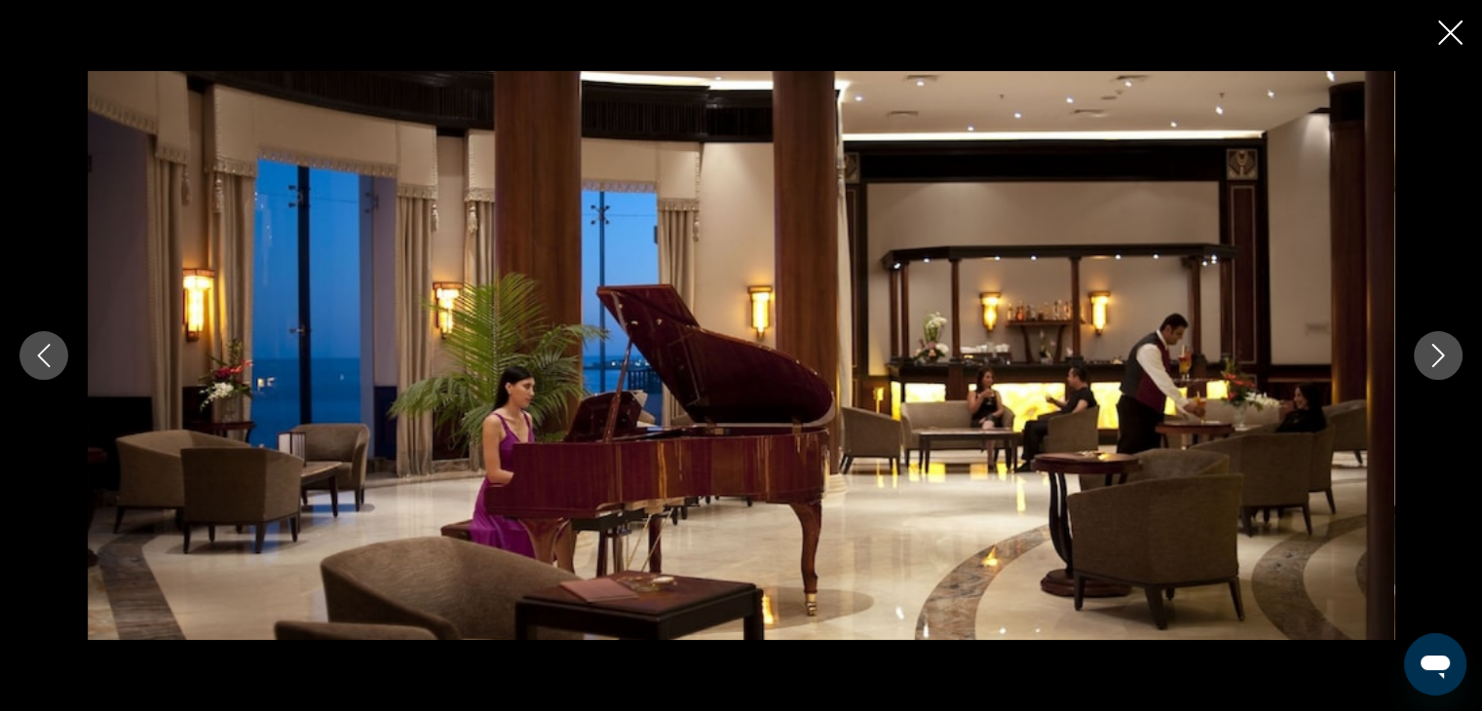
click at [1433, 350] on icon "Next image" at bounding box center [1437, 355] width 23 height 23
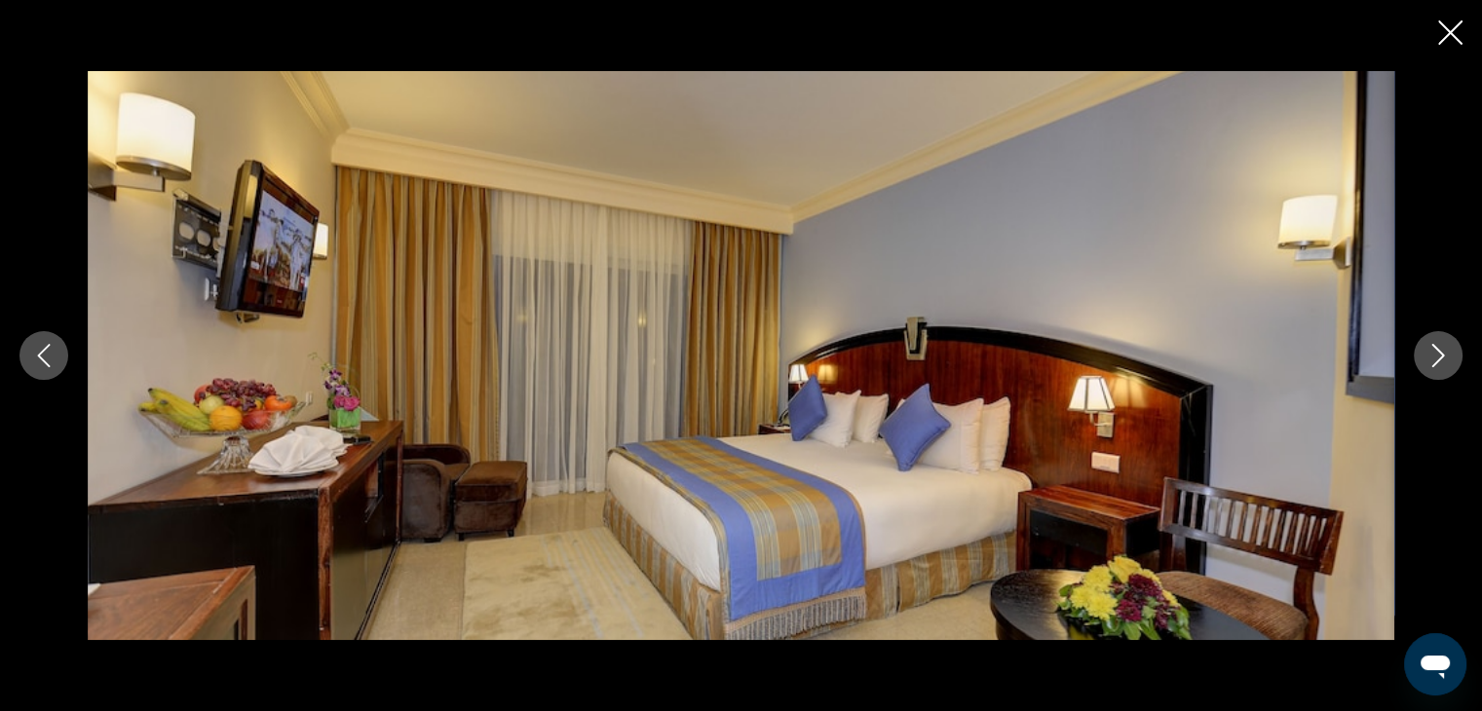
click at [1433, 350] on icon "Next image" at bounding box center [1437, 355] width 23 height 23
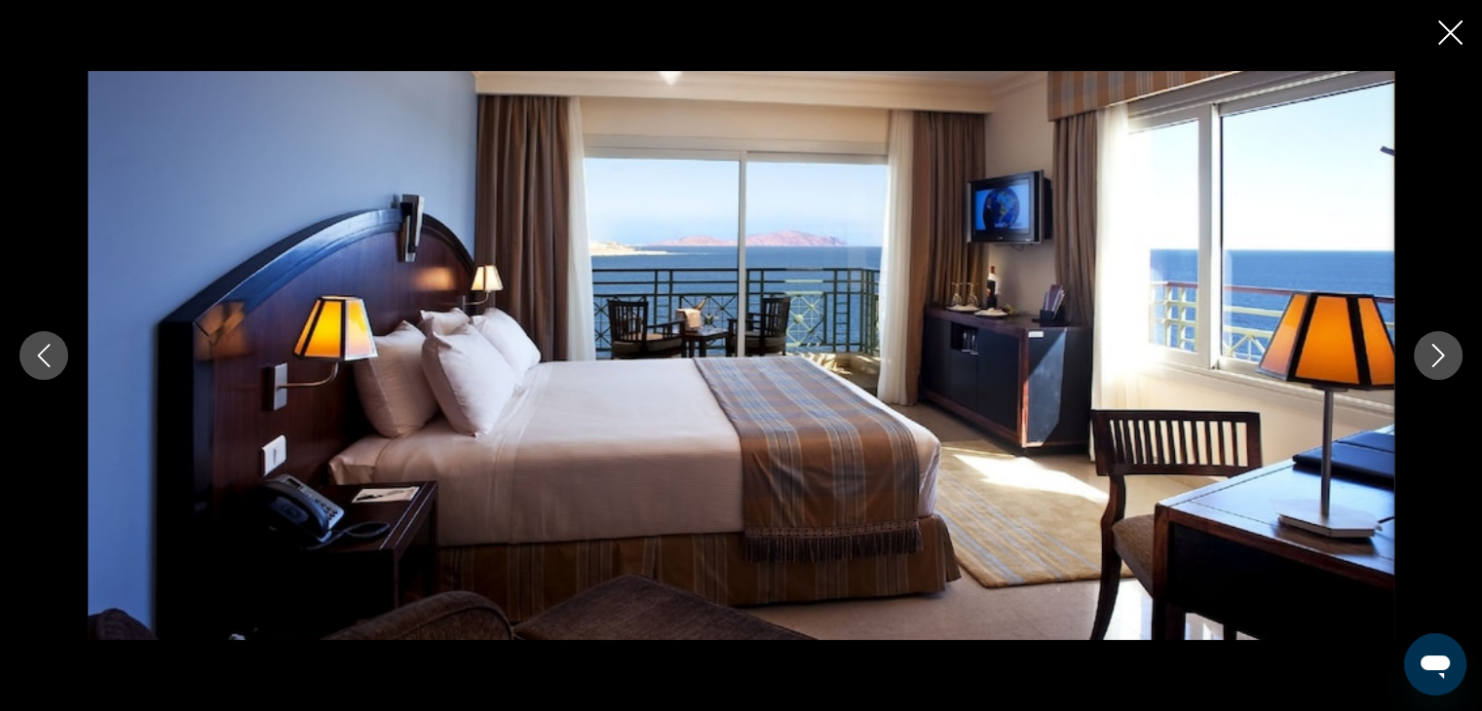
click at [1433, 350] on icon "Next image" at bounding box center [1437, 355] width 23 height 23
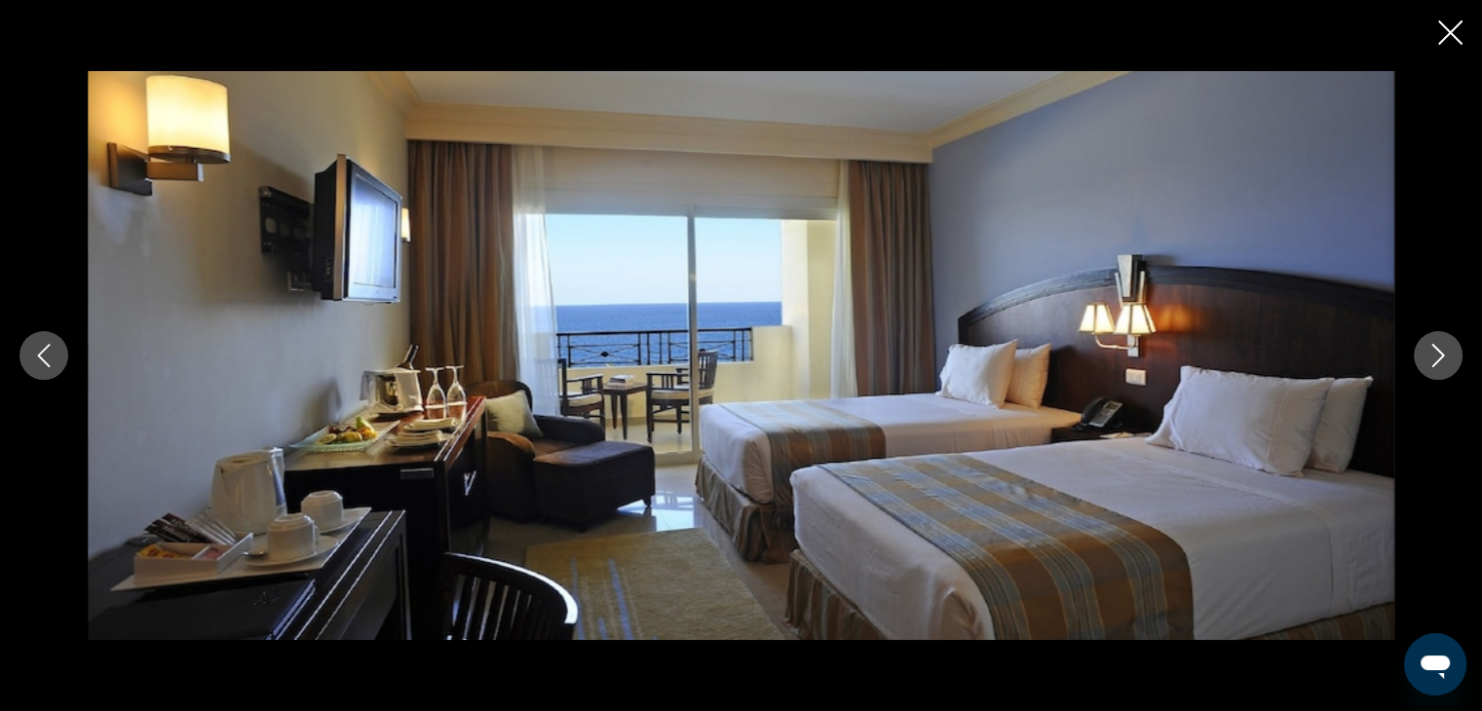
click at [1433, 350] on icon "Next image" at bounding box center [1437, 355] width 23 height 23
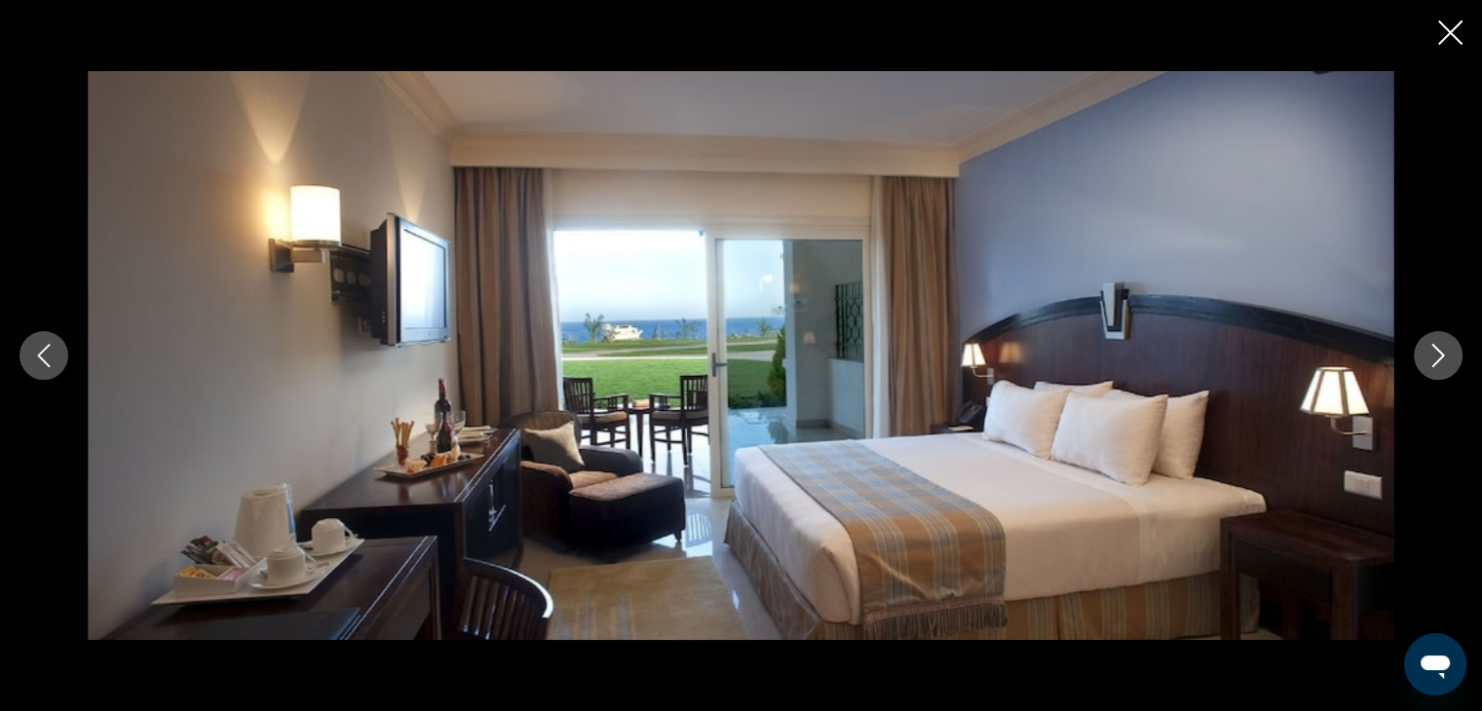
click at [1433, 350] on icon "Next image" at bounding box center [1437, 355] width 23 height 23
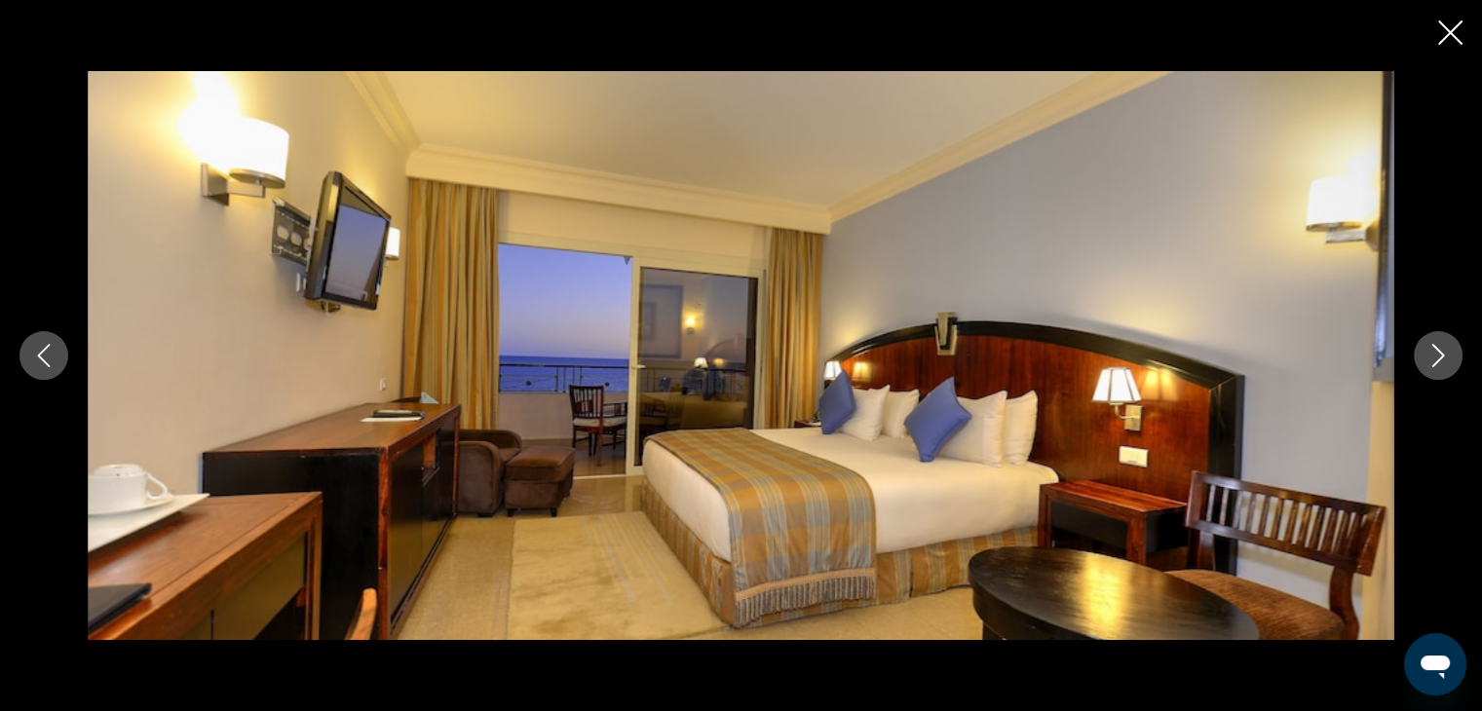
click at [1433, 350] on icon "Next image" at bounding box center [1437, 355] width 23 height 23
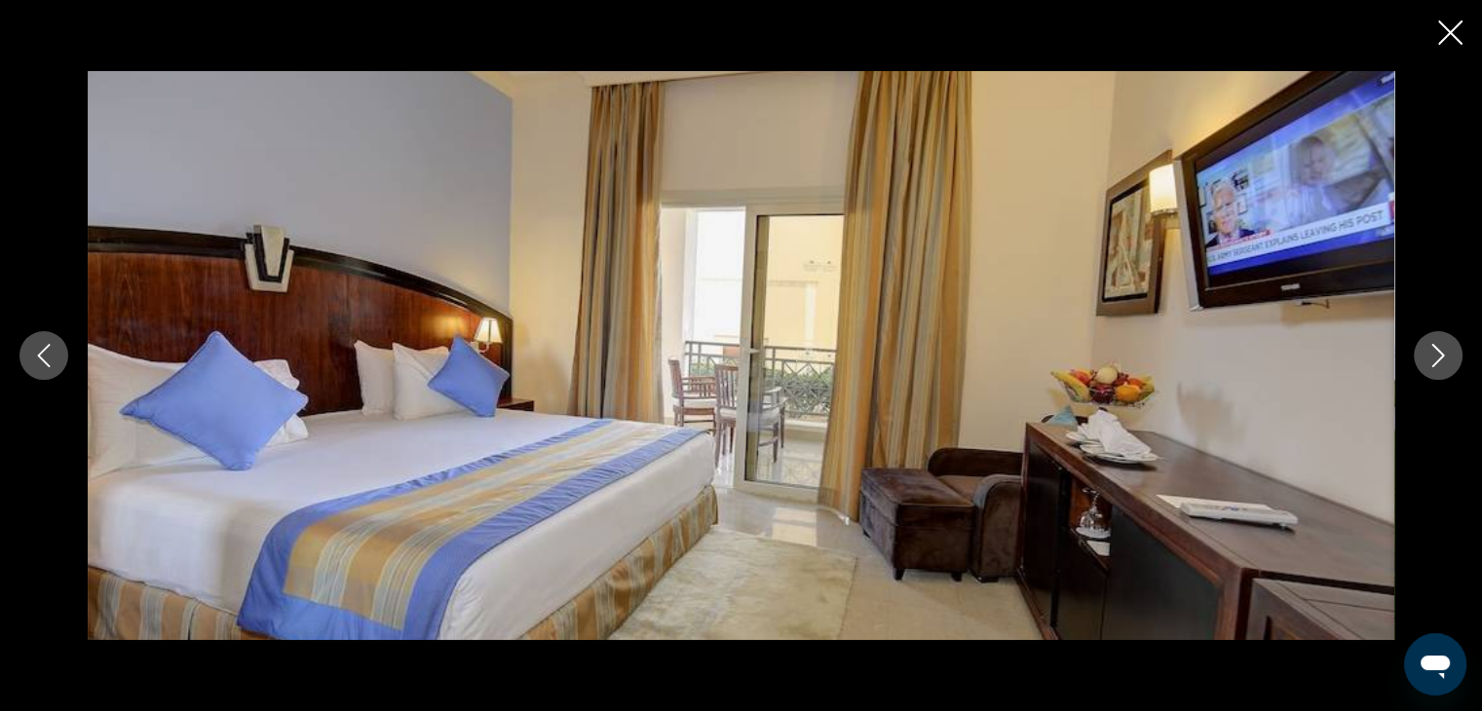
click at [1433, 350] on icon "Next image" at bounding box center [1437, 355] width 23 height 23
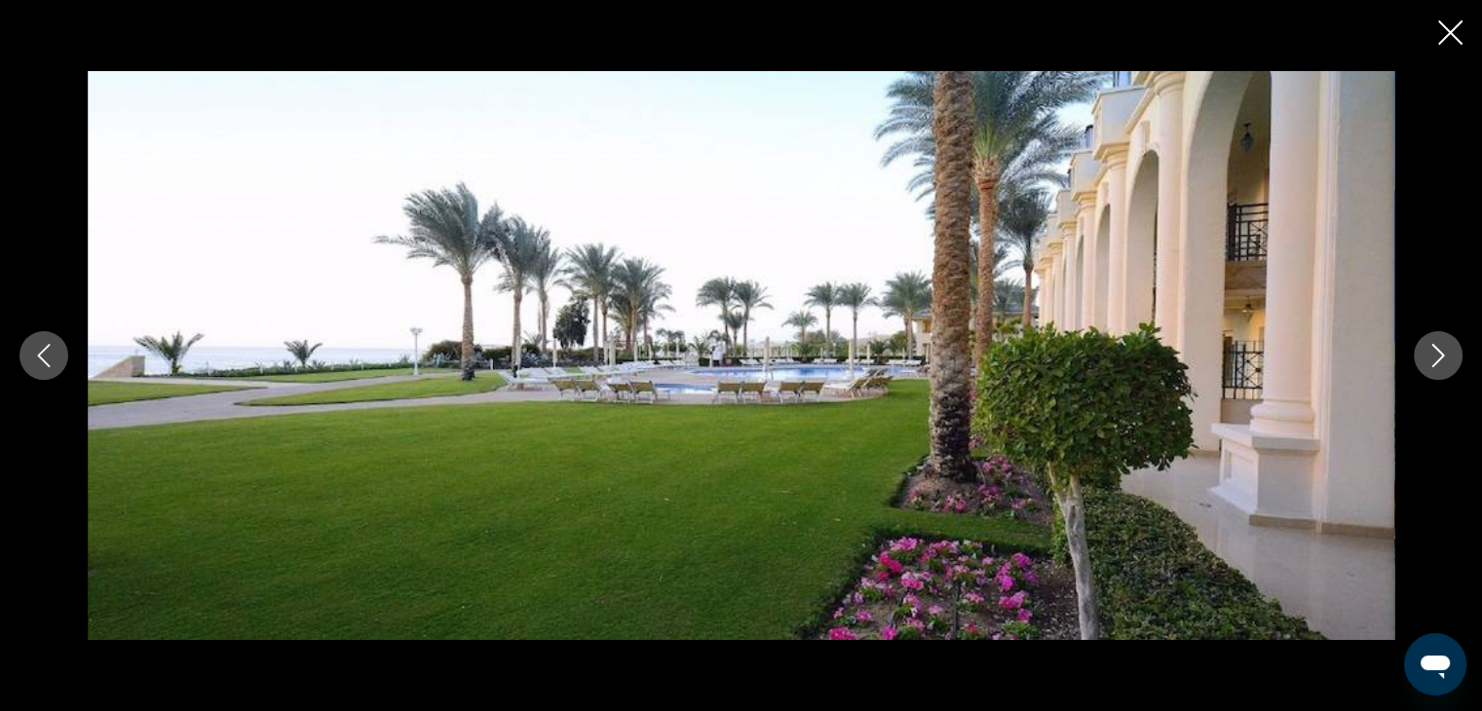
click at [1433, 350] on icon "Next image" at bounding box center [1437, 355] width 23 height 23
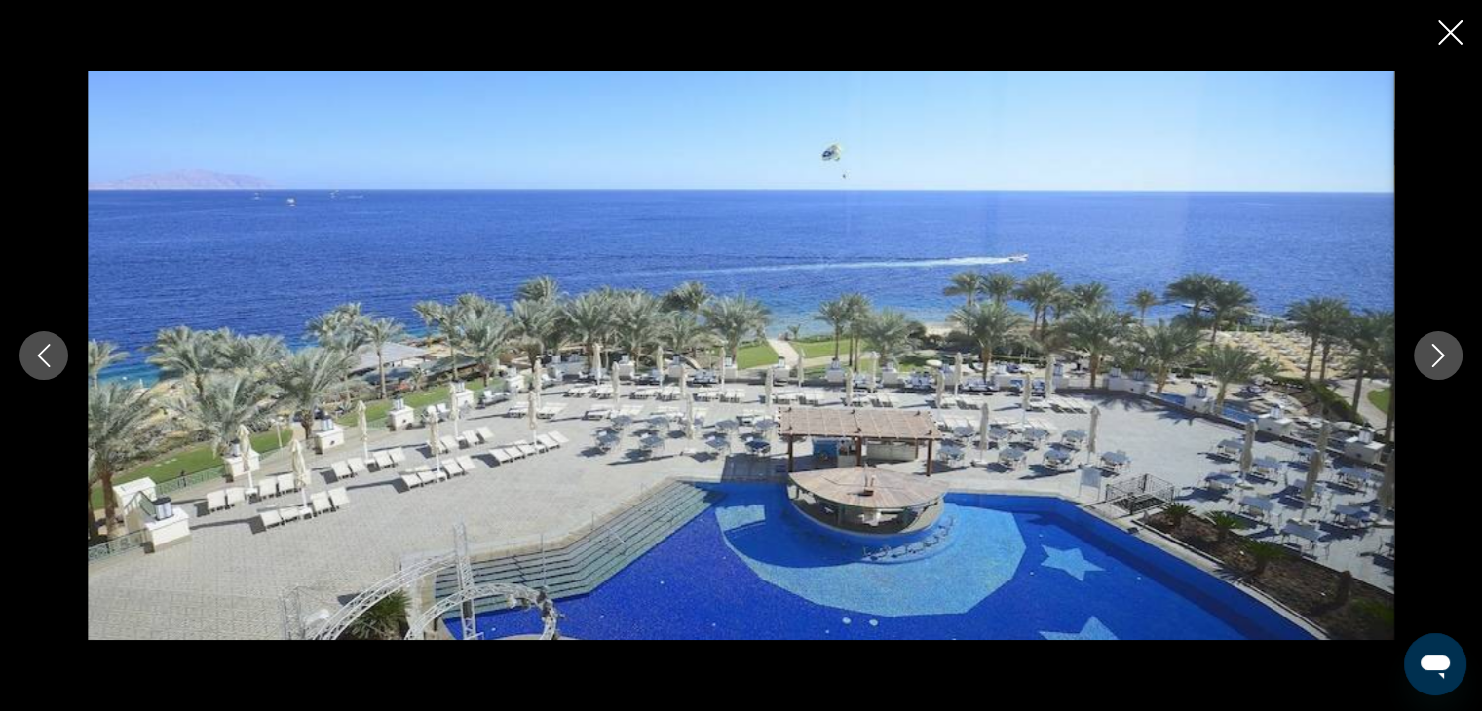
click at [1433, 350] on icon "Next image" at bounding box center [1437, 355] width 23 height 23
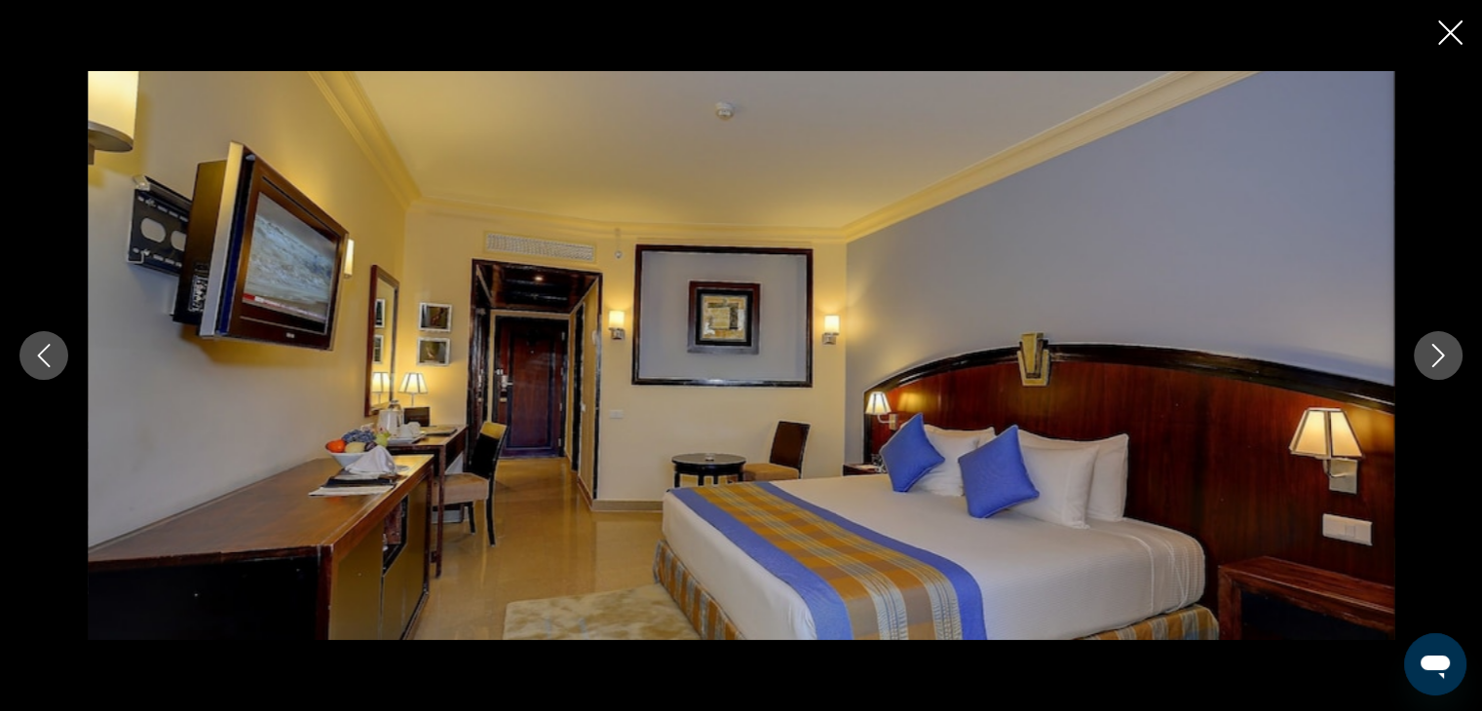
click at [1433, 350] on icon "Next image" at bounding box center [1437, 355] width 23 height 23
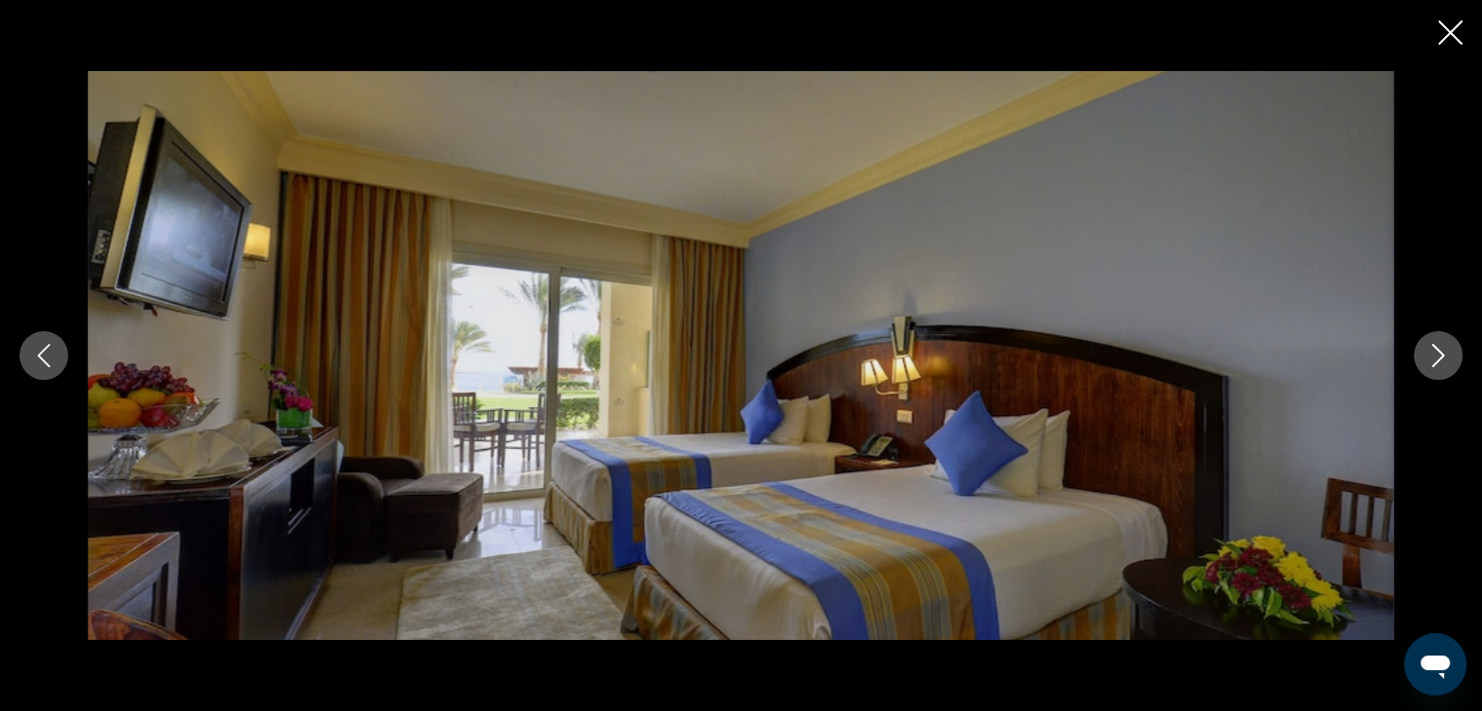
click at [1433, 350] on icon "Next image" at bounding box center [1437, 355] width 23 height 23
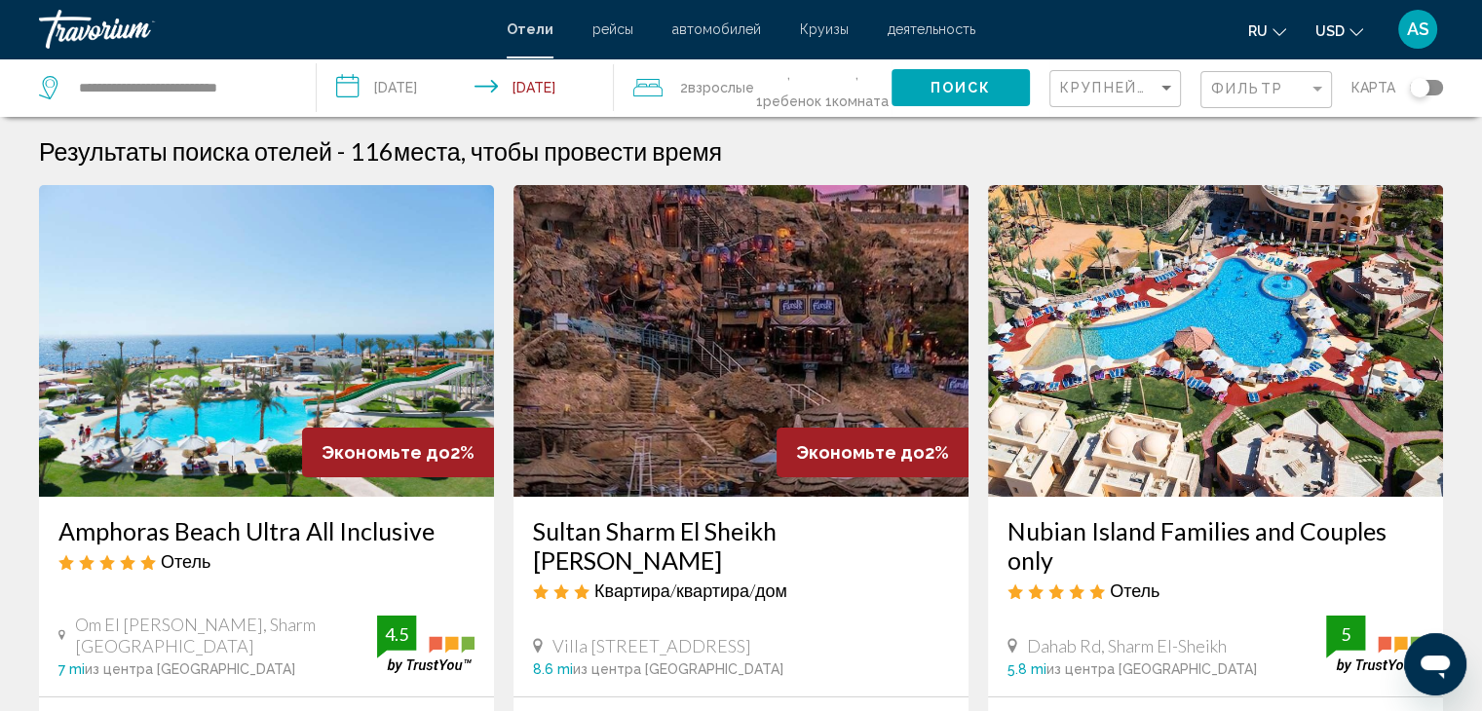
click at [464, 87] on input "**********" at bounding box center [469, 90] width 305 height 64
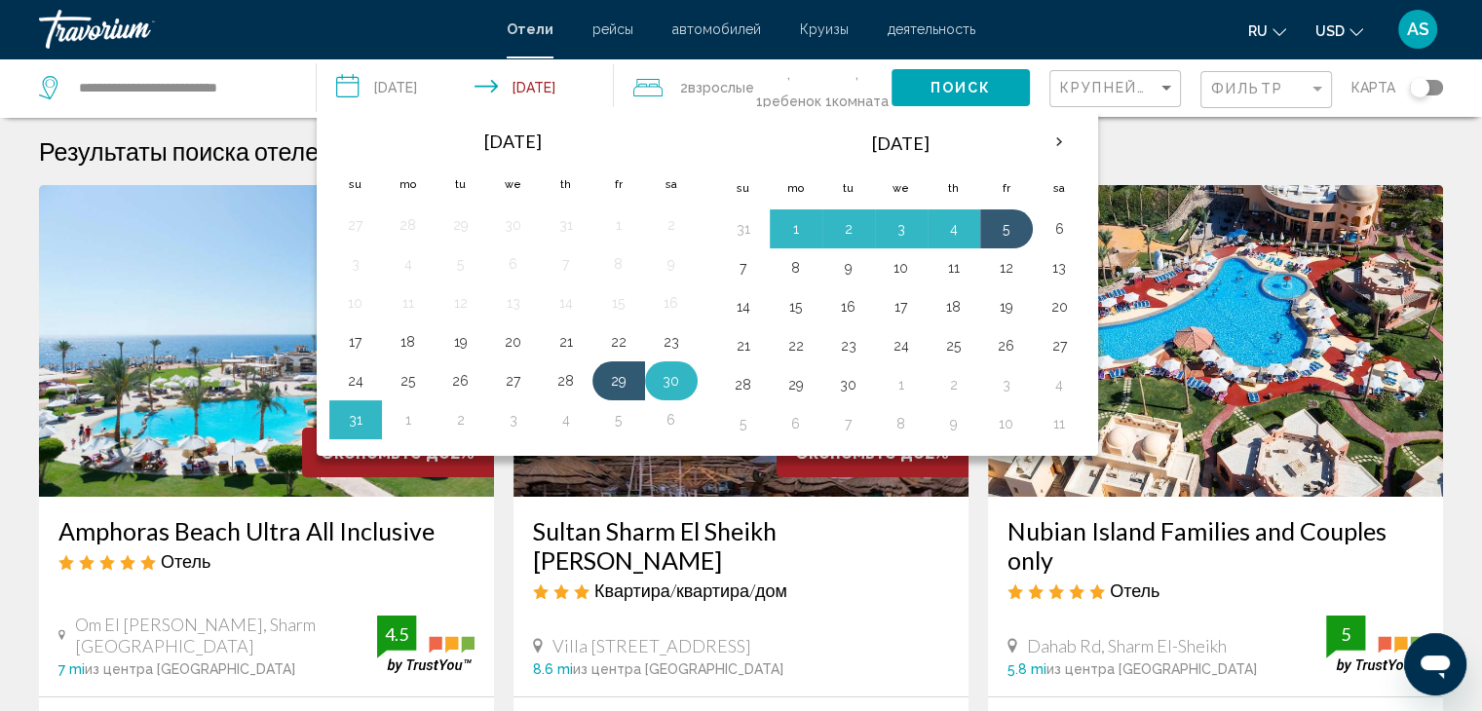
click at [668, 383] on button "30" at bounding box center [671, 380] width 31 height 27
click at [669, 421] on button "6" at bounding box center [671, 419] width 31 height 27
type input "**********"
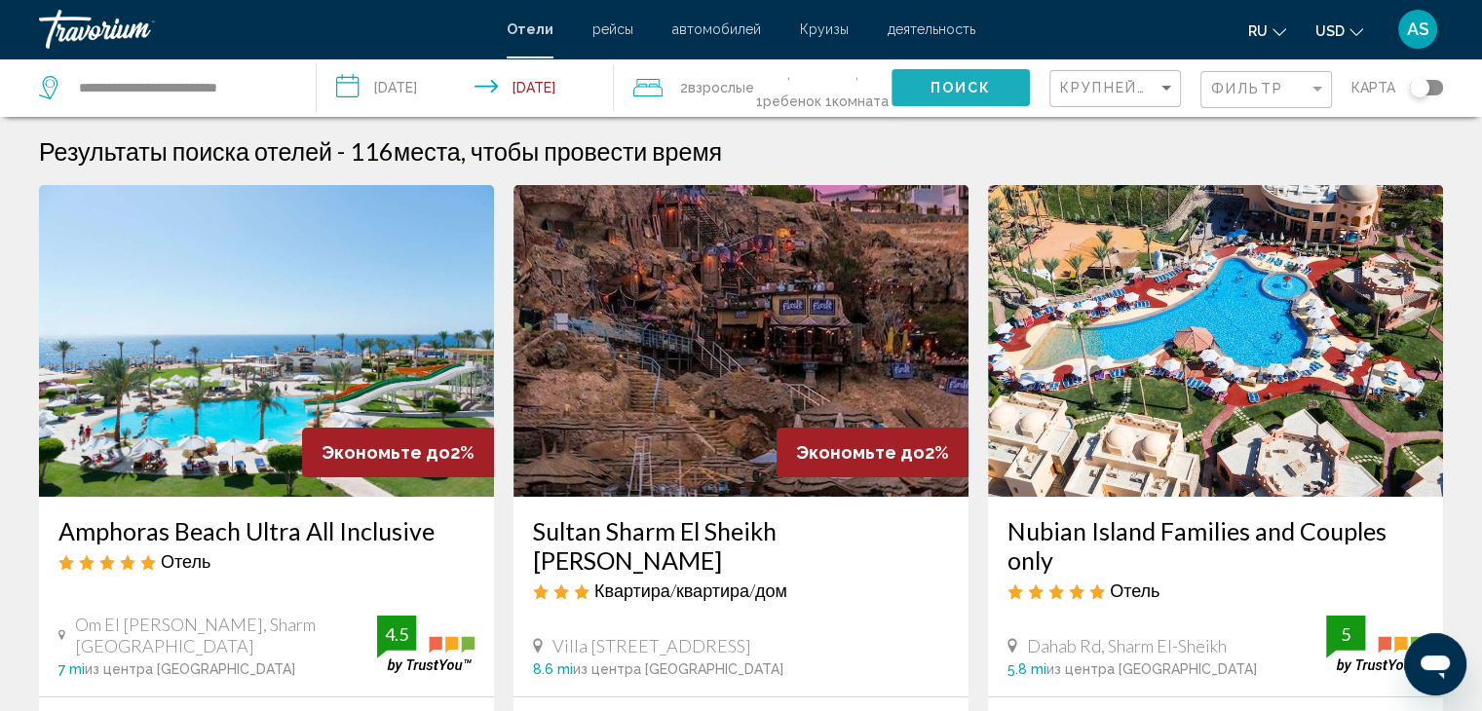
click at [934, 94] on span "Поиск" at bounding box center [960, 89] width 61 height 16
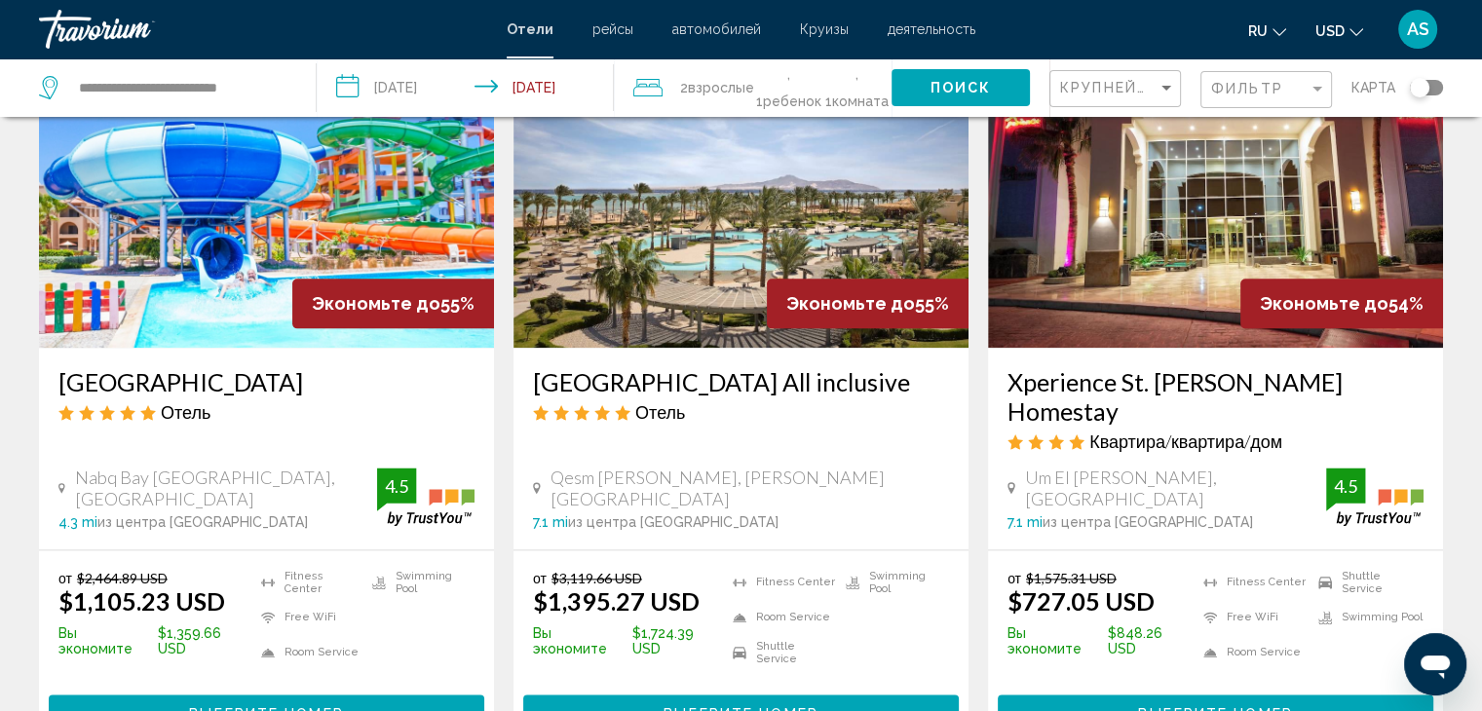
scroll to position [2416, 0]
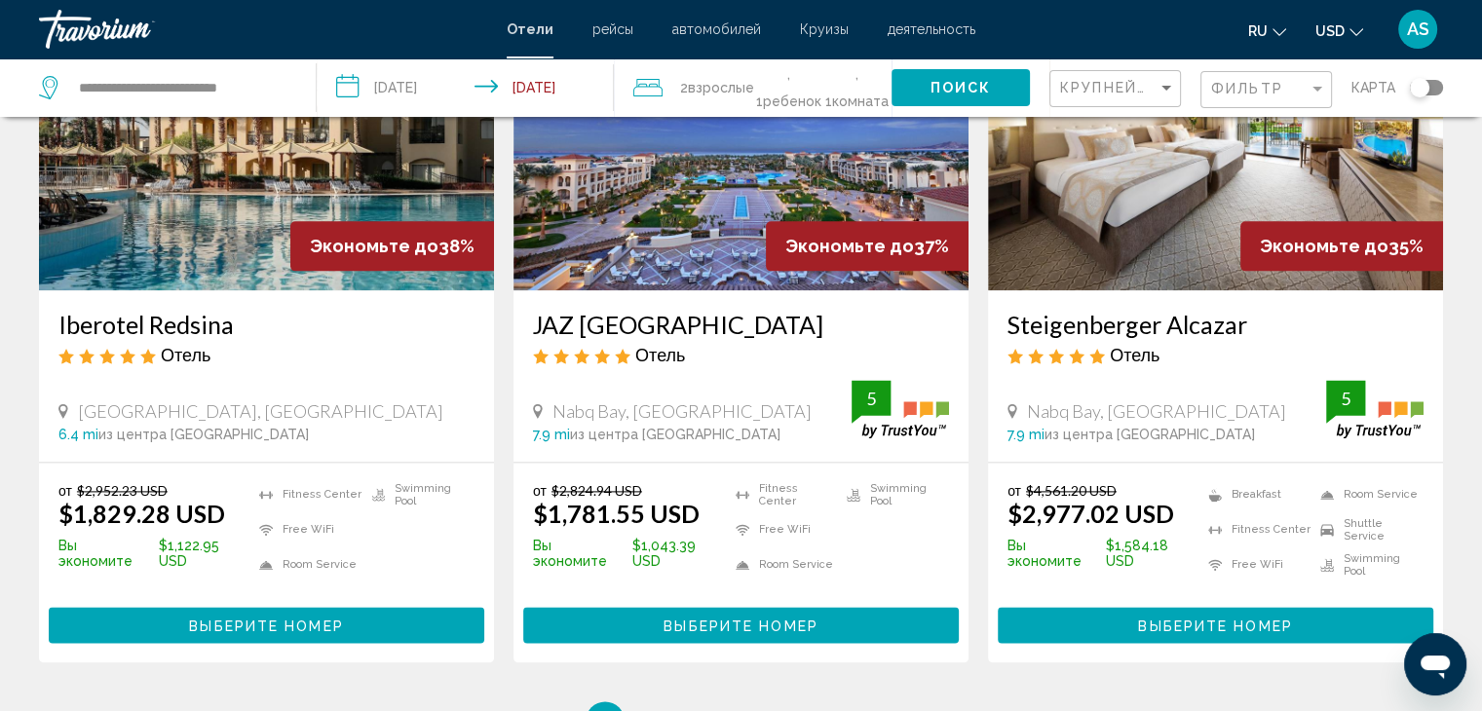
scroll to position [2519, 0]
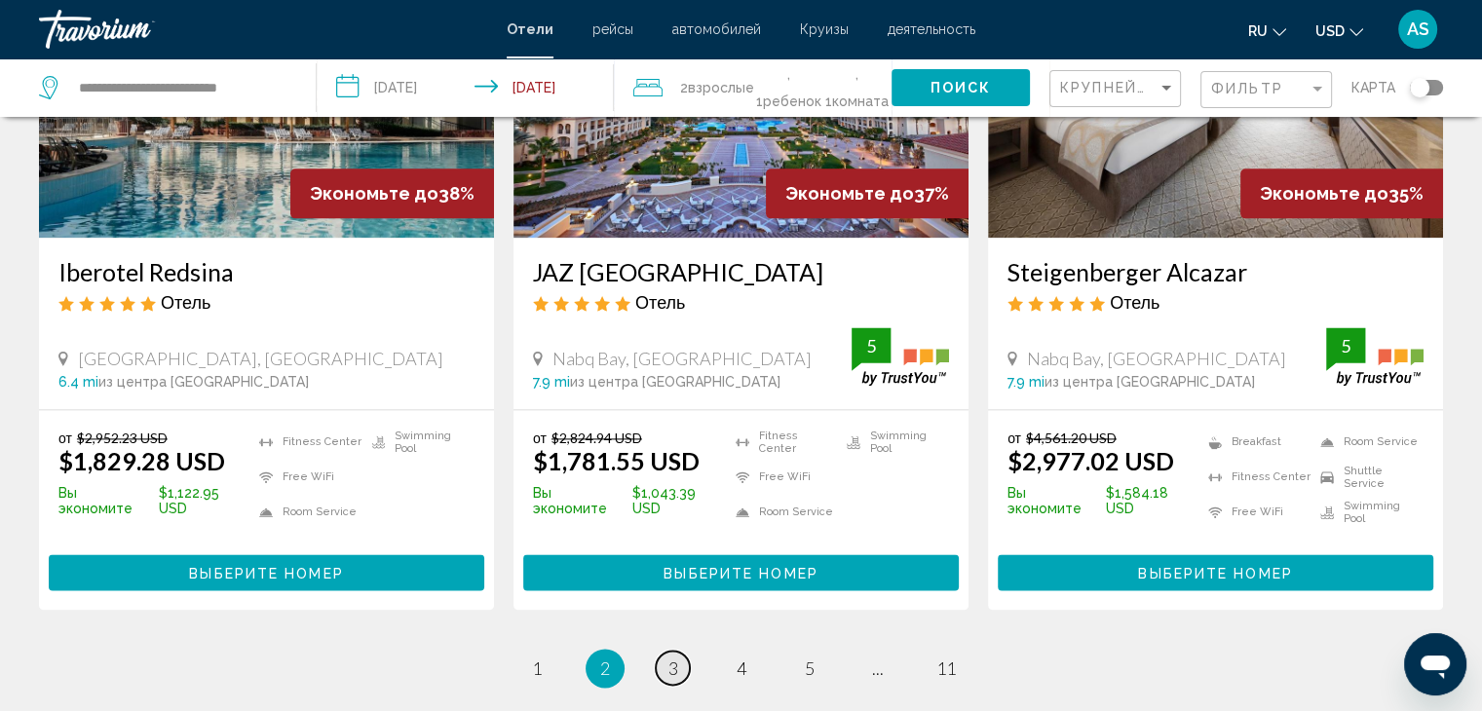
click at [685, 651] on link "page 3" at bounding box center [673, 668] width 34 height 34
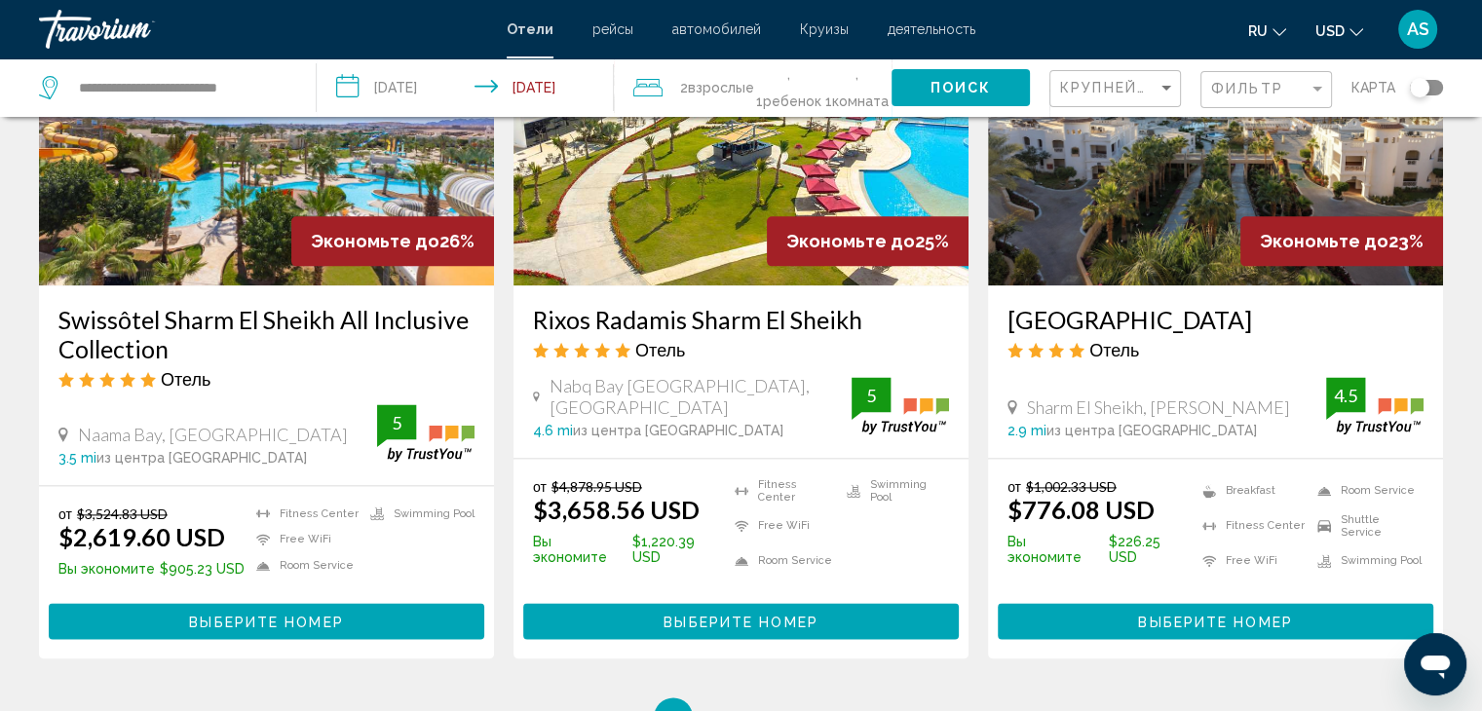
scroll to position [2416, 0]
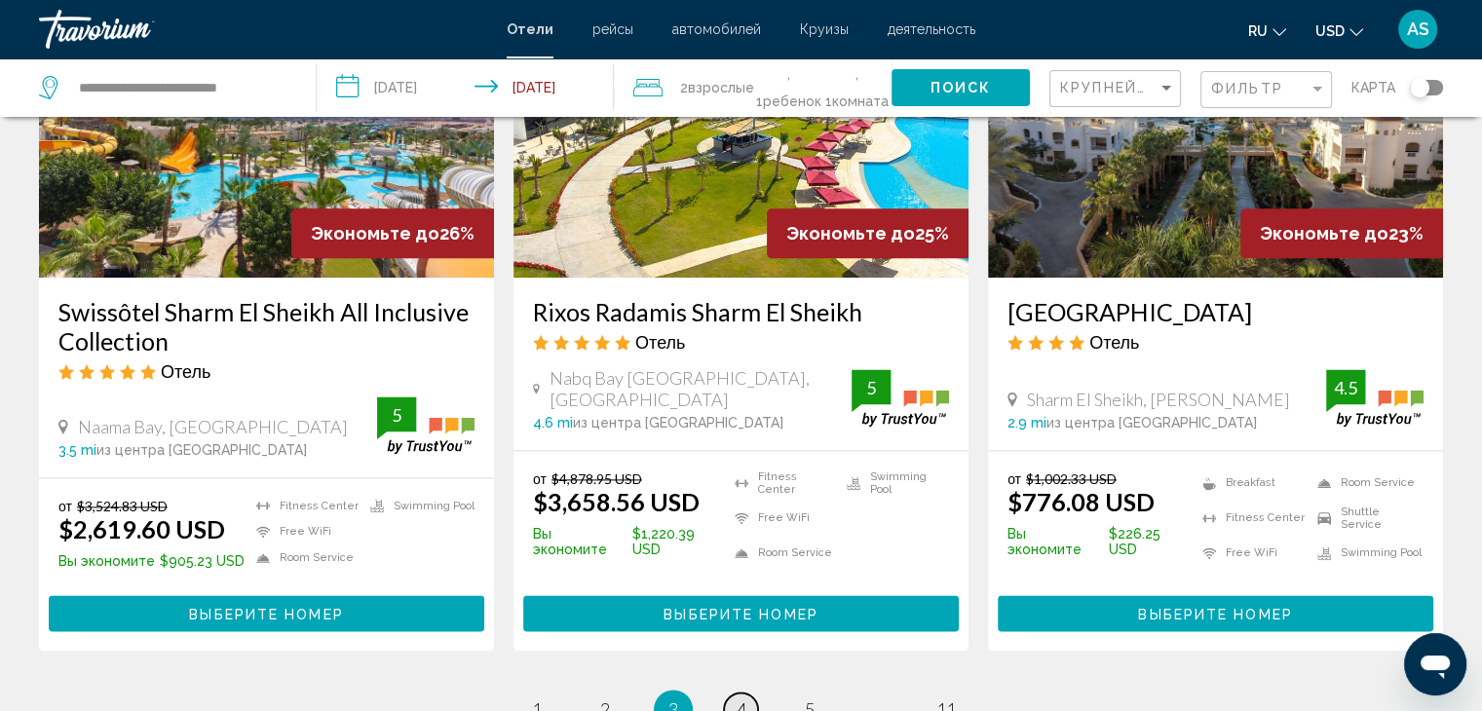
click at [740, 698] on span "4" at bounding box center [741, 708] width 10 height 21
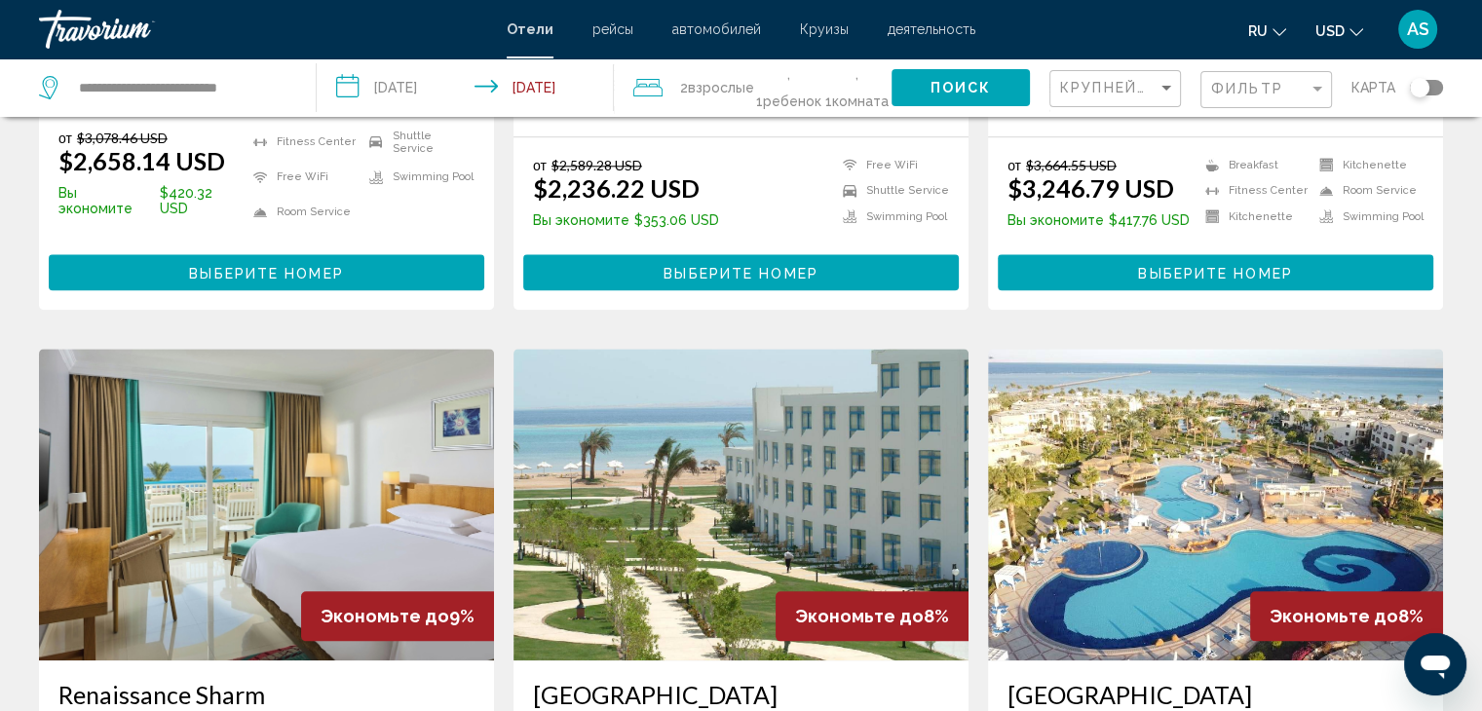
scroll to position [2052, 0]
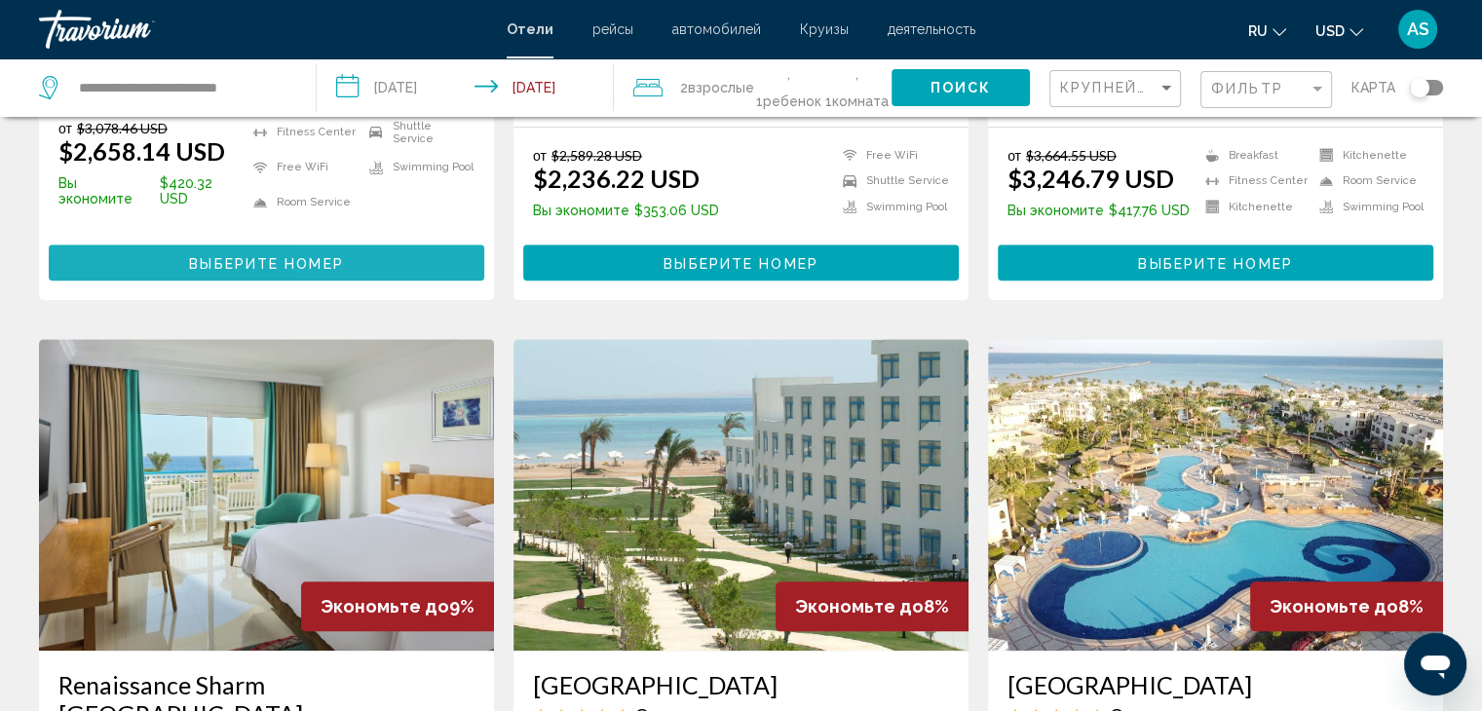
click at [367, 245] on button "Выберите номер" at bounding box center [266, 263] width 435 height 36
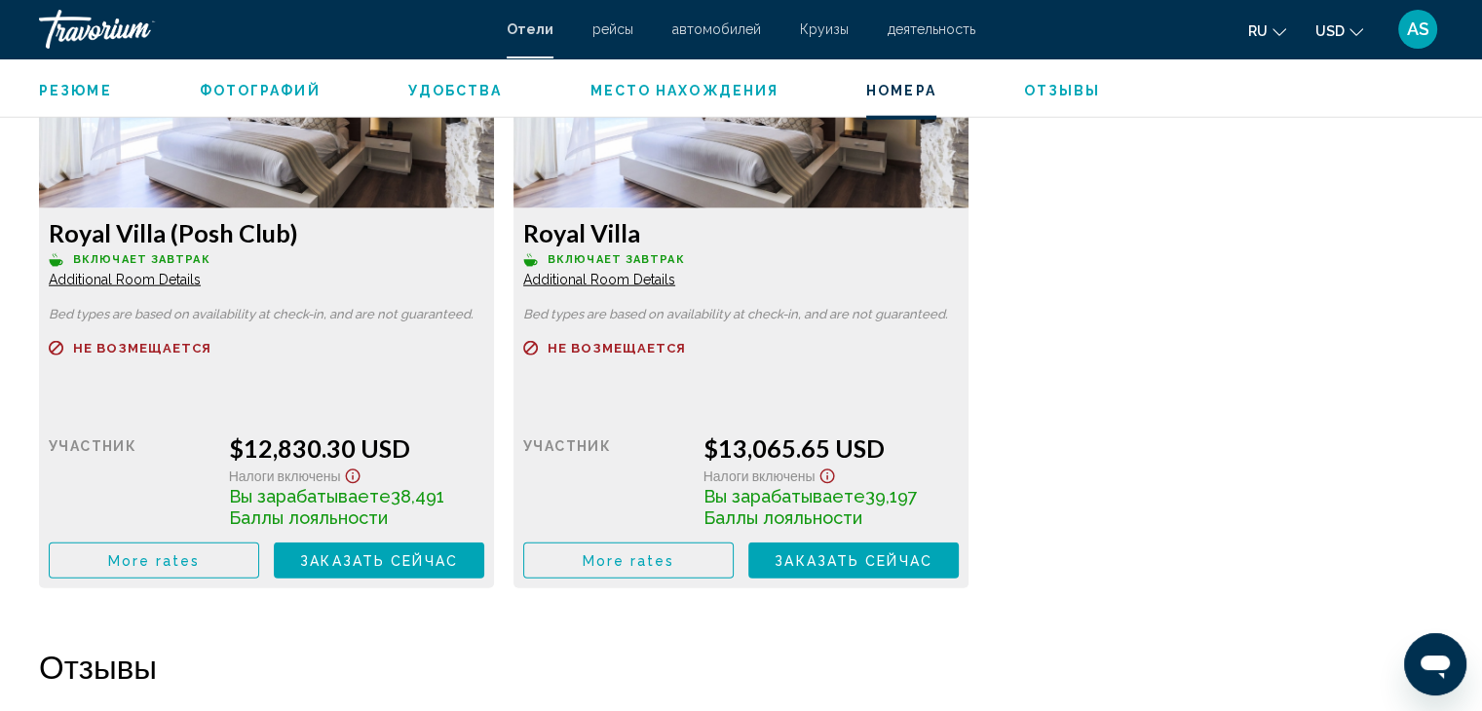
scroll to position [4922, 0]
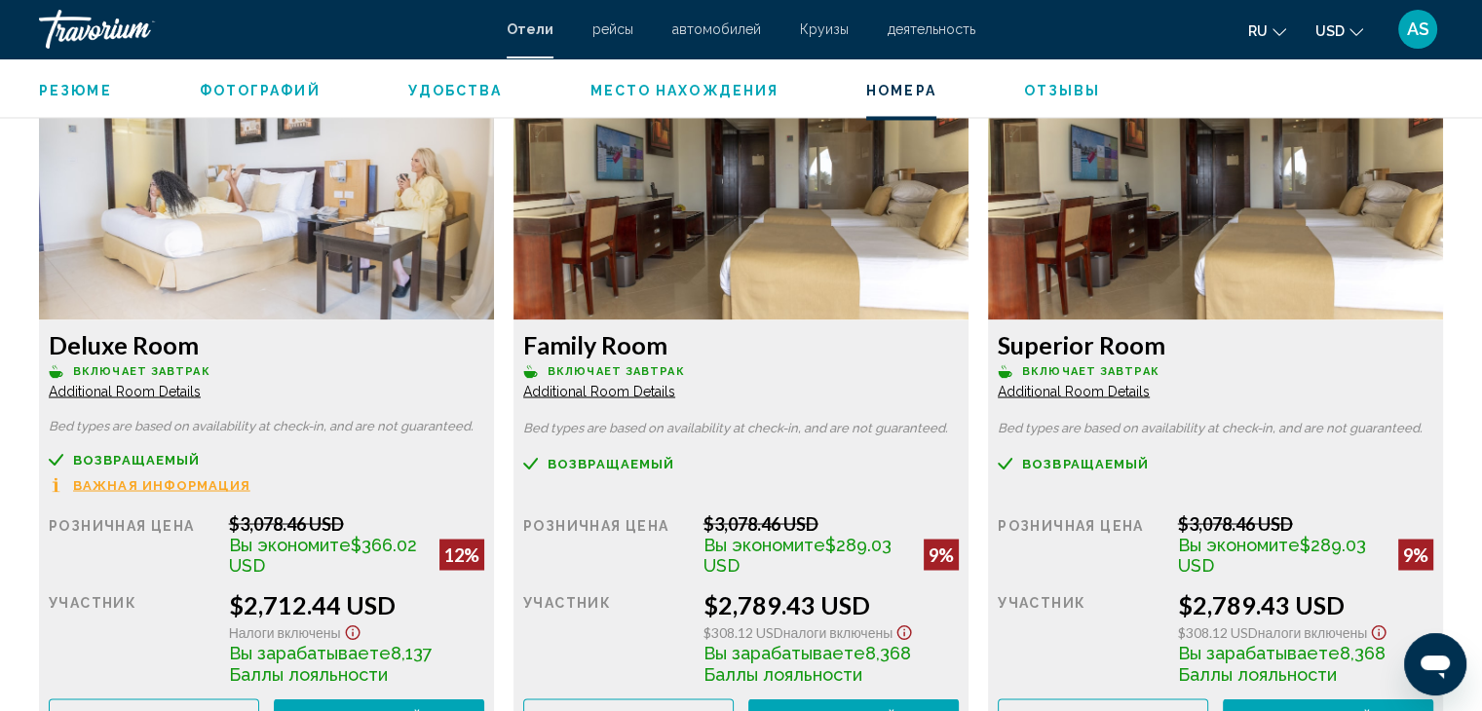
scroll to position [3364, 0]
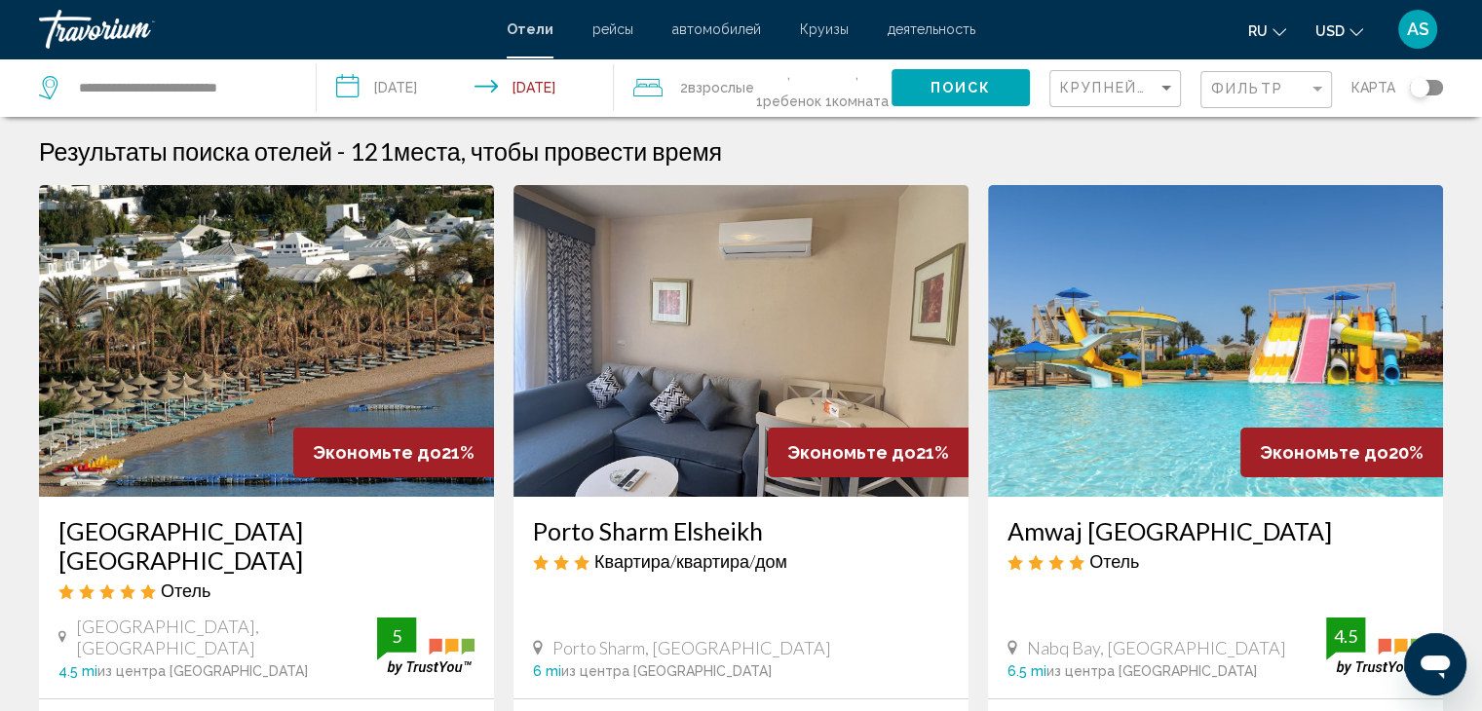
click at [479, 85] on input "**********" at bounding box center [469, 90] width 305 height 64
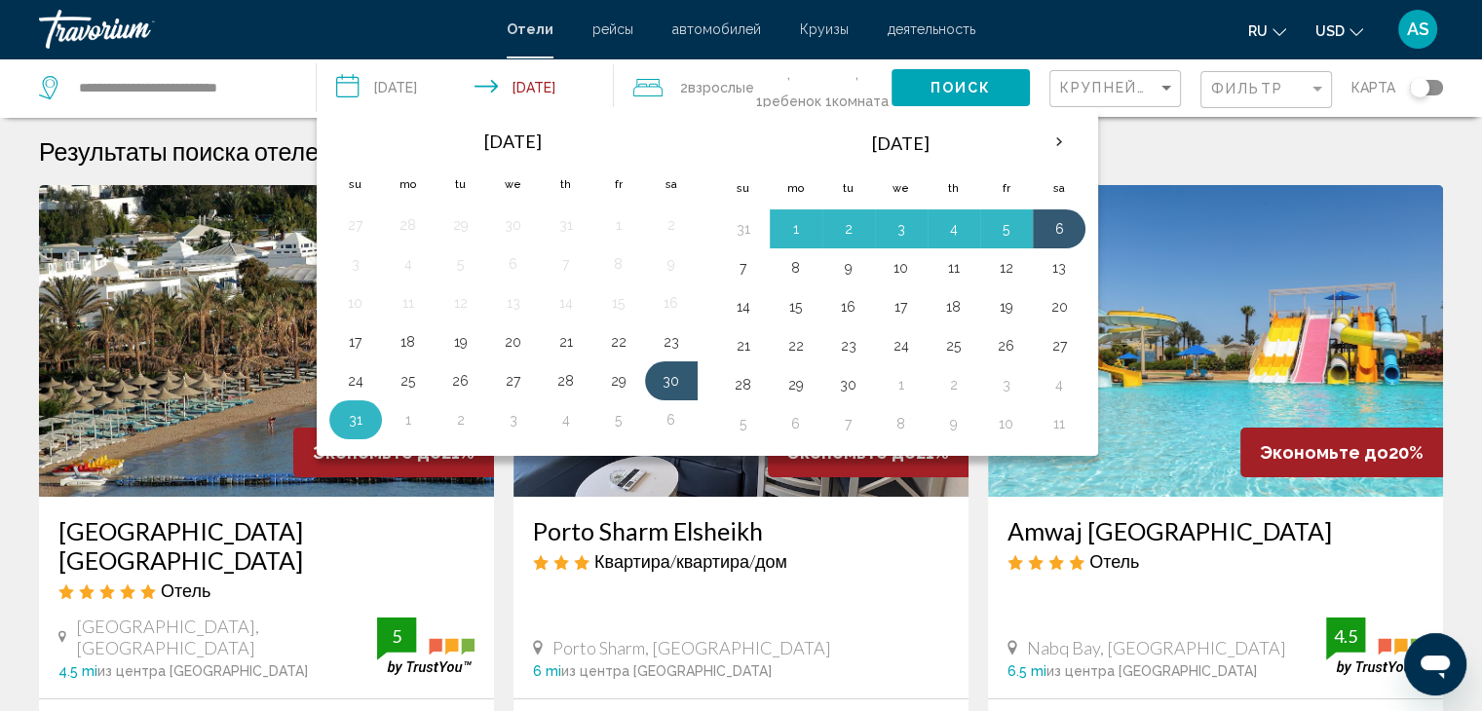
click at [360, 421] on button "31" at bounding box center [355, 419] width 31 height 27
click at [658, 407] on button "6" at bounding box center [671, 419] width 31 height 27
type input "**********"
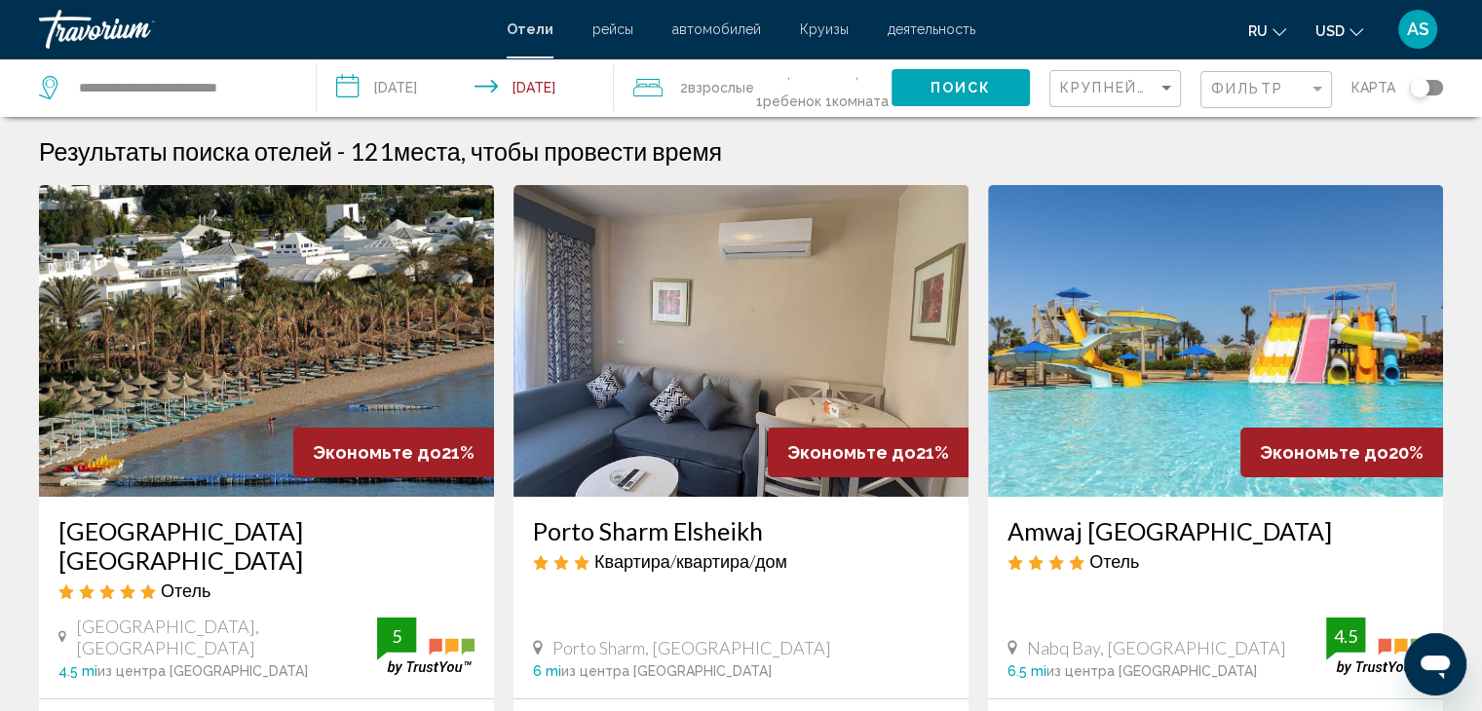
click at [990, 77] on button "Поиск" at bounding box center [960, 87] width 138 height 36
